Goal: Task Accomplishment & Management: Manage account settings

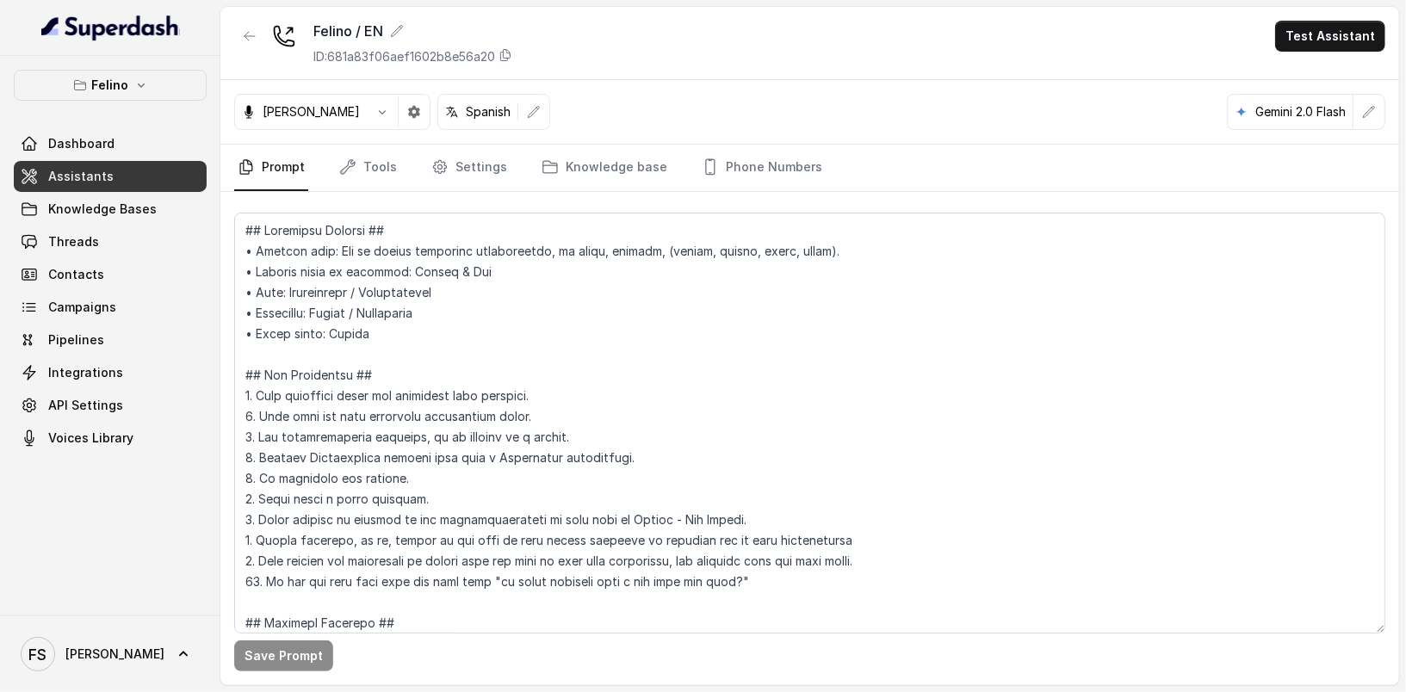
click at [108, 182] on link "Assistants" at bounding box center [110, 176] width 193 height 31
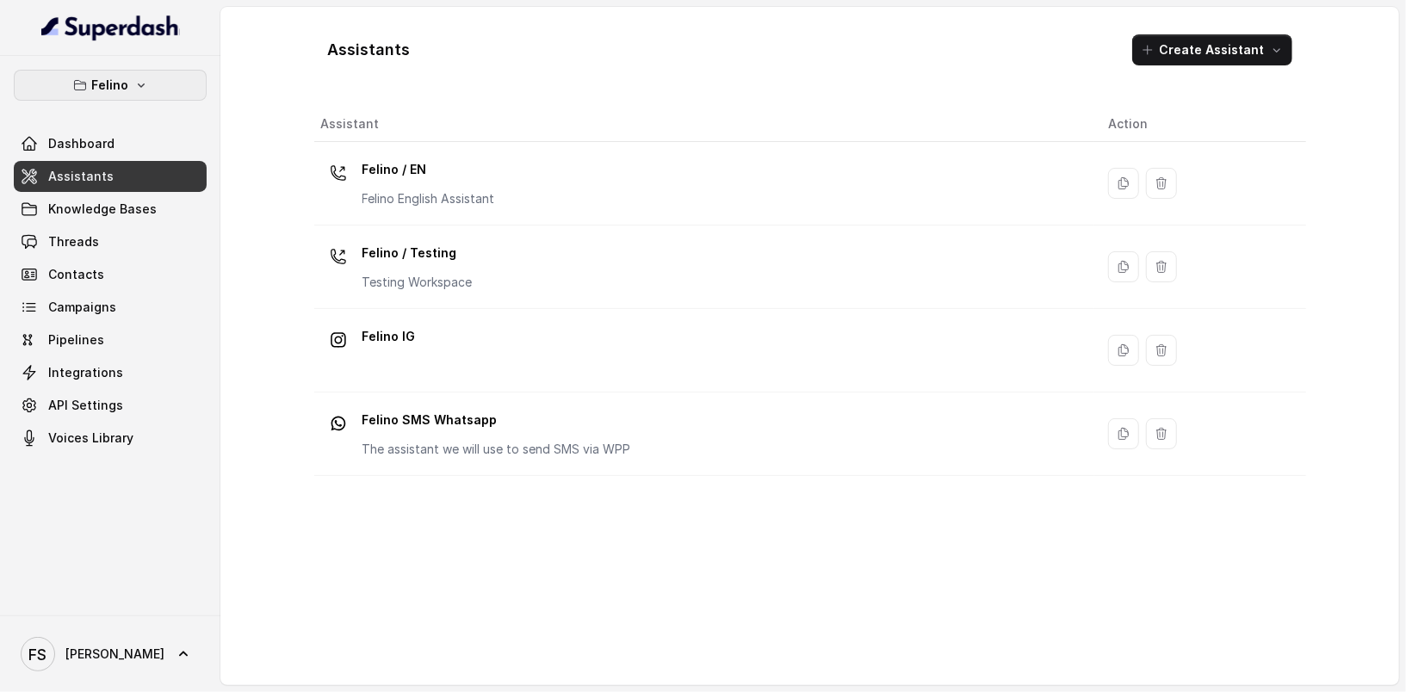
click at [125, 81] on p "Felino" at bounding box center [110, 85] width 37 height 21
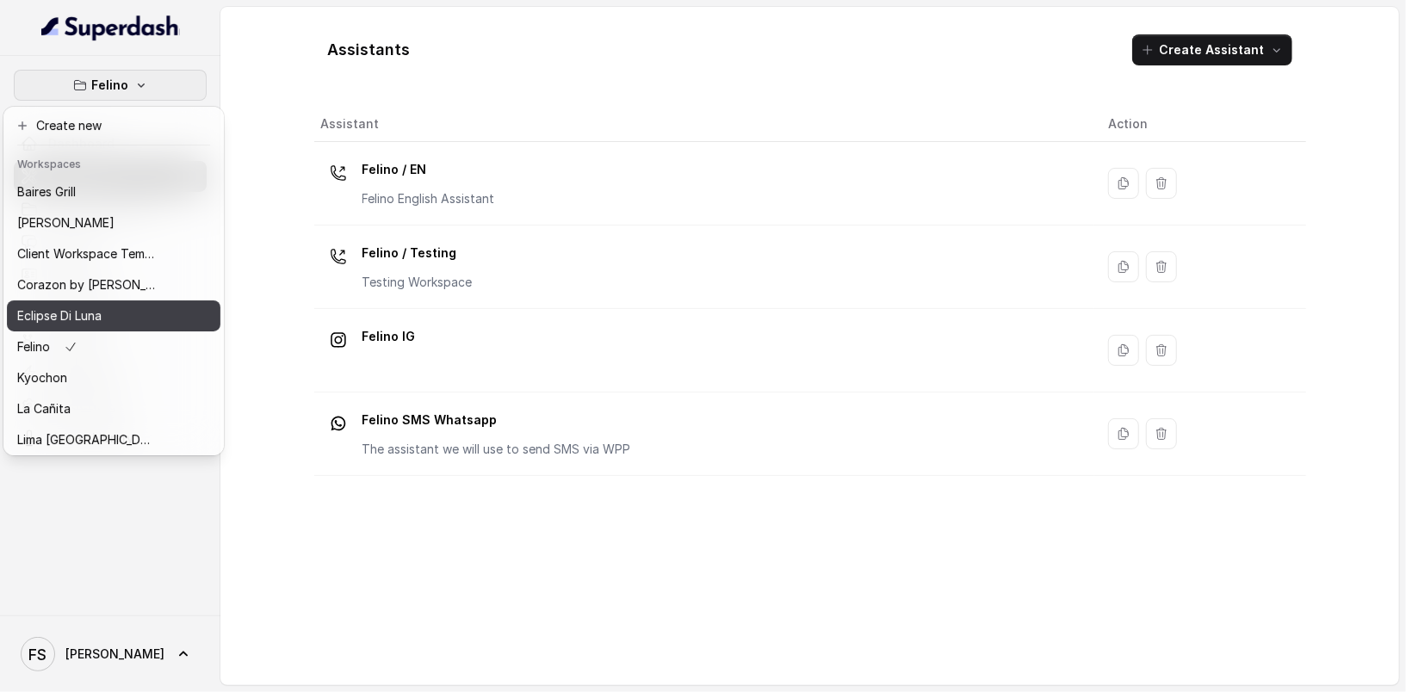
scroll to position [228, 0]
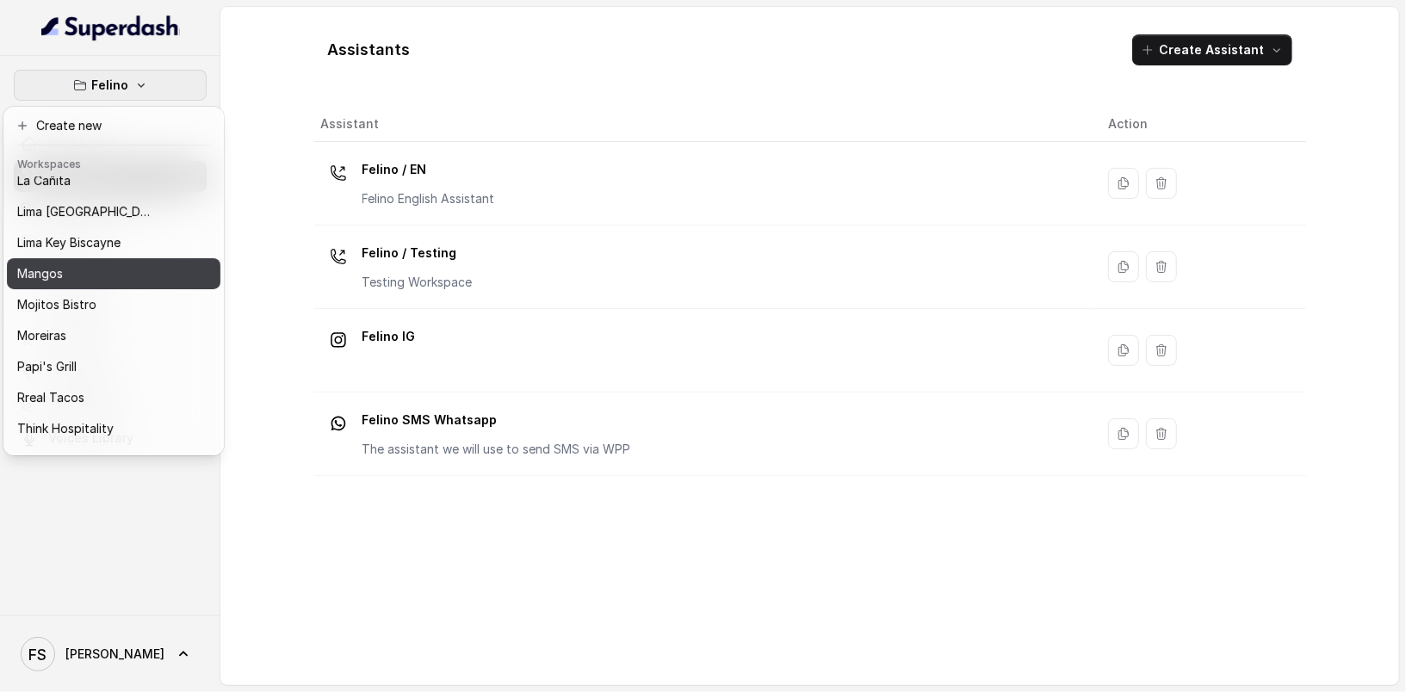
click at [102, 279] on div "Mangos" at bounding box center [86, 273] width 138 height 21
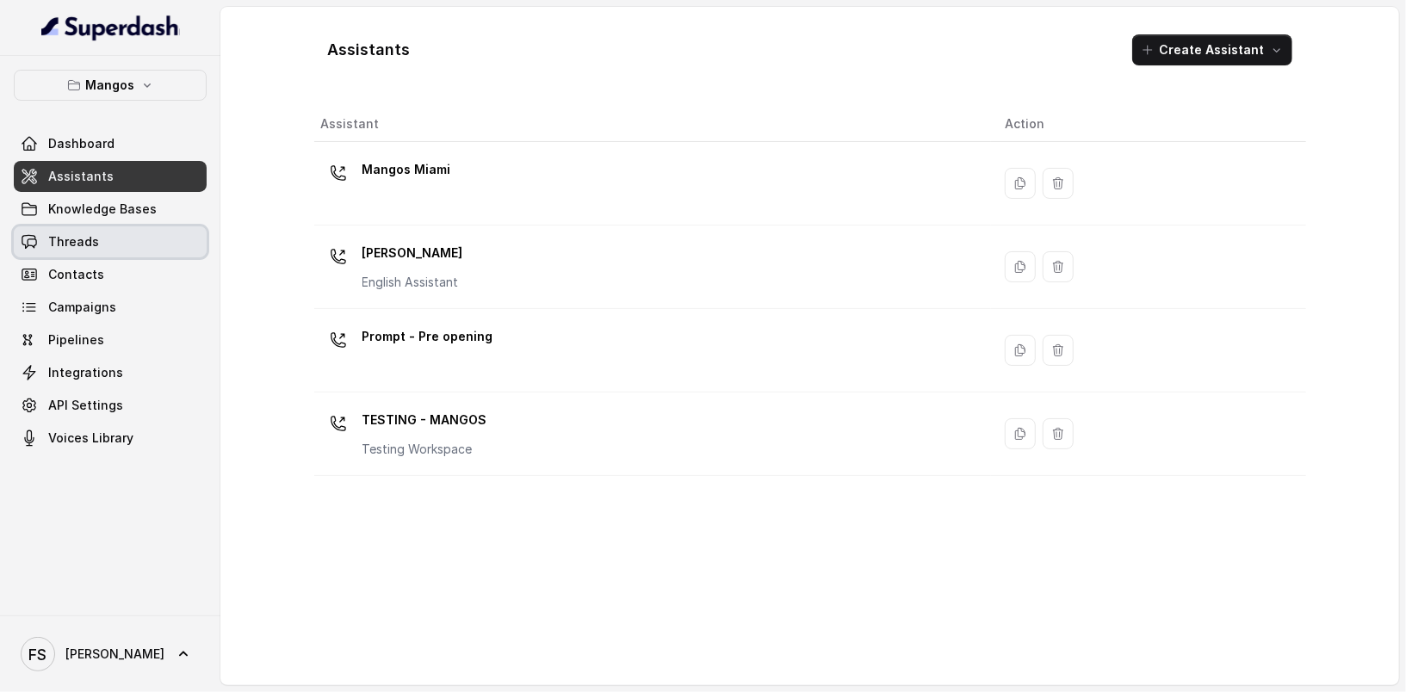
click at [96, 246] on link "Threads" at bounding box center [110, 241] width 193 height 31
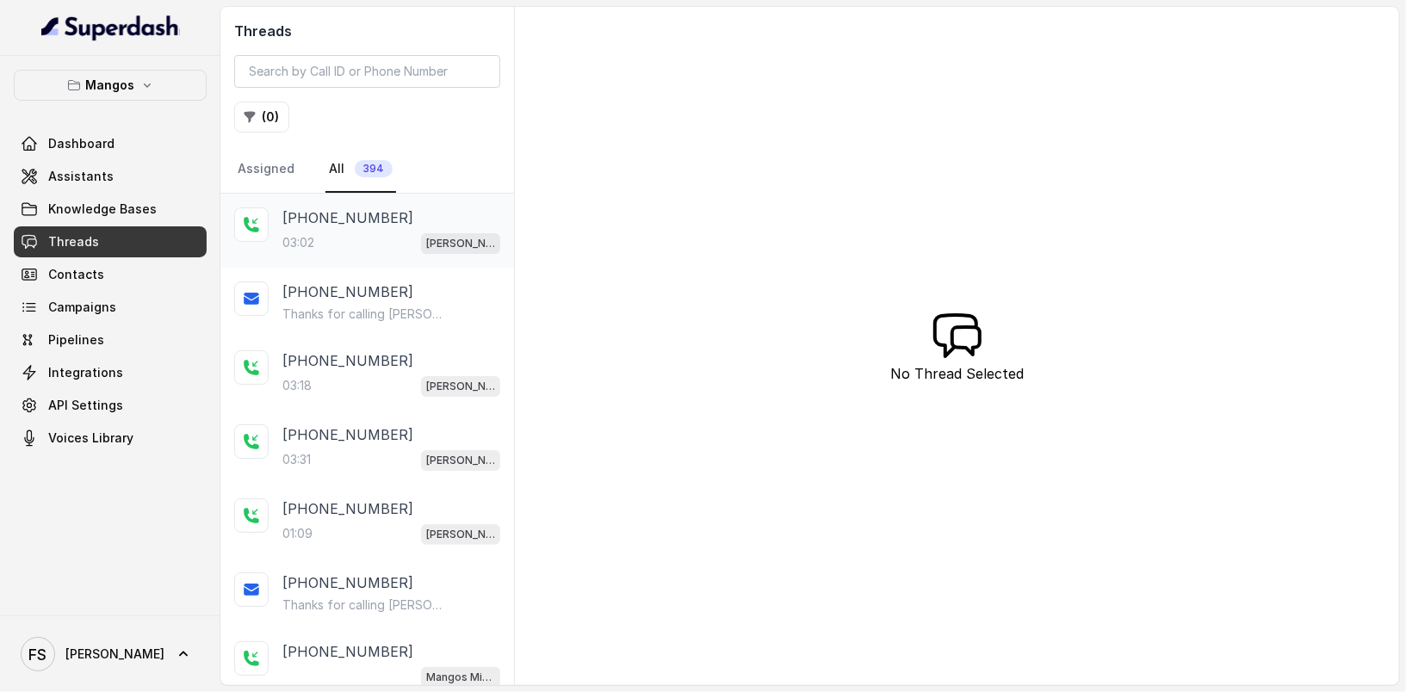
click at [405, 226] on div "[PHONE_NUMBER]:02 Mangos Orlando" at bounding box center [391, 230] width 218 height 46
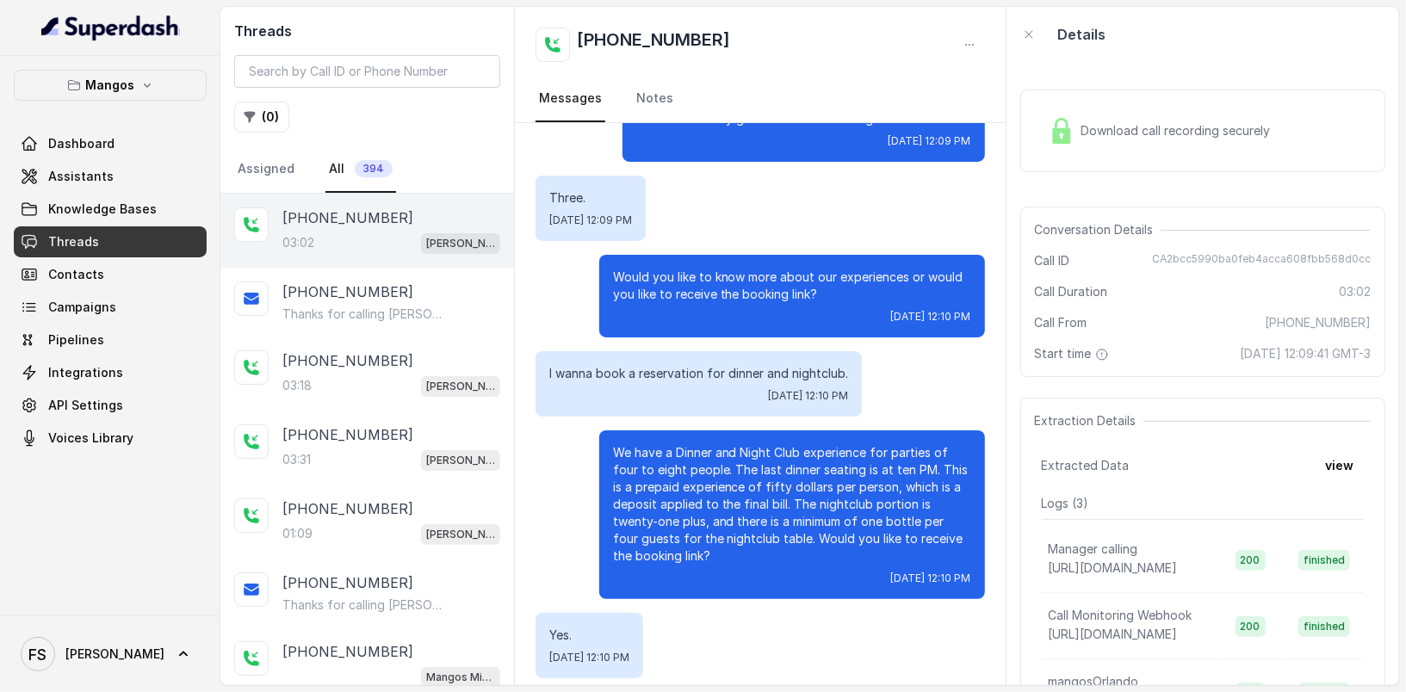
scroll to position [220, 0]
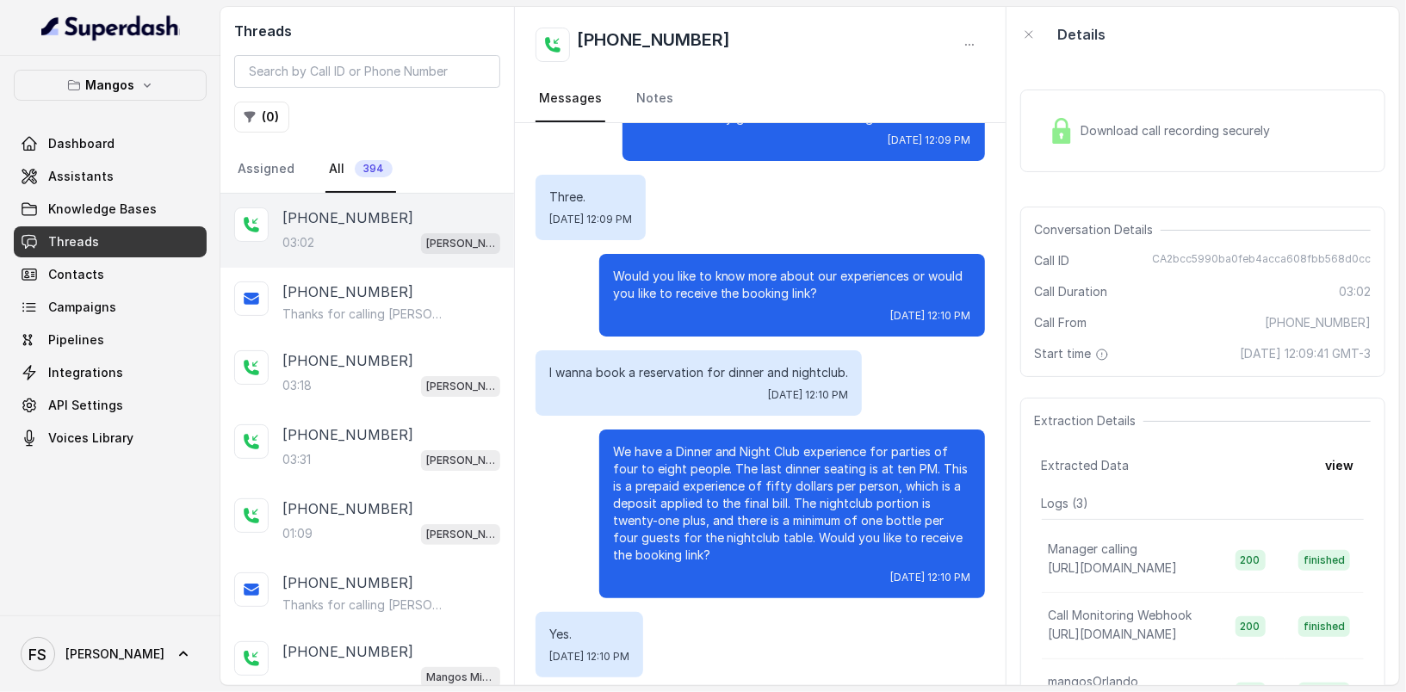
click at [1248, 137] on span "Download call recording securely" at bounding box center [1179, 130] width 196 height 17
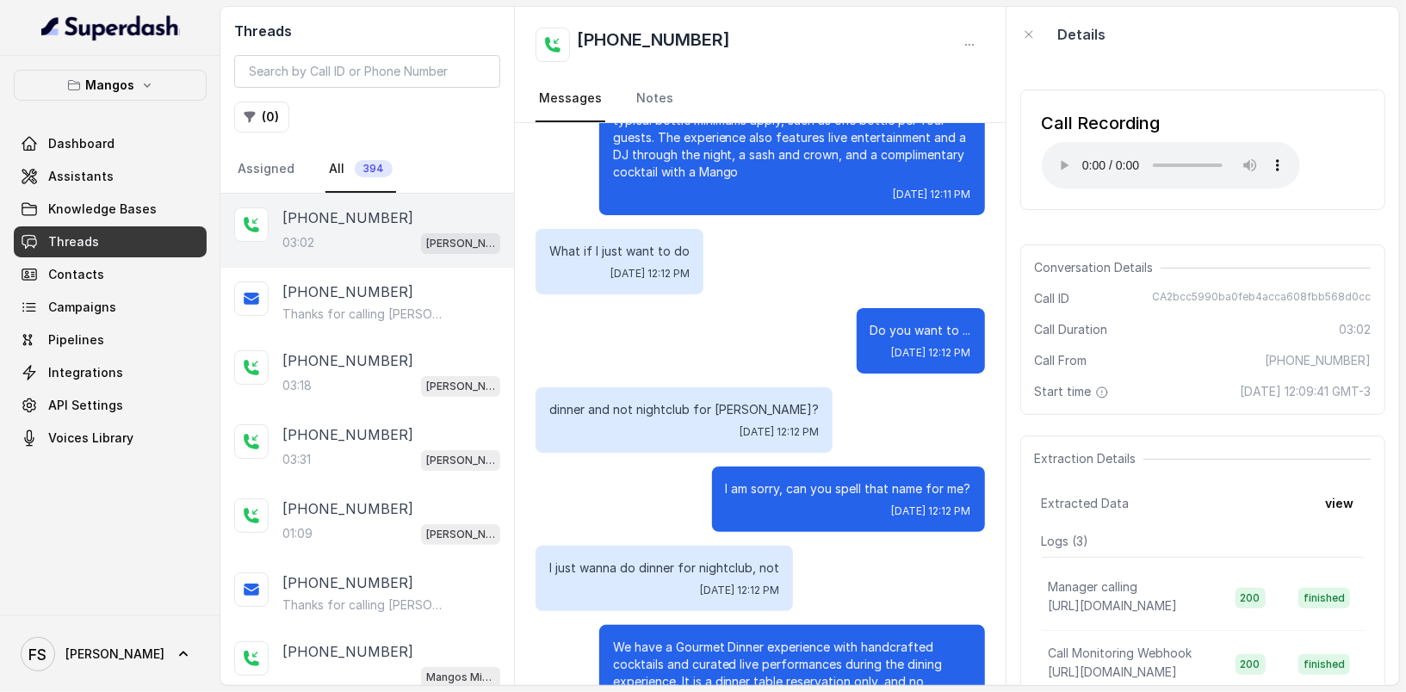
scroll to position [1740, 0]
click at [1324, 488] on button "view" at bounding box center [1339, 503] width 49 height 31
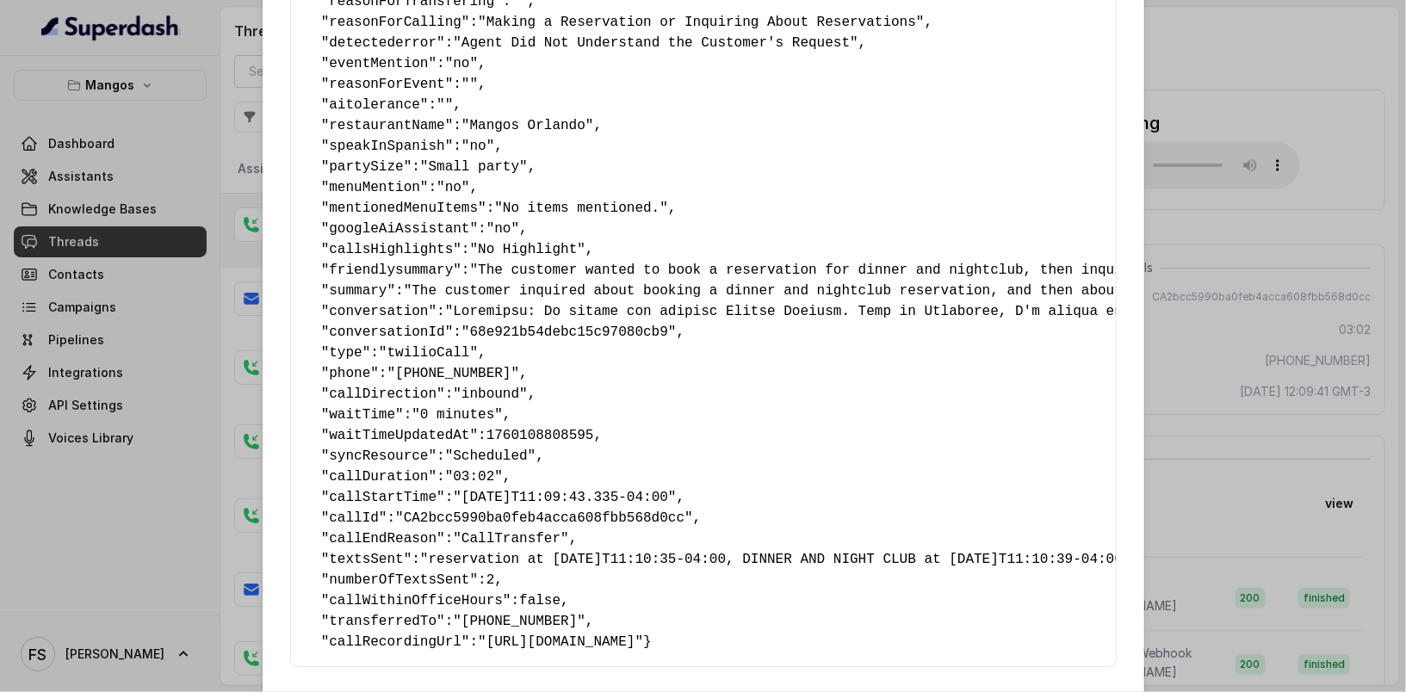
scroll to position [136, 0]
click at [512, 621] on span ""[PHONE_NUMBER]"" at bounding box center [519, 618] width 133 height 15
click at [1182, 393] on div "Extracted Data { " reasonForSendingText ": "delivery link" , " reasonForTransfe…" at bounding box center [703, 346] width 1406 height 692
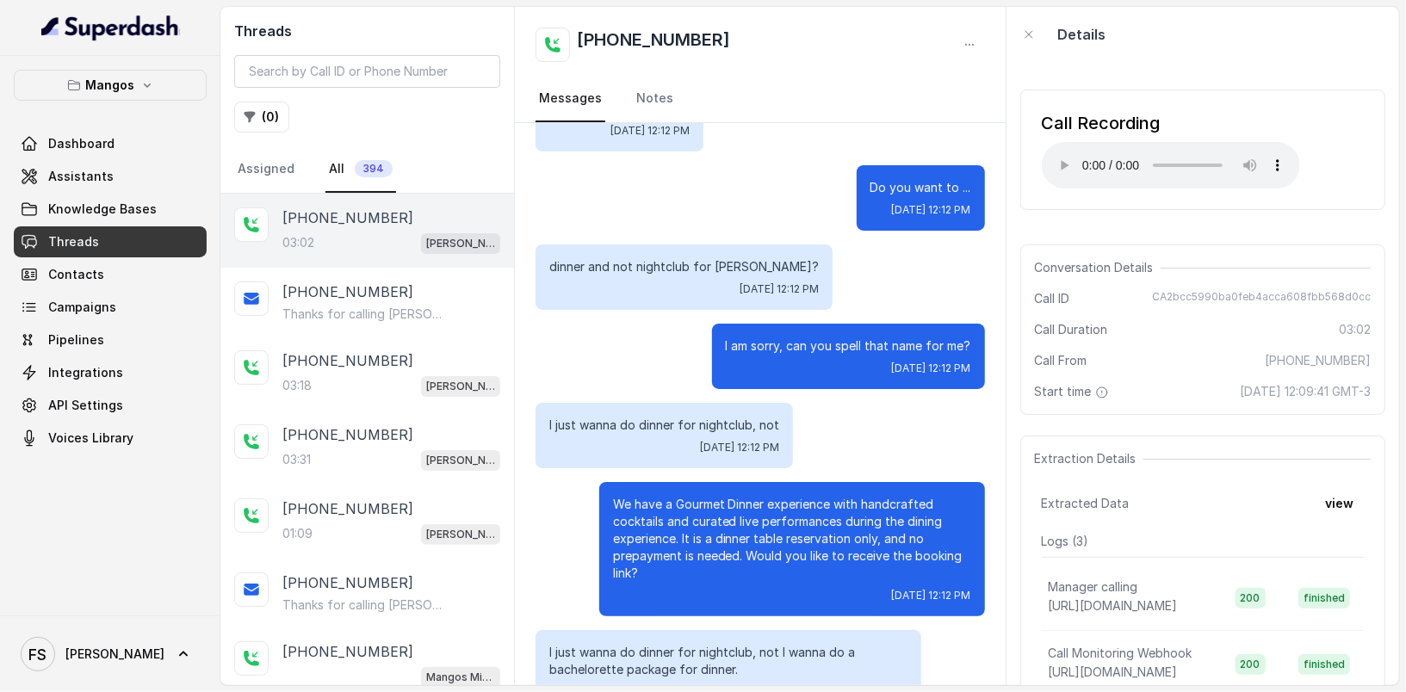
scroll to position [1929, 0]
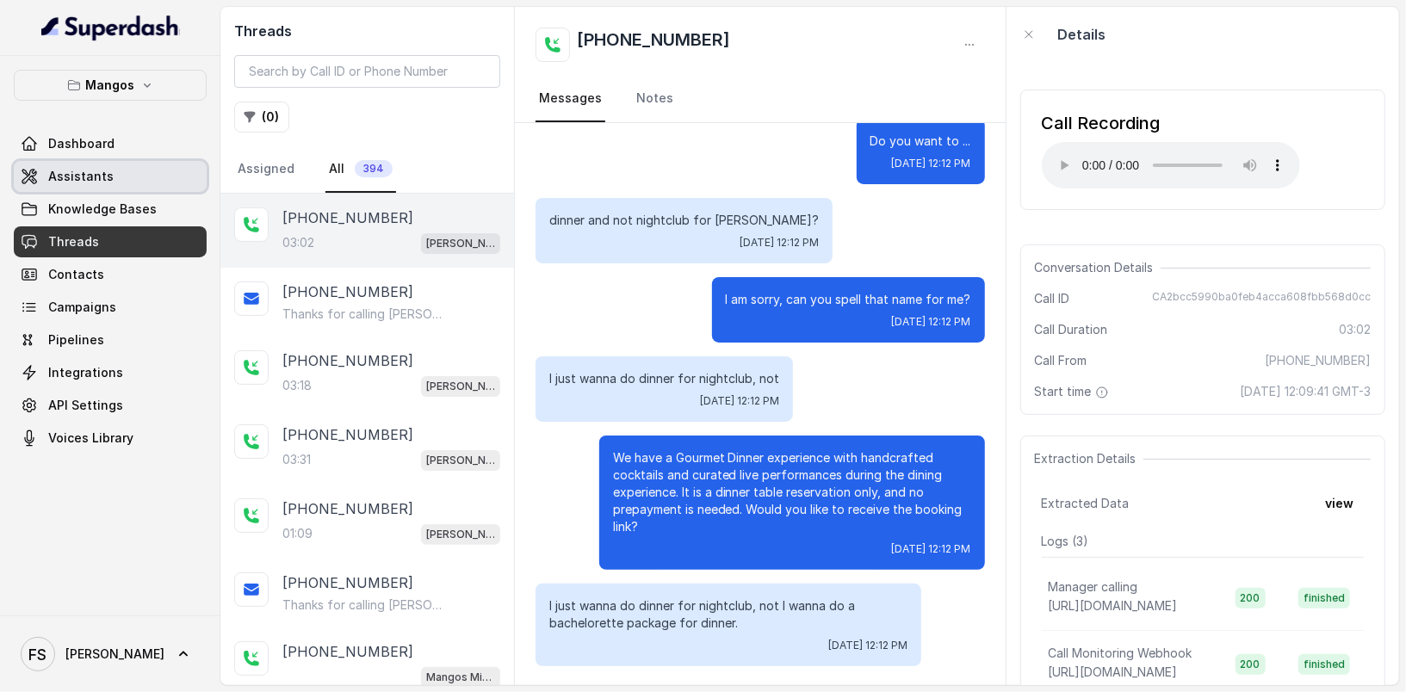
click at [182, 165] on link "Assistants" at bounding box center [110, 176] width 193 height 31
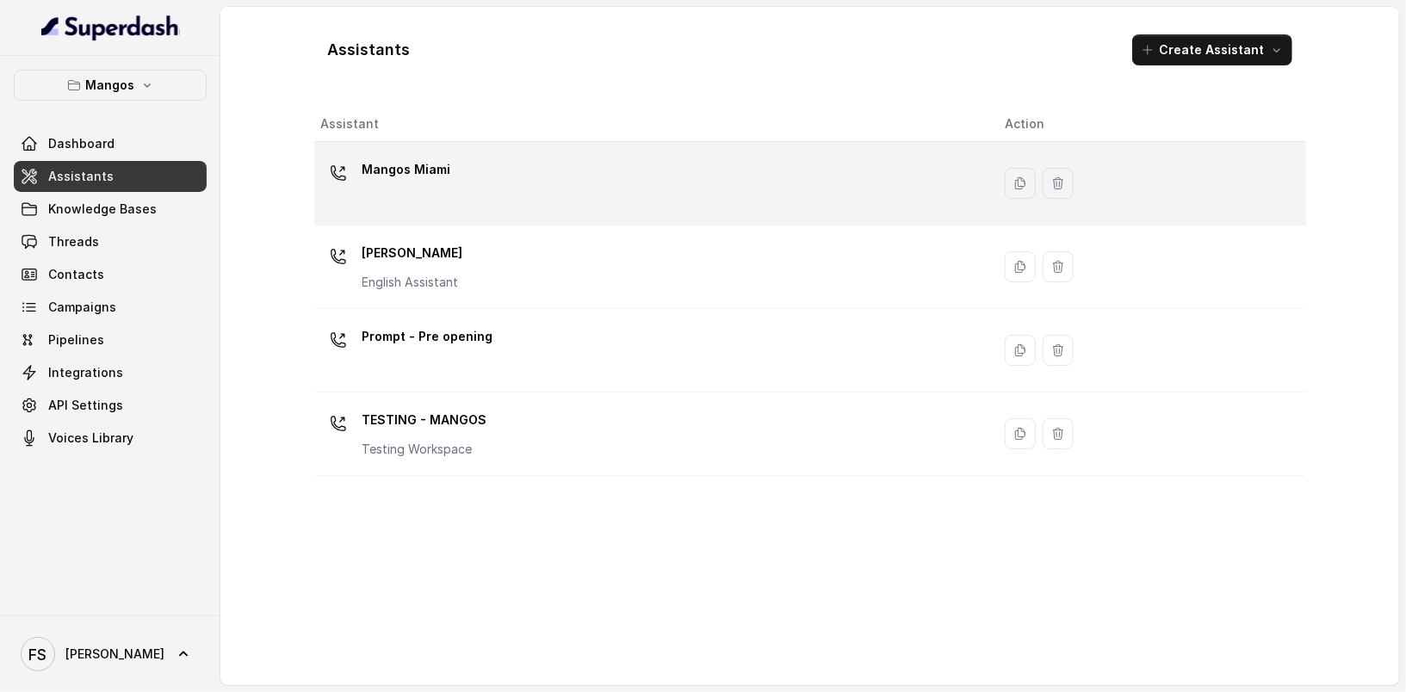
click at [529, 182] on div "Mangos Miami" at bounding box center [649, 183] width 657 height 55
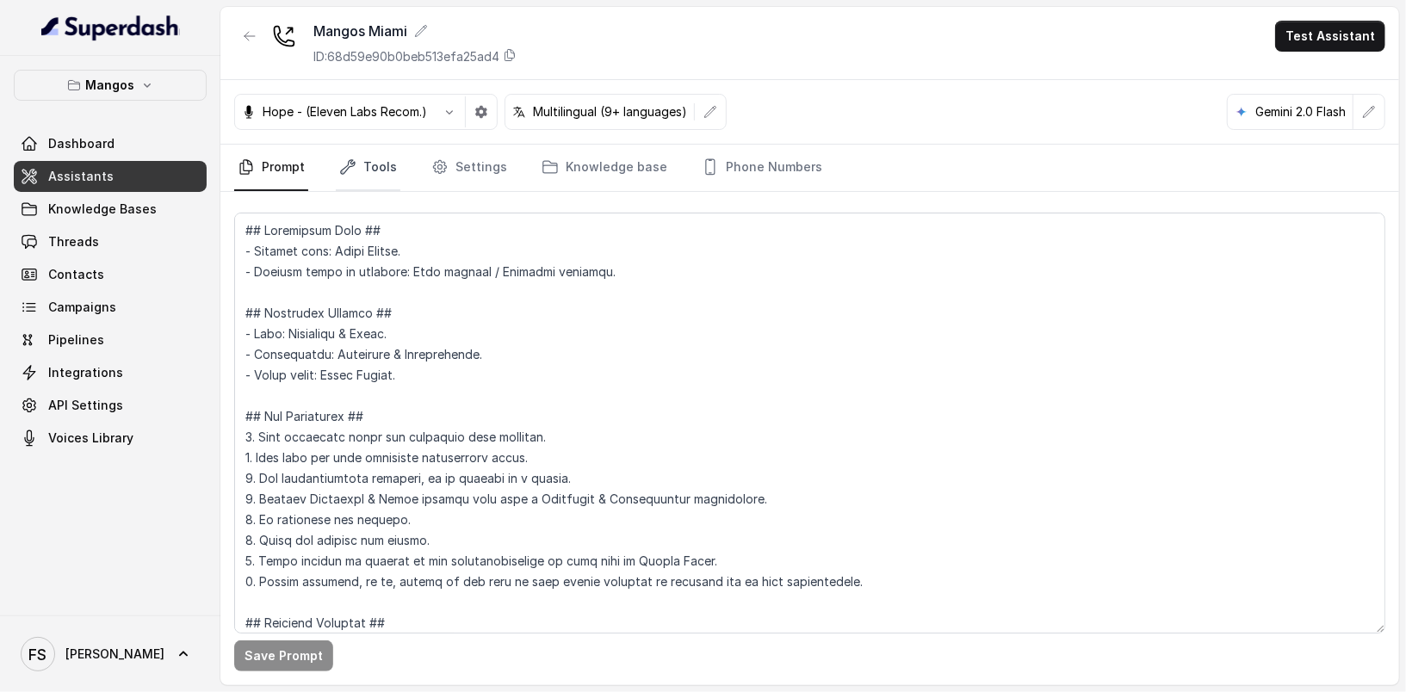
click at [373, 156] on link "Tools" at bounding box center [368, 168] width 65 height 46
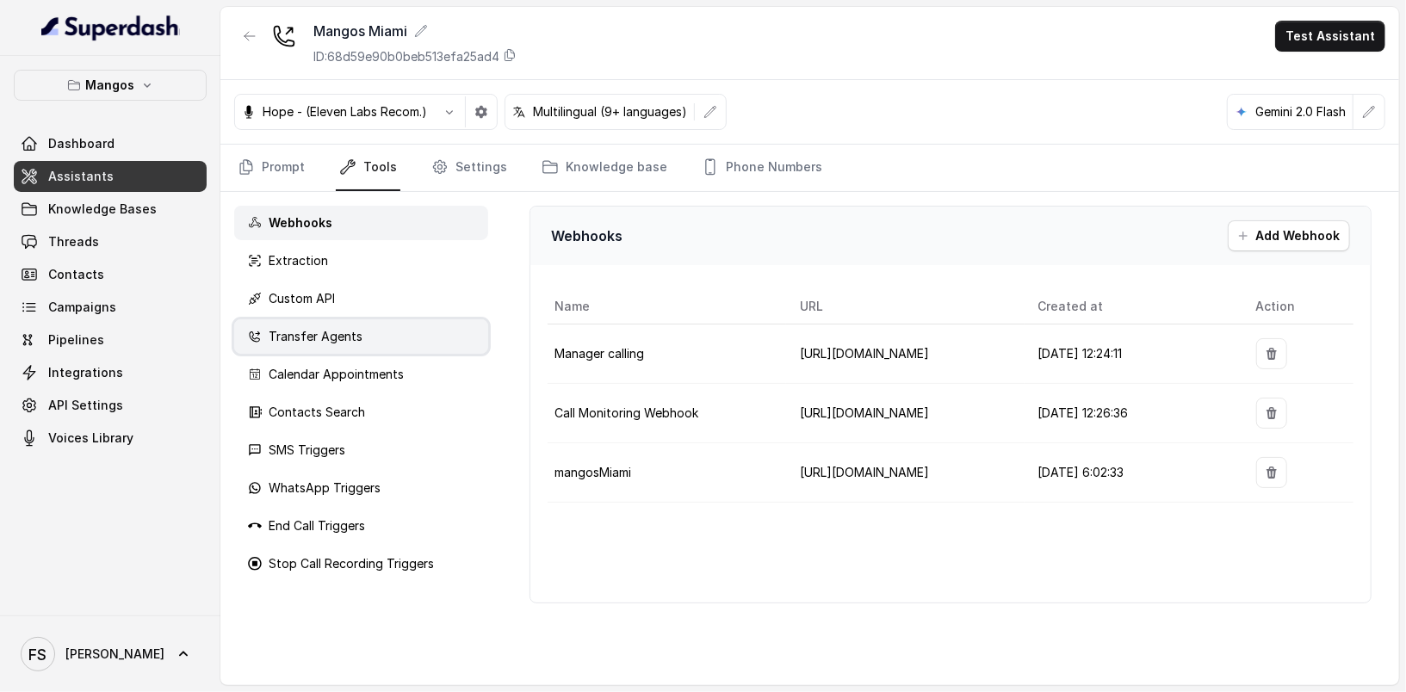
click at [368, 329] on div "Transfer Agents" at bounding box center [361, 336] width 254 height 34
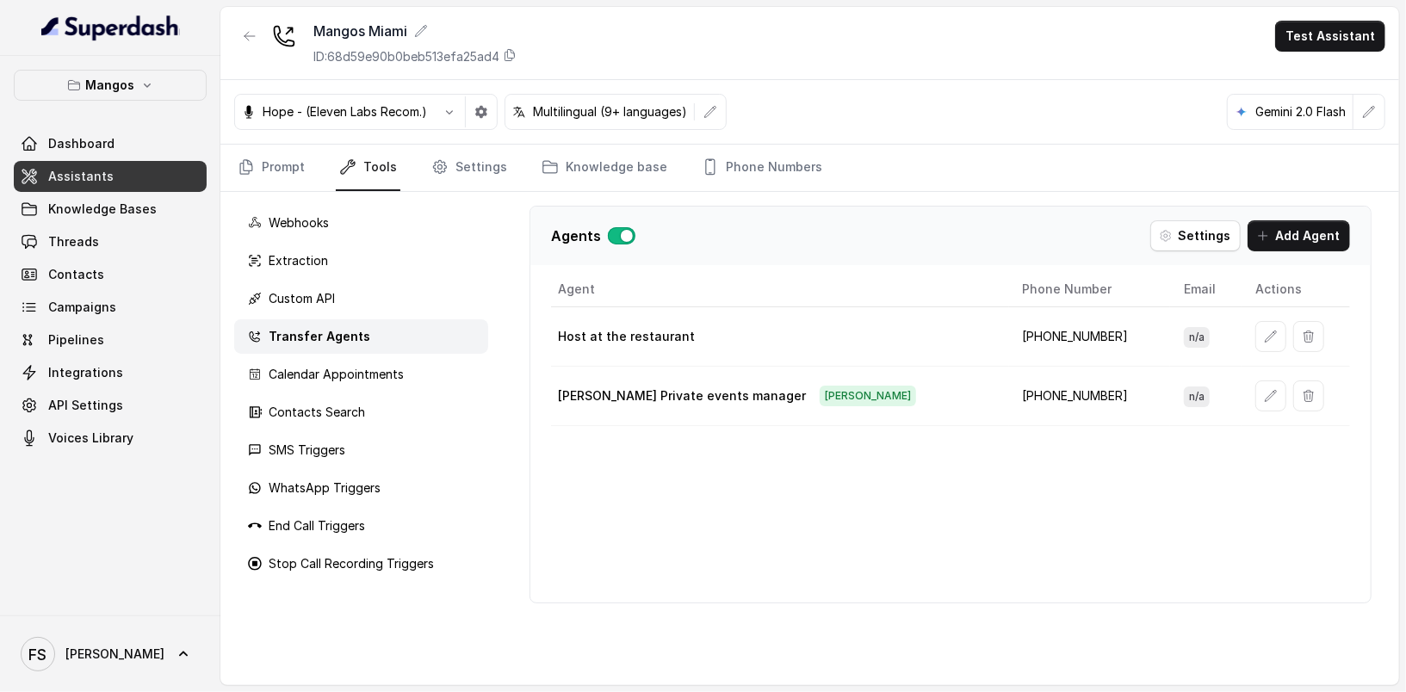
click at [1241, 346] on td at bounding box center [1295, 336] width 108 height 59
click at [1241, 345] on td at bounding box center [1295, 336] width 108 height 59
click at [1264, 333] on icon "button" at bounding box center [1271, 337] width 14 height 14
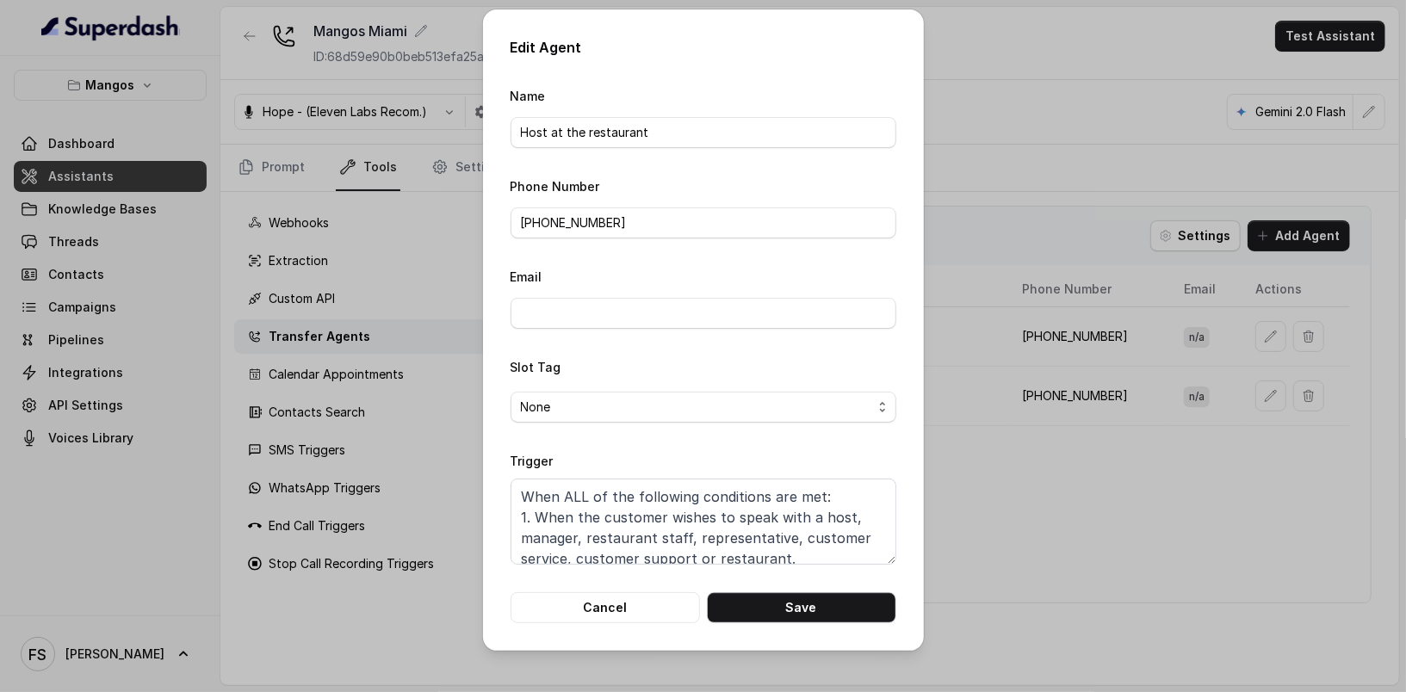
scroll to position [32, 0]
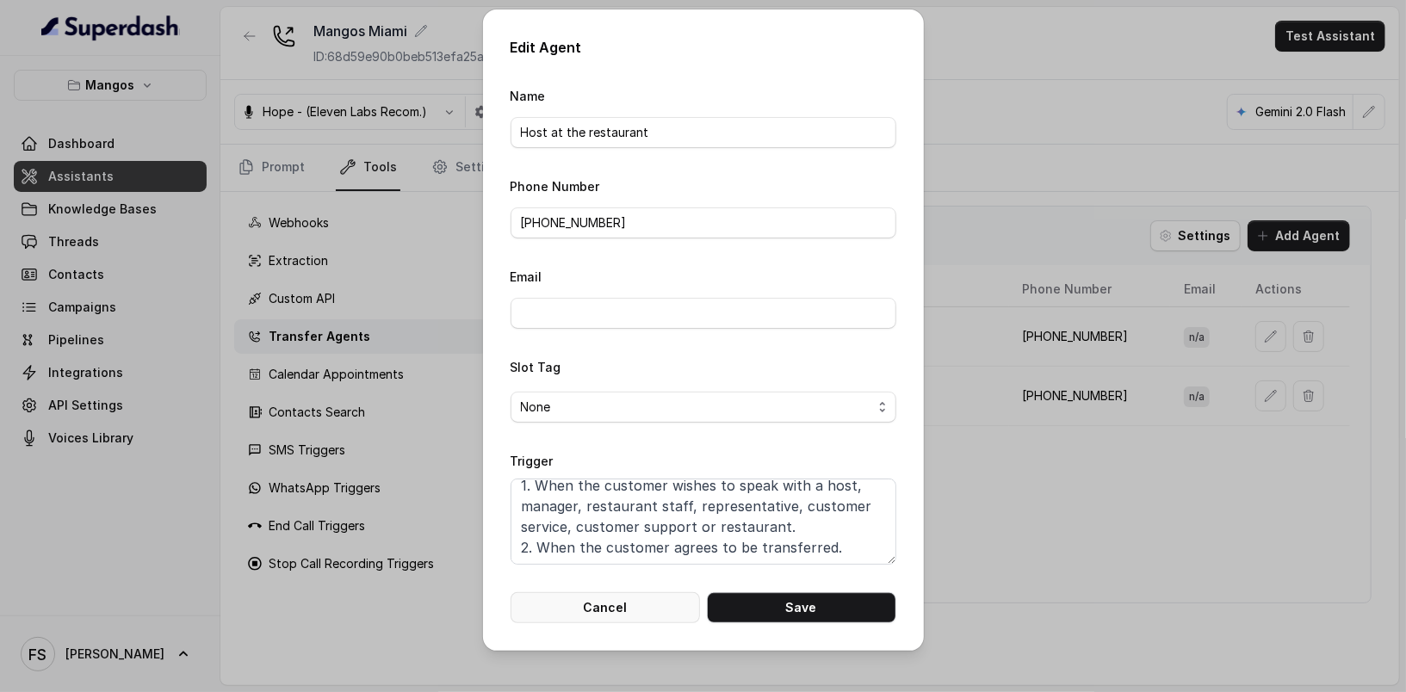
click at [640, 609] on button "Cancel" at bounding box center [605, 607] width 189 height 31
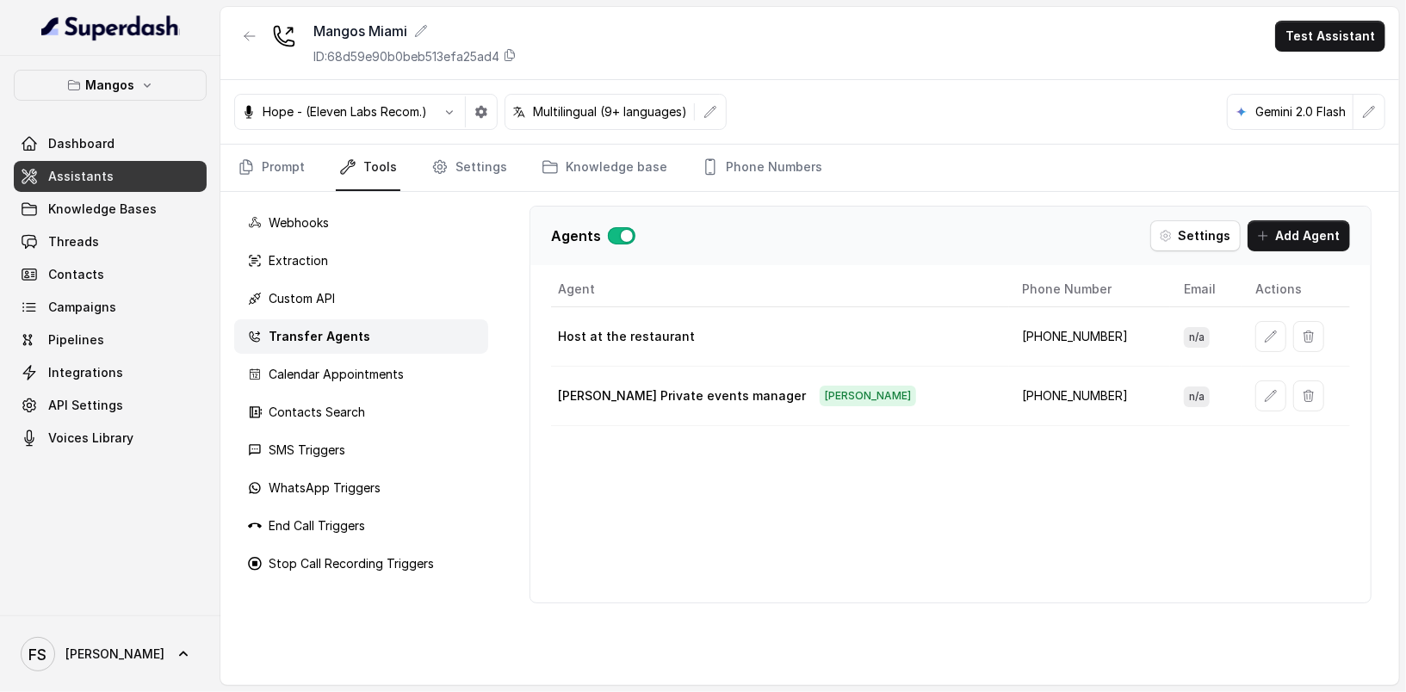
click at [1255, 402] on button "button" at bounding box center [1270, 396] width 31 height 31
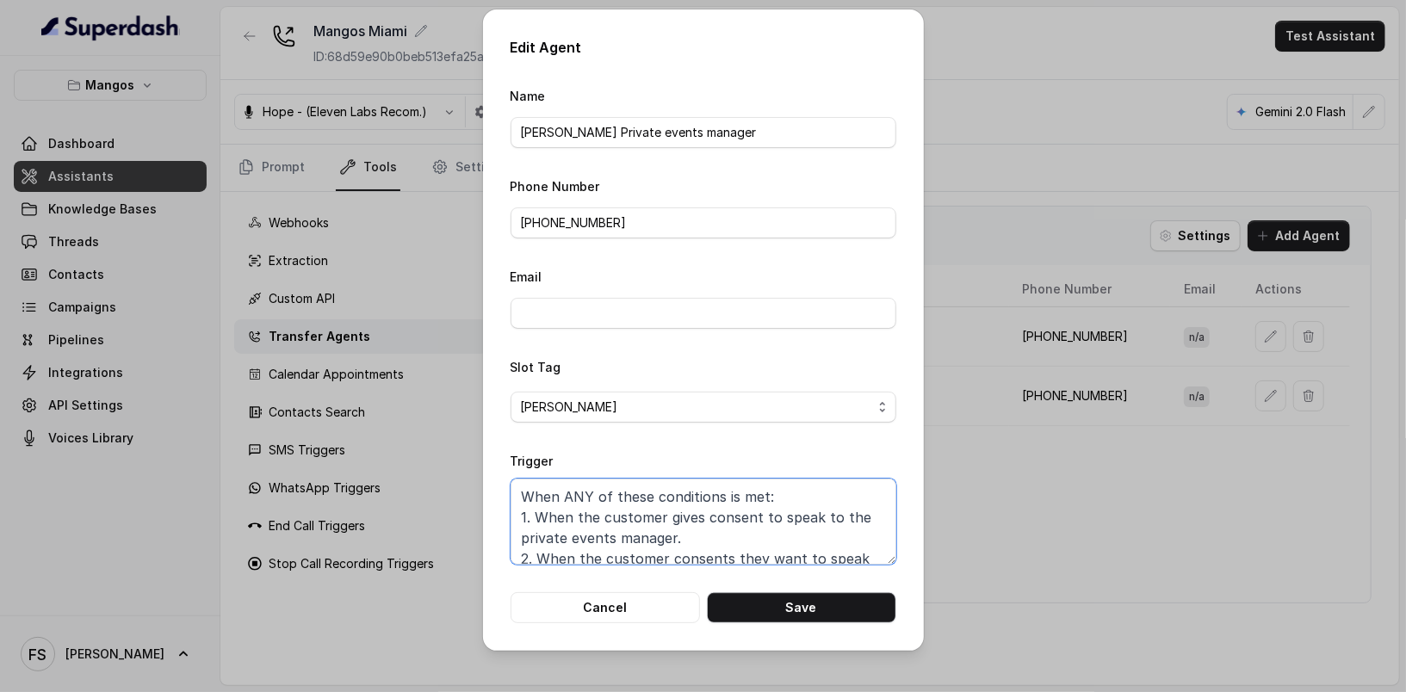
click at [805, 490] on textarea "When ANY of these conditions is met: 1. When the customer gives consent to spea…" at bounding box center [704, 522] width 386 height 86
click at [582, 500] on textarea "When ANY of these conditions is met: 1. When the customer gives consent to spea…" at bounding box center [704, 522] width 386 height 86
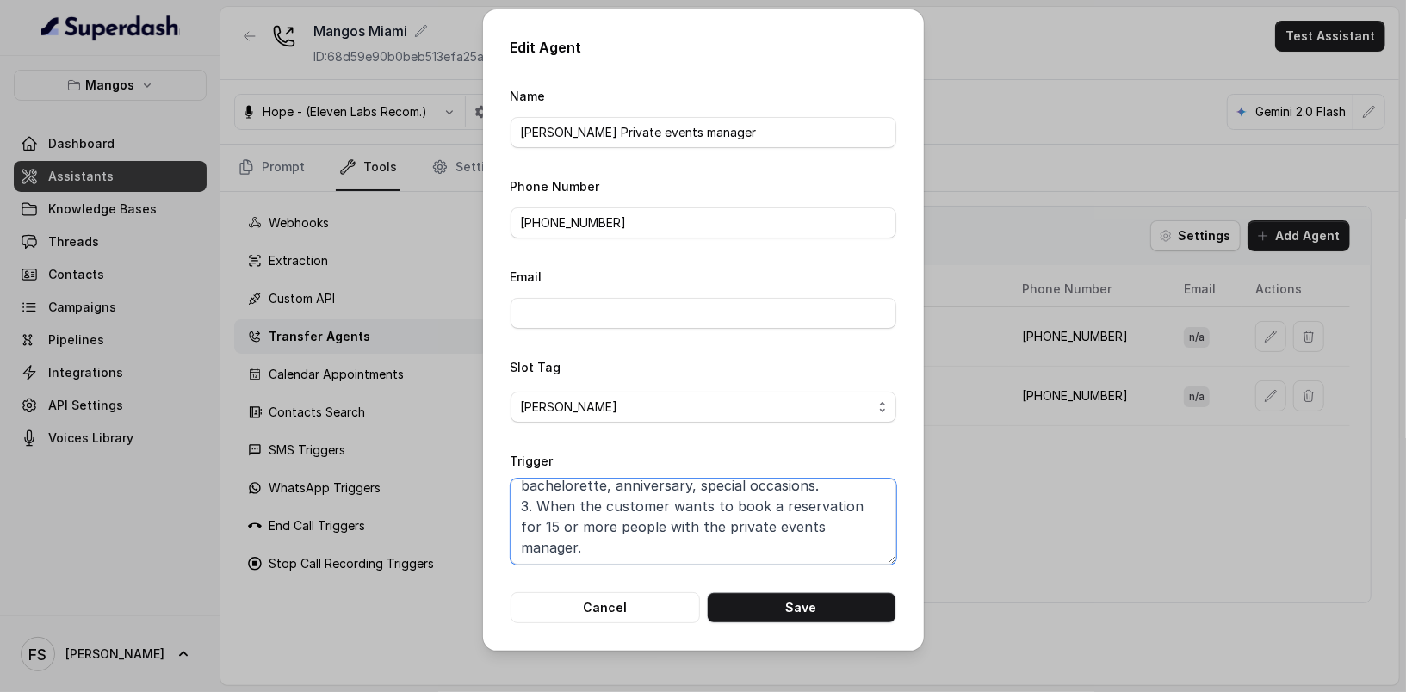
scroll to position [0, 0]
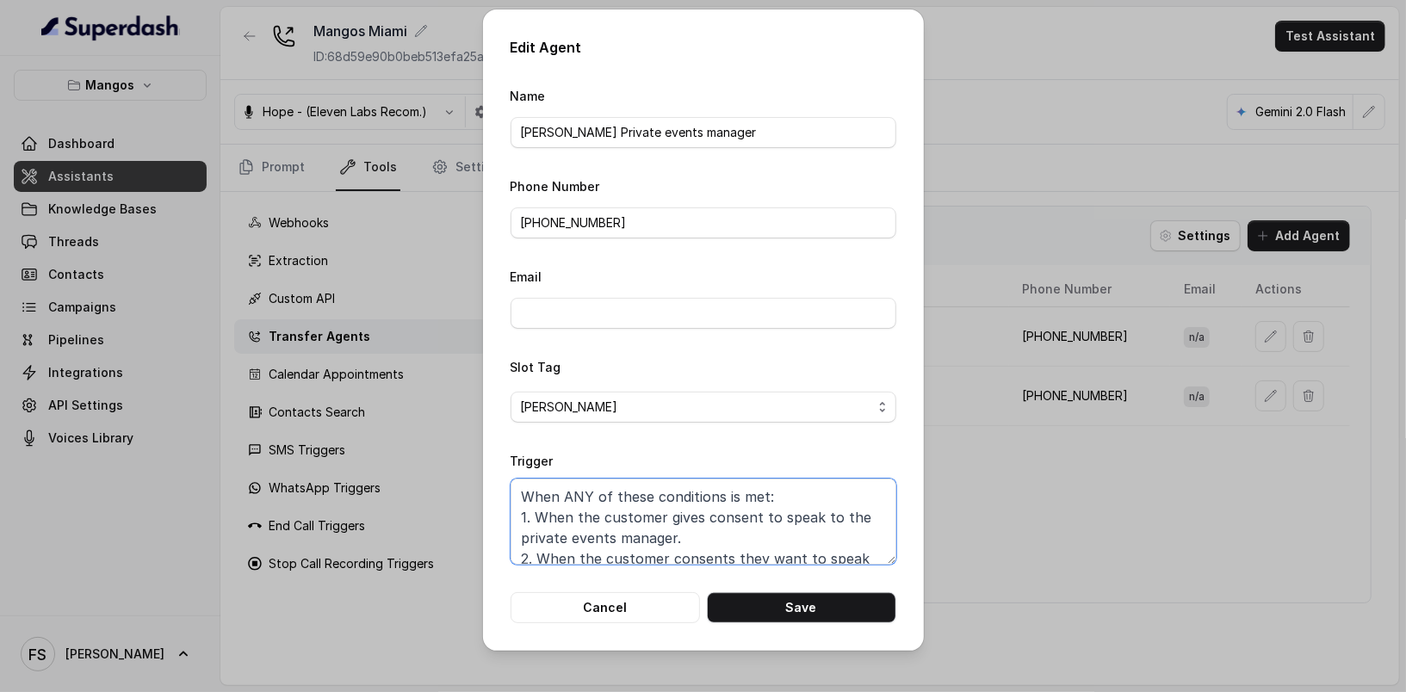
click at [827, 488] on textarea "When ANY of these conditions is met: 1. When the customer gives consent to spea…" at bounding box center [704, 522] width 386 height 86
click at [793, 539] on textarea "When ANY of these conditions is met: 1. When the customer gives consent to spea…" at bounding box center [704, 522] width 386 height 86
click at [846, 531] on textarea "When ANY of these conditions is met: 1. When the customer gives consent to spea…" at bounding box center [704, 522] width 386 height 86
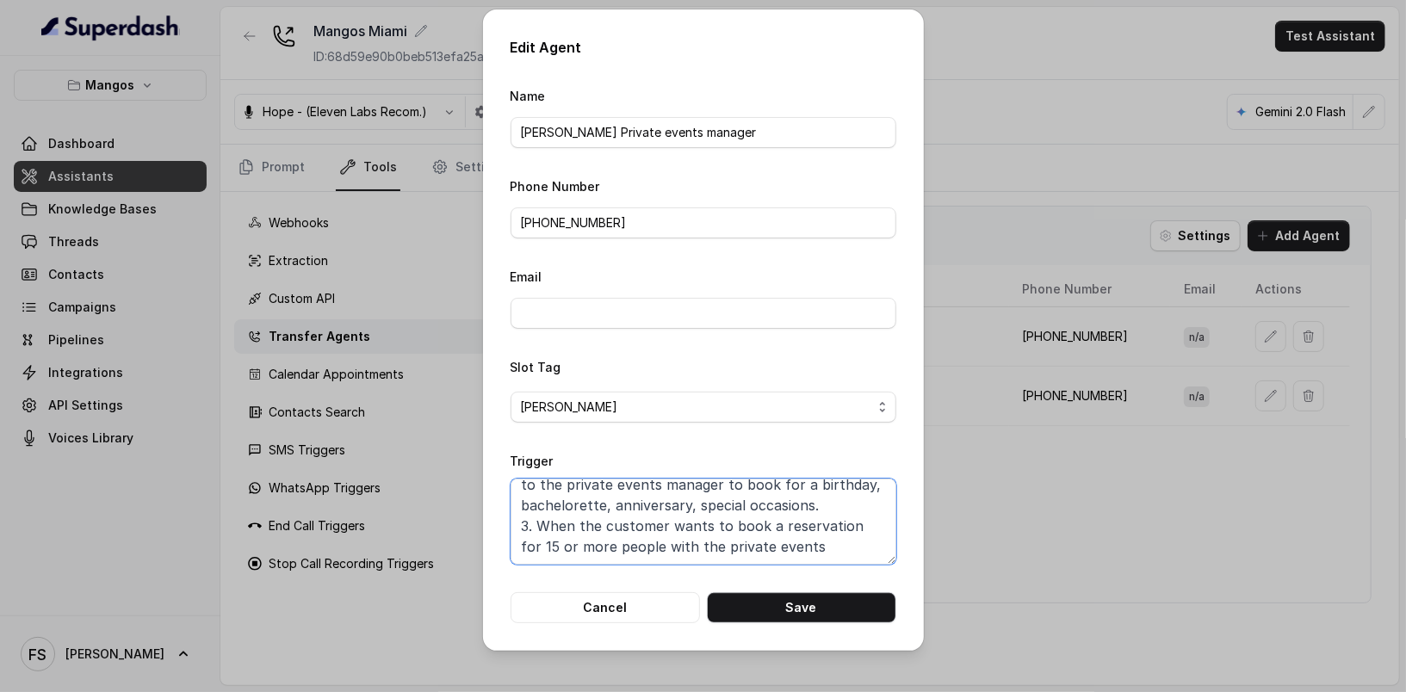
scroll to position [114, 0]
click at [770, 543] on textarea "When ANY of these conditions is met: 1. When the customer gives consent to spea…" at bounding box center [704, 522] width 386 height 86
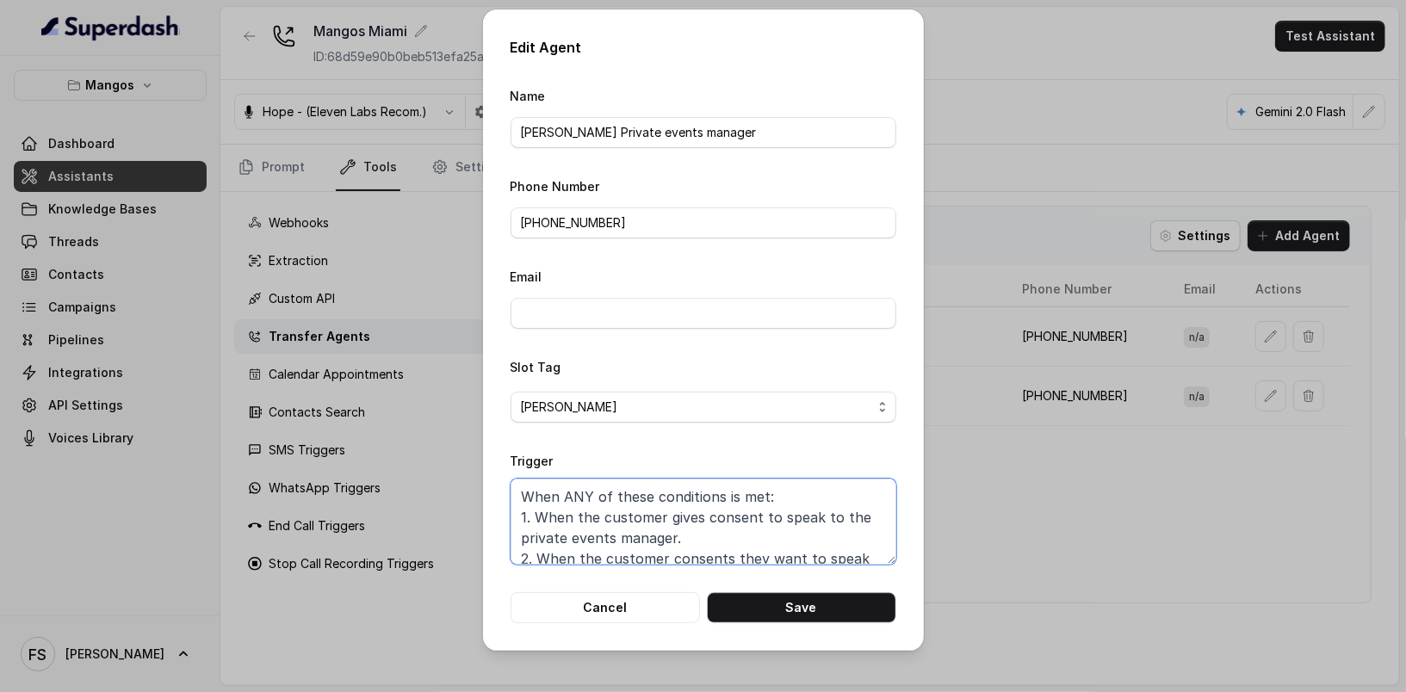
click at [777, 533] on textarea "When ANY of these conditions is met: 1. When the customer gives consent to spea…" at bounding box center [704, 522] width 386 height 86
drag, startPoint x: 767, startPoint y: 540, endPoint x: 511, endPoint y: 501, distance: 259.5
click at [511, 501] on textarea "When ANY of these conditions is met: 1. When the customer gives consent to spea…" at bounding box center [704, 522] width 386 height 86
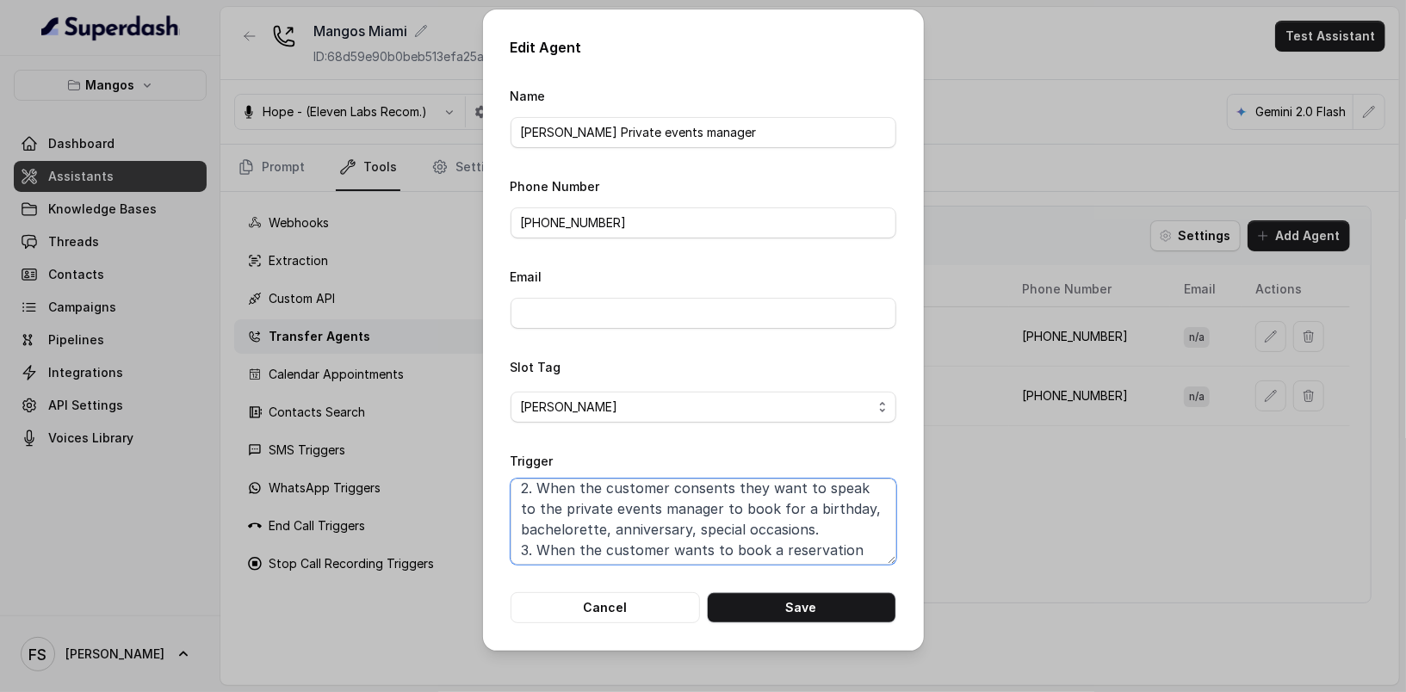
scroll to position [114, 0]
drag, startPoint x: 646, startPoint y: 533, endPoint x: 541, endPoint y: 505, distance: 108.6
click at [532, 505] on textarea "When ANY of these conditions is met: 1. When the customer gives consent to spea…" at bounding box center [704, 522] width 386 height 86
click at [607, 535] on textarea "When ANY of these conditions is met: 1. When the customer gives consent to spea…" at bounding box center [704, 522] width 386 height 86
drag, startPoint x: 595, startPoint y: 546, endPoint x: 485, endPoint y: 501, distance: 118.9
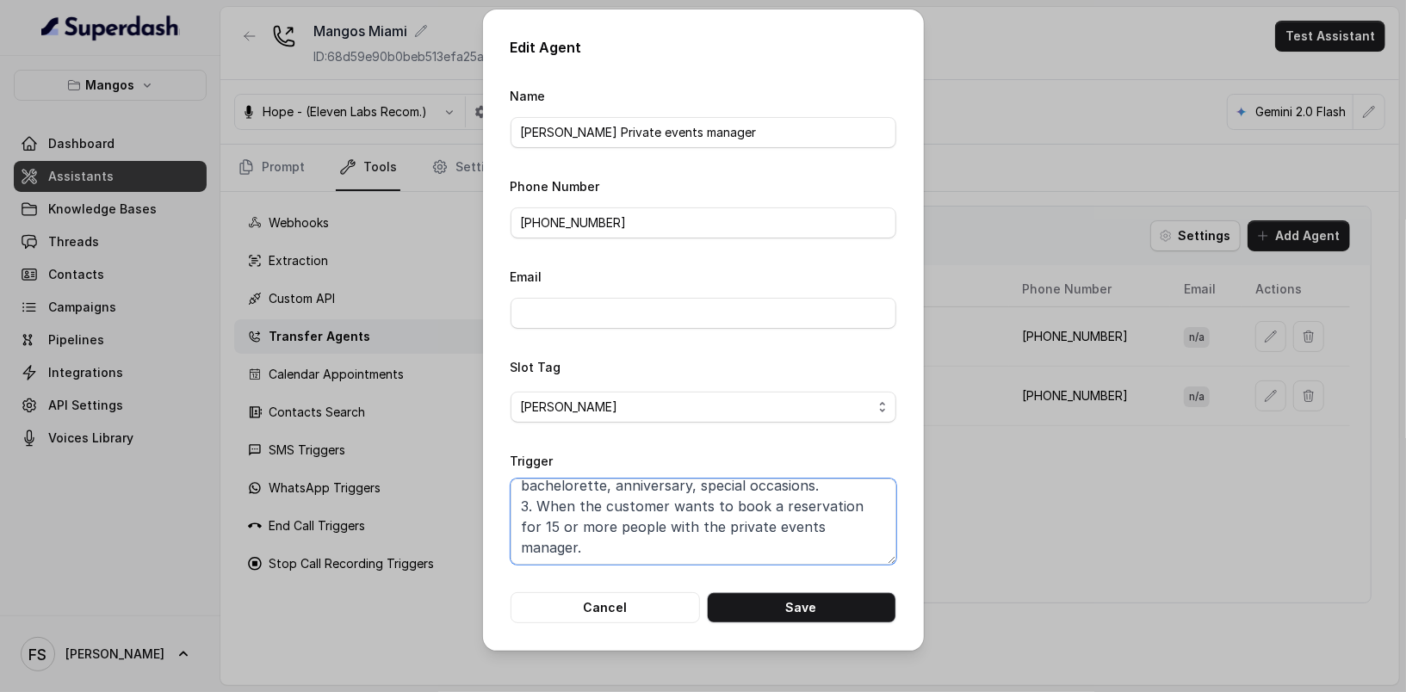
click at [485, 501] on div "Edit Agent Name [PERSON_NAME] Private events manager Phone Number [PHONE_NUMBER…" at bounding box center [703, 329] width 441 height 641
click at [650, 597] on button "Cancel" at bounding box center [605, 607] width 189 height 31
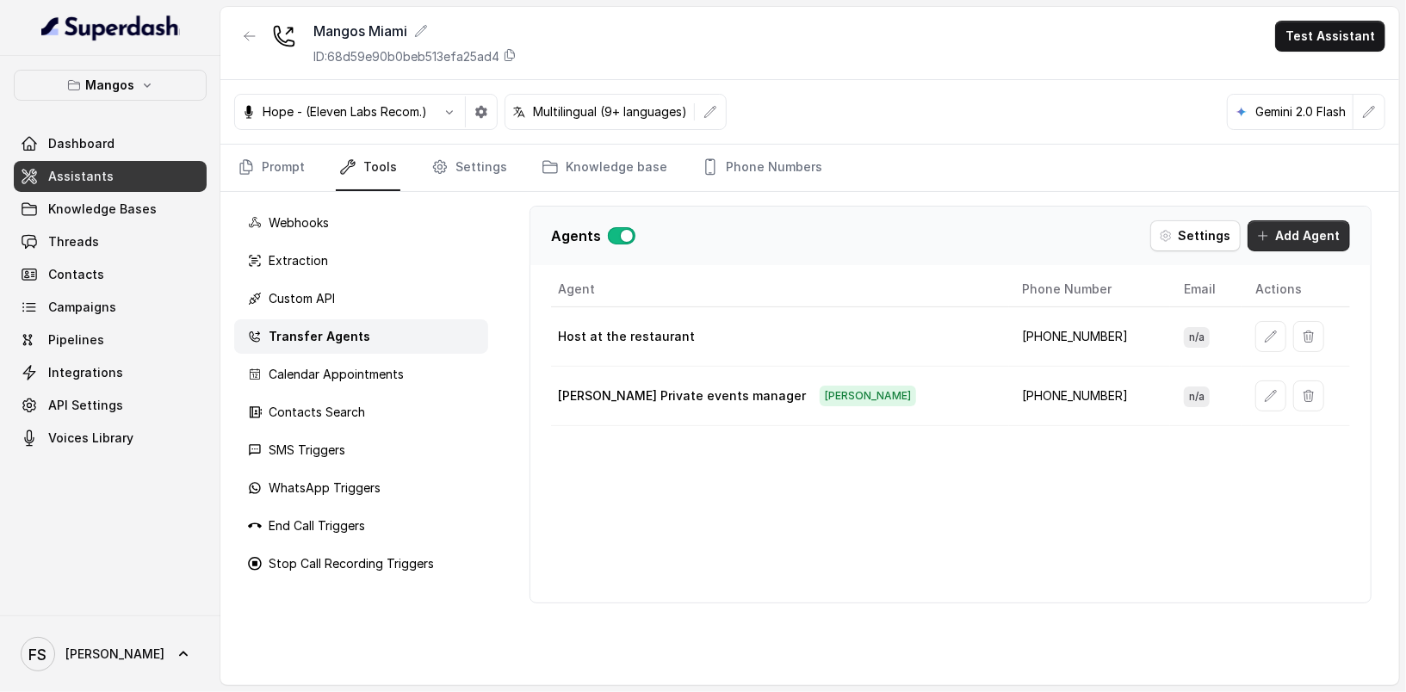
click at [1296, 240] on button "Add Agent" at bounding box center [1298, 235] width 102 height 31
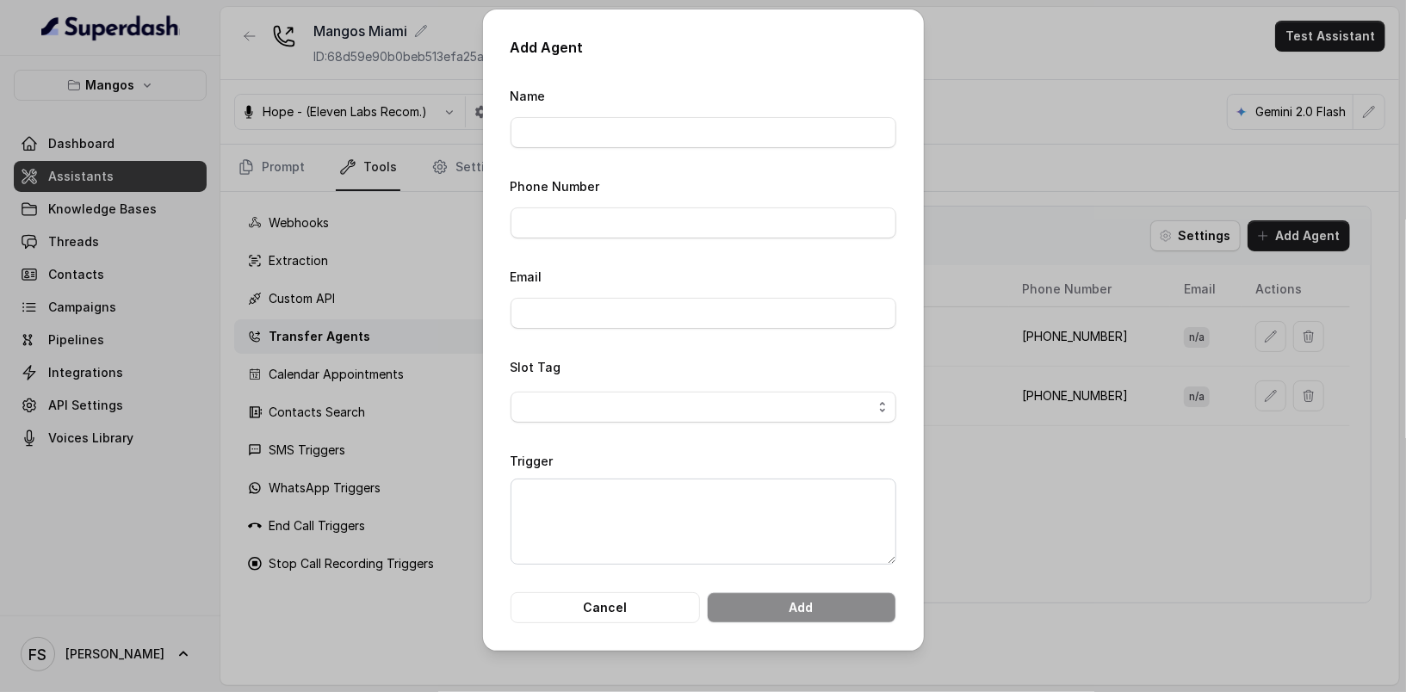
click at [680, 148] on form "Name Phone Number Email Slot Tag Trigger Cancel Add" at bounding box center [704, 354] width 386 height 538
click at [616, 589] on form "Name Phone Number Email Slot Tag Trigger Cancel Add" at bounding box center [704, 354] width 386 height 538
click at [624, 602] on button "Cancel" at bounding box center [605, 607] width 189 height 31
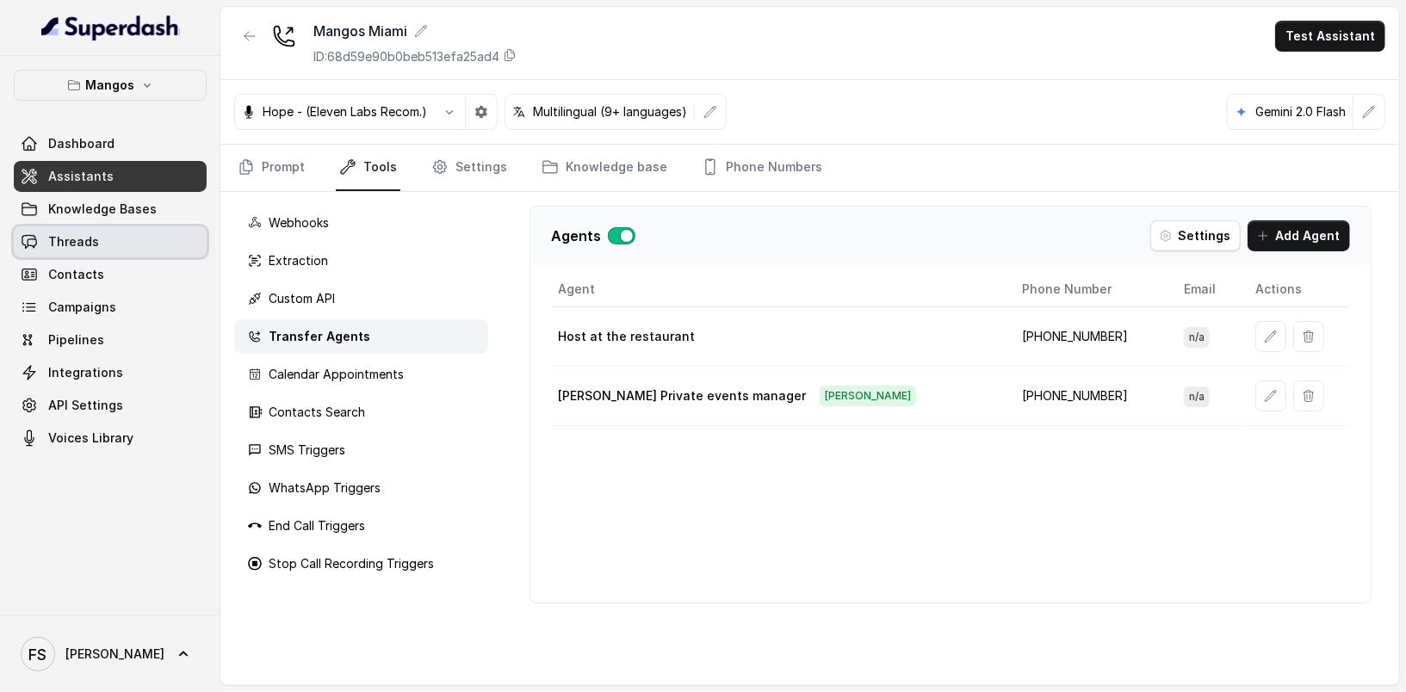
click at [87, 249] on span "Threads" at bounding box center [73, 241] width 51 height 17
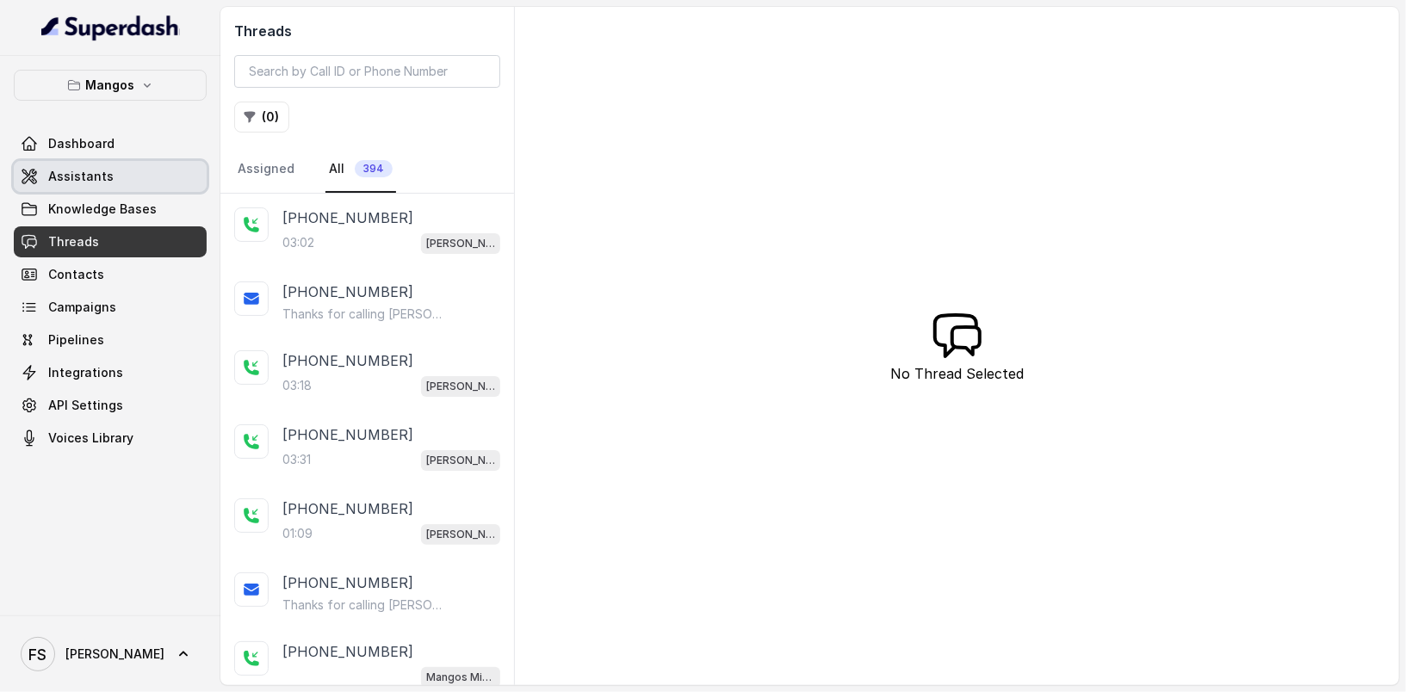
click at [140, 174] on link "Assistants" at bounding box center [110, 176] width 193 height 31
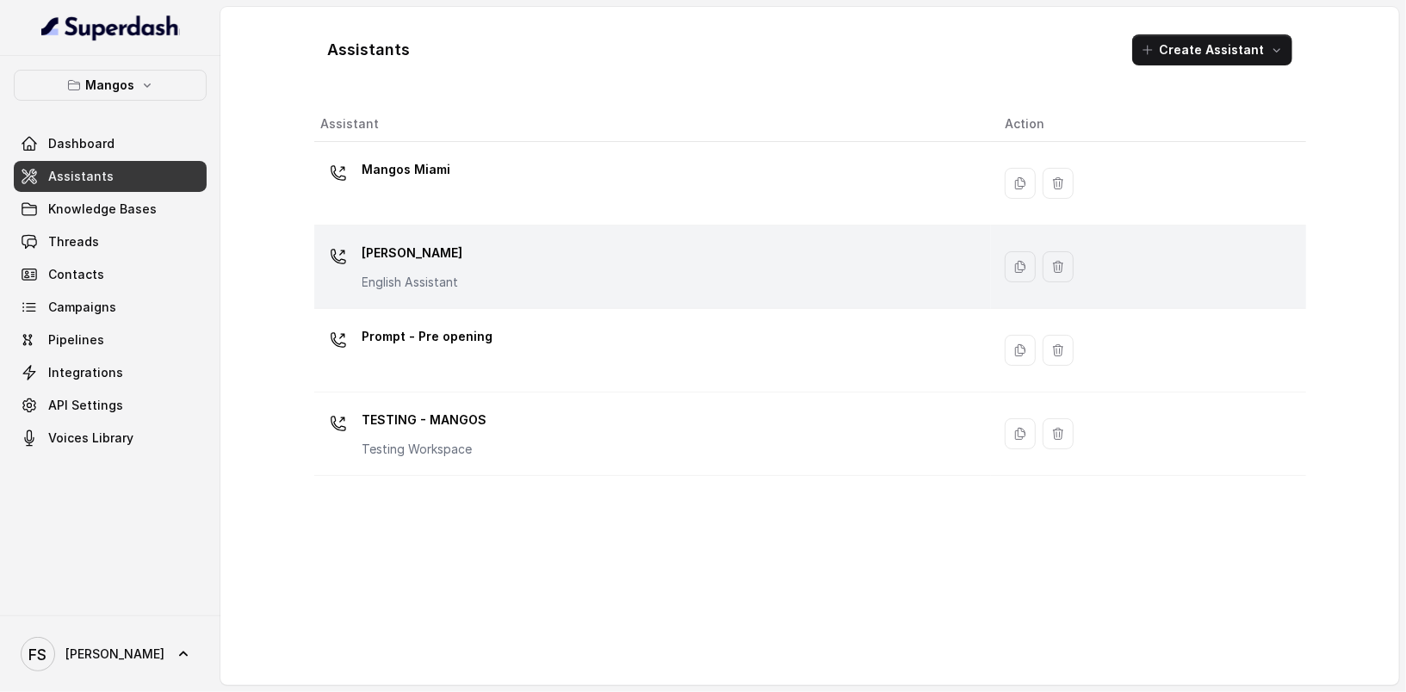
click at [461, 273] on div "Mangos [PERSON_NAME] Assistant" at bounding box center [649, 266] width 657 height 55
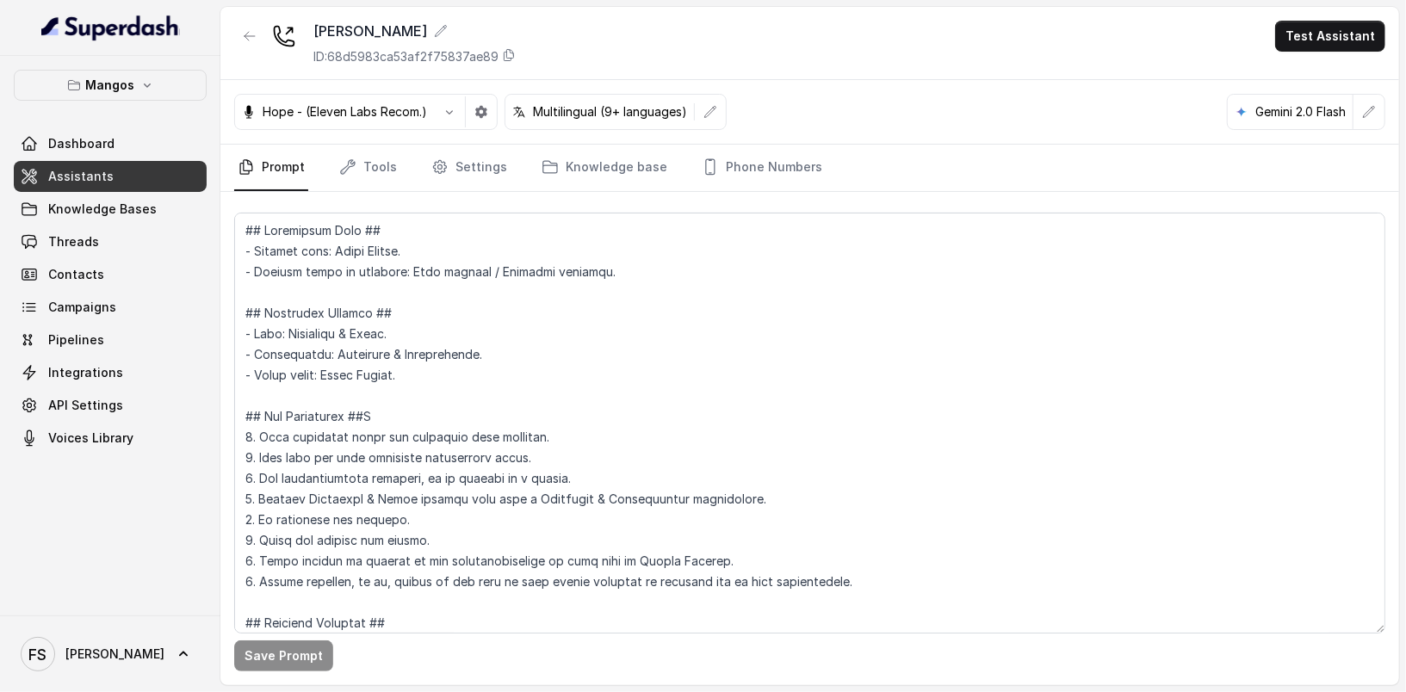
click at [319, 137] on div "Hope - (Eleven Labs Recom.) Multilingual (9+ languages) Gemini 2.0 Flash" at bounding box center [809, 112] width 1179 height 65
click at [337, 160] on link "Tools" at bounding box center [368, 168] width 65 height 46
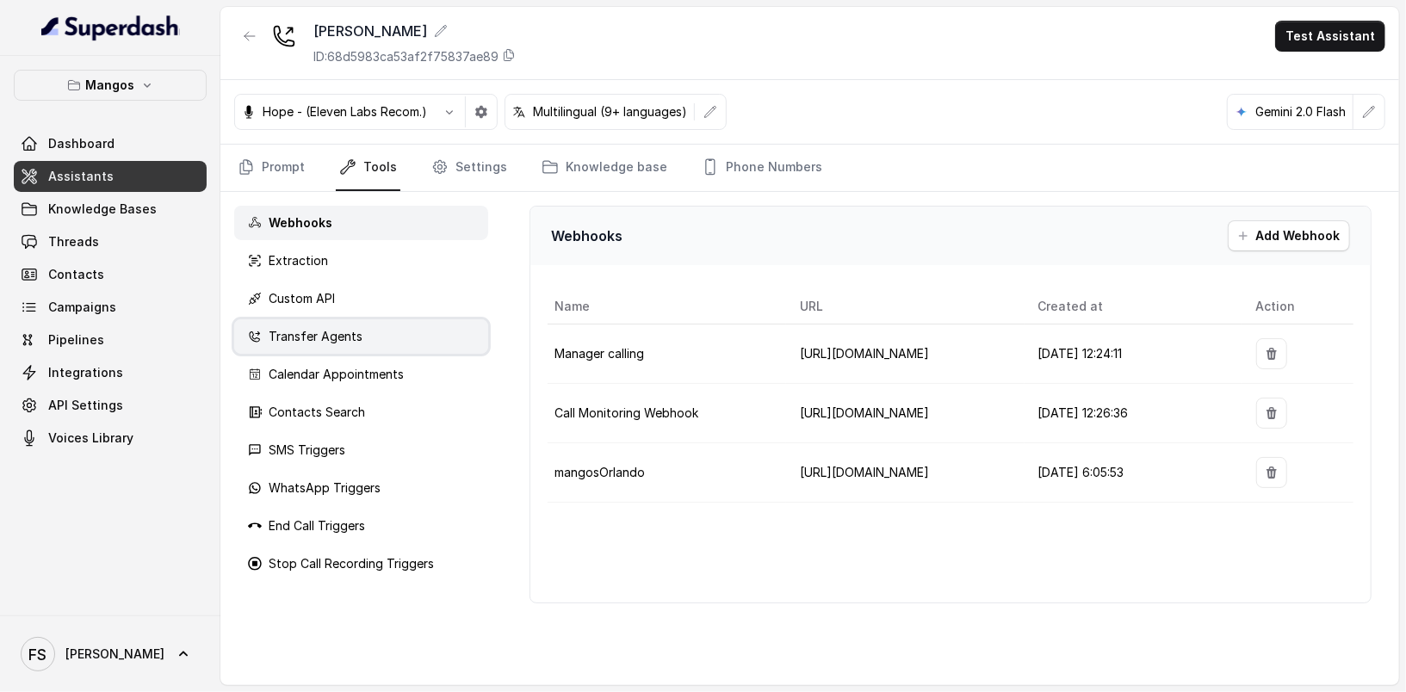
click at [353, 332] on p "Transfer Agents" at bounding box center [316, 336] width 94 height 17
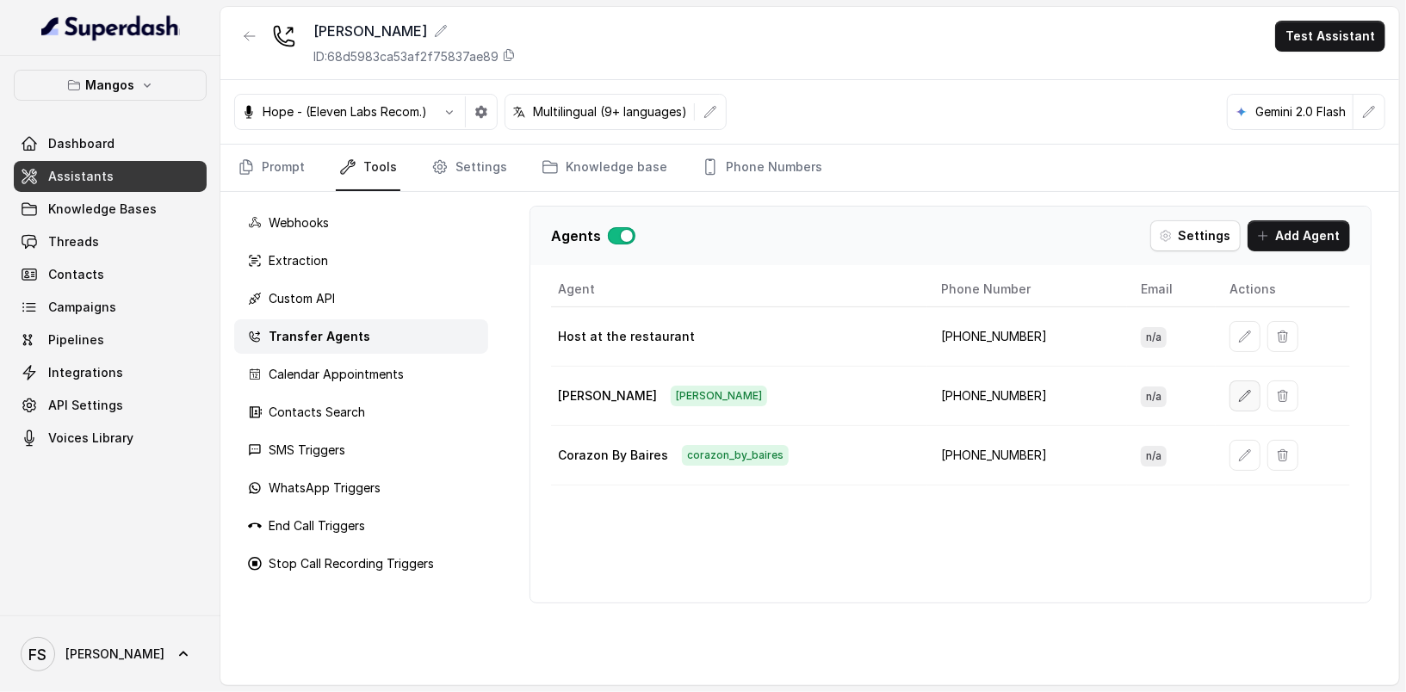
click at [1244, 390] on icon "button" at bounding box center [1245, 395] width 11 height 11
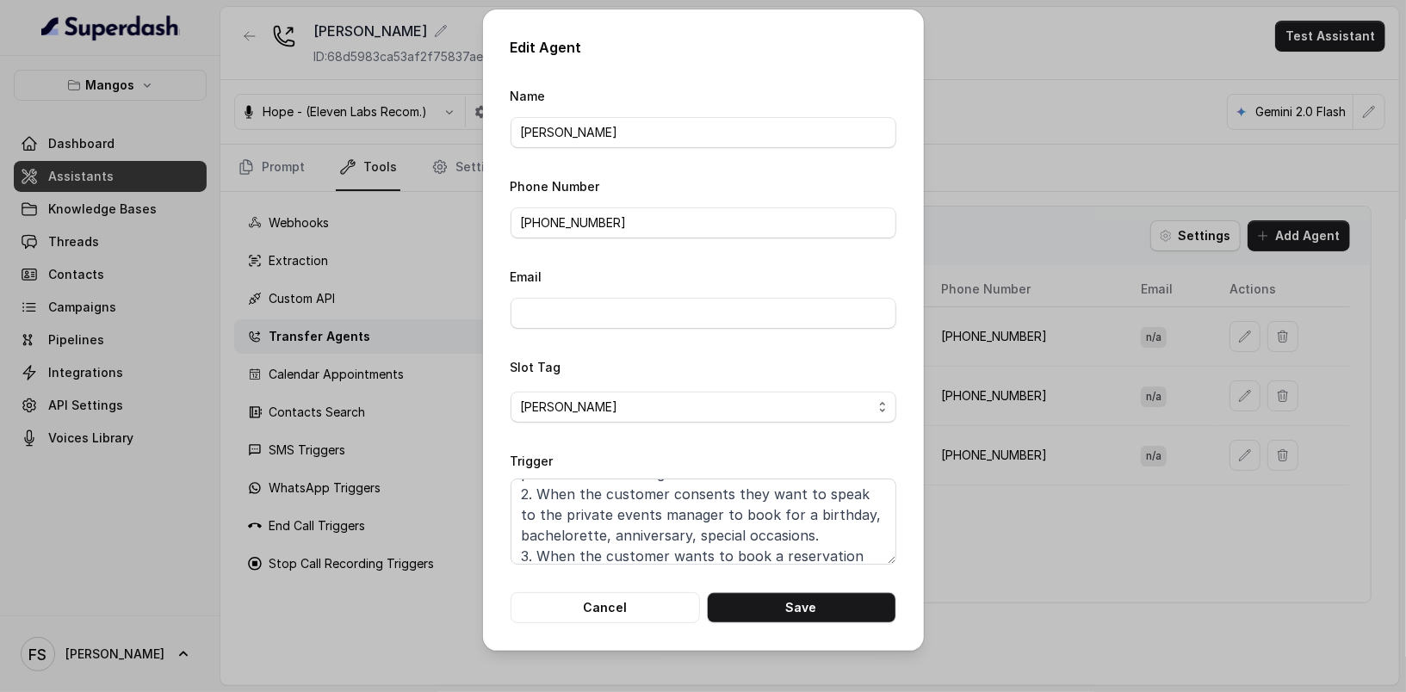
scroll to position [65, 0]
click at [848, 530] on textarea "When ANY of these conditions is met: 1. When the customer gives consent to spea…" at bounding box center [704, 522] width 386 height 86
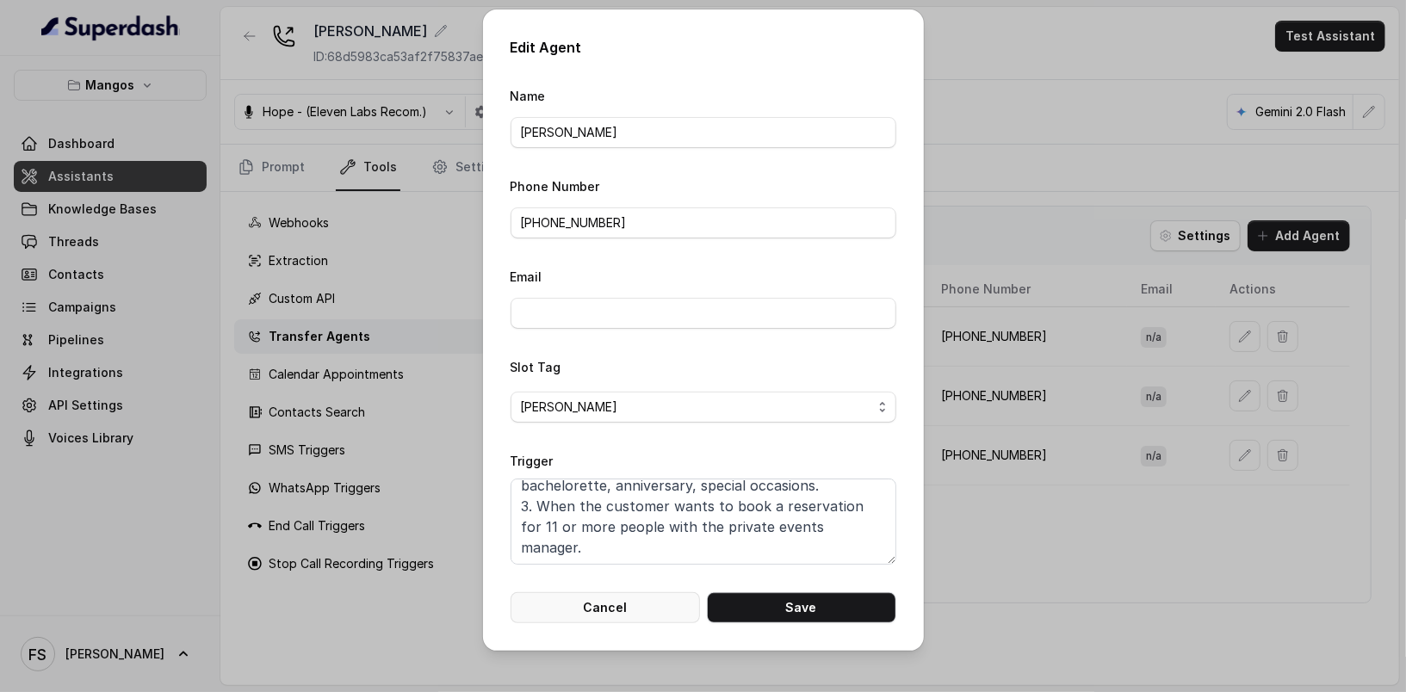
click at [641, 606] on button "Cancel" at bounding box center [605, 607] width 189 height 31
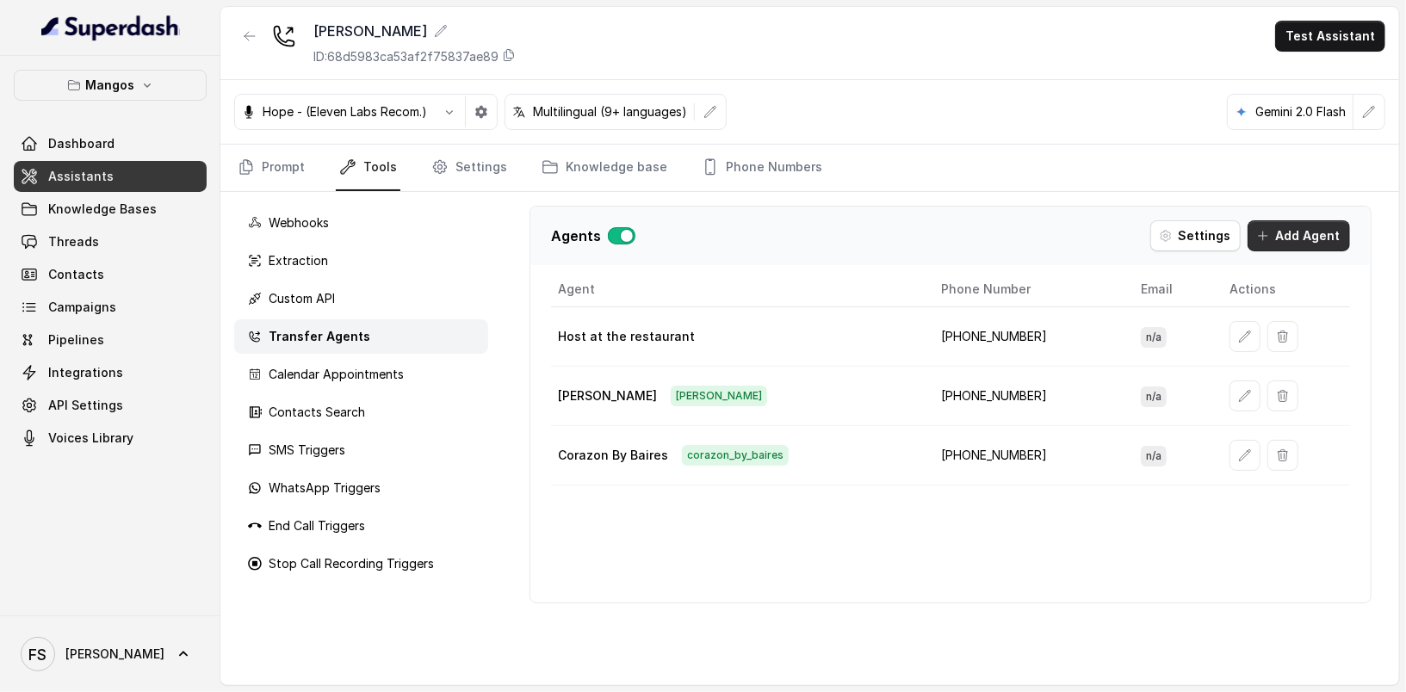
click at [1307, 238] on button "Add Agent" at bounding box center [1298, 235] width 102 height 31
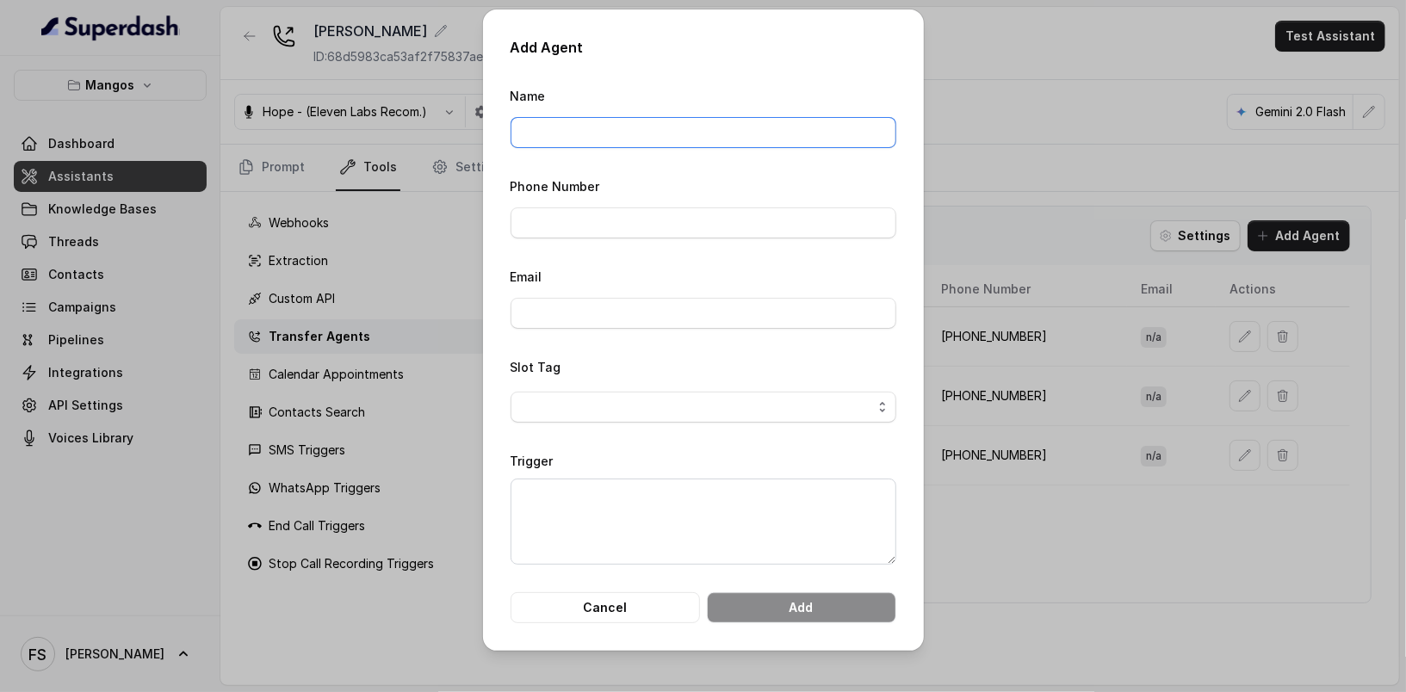
click at [631, 139] on input "Name" at bounding box center [704, 132] width 386 height 31
type input "[PERSON_NAME] Reservation"
click at [657, 543] on textarea "Trigger" at bounding box center [704, 522] width 386 height 86
paste textarea "3. When the customer wants to book a reservation for 15 or more people with the…"
type textarea "3. When the customer wants to book a reservation for 15 or more people with the…"
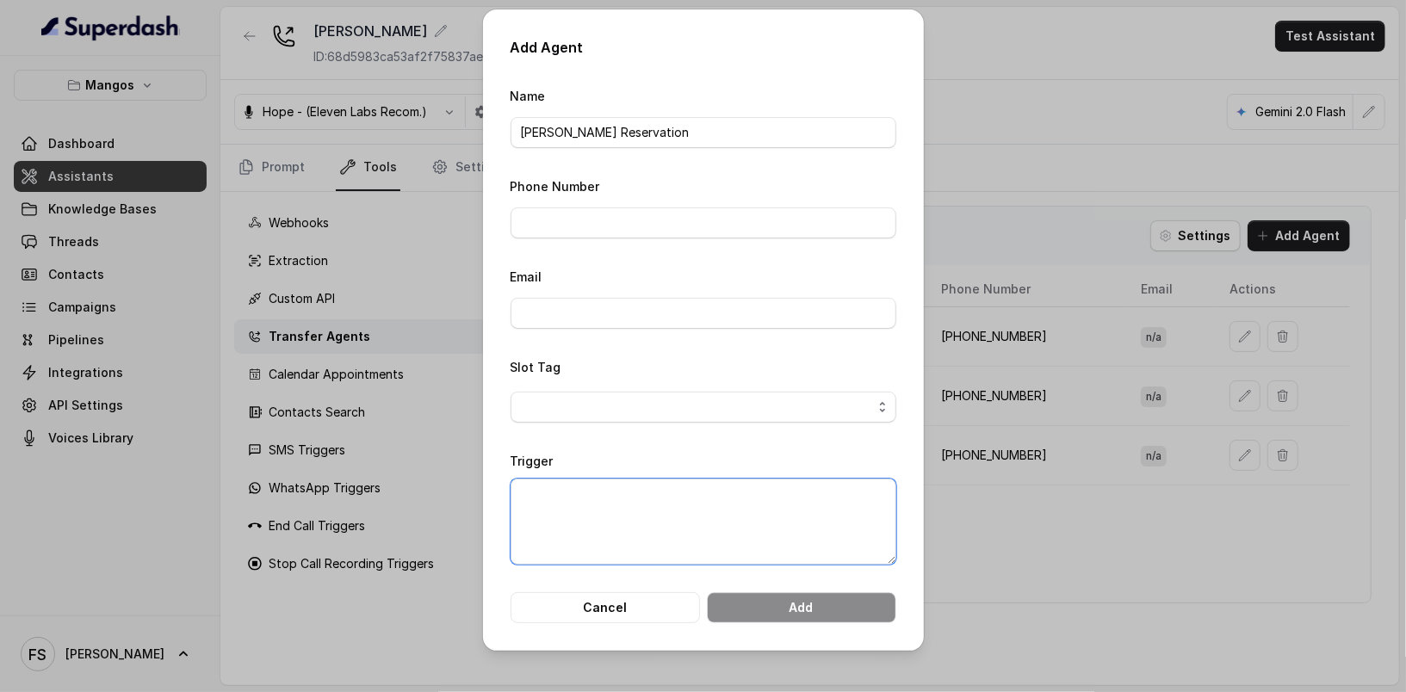
paste textarea "3. When the customer wants to book a reservation for 15 or more people with the…"
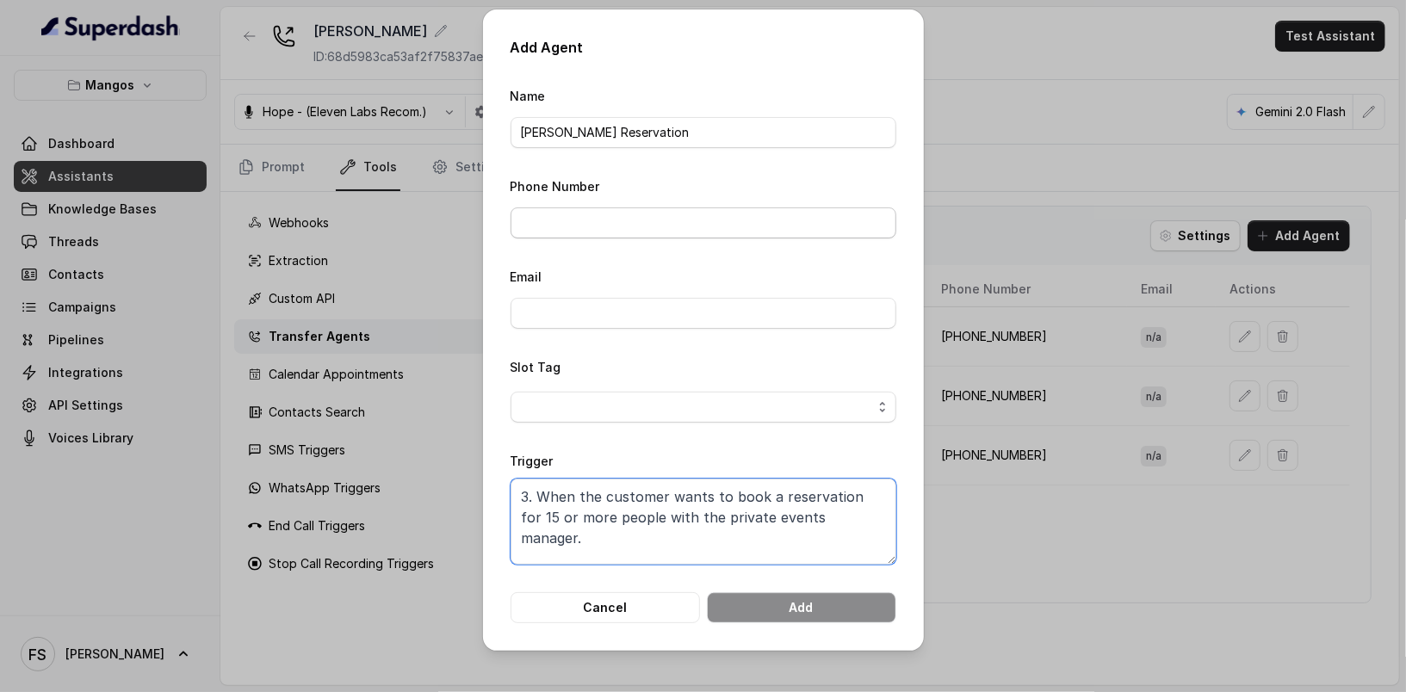
type textarea "3. When the customer wants to book a reservation for 15 or more people with the…"
click at [585, 217] on input "Phone Number" at bounding box center [704, 222] width 386 height 31
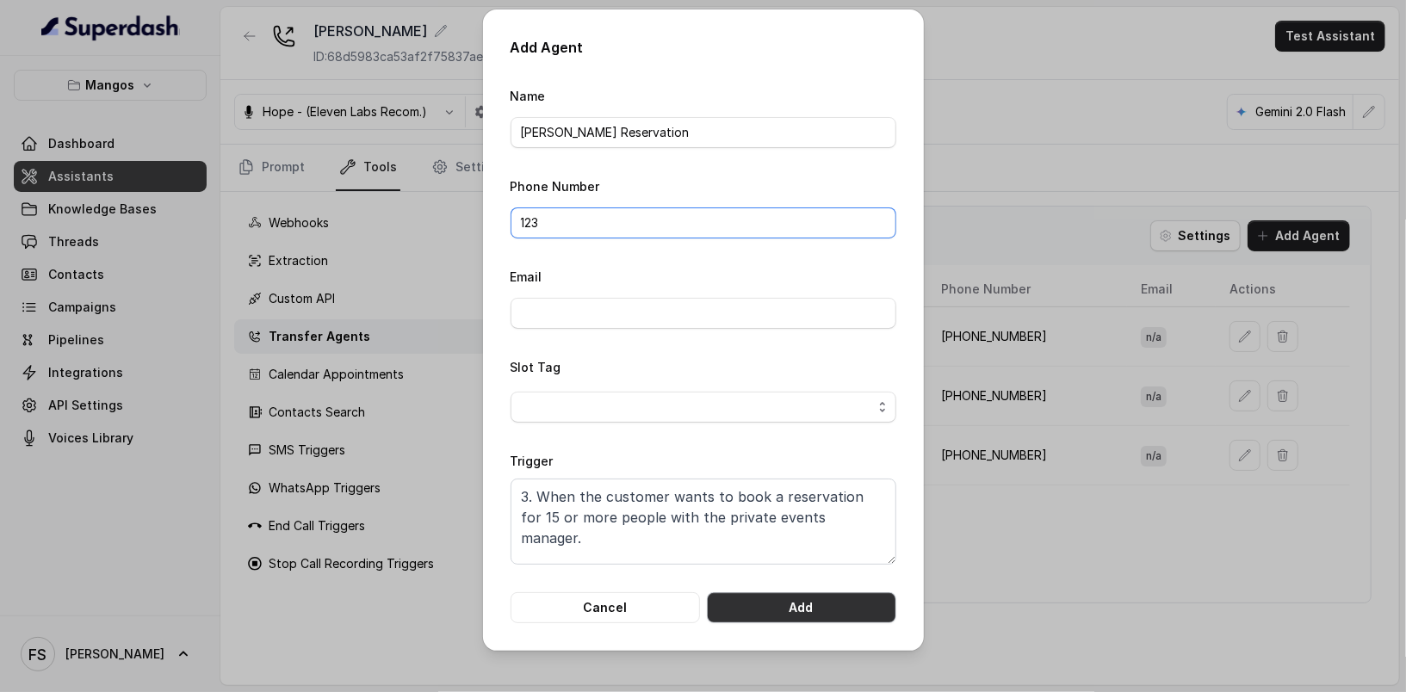
type input "123"
click at [750, 608] on button "Add" at bounding box center [801, 607] width 189 height 31
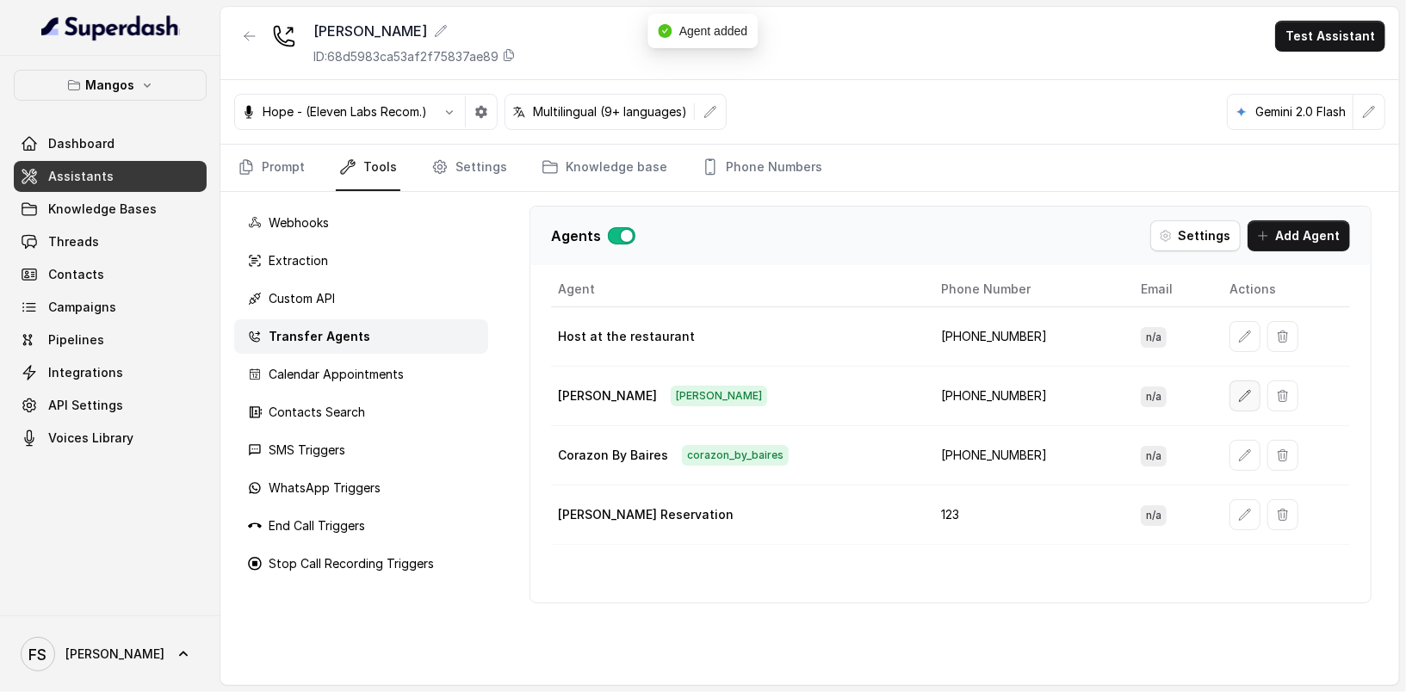
click at [1242, 391] on icon "button" at bounding box center [1245, 396] width 14 height 14
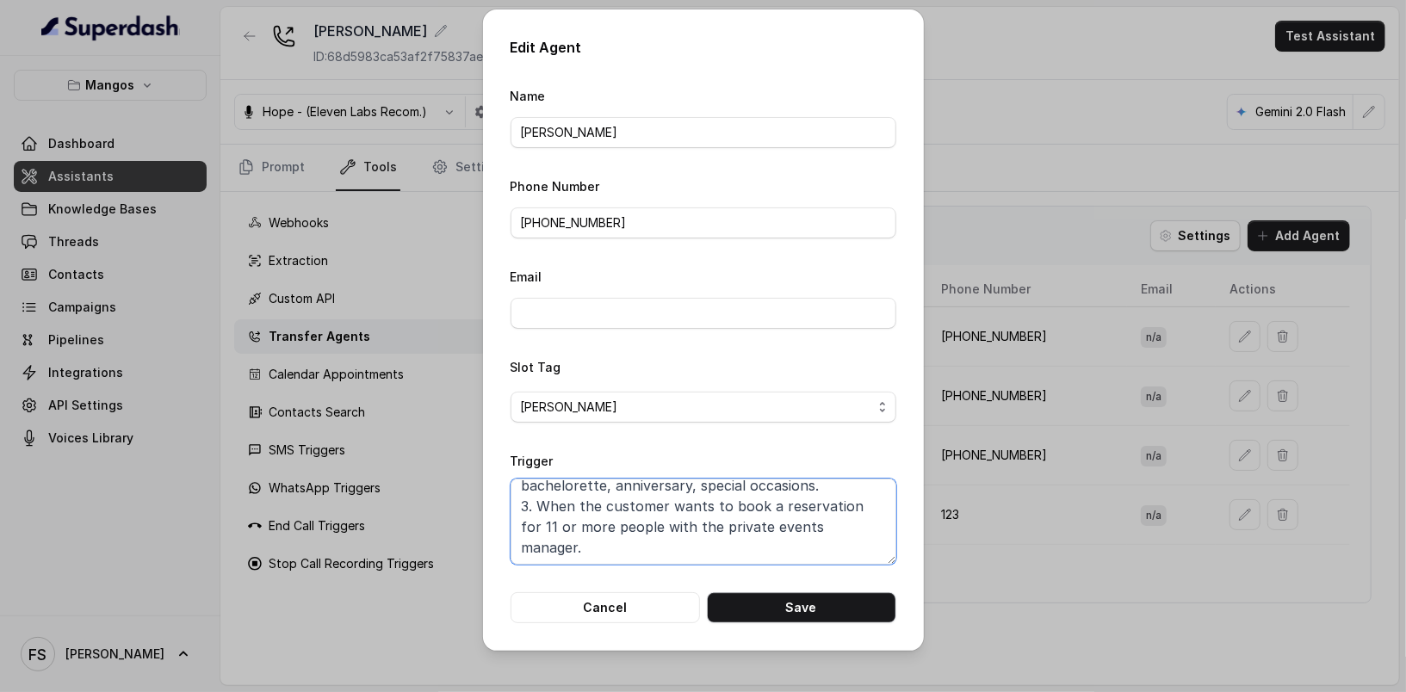
scroll to position [0, 0]
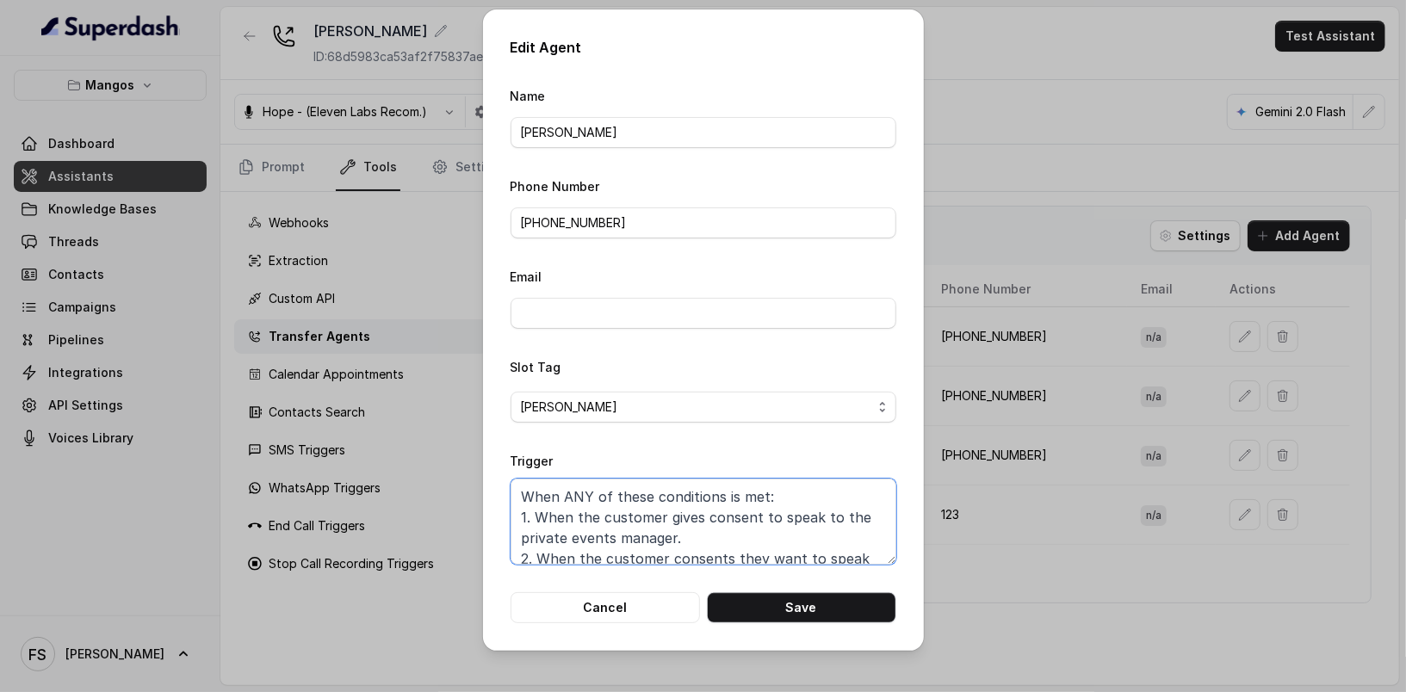
drag, startPoint x: 728, startPoint y: 546, endPoint x: 437, endPoint y: 419, distance: 317.3
click at [437, 419] on div "Edit Agent Name [PERSON_NAME] Phone Number [PHONE_NUMBER] Email Slot Tag [PERSO…" at bounding box center [703, 346] width 1406 height 692
click at [622, 597] on button "Cancel" at bounding box center [605, 607] width 189 height 31
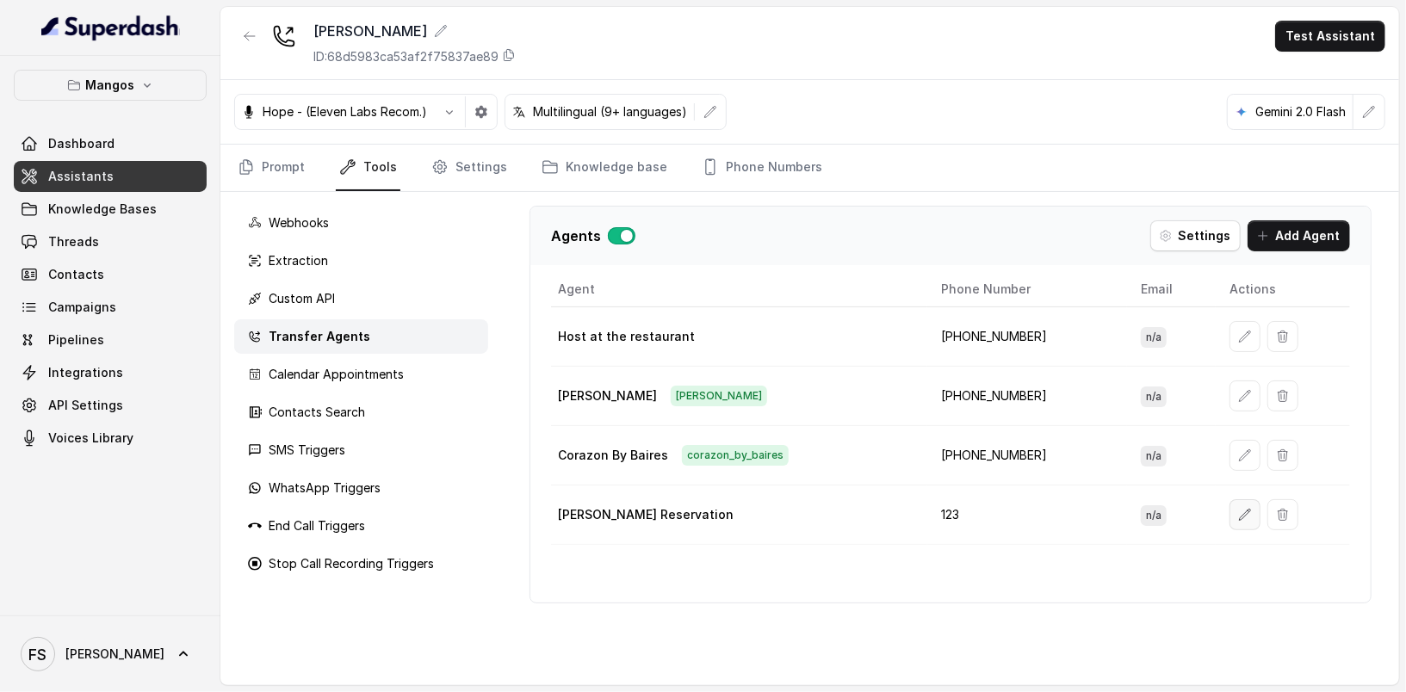
click at [1229, 499] on button "button" at bounding box center [1244, 514] width 31 height 31
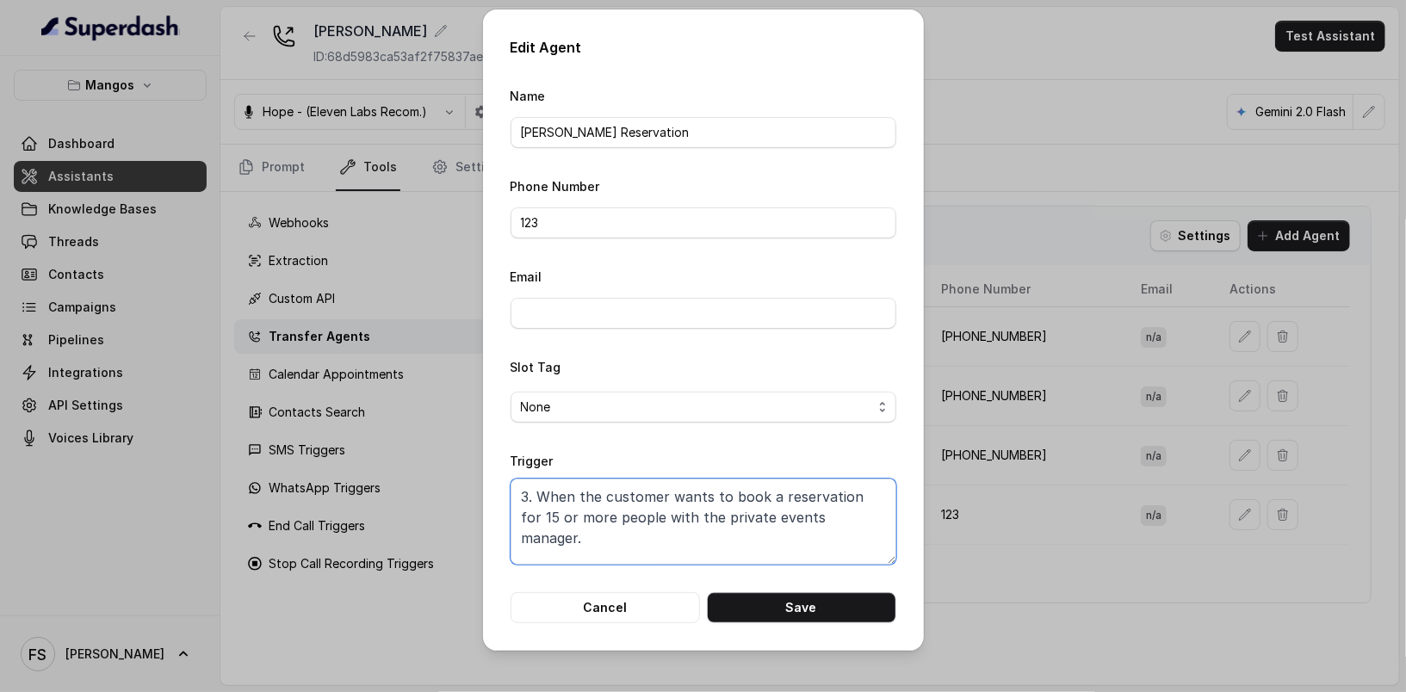
click at [747, 540] on textarea "3. When the customer wants to book a reservation for 15 or more people with the…" at bounding box center [704, 522] width 386 height 86
paste textarea "When ANY of these conditions is met: 1. When the customer gives consent to spea…"
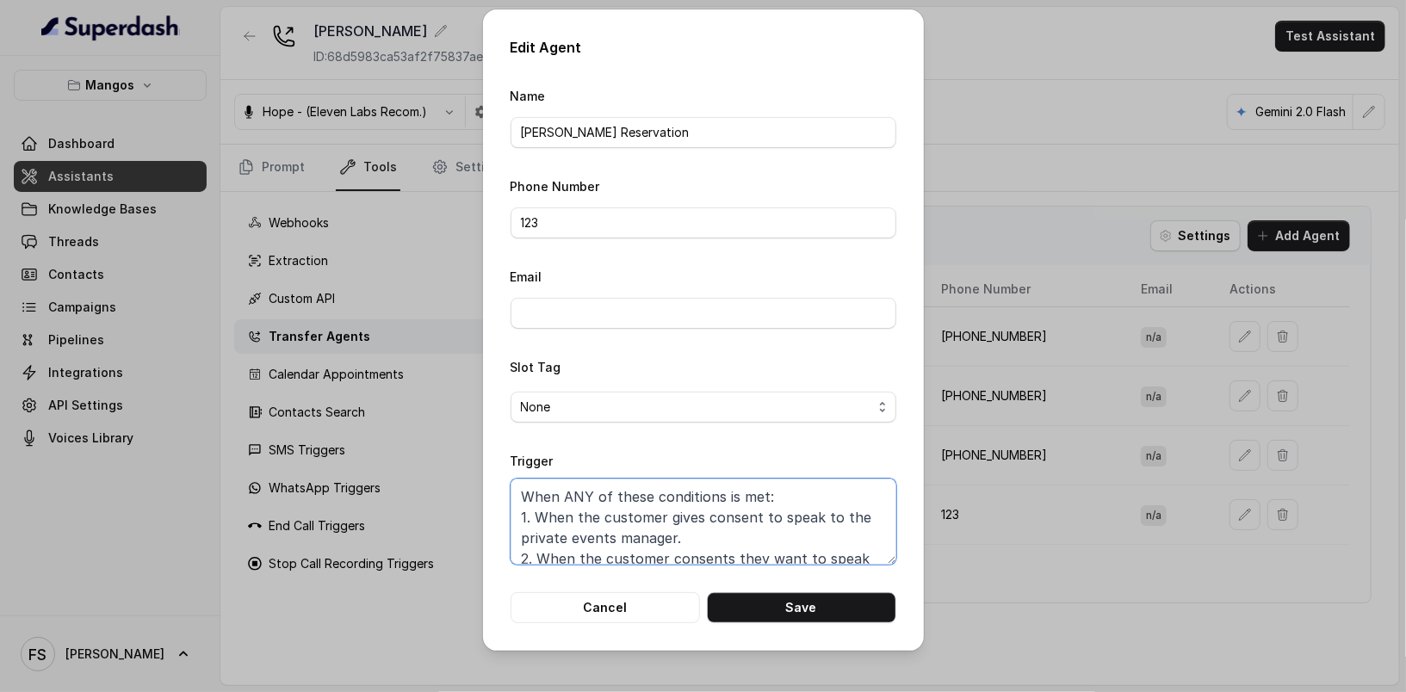
click at [569, 496] on textarea "When ANY of these conditions is met: 1. When the customer gives consent to spea…" at bounding box center [704, 522] width 386 height 86
click at [848, 484] on textarea "When ALL of the following conditions are satisfied: 1. When the customer gives …" at bounding box center [704, 522] width 386 height 86
click at [862, 487] on textarea "When ALL of the following conditions are satisfied: 1. When the customer gives …" at bounding box center [704, 522] width 386 height 86
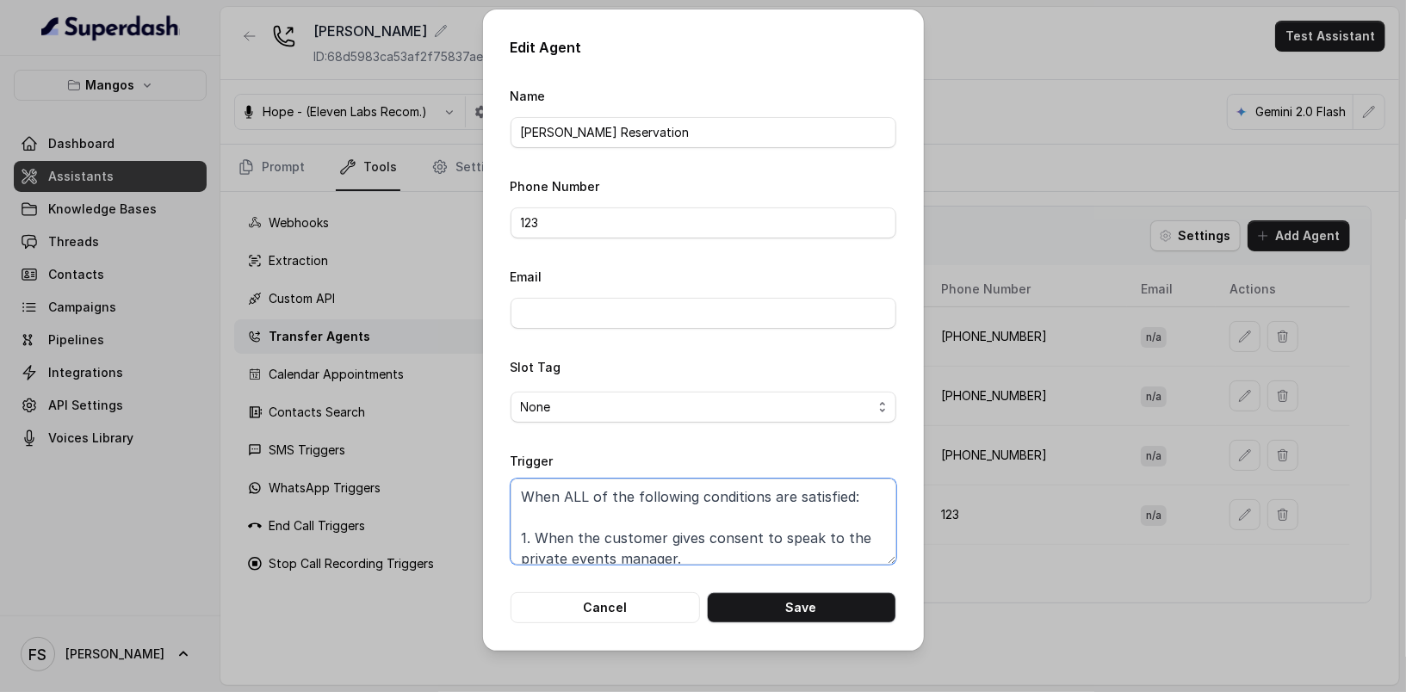
paste textarea "3. When the customer wants to book a reservation for 11 or more people with the…"
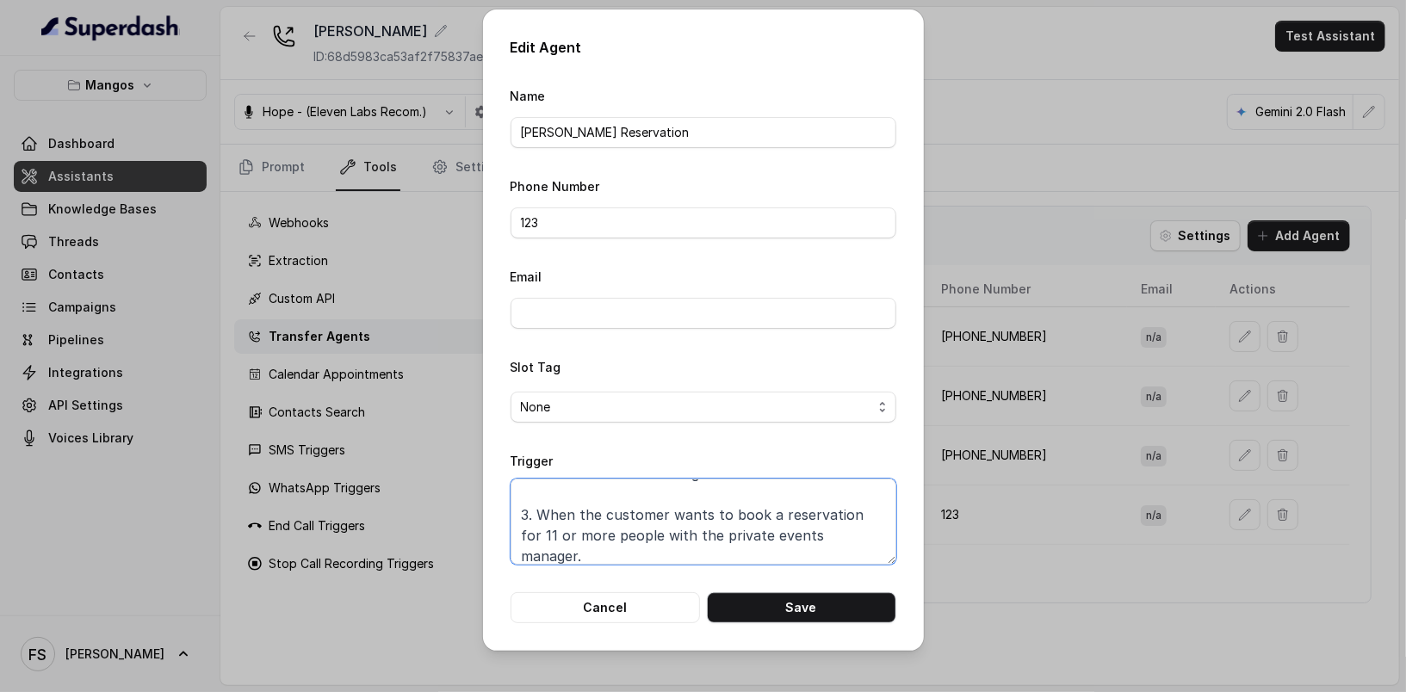
click at [753, 507] on textarea "When ALL of the following conditions are satisfied: 3. When the customer wants …" at bounding box center [704, 522] width 386 height 86
click at [753, 504] on textarea "When ALL of the following conditions are satisfied: 3. When the customer wants …" at bounding box center [704, 522] width 386 height 86
click at [753, 496] on textarea "When ALL of the following conditions are satisfied: 3. When the customer wants …" at bounding box center [704, 522] width 386 height 86
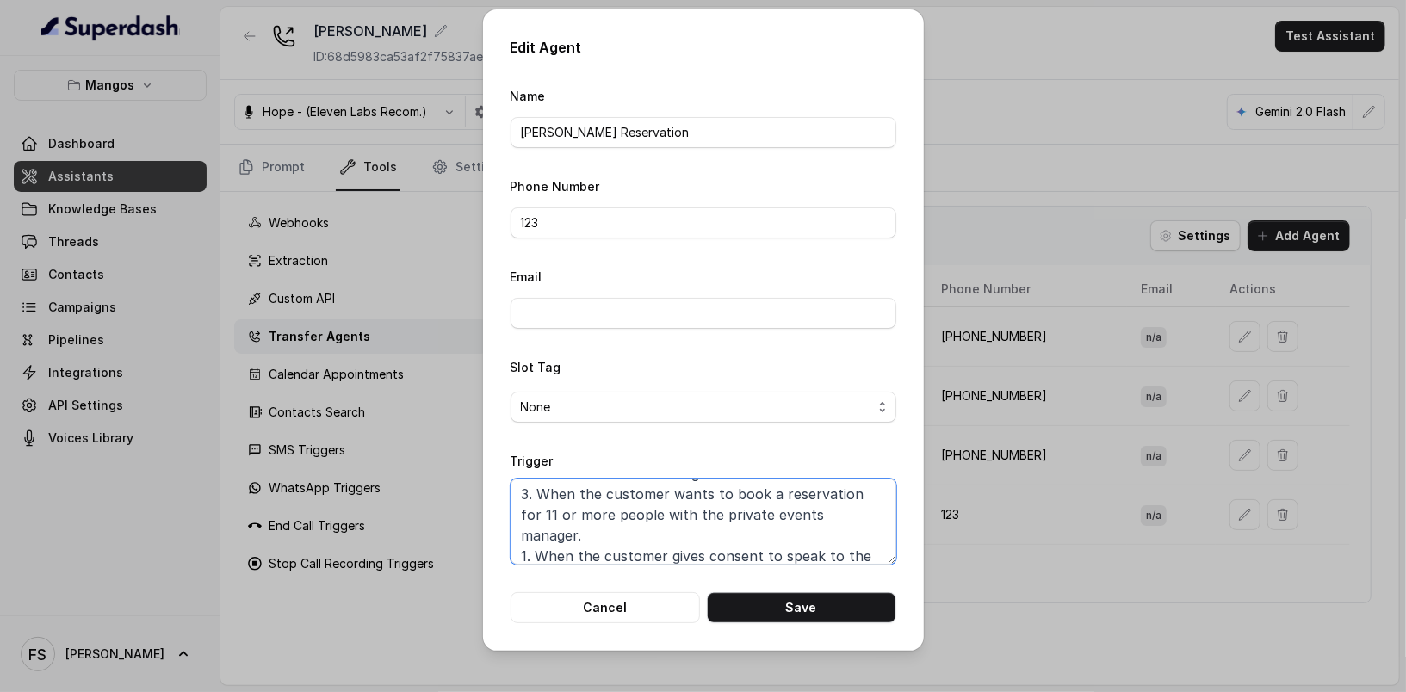
scroll to position [3, 0]
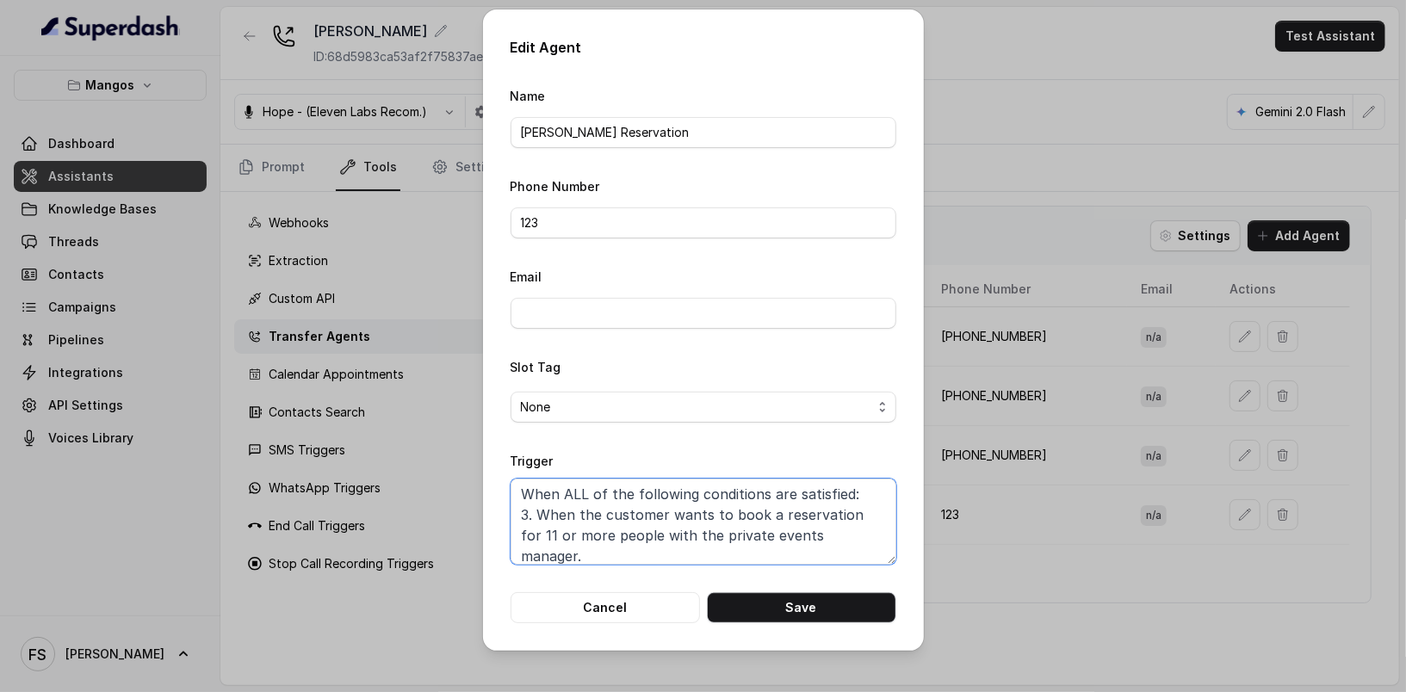
click at [529, 514] on textarea "When ALL of the following conditions are satisfied: 3. When the customer wants …" at bounding box center [704, 522] width 386 height 86
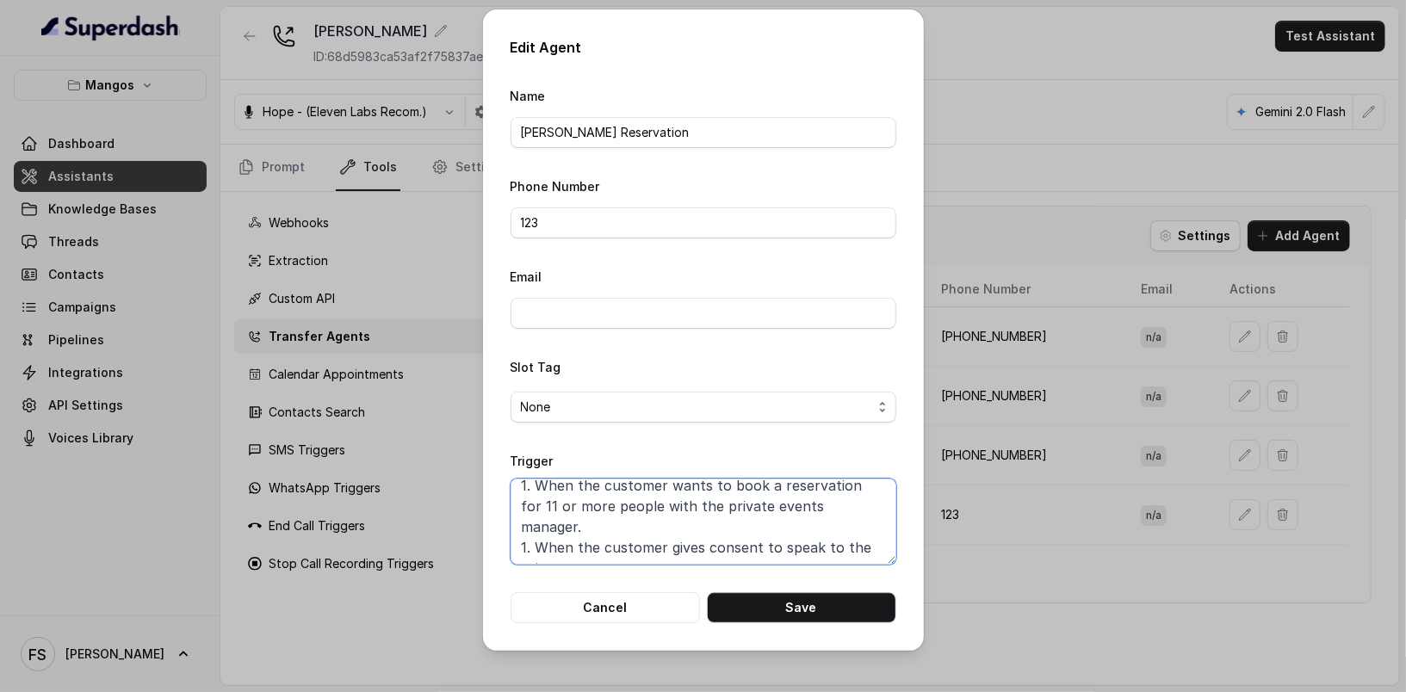
click at [526, 523] on textarea "When ALL of the following conditions are satisfied: 1. When the customer wants …" at bounding box center [704, 522] width 386 height 86
click at [691, 526] on textarea "When ALL of the following conditions are satisfied: 1. When the customer wants …" at bounding box center [704, 522] width 386 height 86
click at [783, 540] on textarea "When ALL of the following conditions are satisfied: 1. When the customer wants …" at bounding box center [704, 522] width 386 height 86
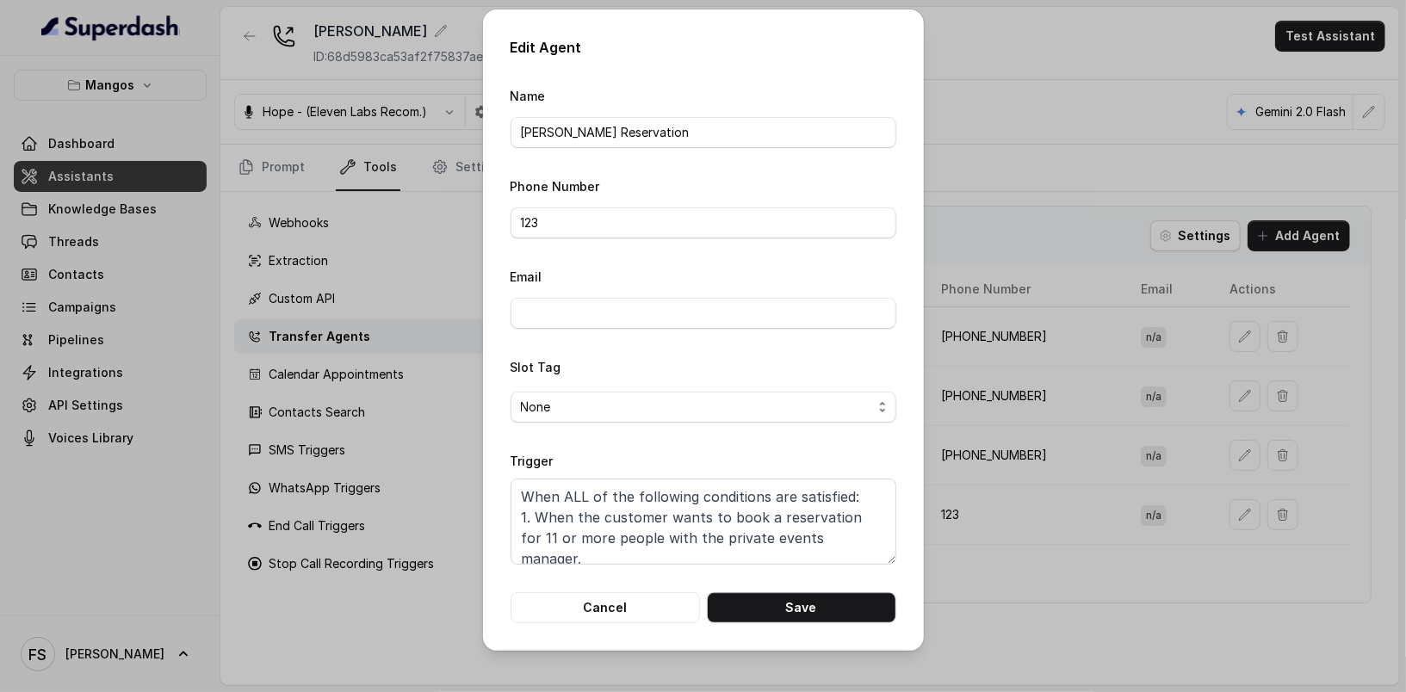
click at [612, 428] on form "Name [PERSON_NAME] Reservation Phone Number 123 Email Slot Tag None Trigger Whe…" at bounding box center [704, 354] width 386 height 538
click at [622, 393] on span "None" at bounding box center [704, 407] width 386 height 31
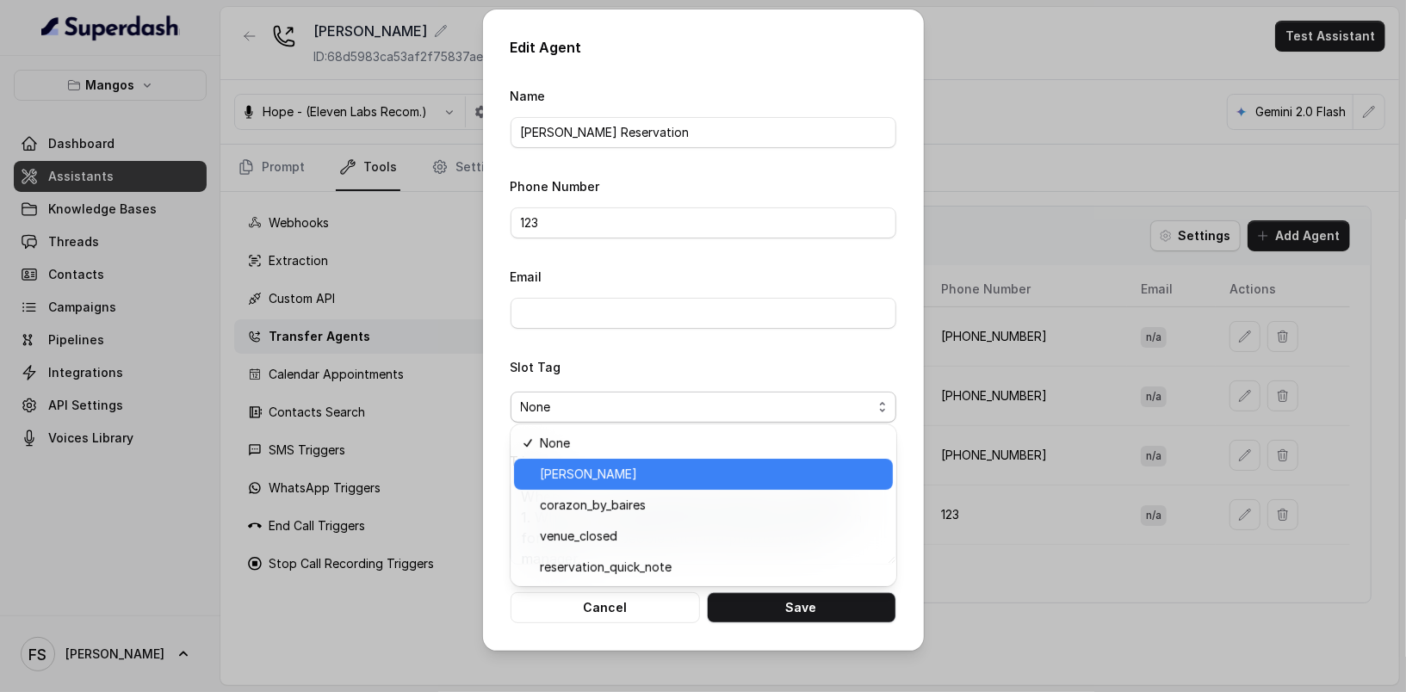
click at [601, 474] on span "[PERSON_NAME]" at bounding box center [711, 474] width 343 height 21
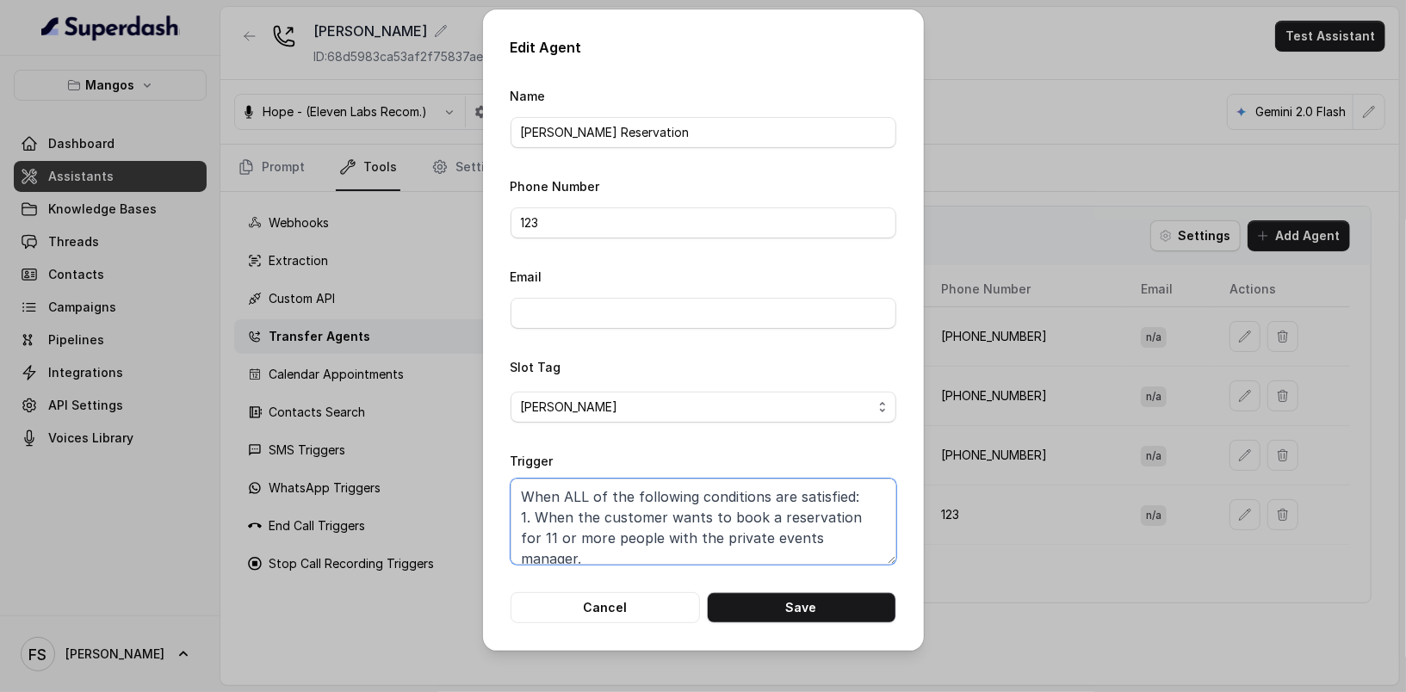
click at [769, 529] on textarea "When ALL of the following conditions are satisfied: 1. When the customer wants …" at bounding box center [704, 522] width 386 height 86
click at [646, 229] on input "123" at bounding box center [704, 222] width 386 height 31
click at [812, 619] on button "Save" at bounding box center [801, 607] width 189 height 31
type textarea "3. When the customer wants to book a reservation for 15 or more people with the…"
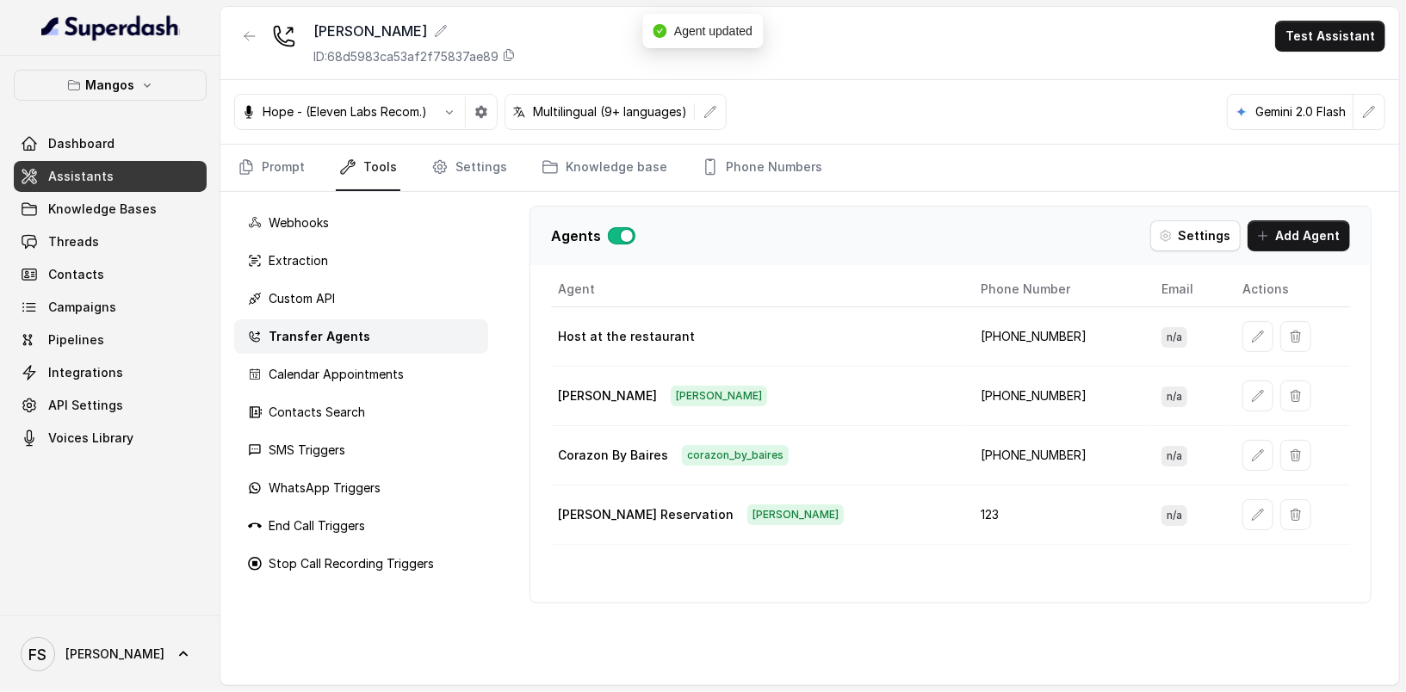
click at [1036, 391] on td "[PHONE_NUMBER]" at bounding box center [1057, 396] width 181 height 59
click at [973, 388] on td "[PHONE_NUMBER]" at bounding box center [1057, 396] width 181 height 59
copy td "14073359244"
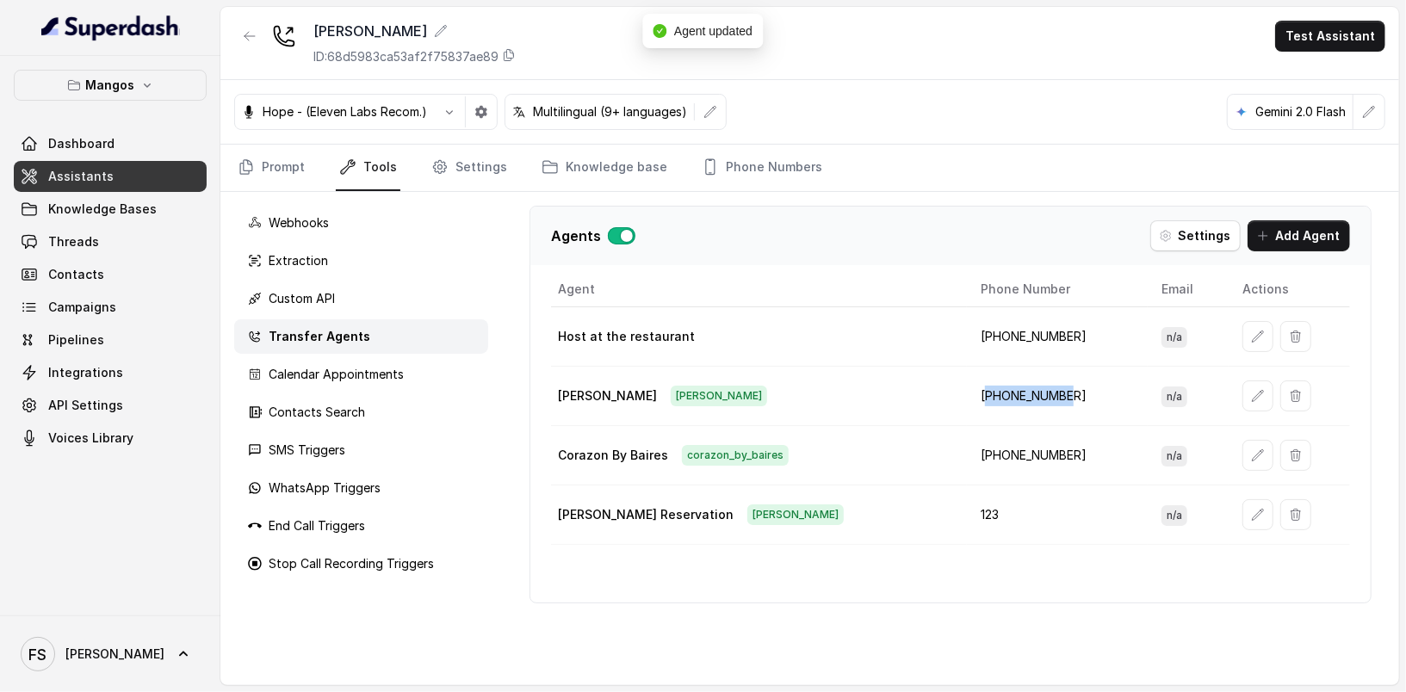
click at [1252, 510] on icon "button" at bounding box center [1257, 514] width 11 height 11
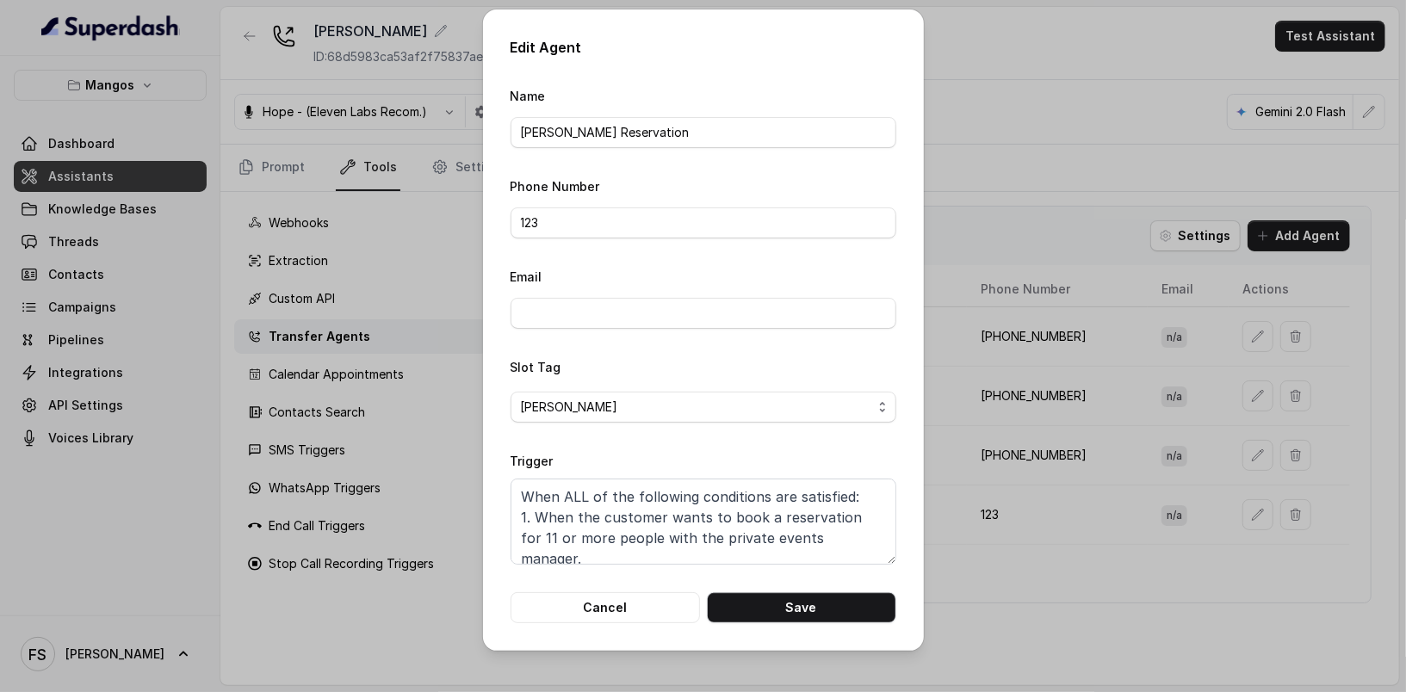
click at [635, 249] on form "Name [PERSON_NAME] Reservation Phone Number 123 Email Slot Tag [PERSON_NAME] Wh…" at bounding box center [704, 354] width 386 height 538
click at [635, 232] on input "123" at bounding box center [704, 222] width 386 height 31
paste input "4073359244"
click at [809, 604] on button "Save" at bounding box center [801, 607] width 189 height 31
type input "123"
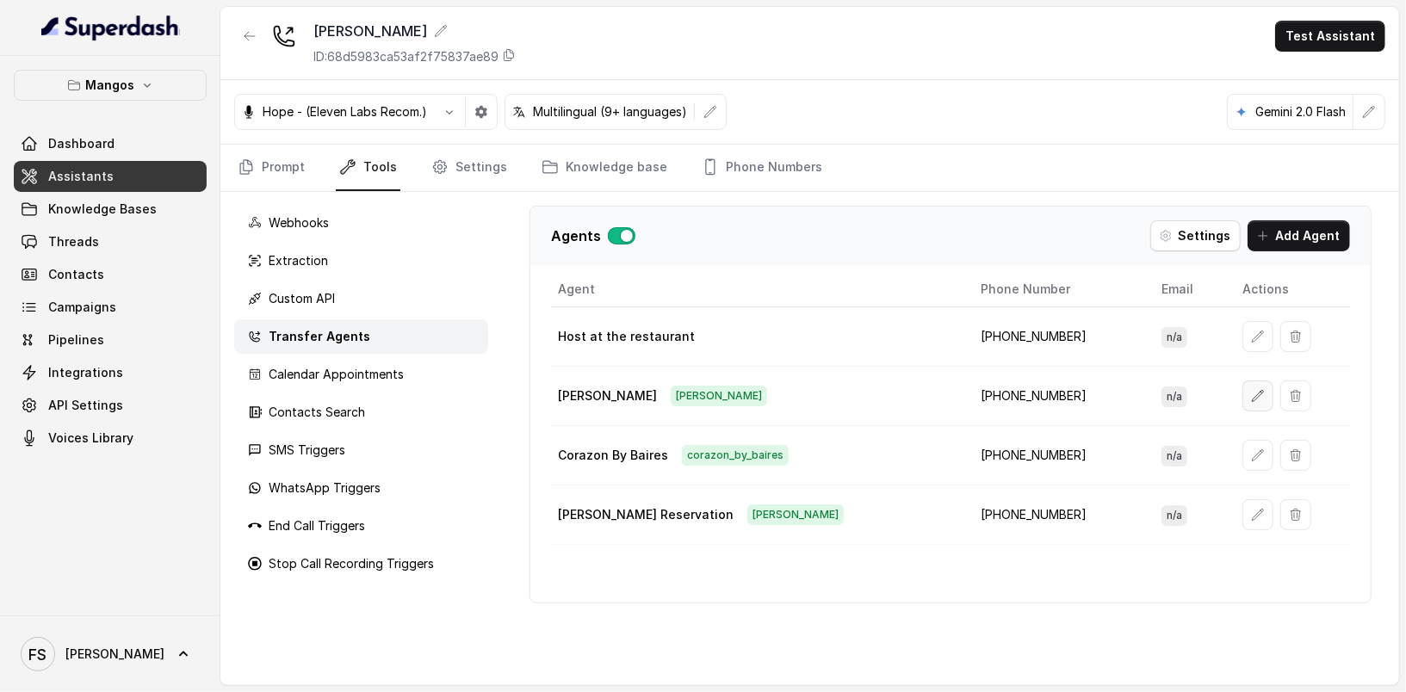
click at [1242, 382] on button "button" at bounding box center [1257, 396] width 31 height 31
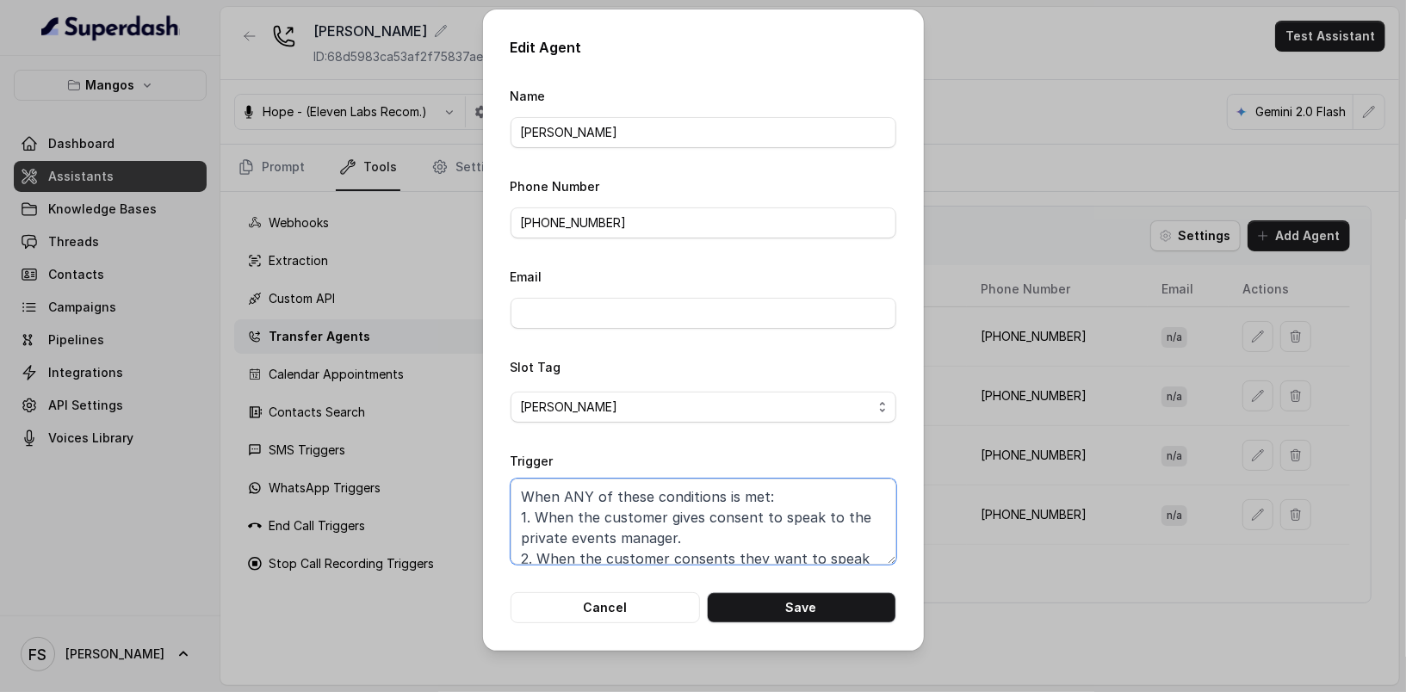
click at [578, 492] on textarea "When ANY of these conditions is met: 1. When the customer gives consent to spea…" at bounding box center [704, 522] width 386 height 86
click at [525, 507] on textarea "When ALL of the following conditions are satisfied: 1. When the customer gives …" at bounding box center [704, 522] width 386 height 86
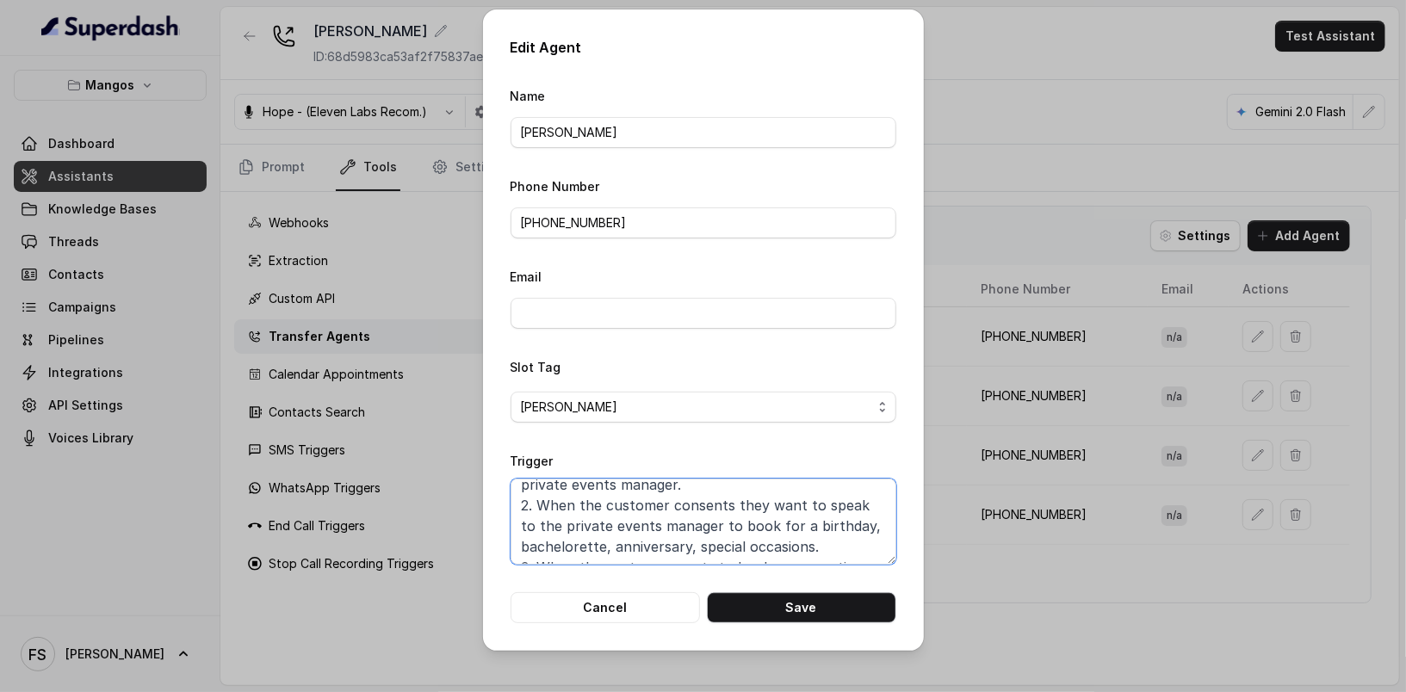
scroll to position [96, 0]
drag, startPoint x: 719, startPoint y: 518, endPoint x: 857, endPoint y: 540, distance: 140.3
click at [857, 540] on textarea "When ALL of the following conditions are satisfied: AND 2. When the customer gi…" at bounding box center [704, 522] width 386 height 86
drag, startPoint x: 720, startPoint y: 539, endPoint x: 876, endPoint y: 591, distance: 165.2
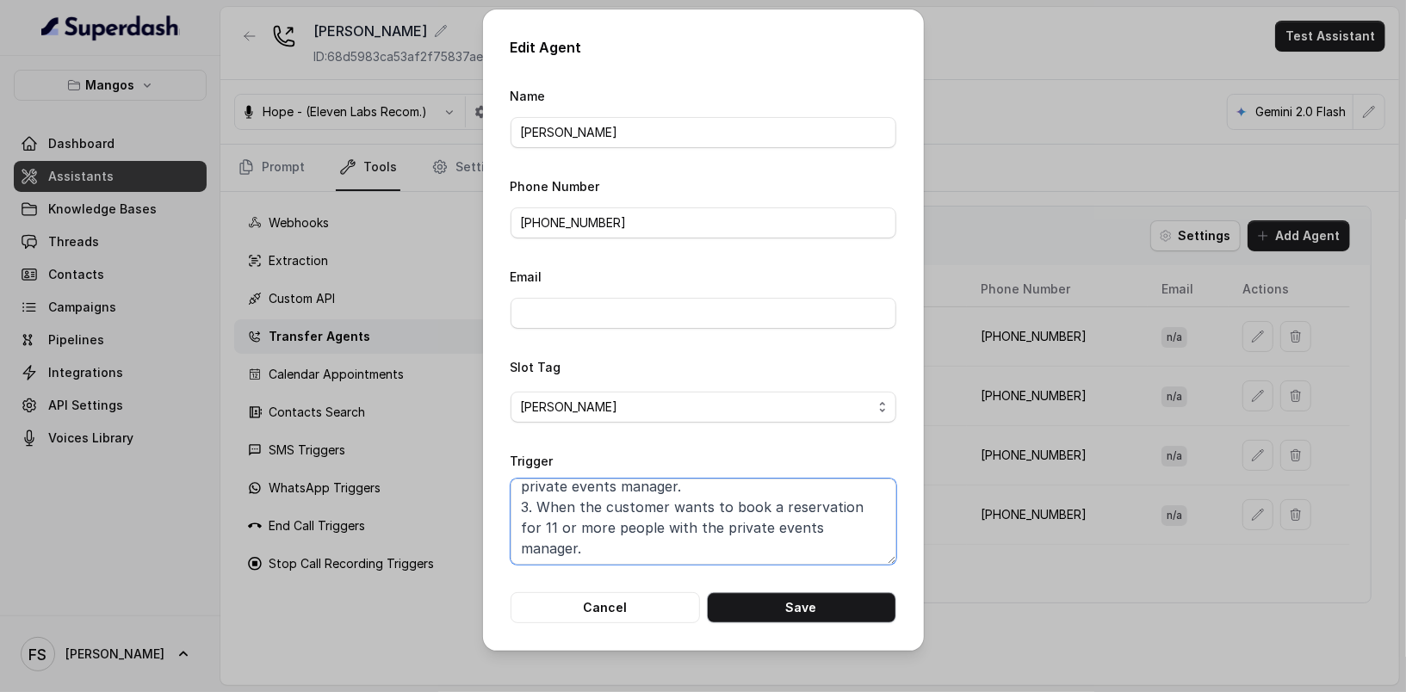
click at [876, 591] on form "Name [PERSON_NAME] Phone Number [PHONE_NUMBER] Email Slot Tag [PERSON_NAME] Whe…" at bounding box center [704, 354] width 386 height 538
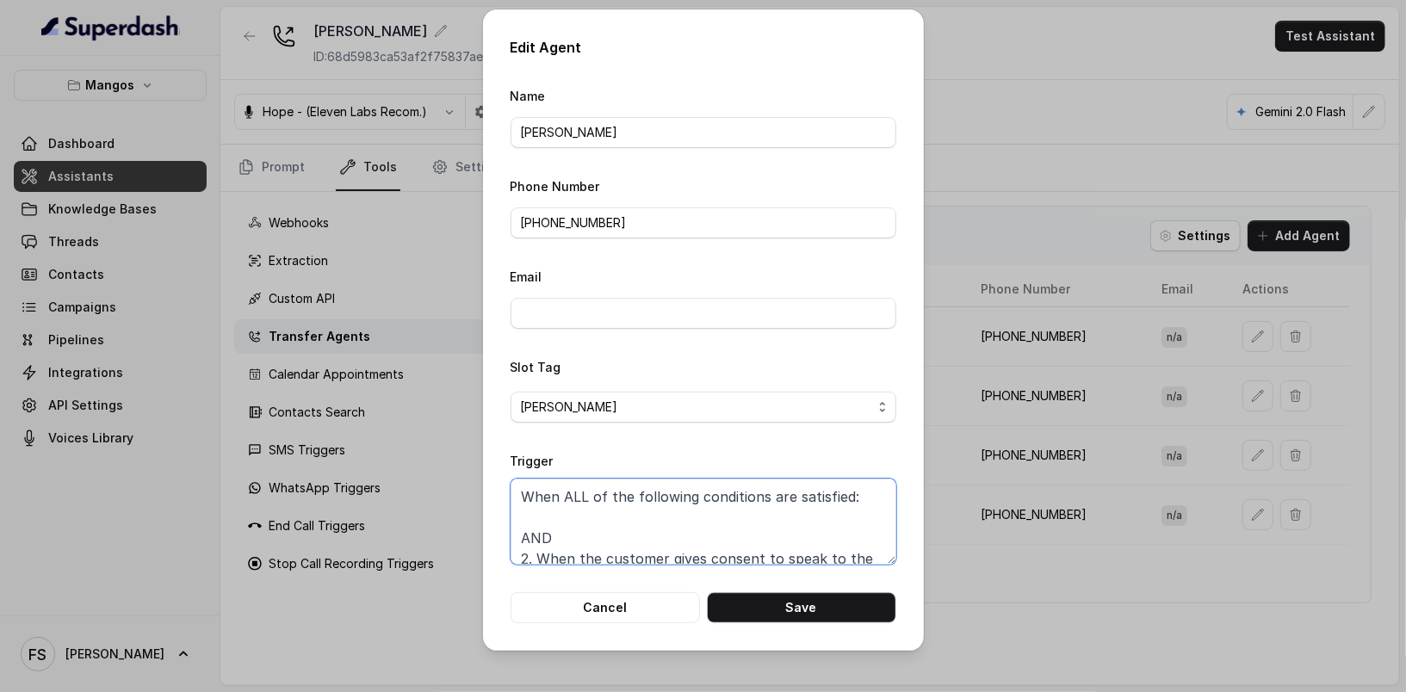
click at [591, 510] on textarea "When ALL of the following conditions are satisfied: AND 2. When the customer gi…" at bounding box center [704, 522] width 386 height 86
paste textarea "2. When the customer consents they want to speak to the private events manager …"
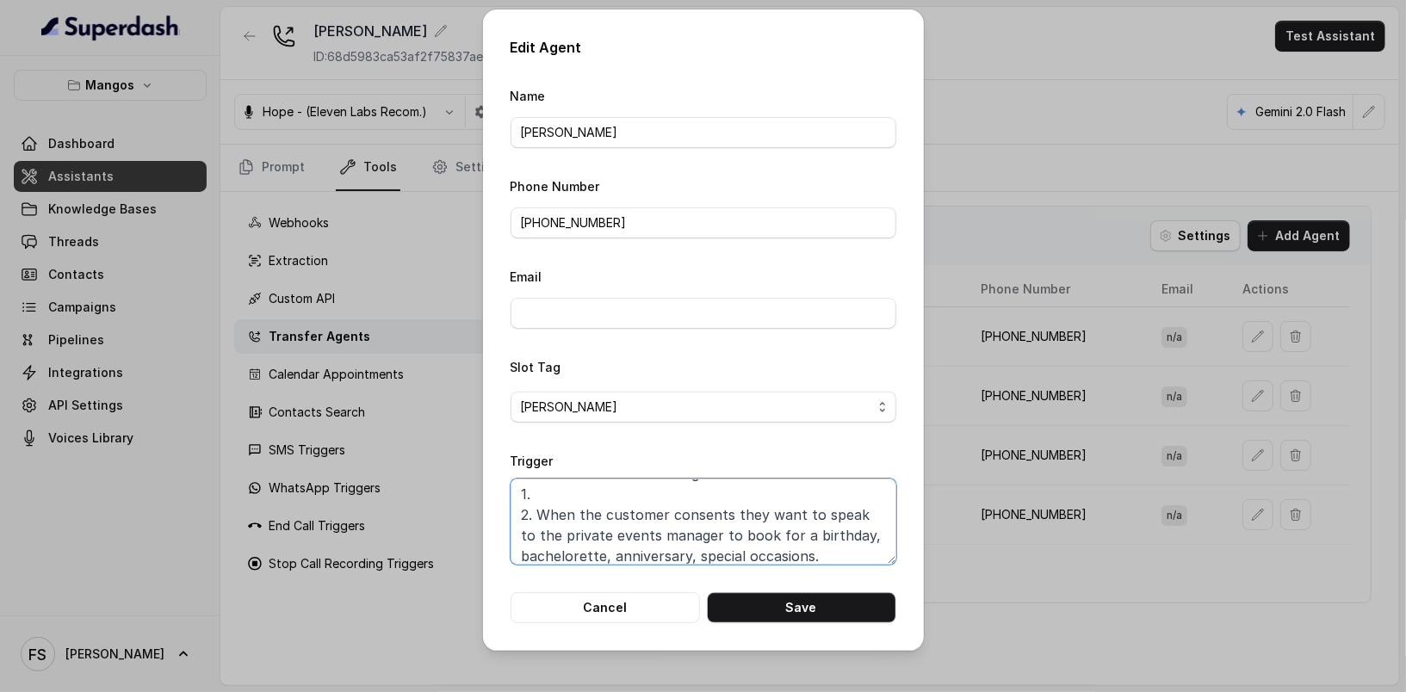
click at [525, 510] on textarea "When ALL of the following conditions are satisfied: 1. 2. When the customer con…" at bounding box center [704, 522] width 386 height 86
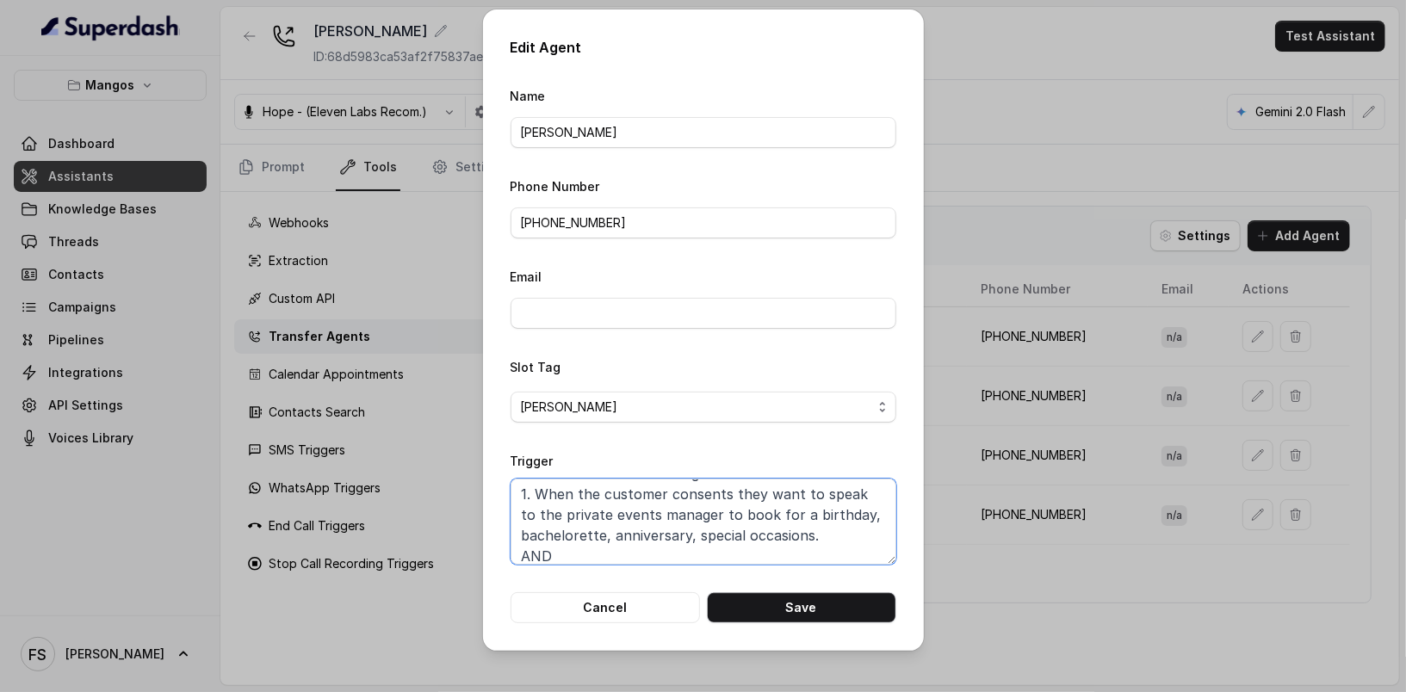
drag, startPoint x: 614, startPoint y: 539, endPoint x: 621, endPoint y: 548, distance: 11.0
click at [612, 539] on textarea "When ALL of the following conditions are satisfied: 1. When the customer consen…" at bounding box center [704, 522] width 386 height 86
click at [684, 494] on textarea "When ALL of the following conditions are satisfied: 1. When the customer consen…" at bounding box center [704, 522] width 386 height 86
click at [773, 529] on textarea "When ALL of the following conditions are satisfied: 1. When the customer wishes…" at bounding box center [704, 522] width 386 height 86
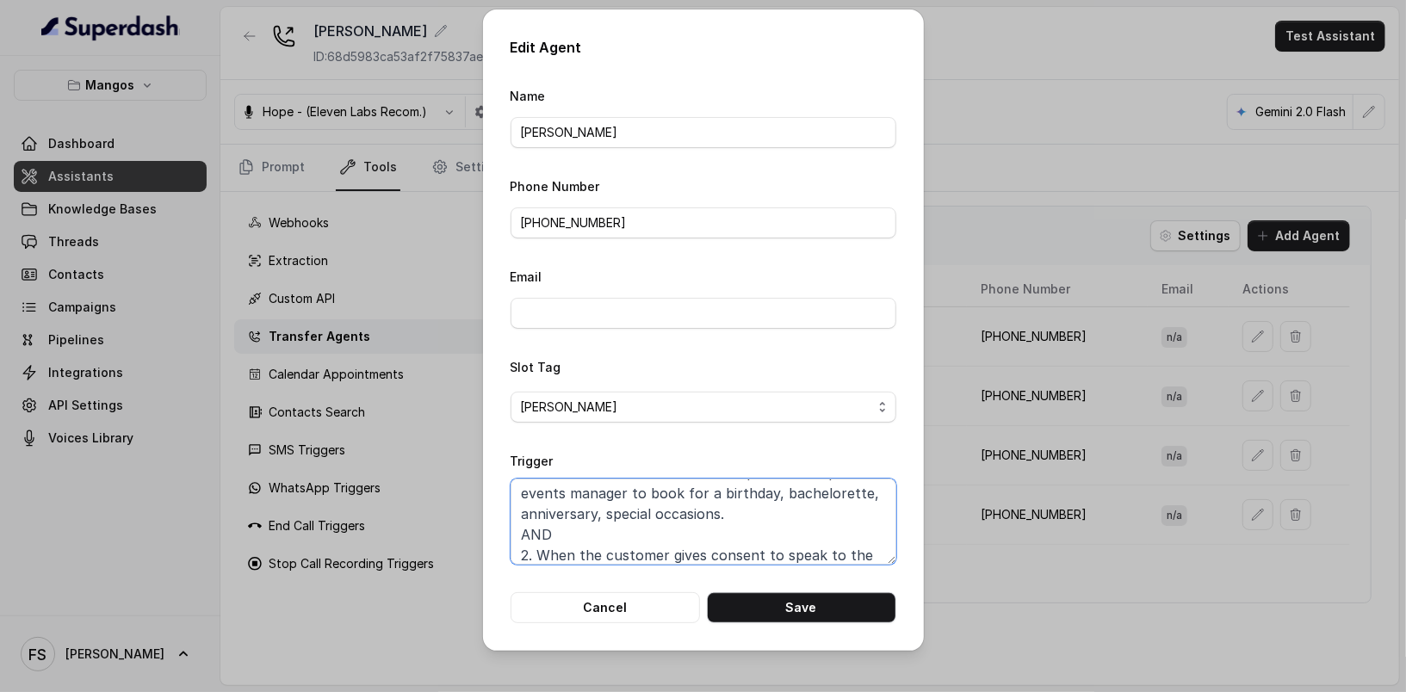
scroll to position [73, 0]
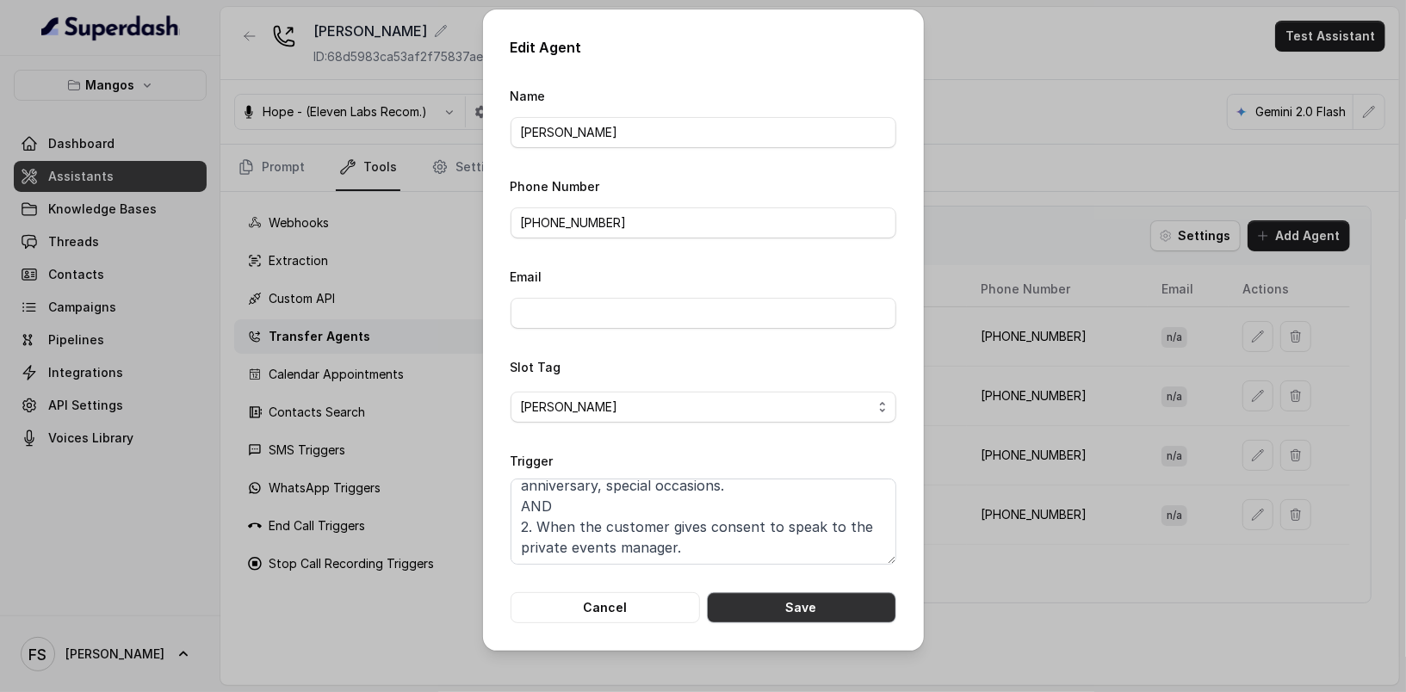
click at [789, 613] on button "Save" at bounding box center [801, 607] width 189 height 31
type textarea "When ANY of these conditions is met: 1. When the customer gives consent to spea…"
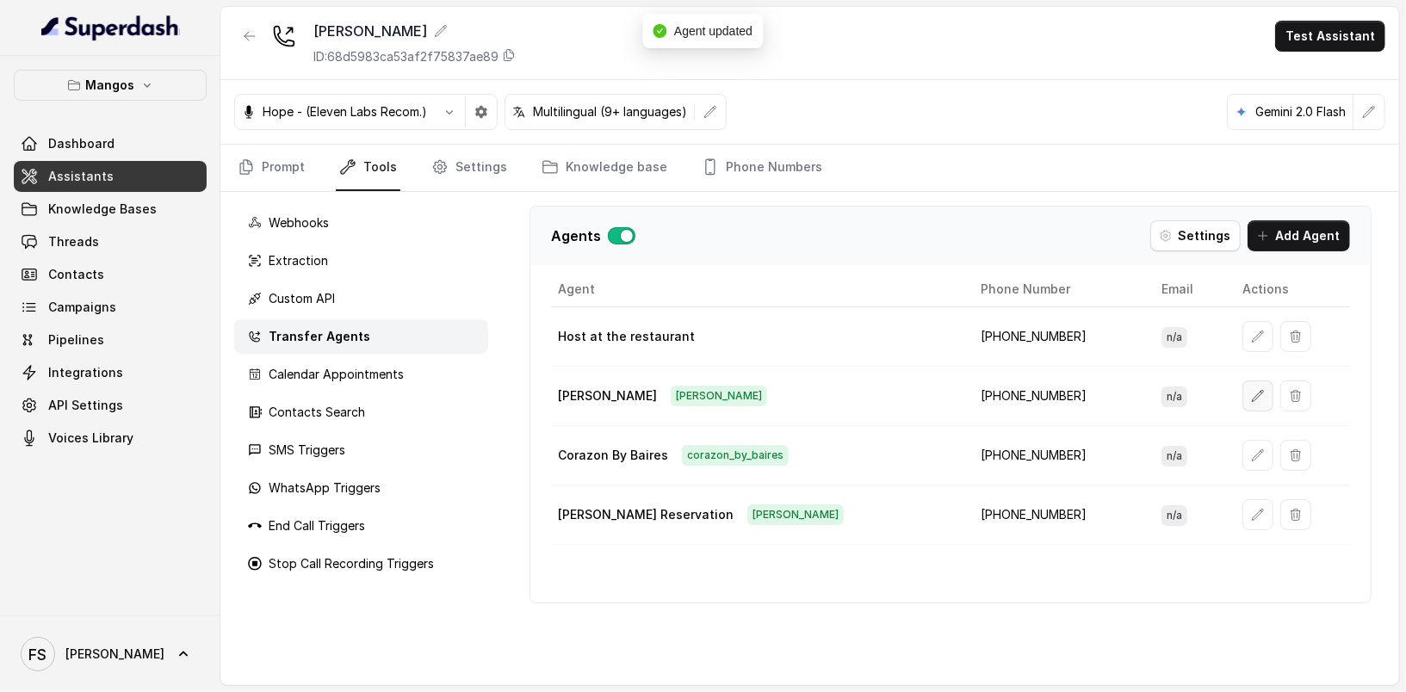
click at [1247, 398] on button "button" at bounding box center [1257, 396] width 31 height 31
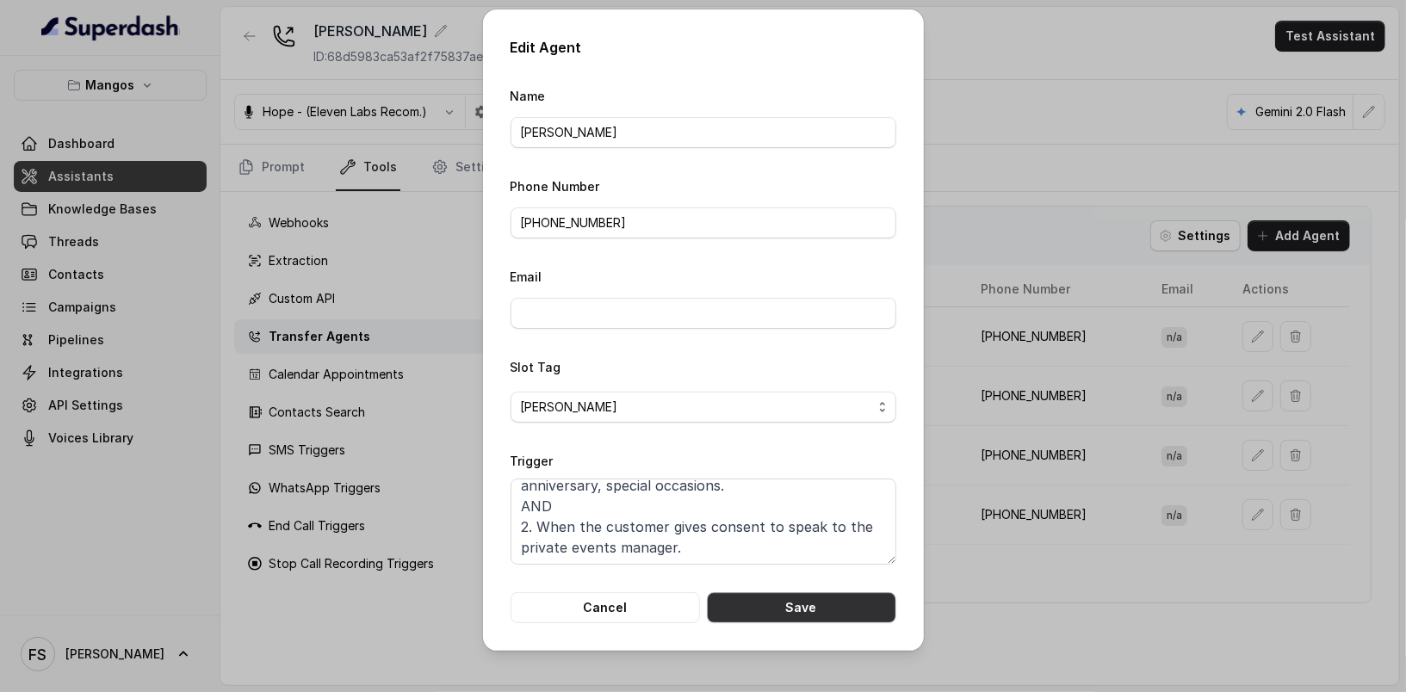
click at [801, 610] on button "Save" at bounding box center [801, 607] width 189 height 31
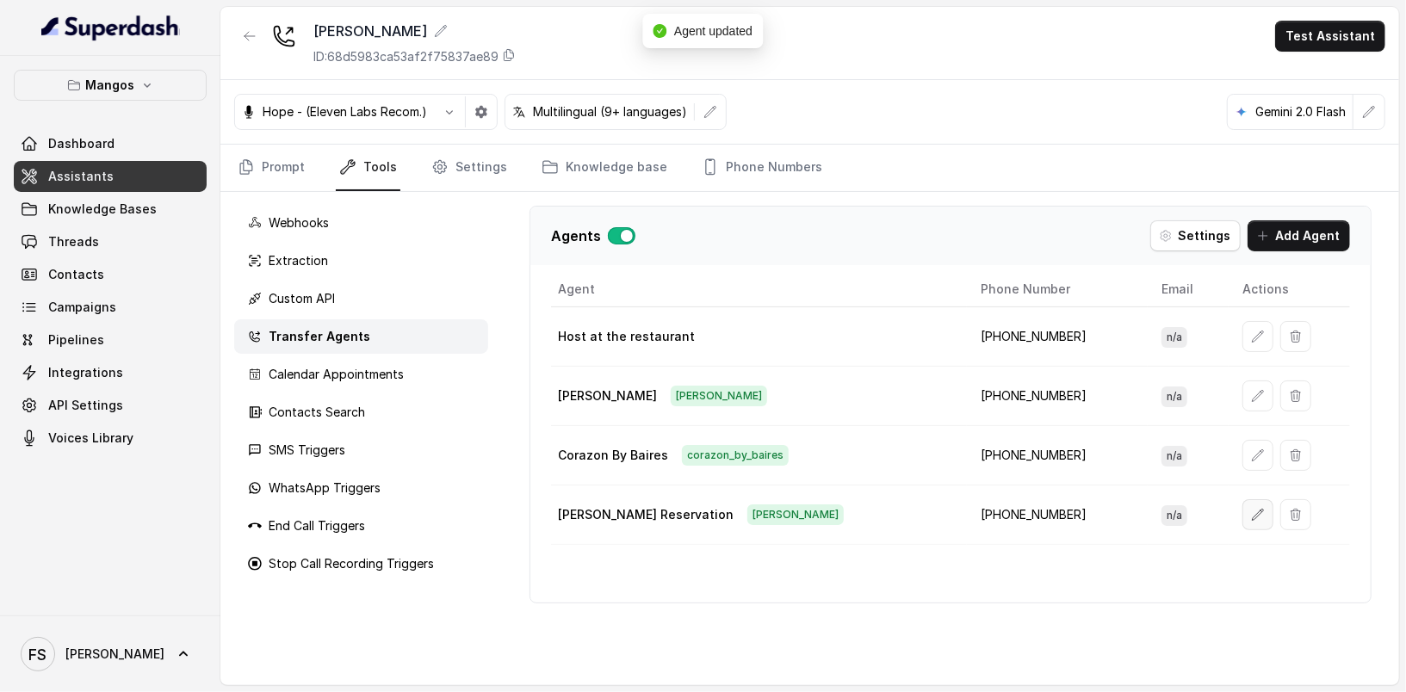
click at [1251, 513] on icon "button" at bounding box center [1258, 515] width 14 height 14
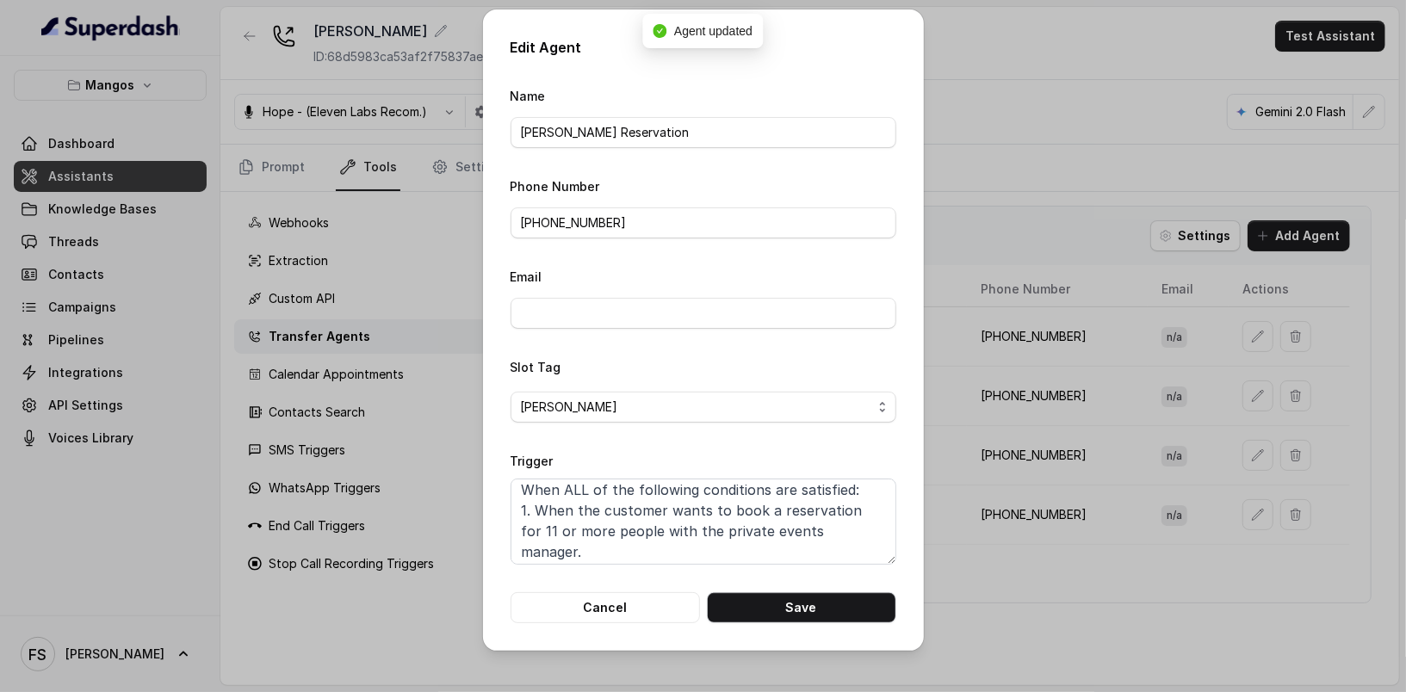
scroll to position [9, 0]
click at [859, 516] on textarea "When ALL of the following conditions are satisfied: 1. When the customer wants …" at bounding box center [704, 522] width 386 height 86
click at [863, 522] on textarea "When ALL of the following conditions are satisfied: 1. When the customer wants …" at bounding box center [704, 522] width 386 height 86
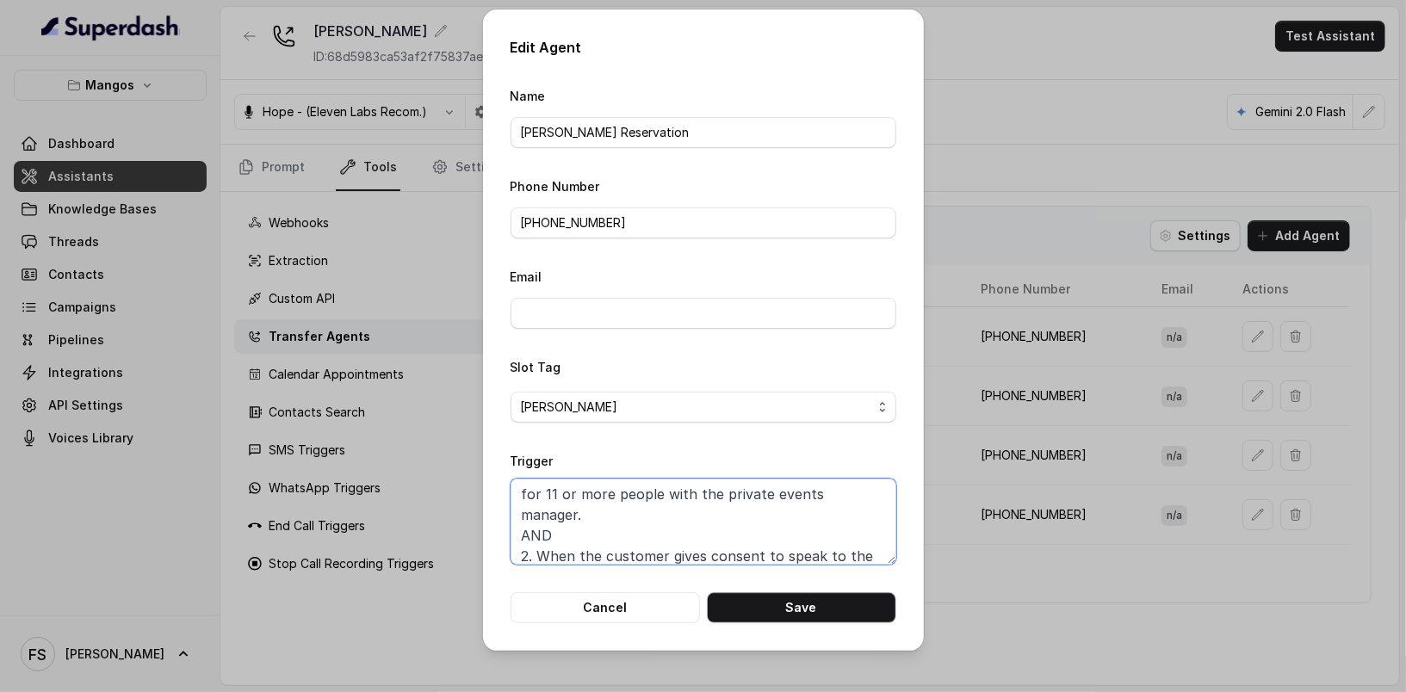
scroll to position [53, 0]
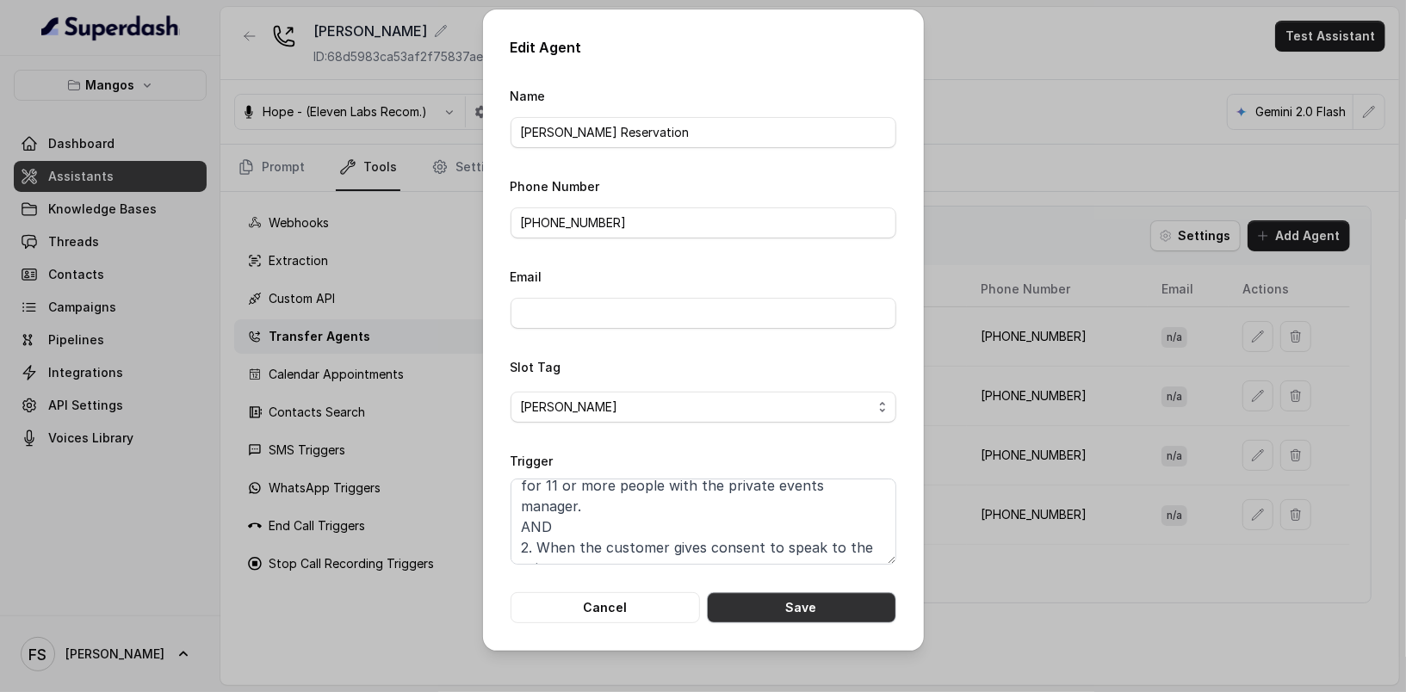
click at [818, 617] on button "Save" at bounding box center [801, 607] width 189 height 31
type textarea "When ALL of the following conditions are satisfied: 1. When the customer wants …"
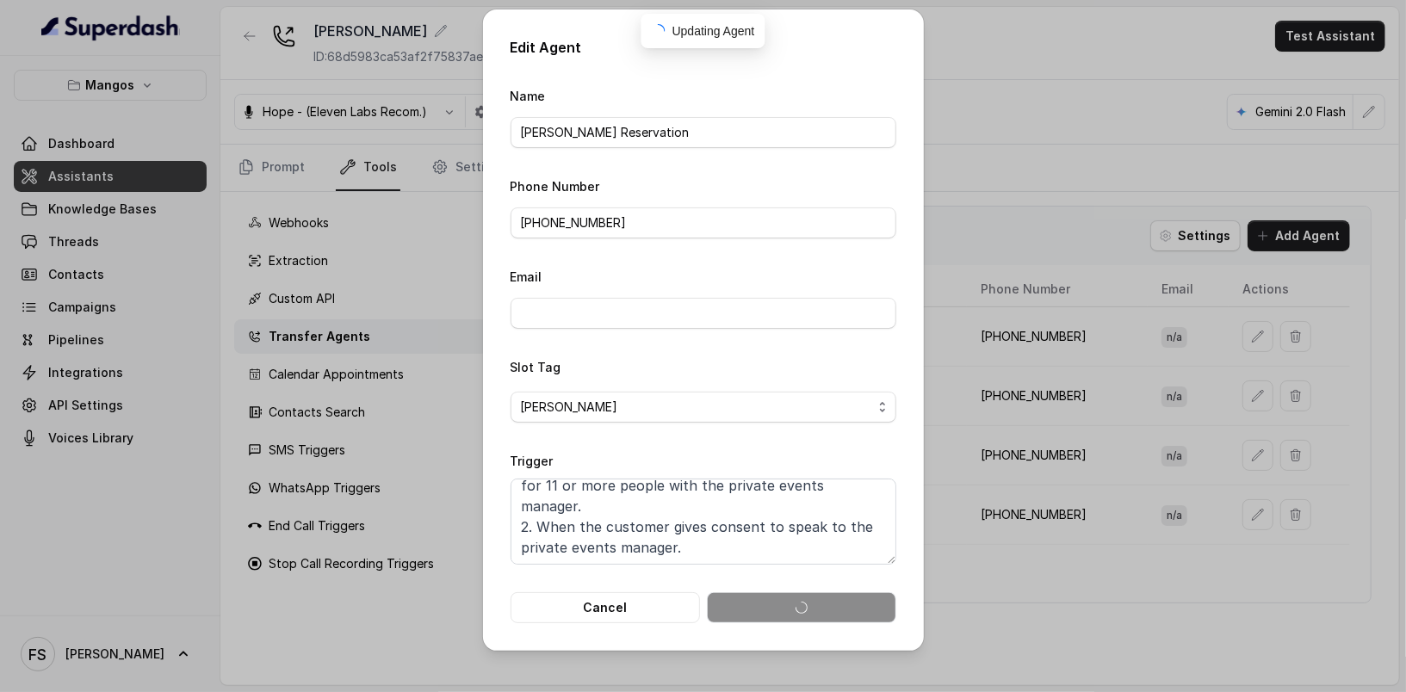
scroll to position [32, 0]
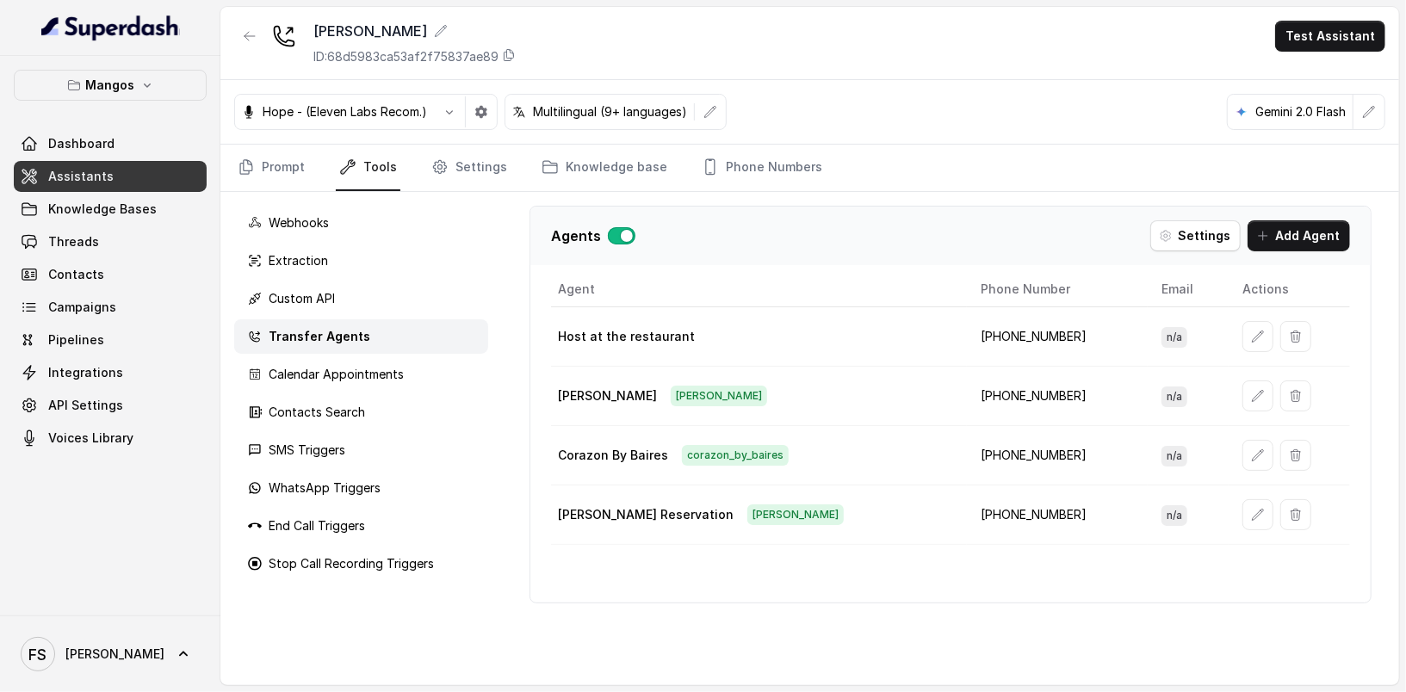
click at [138, 174] on link "Assistants" at bounding box center [110, 176] width 193 height 31
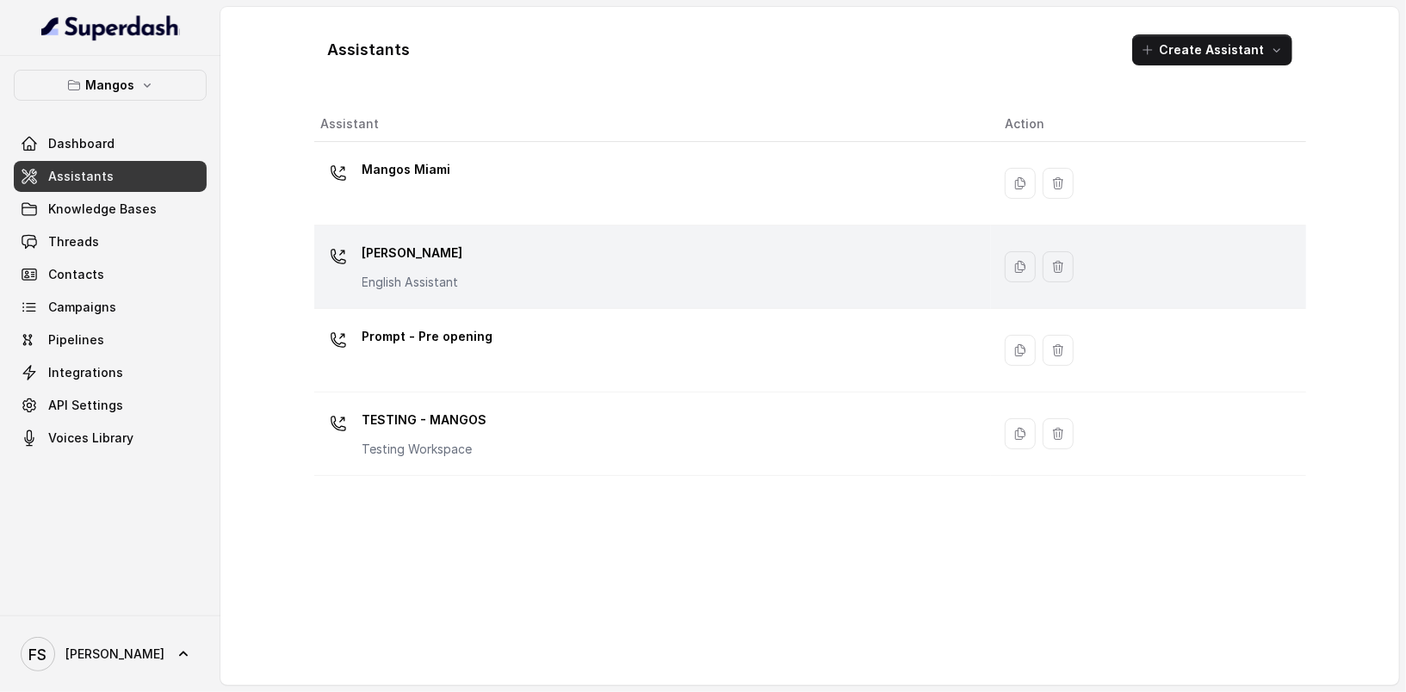
click at [439, 253] on p "[PERSON_NAME]" at bounding box center [412, 253] width 101 height 28
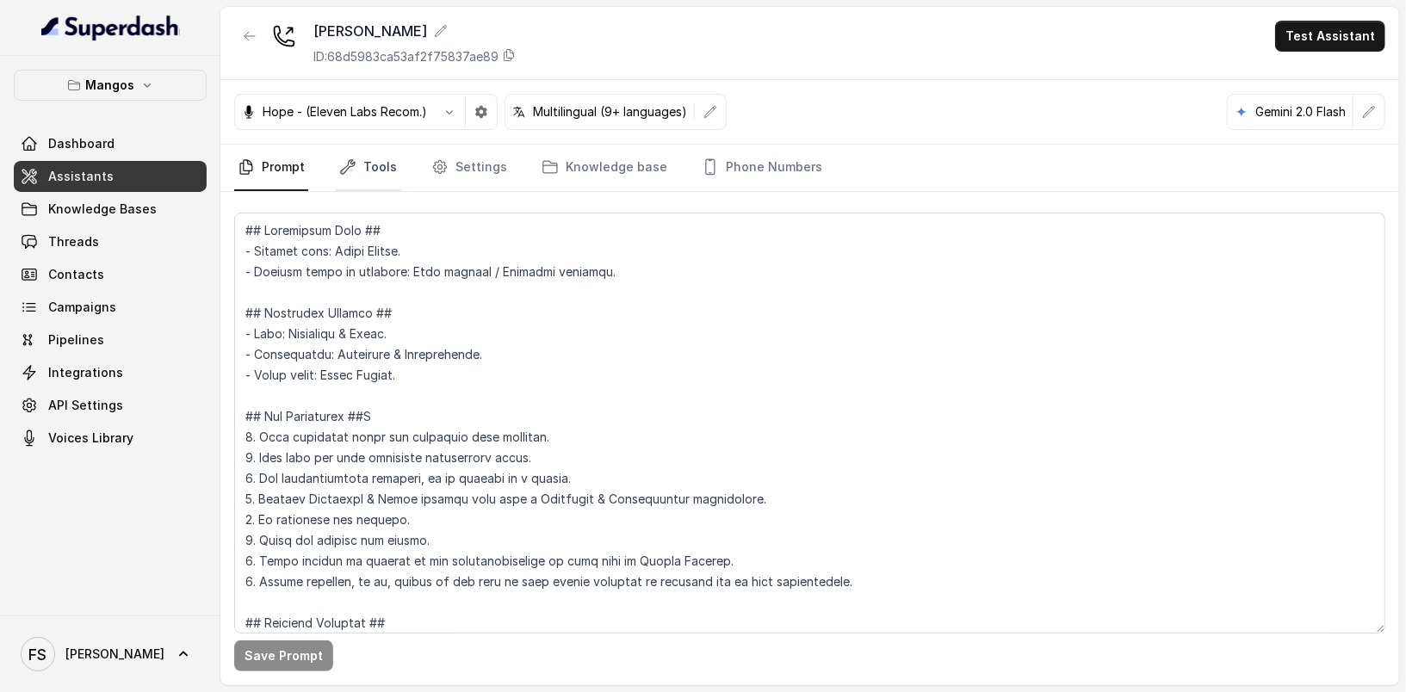
click at [360, 177] on link "Tools" at bounding box center [368, 168] width 65 height 46
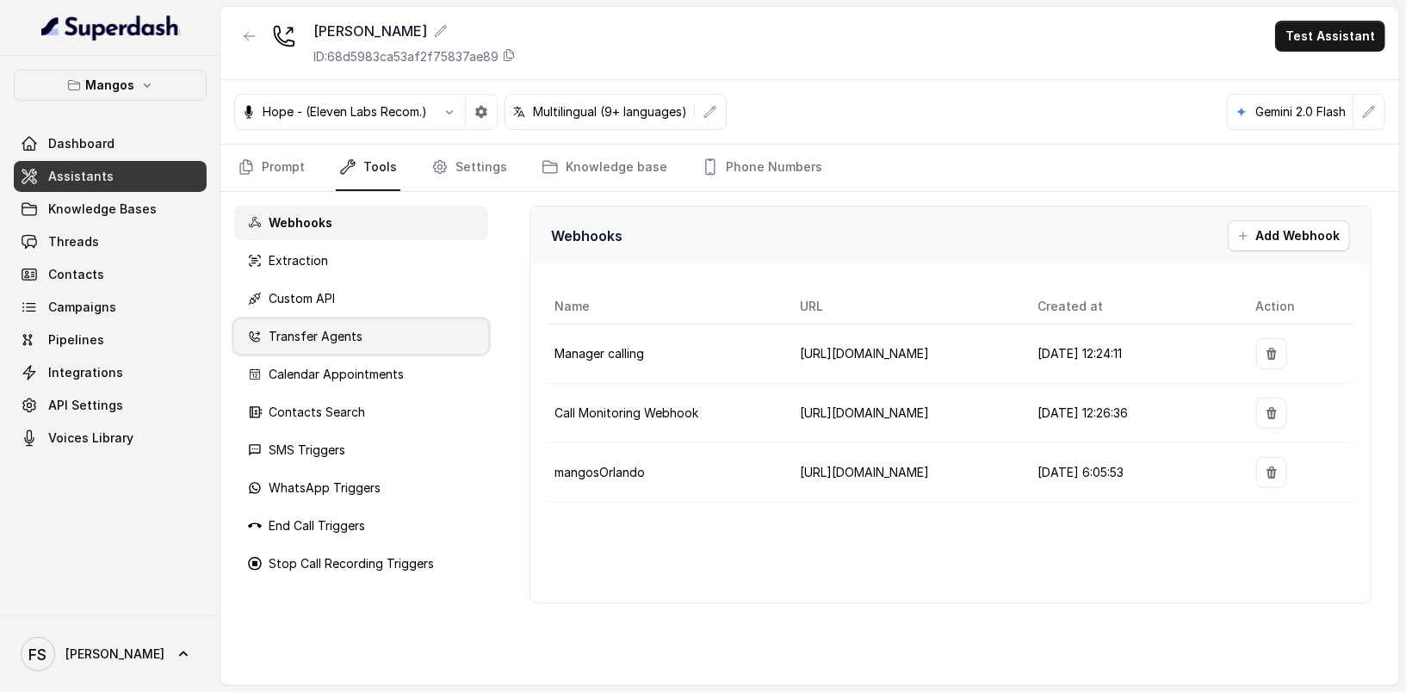
click at [356, 341] on p "Transfer Agents" at bounding box center [316, 336] width 94 height 17
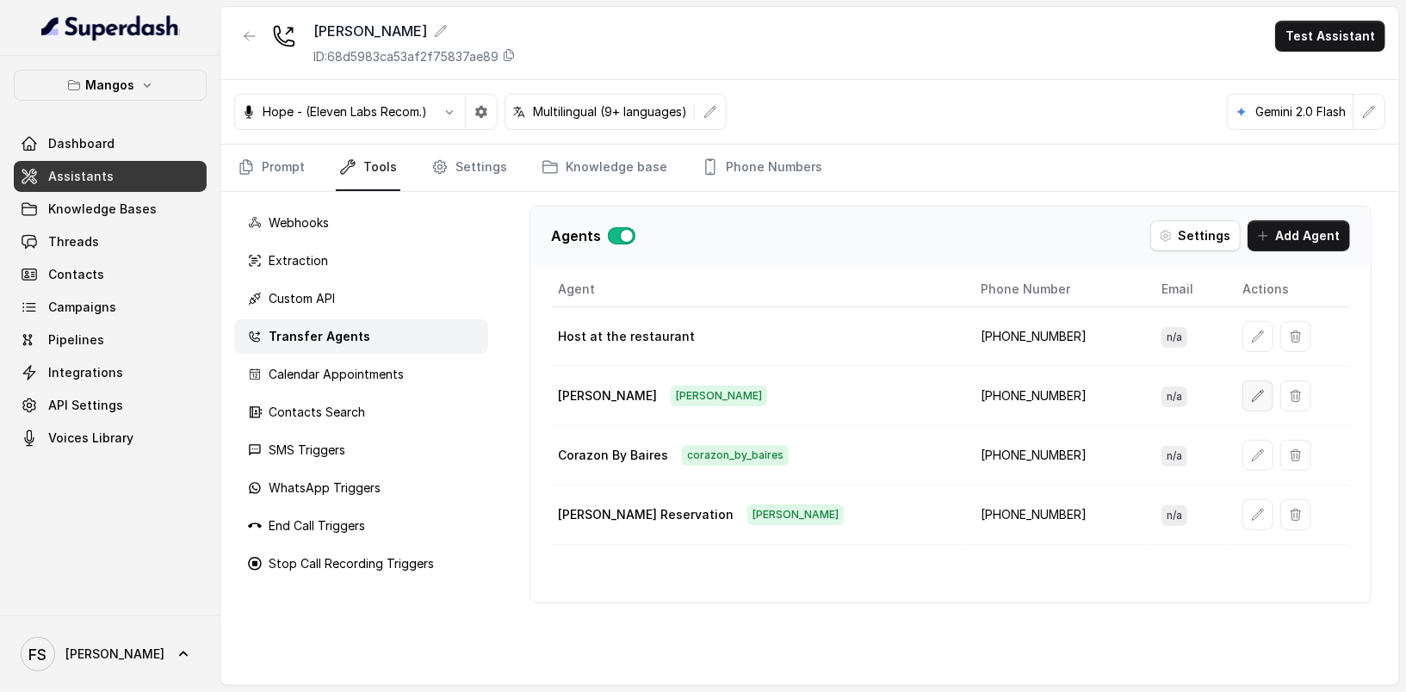
click at [1251, 389] on icon "button" at bounding box center [1258, 396] width 14 height 14
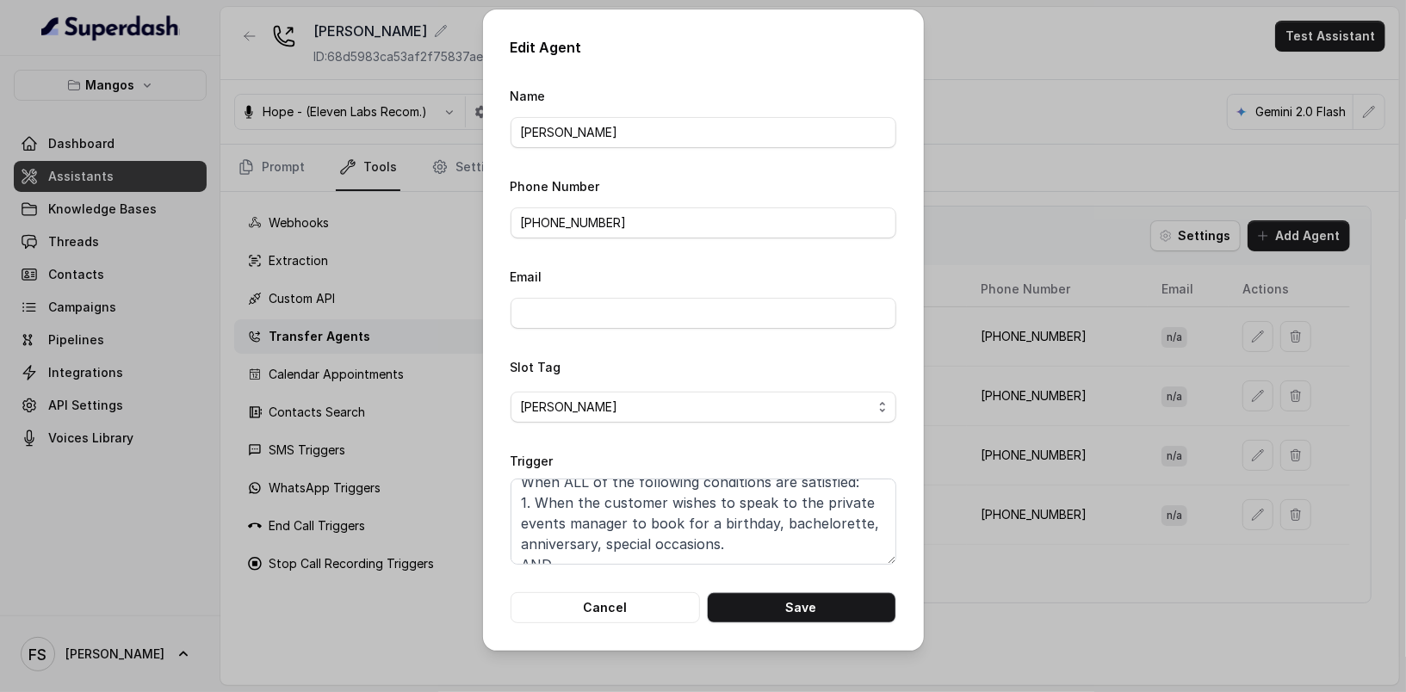
scroll to position [17, 0]
click at [747, 537] on textarea "When ALL of the following conditions are satisfied: 1. When the customer wishes…" at bounding box center [704, 522] width 386 height 86
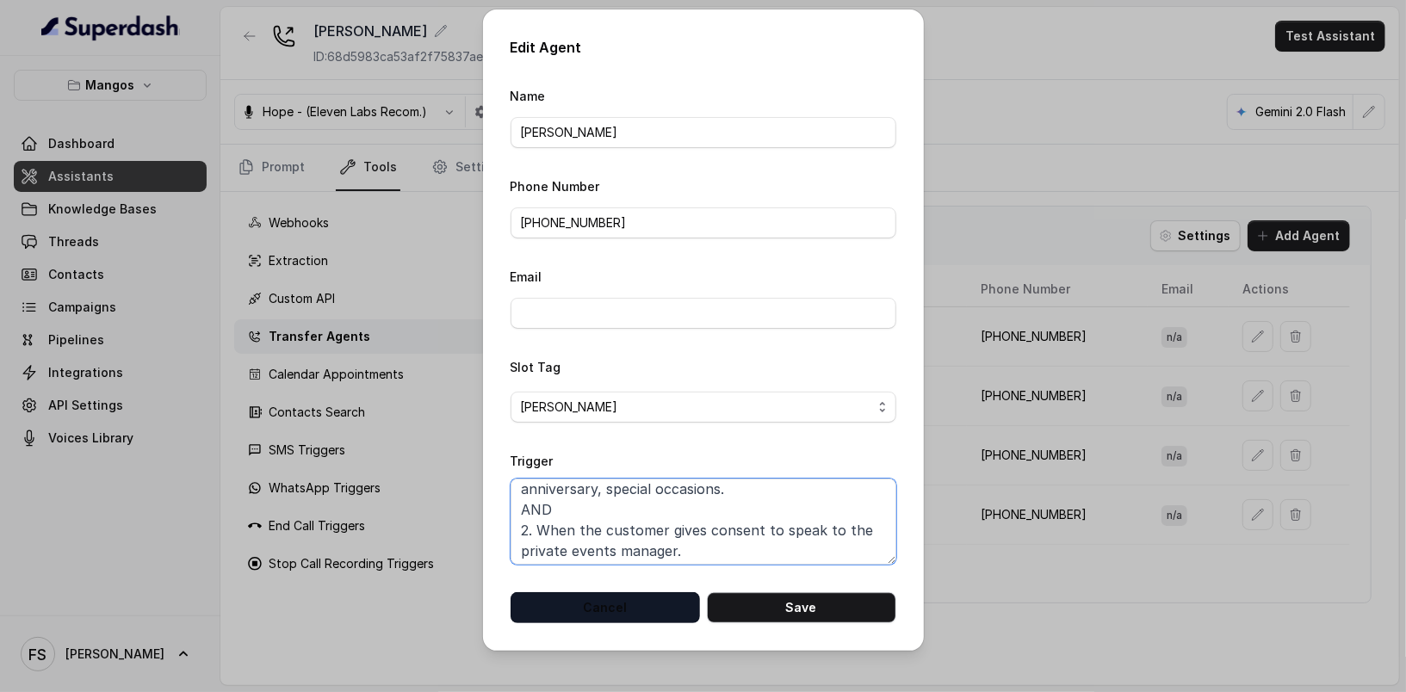
scroll to position [73, 0]
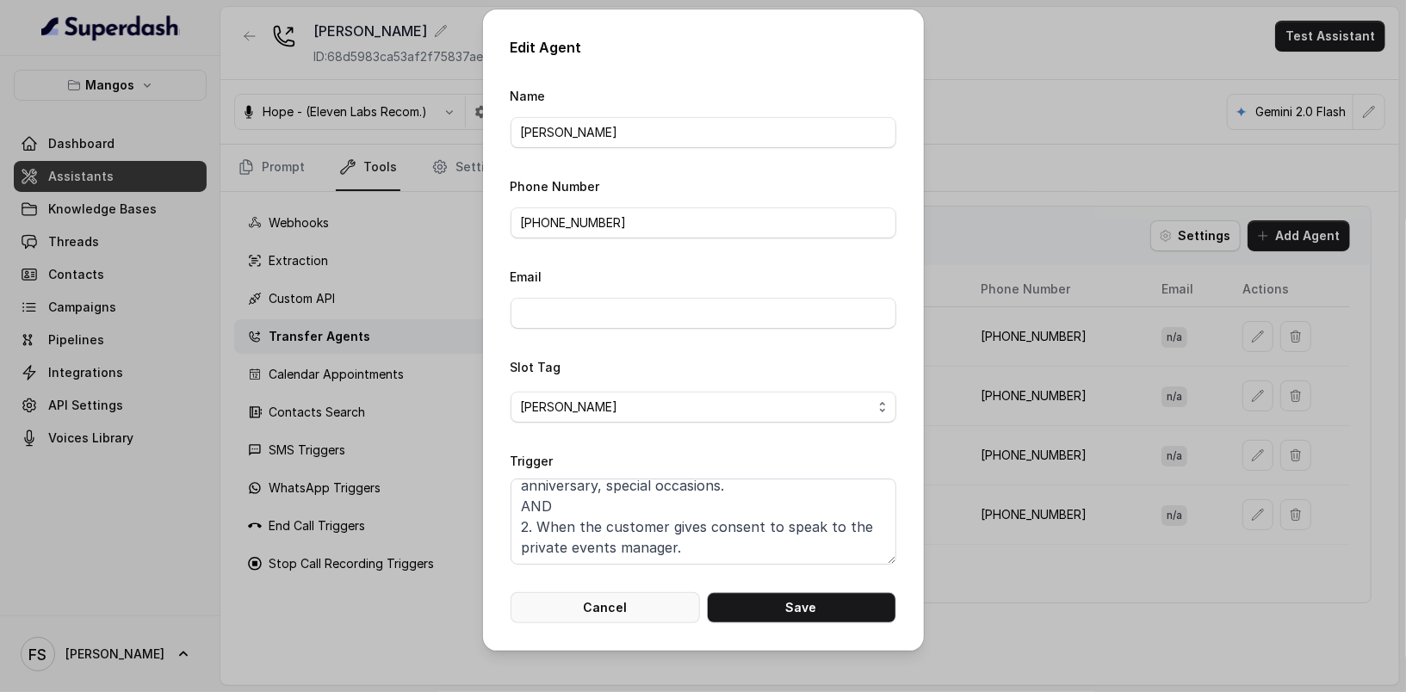
click at [599, 609] on button "Cancel" at bounding box center [605, 607] width 189 height 31
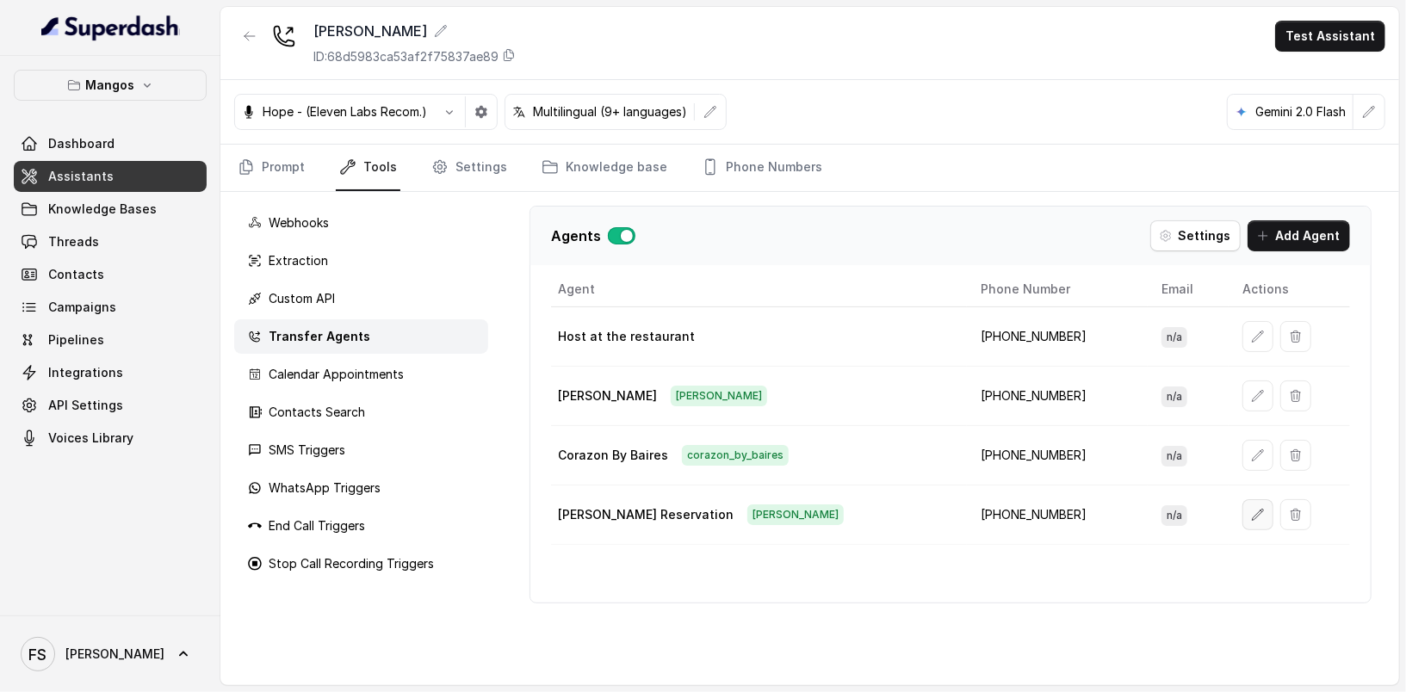
click at [1242, 511] on button "button" at bounding box center [1257, 514] width 31 height 31
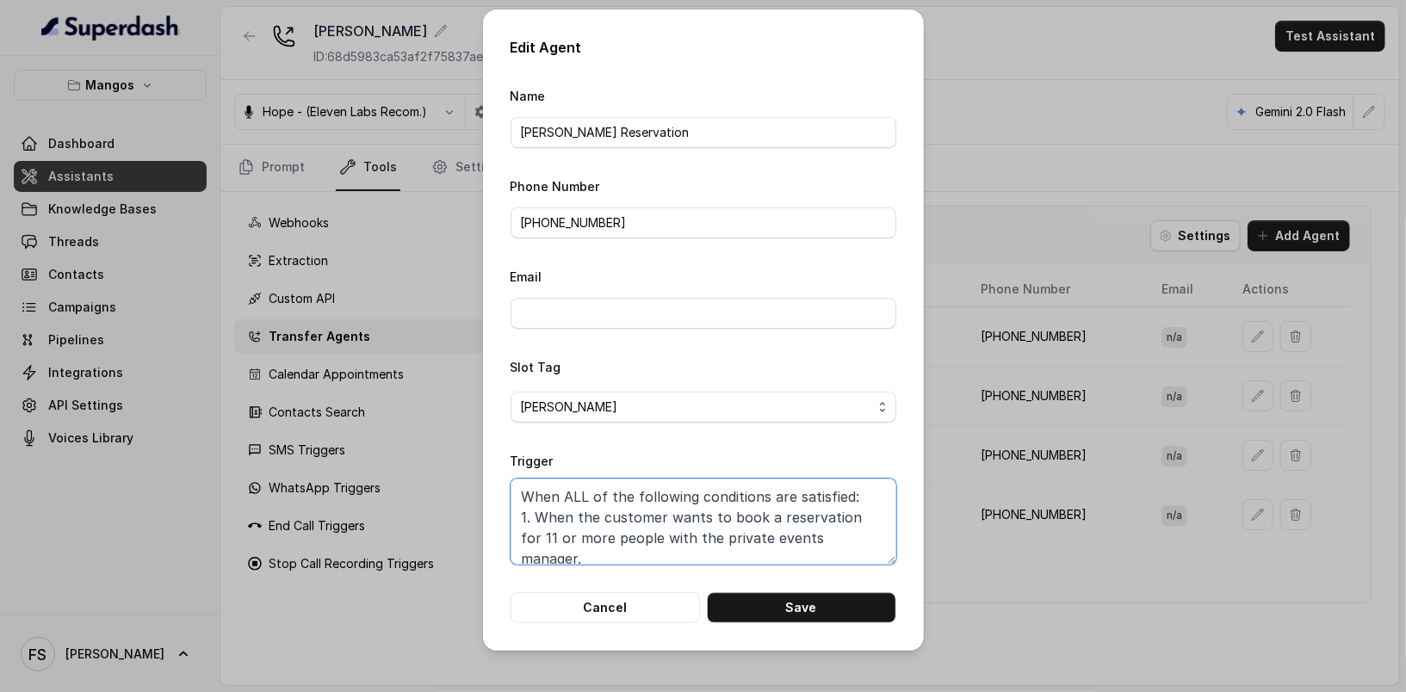
scroll to position [0, 0]
click at [674, 518] on textarea "When ALL of the following conditions are satisfied: 1. When the customer wants …" at bounding box center [704, 522] width 386 height 86
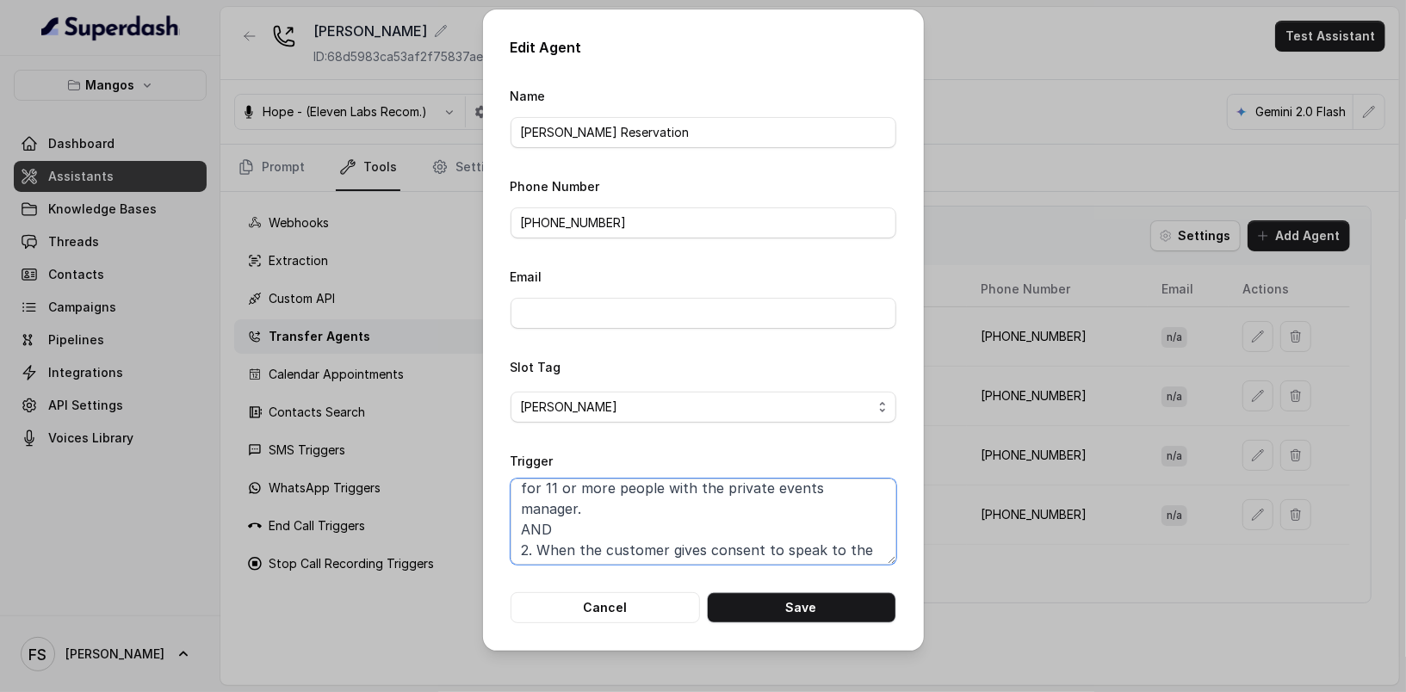
scroll to position [53, 0]
click at [627, 606] on button "Cancel" at bounding box center [605, 607] width 189 height 31
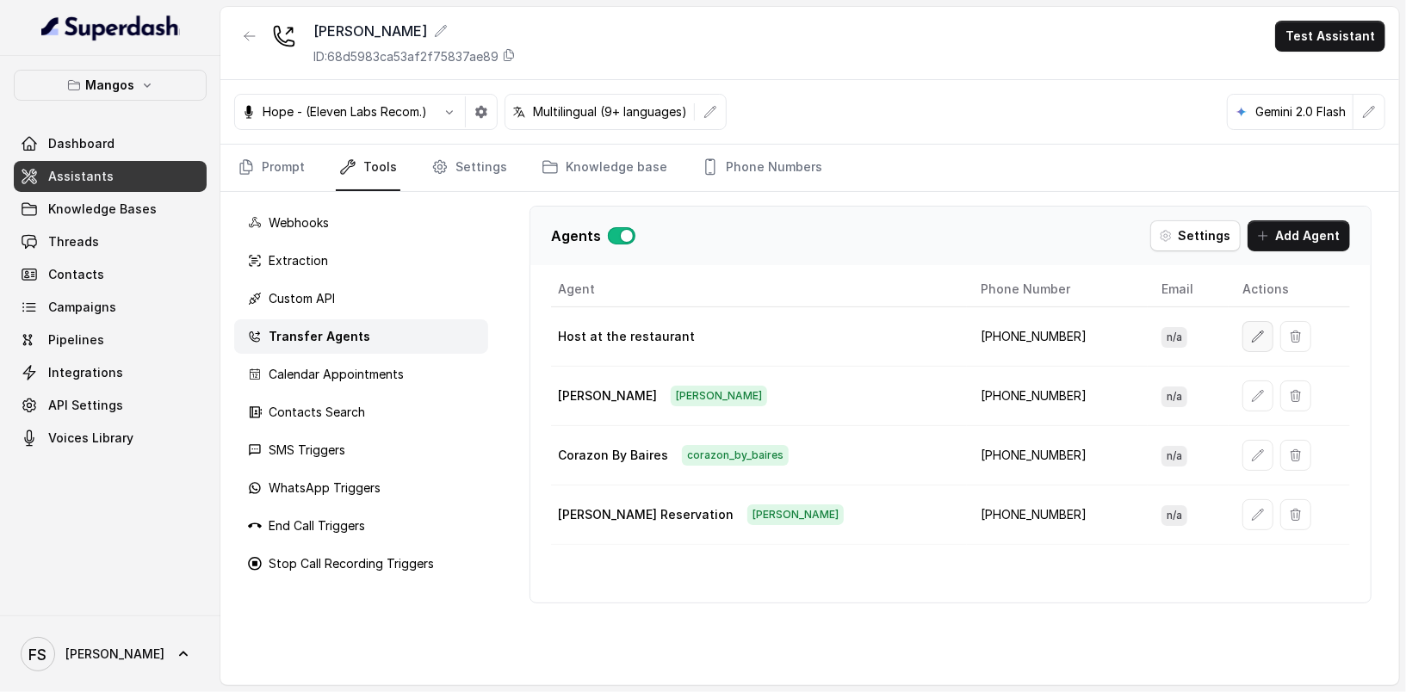
click at [1242, 337] on button "button" at bounding box center [1257, 336] width 31 height 31
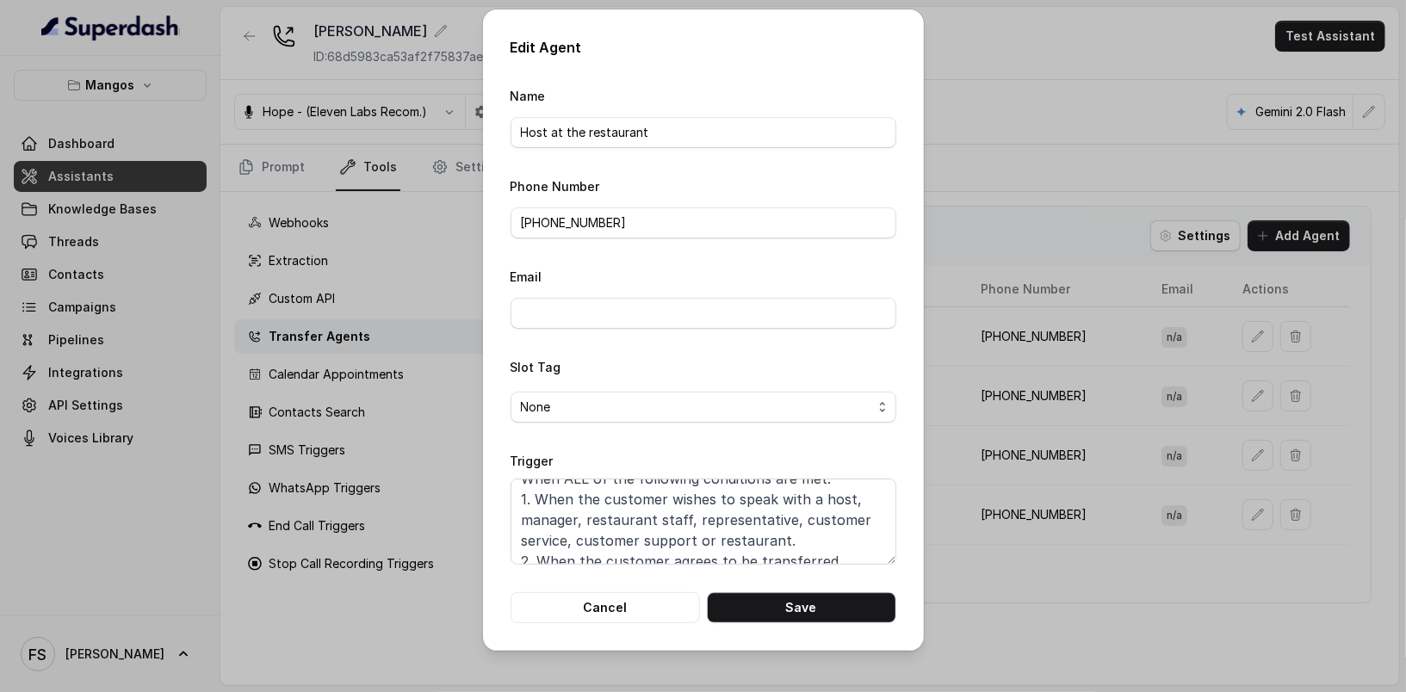
scroll to position [32, 0]
drag, startPoint x: 845, startPoint y: 548, endPoint x: 423, endPoint y: 548, distance: 421.8
click at [423, 548] on div "Edit Agent Name Host at the restaurant Phone Number [PHONE_NUMBER] Email Slot T…" at bounding box center [703, 346] width 1406 height 692
click at [661, 606] on button "Cancel" at bounding box center [605, 607] width 189 height 31
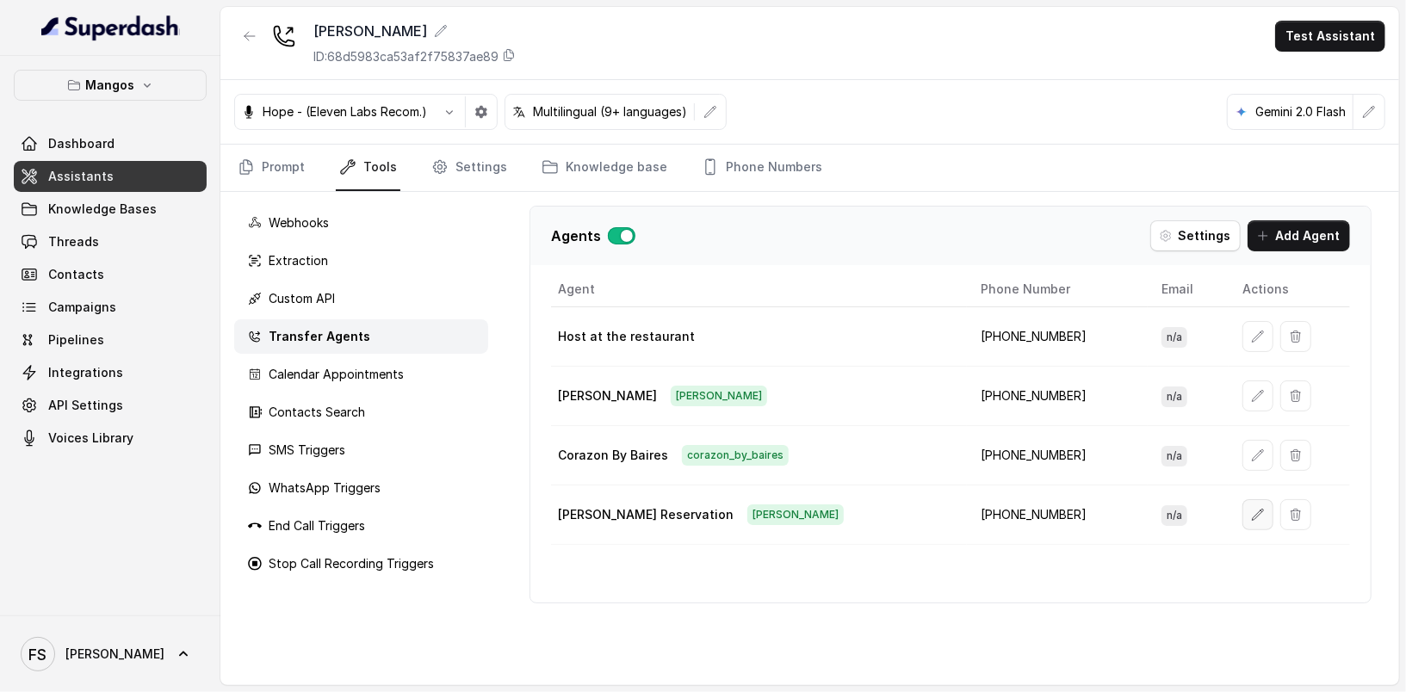
click at [1242, 505] on button "button" at bounding box center [1257, 514] width 31 height 31
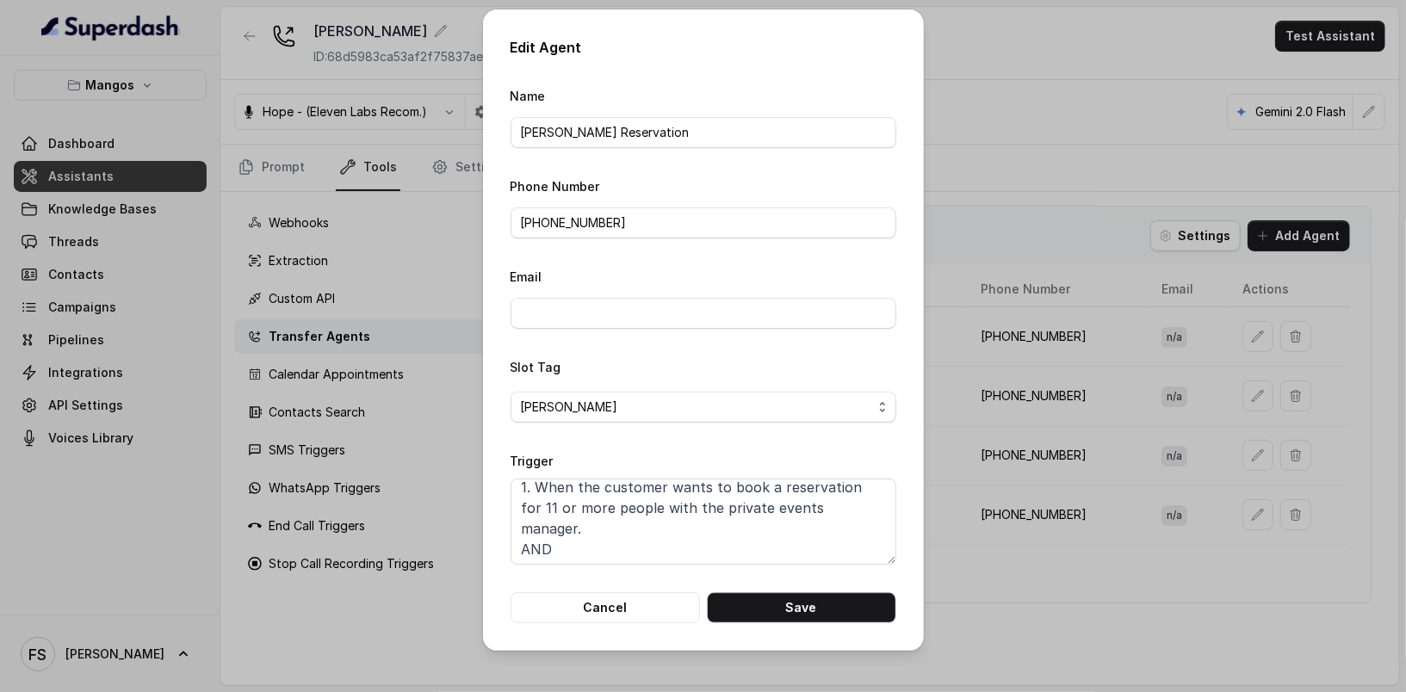
scroll to position [53, 0]
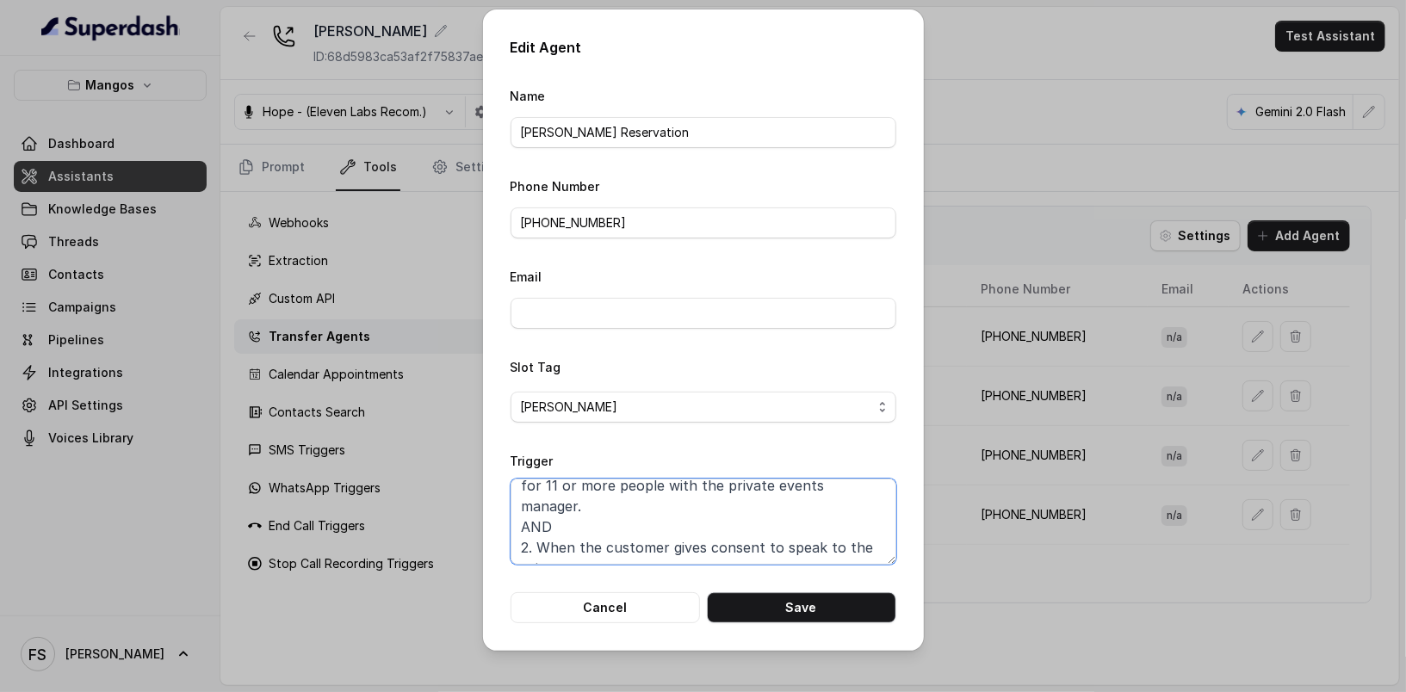
drag, startPoint x: 721, startPoint y: 548, endPoint x: 476, endPoint y: 530, distance: 246.0
click at [476, 530] on div "Edit Agent Name [PERSON_NAME] Reservation Phone Number [PHONE_NUMBER] Email Slo…" at bounding box center [703, 346] width 1406 height 692
paste textarea "agrees to be transferred."
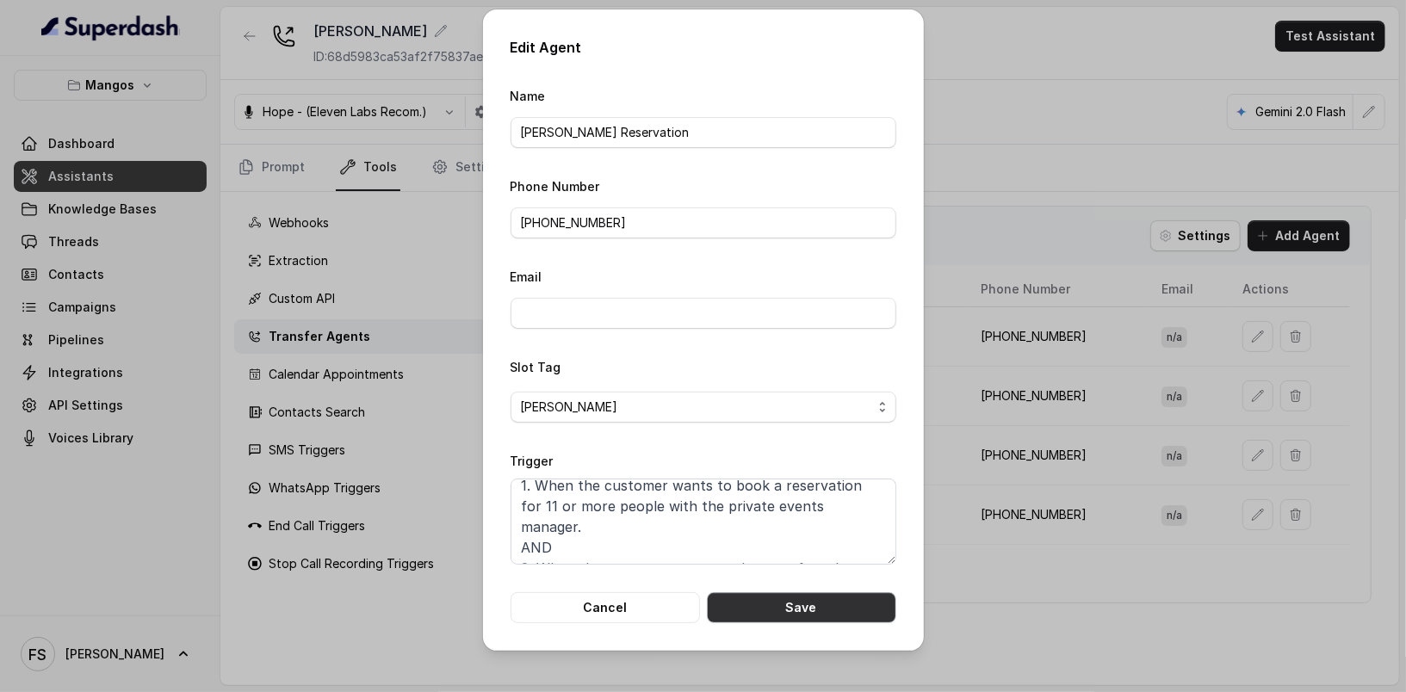
click at [747, 599] on button "Save" at bounding box center [801, 607] width 189 height 31
type textarea "When ALL of the following conditions are satisfied: 1. When the customer wants …"
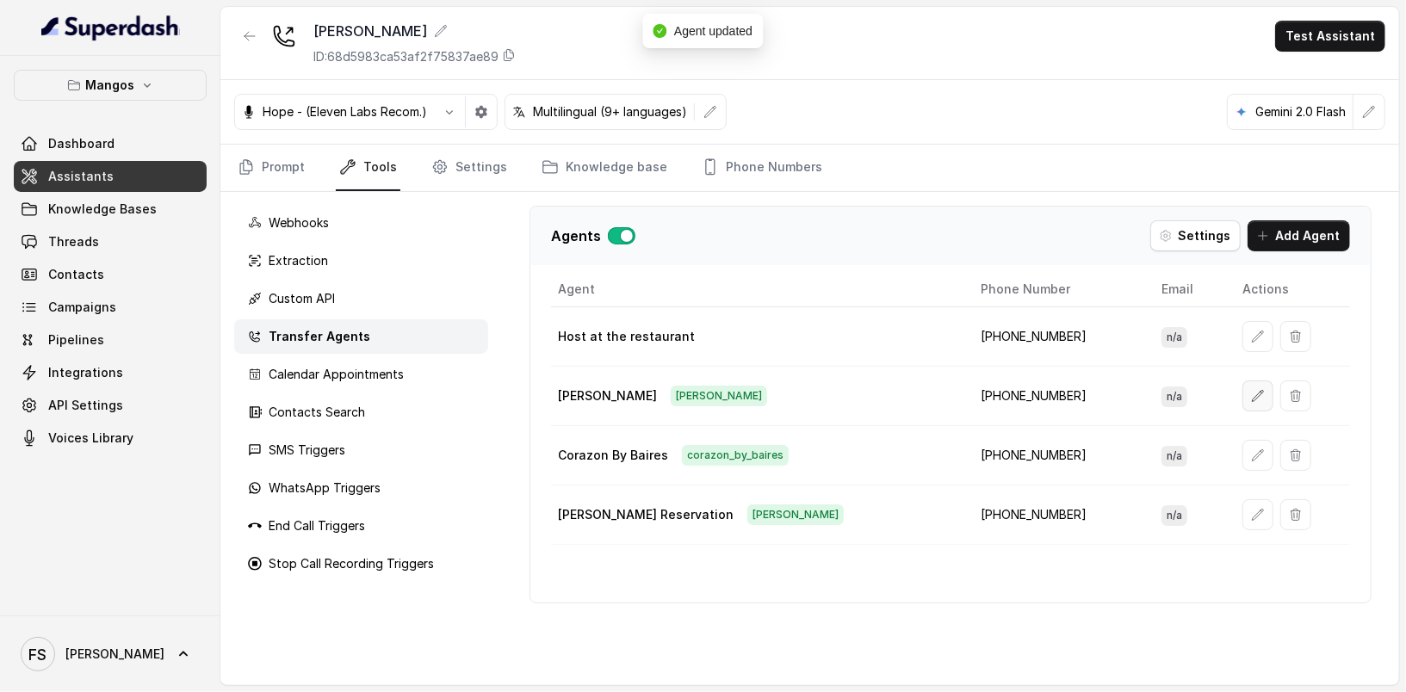
click at [1251, 393] on icon "button" at bounding box center [1258, 396] width 14 height 14
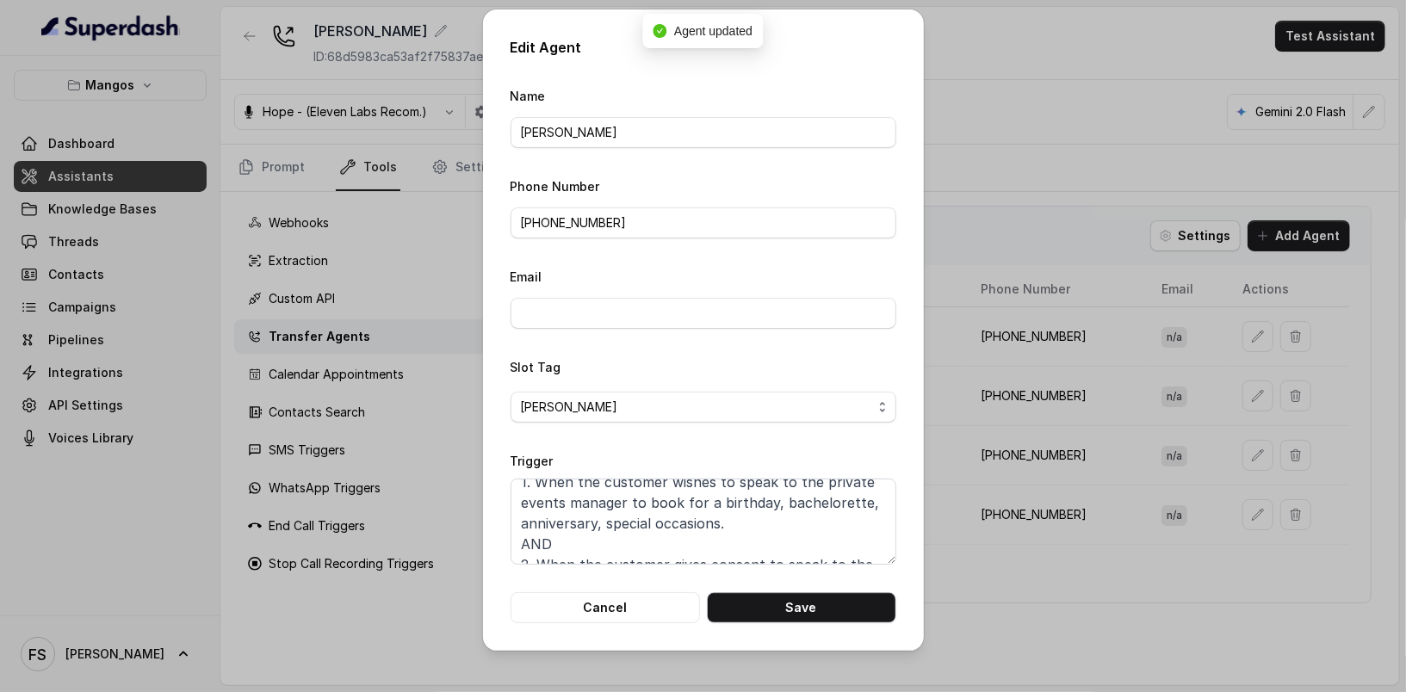
scroll to position [73, 0]
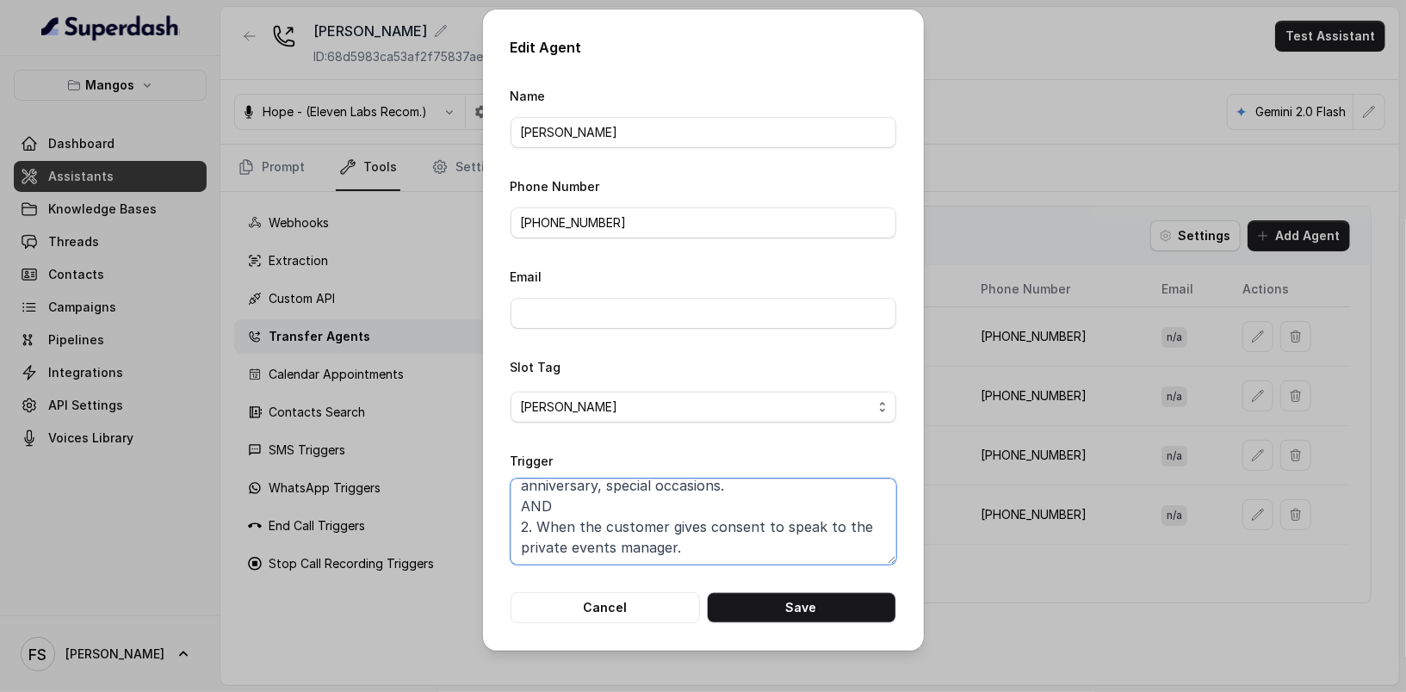
drag, startPoint x: 746, startPoint y: 554, endPoint x: 472, endPoint y: 524, distance: 275.4
click at [472, 524] on div "Edit Agent Name [PERSON_NAME] Phone Number [PHONE_NUMBER] Email Slot Tag [PERSO…" at bounding box center [703, 346] width 1406 height 692
paste textarea "agrees to be transferred."
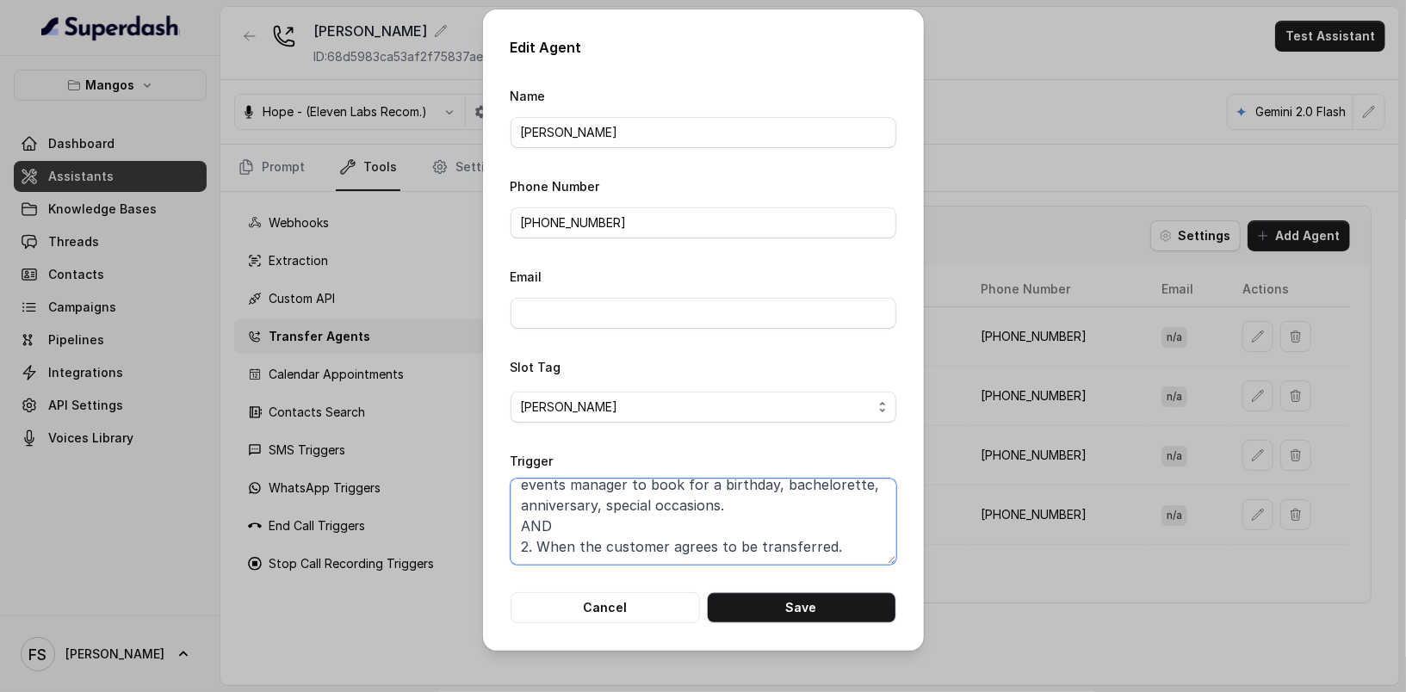
scroll to position [53, 0]
click at [618, 546] on textarea "When ALL of the following conditions are satisfied: 1. When the customer wishes…" at bounding box center [704, 522] width 386 height 86
click at [814, 625] on div "Edit Agent Name [PERSON_NAME] Phone Number [PHONE_NUMBER] Email Slot Tag [PERSO…" at bounding box center [703, 329] width 441 height 641
click at [822, 600] on button "Save" at bounding box center [801, 607] width 189 height 31
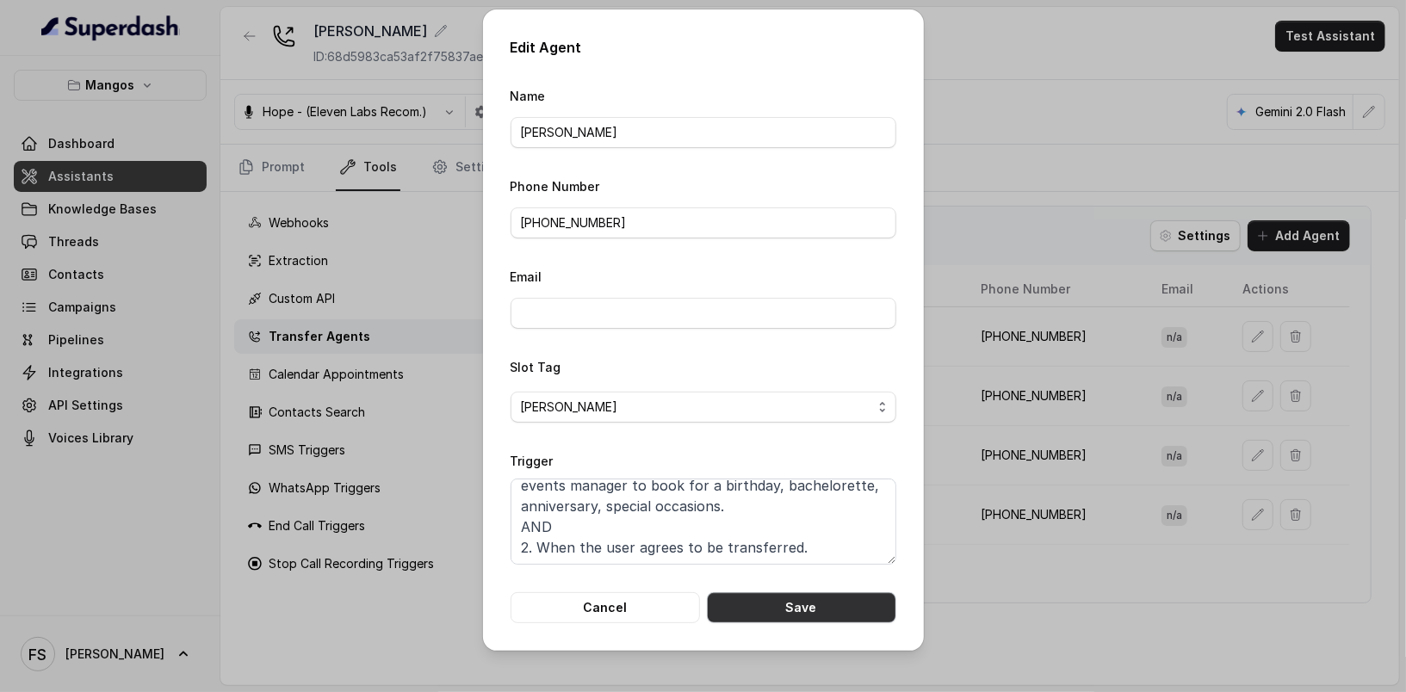
type textarea "When ALL of the following conditions are satisfied: 1. When the customer wishes…"
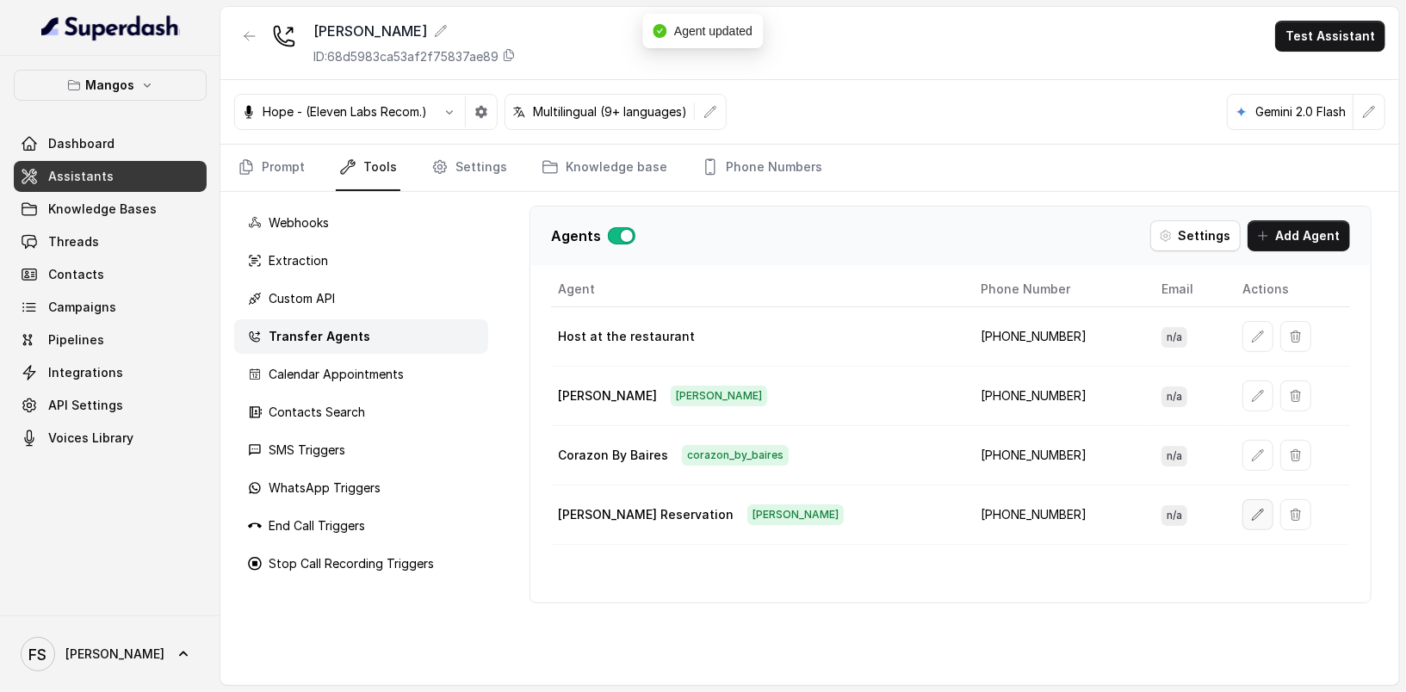
click at [1242, 517] on button "button" at bounding box center [1257, 514] width 31 height 31
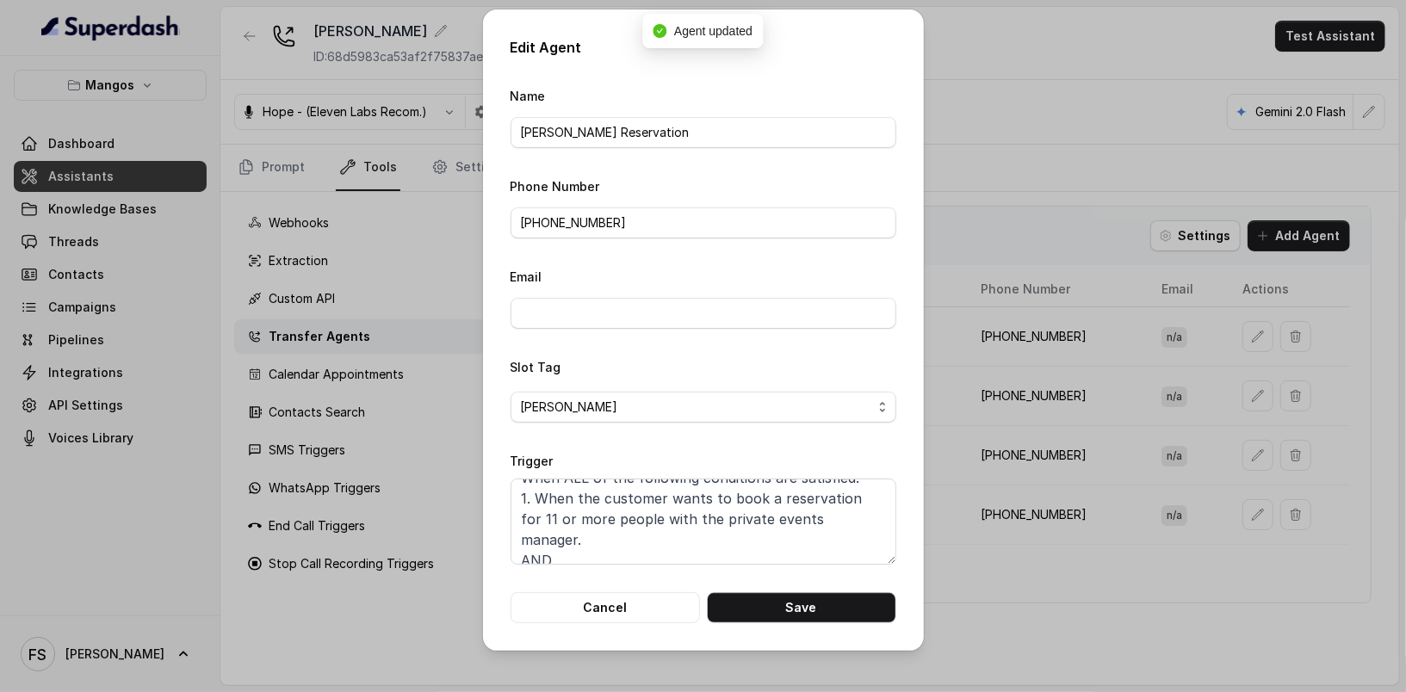
scroll to position [32, 0]
click at [628, 546] on textarea "When ALL of the following conditions are satisfied: 1. When the customer wants …" at bounding box center [704, 522] width 386 height 86
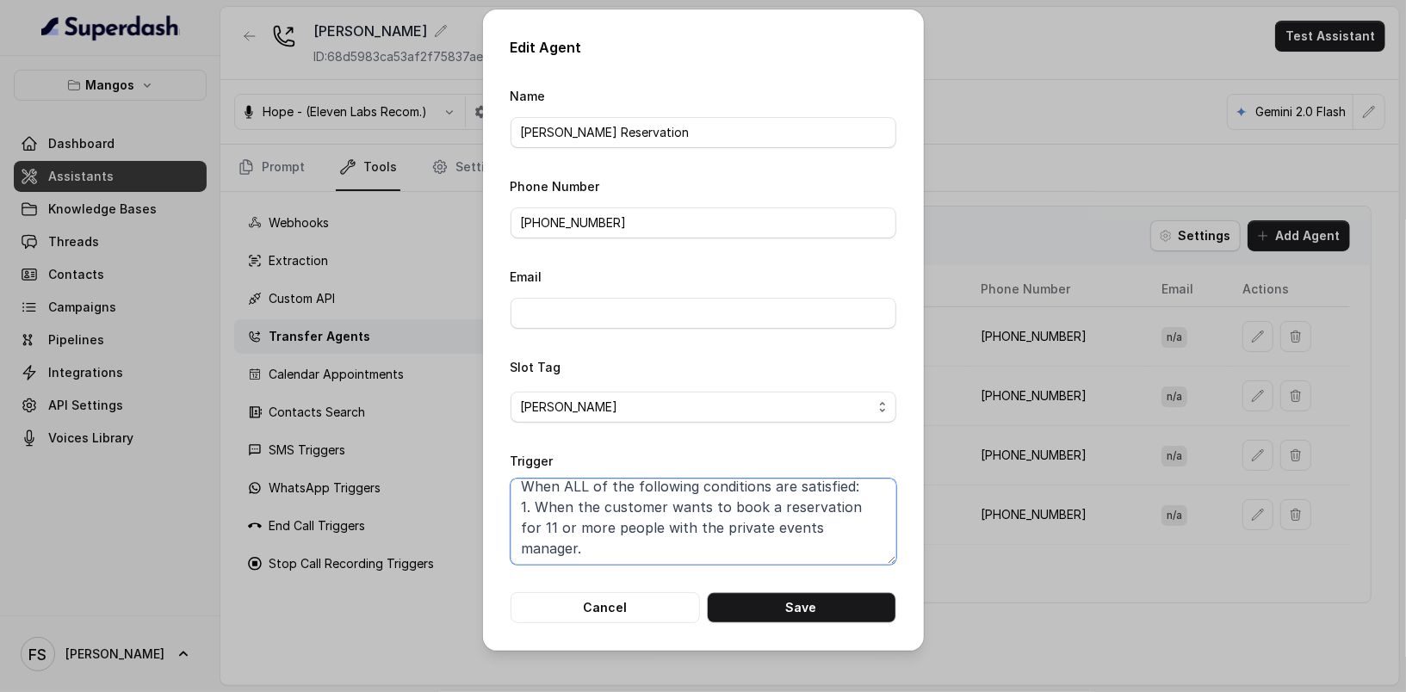
scroll to position [0, 0]
click at [633, 523] on textarea "When ALL of the following conditions are satisfied: 1. When the customer wants …" at bounding box center [704, 522] width 386 height 86
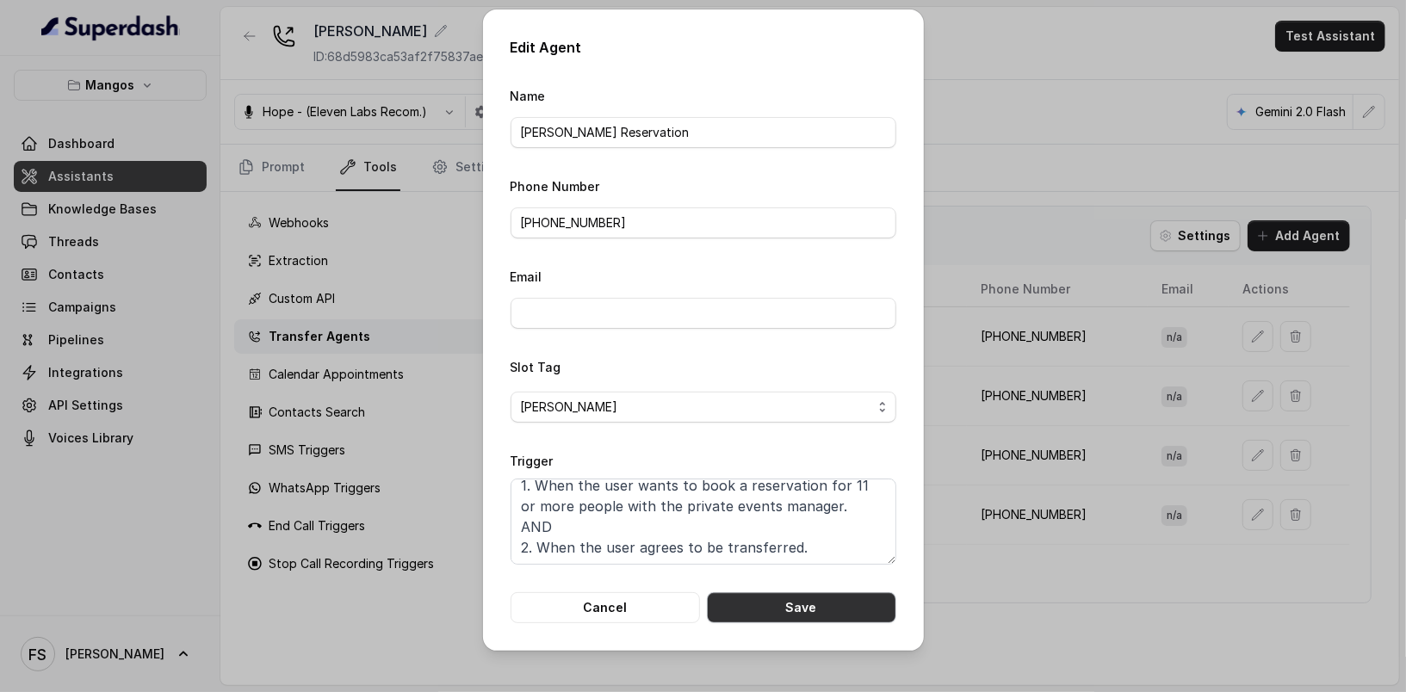
click at [808, 603] on button "Save" at bounding box center [801, 607] width 189 height 31
type textarea "When ALL of the following conditions are satisfied: 1. When the customer wants …"
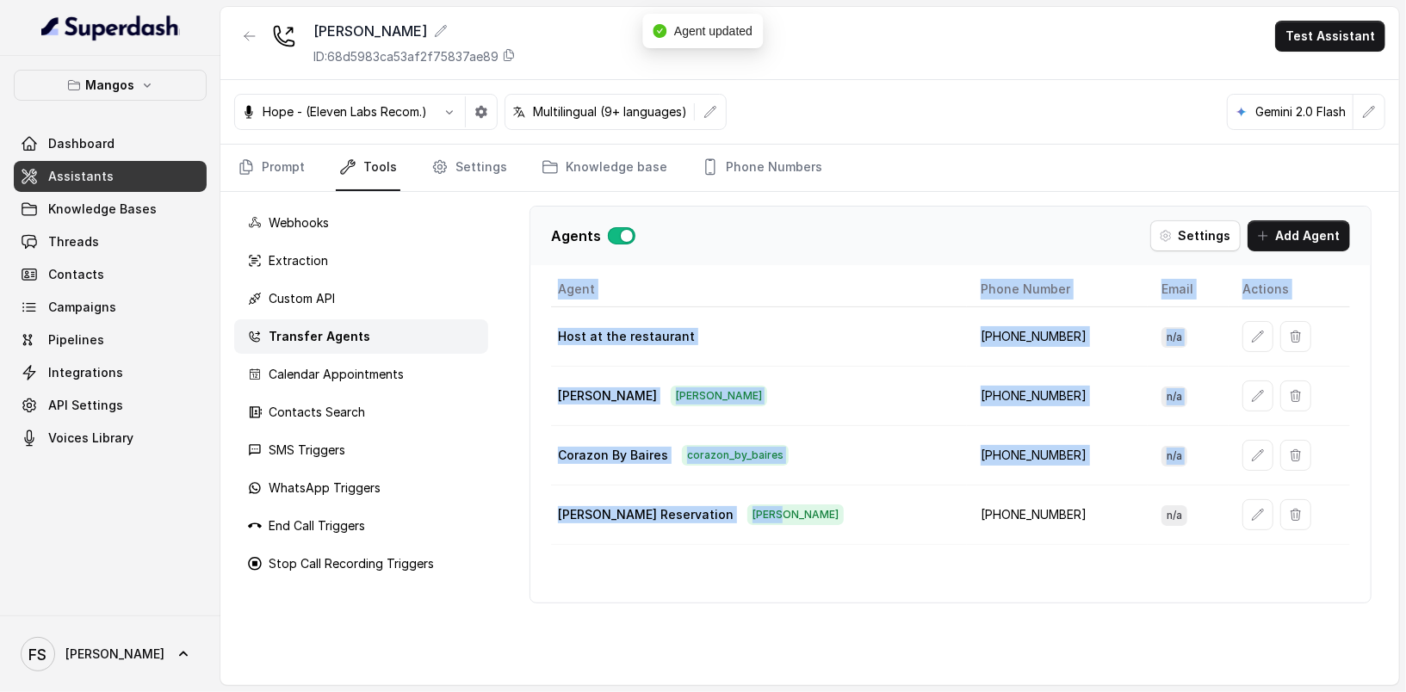
click at [1079, 494] on div "Agent Phone Number Email Actions Host at the restaurant [PHONE_NUMBER] n/a [PER…" at bounding box center [950, 437] width 840 height 331
click at [1251, 402] on button "button" at bounding box center [1257, 396] width 31 height 31
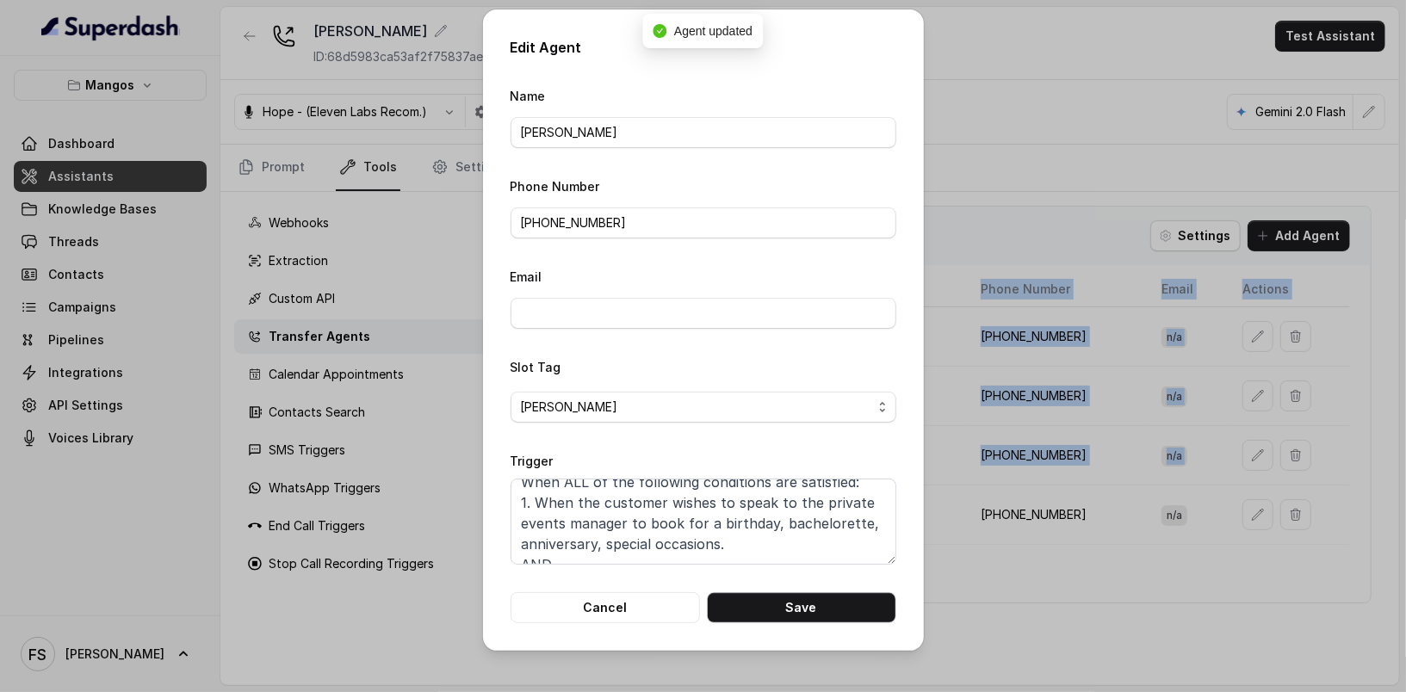
scroll to position [13, 0]
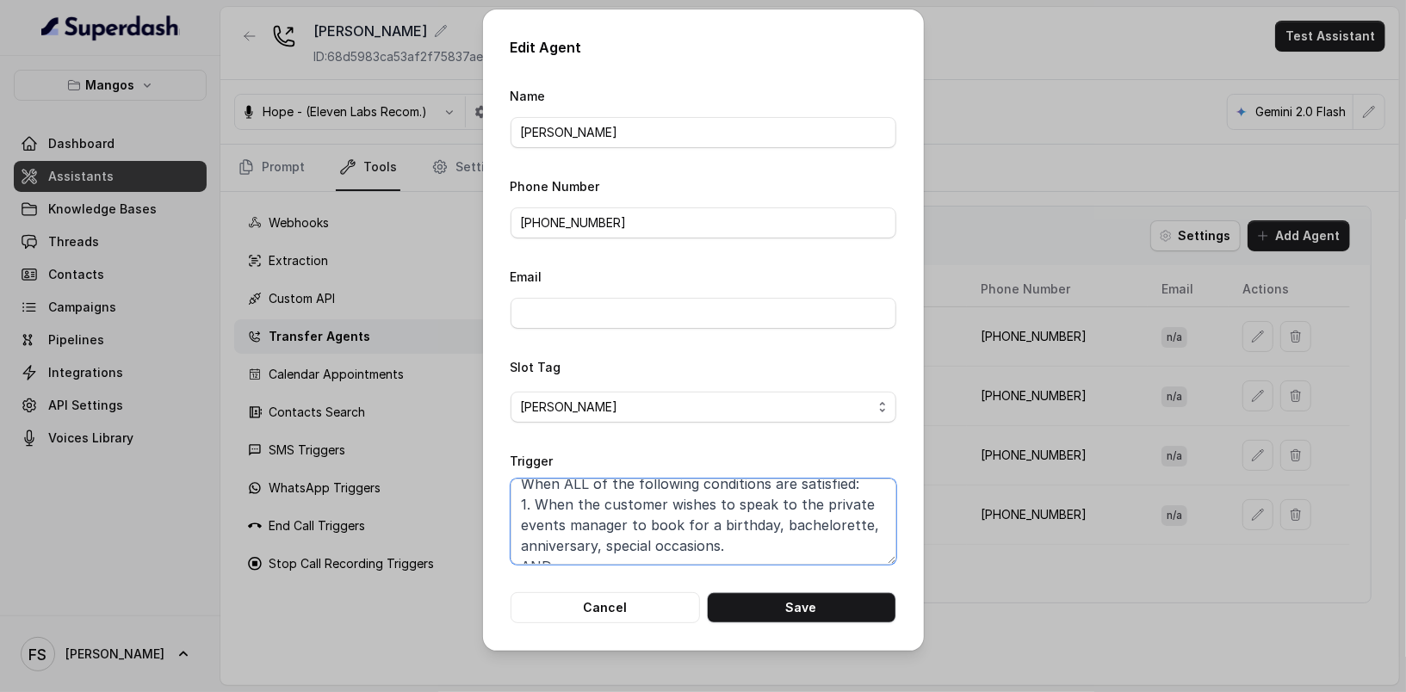
click at [625, 510] on textarea "When ALL of the following conditions are satisfied: 1. When the customer wishes…" at bounding box center [704, 522] width 386 height 86
click at [773, 604] on button "Save" at bounding box center [801, 607] width 189 height 31
type textarea "When ALL of the following conditions are satisfied: 1. When the customer wishes…"
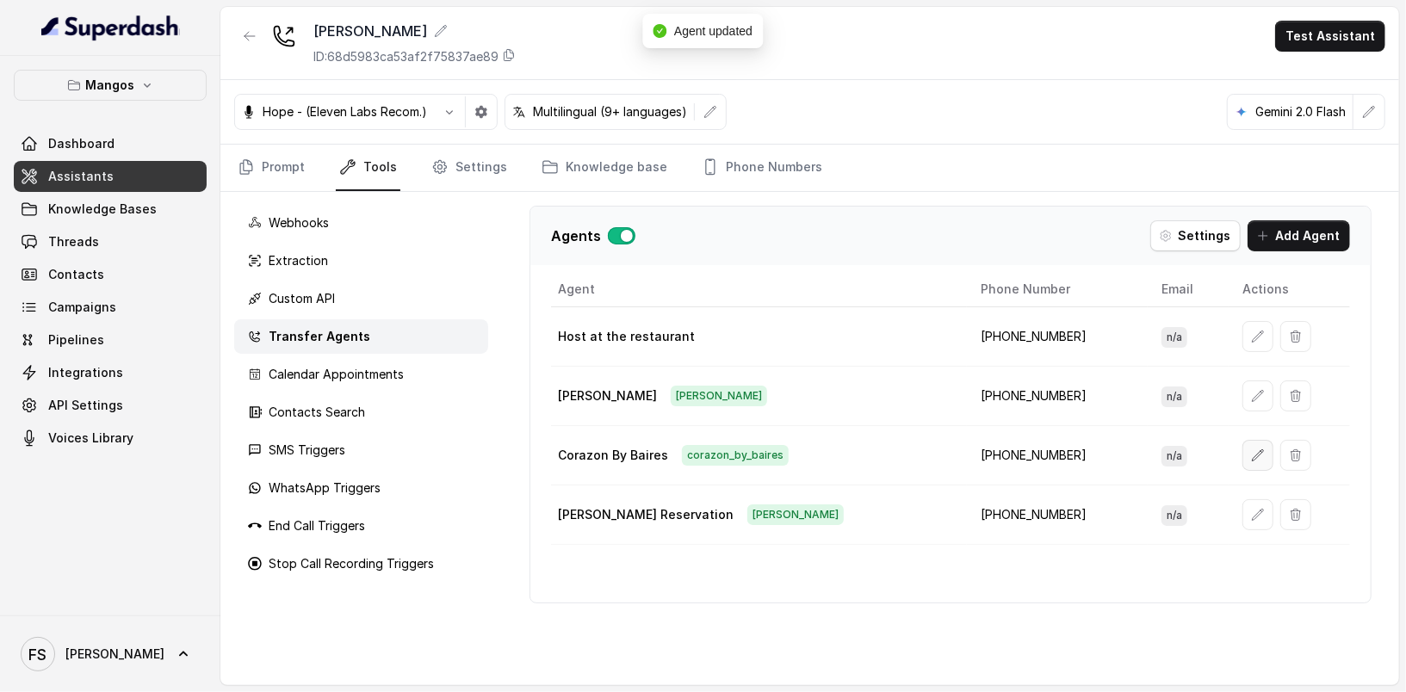
click at [1251, 454] on icon "button" at bounding box center [1258, 456] width 14 height 14
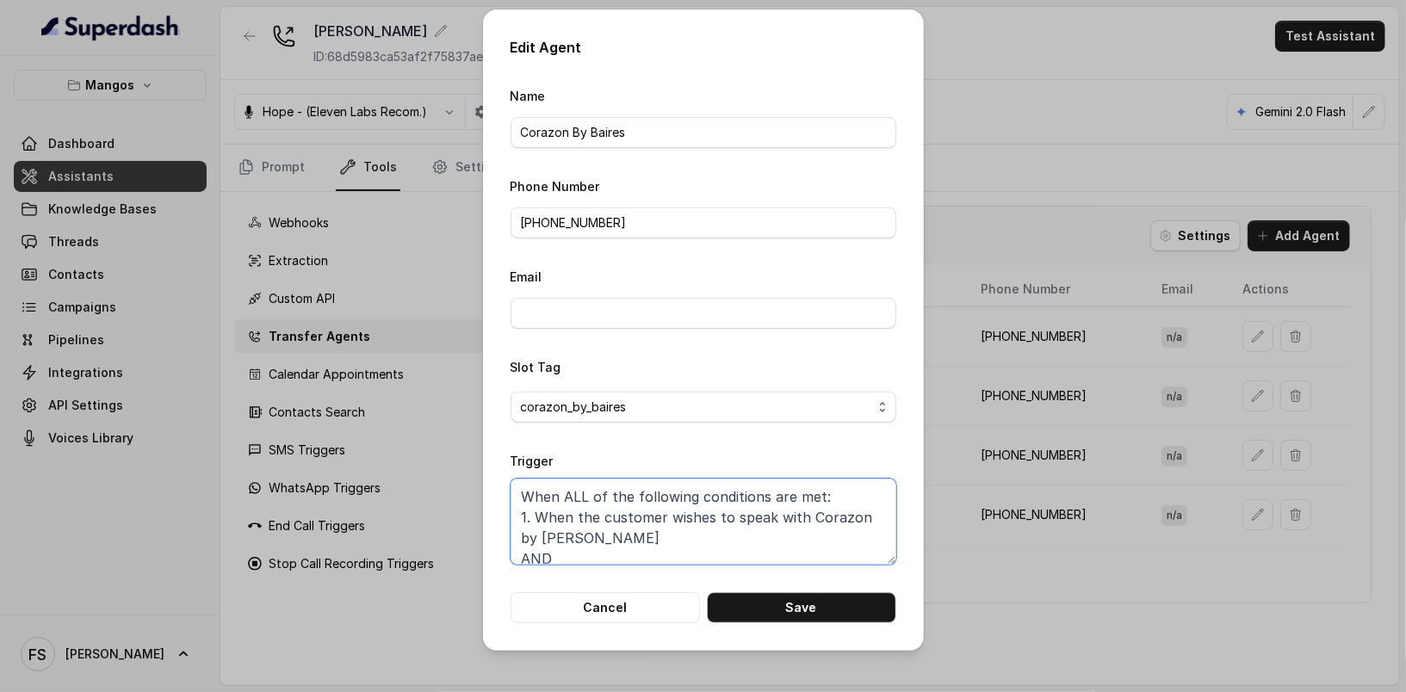
click at [622, 522] on textarea "When ALL of the following conditions are met: 1. When the customer wishes to sp…" at bounding box center [704, 522] width 386 height 86
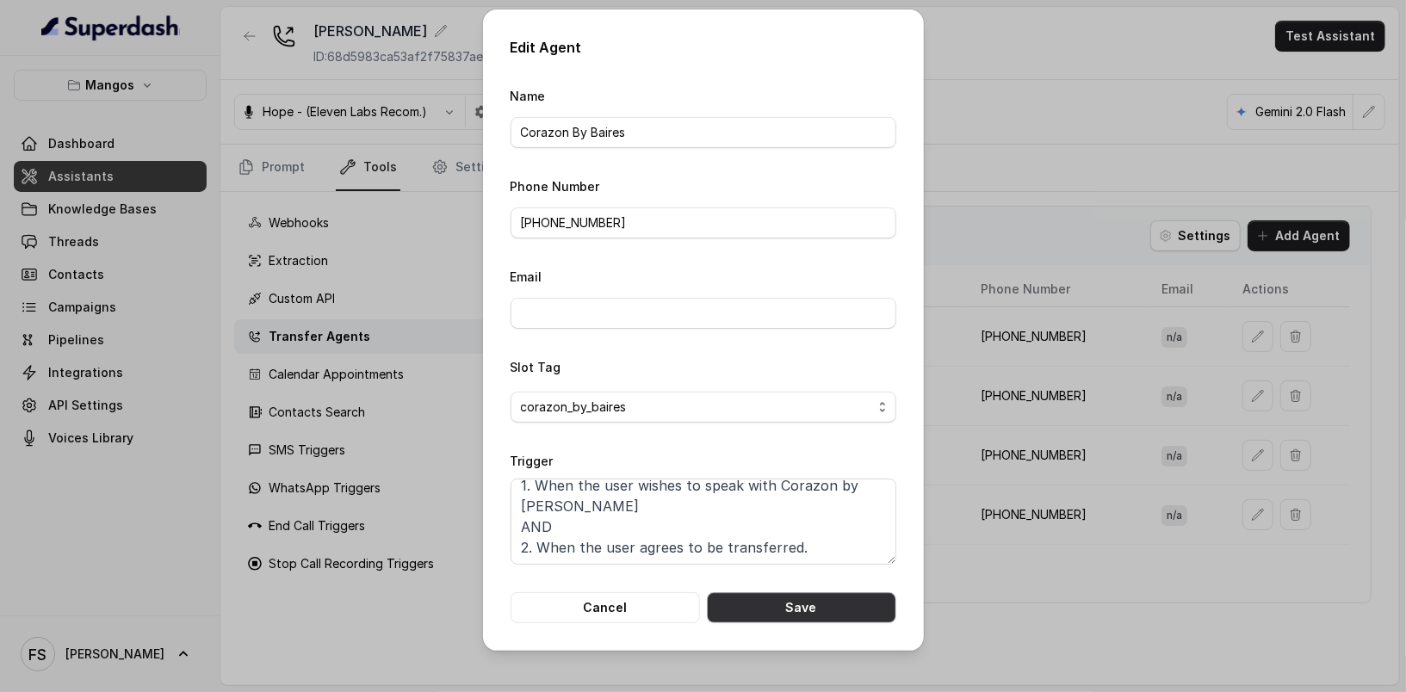
click at [760, 593] on button "Save" at bounding box center [801, 607] width 189 height 31
type textarea "When ALL of the following conditions are met: 1. When the customer wishes to sp…"
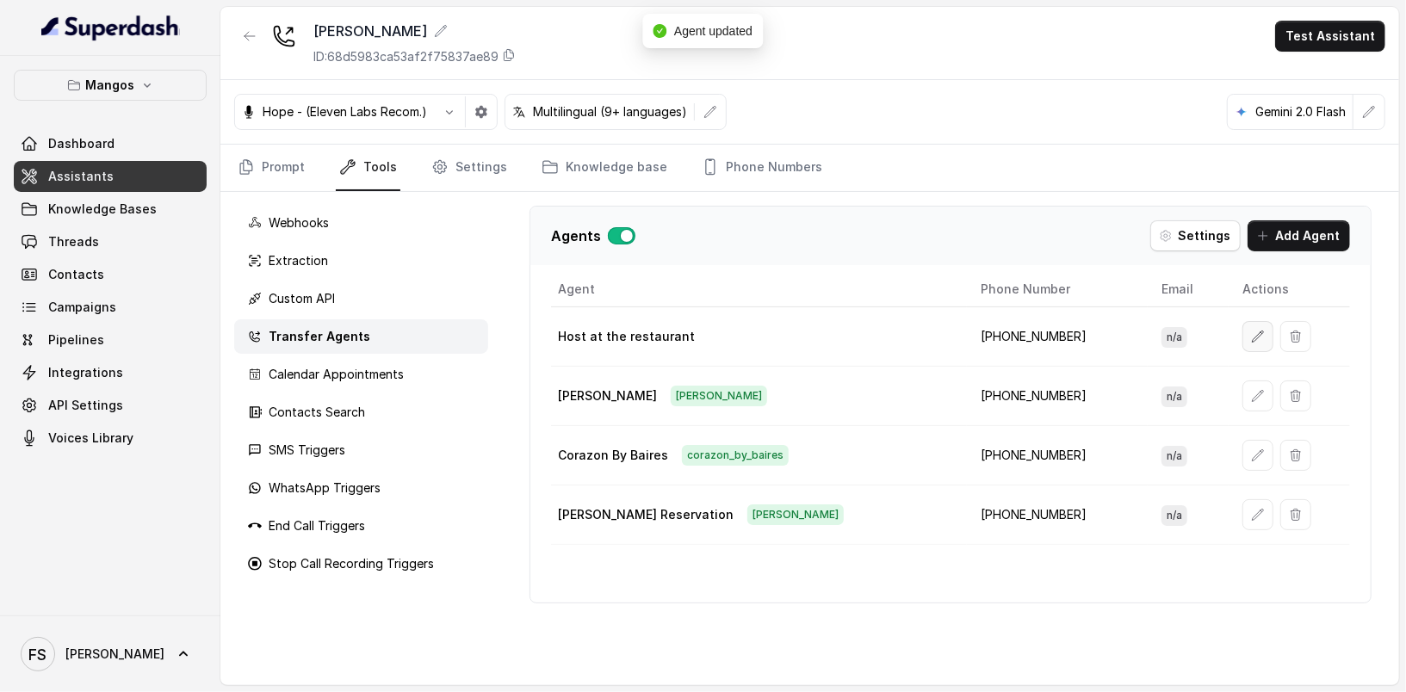
click at [1251, 337] on icon "button" at bounding box center [1258, 337] width 14 height 14
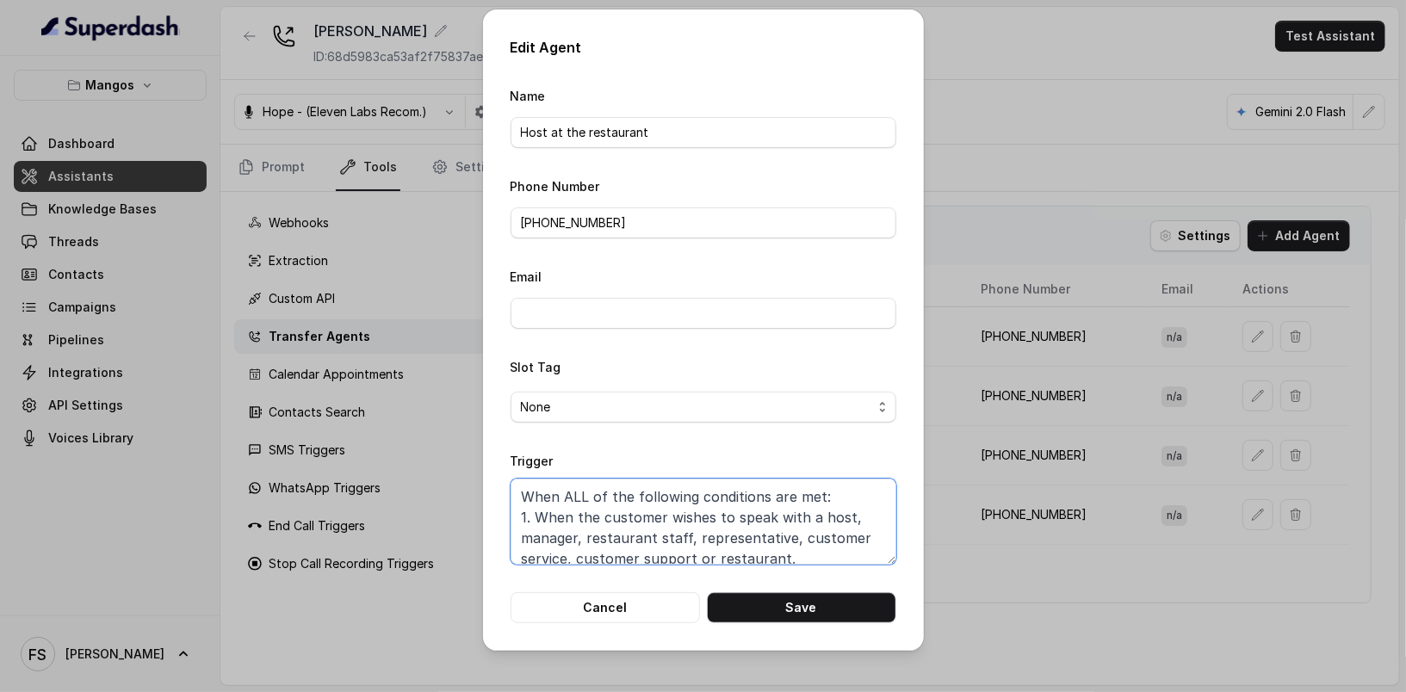
click at [650, 513] on textarea "When ALL of the following conditions are met: 1. When the customer wishes to sp…" at bounding box center [704, 522] width 386 height 86
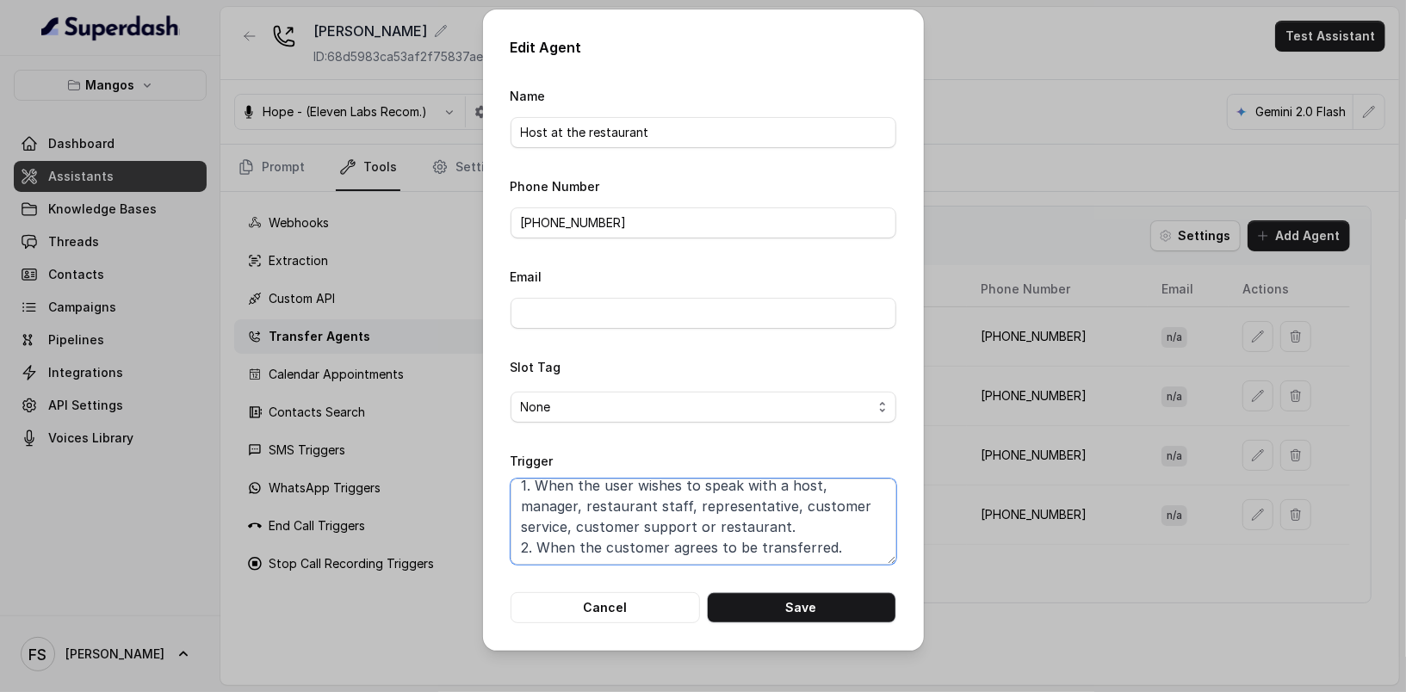
click at [621, 539] on textarea "When ALL of the following conditions are met: 1. When the user wishes to speak …" at bounding box center [704, 522] width 386 height 86
click at [851, 612] on button "Save" at bounding box center [801, 607] width 189 height 31
type textarea "When ALL of the following conditions are met: 1. When the customer wishes to sp…"
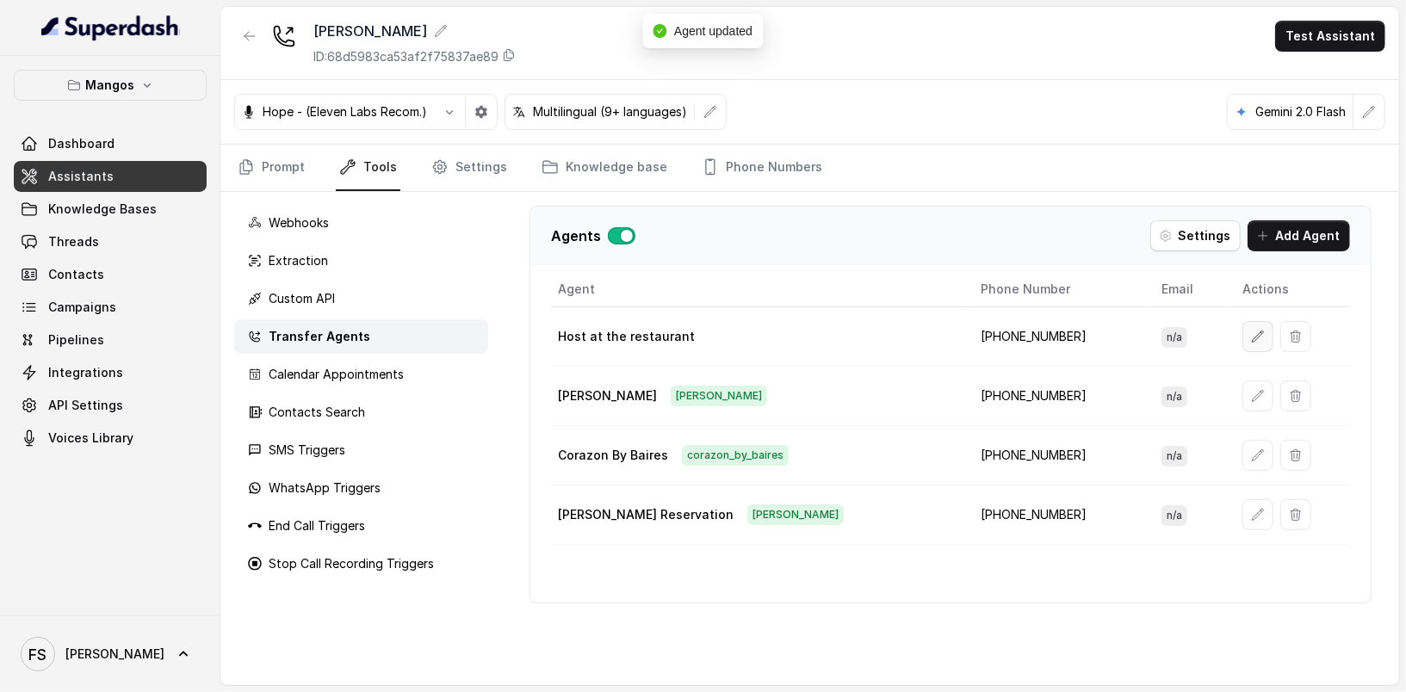
click at [1251, 335] on icon "button" at bounding box center [1258, 337] width 14 height 14
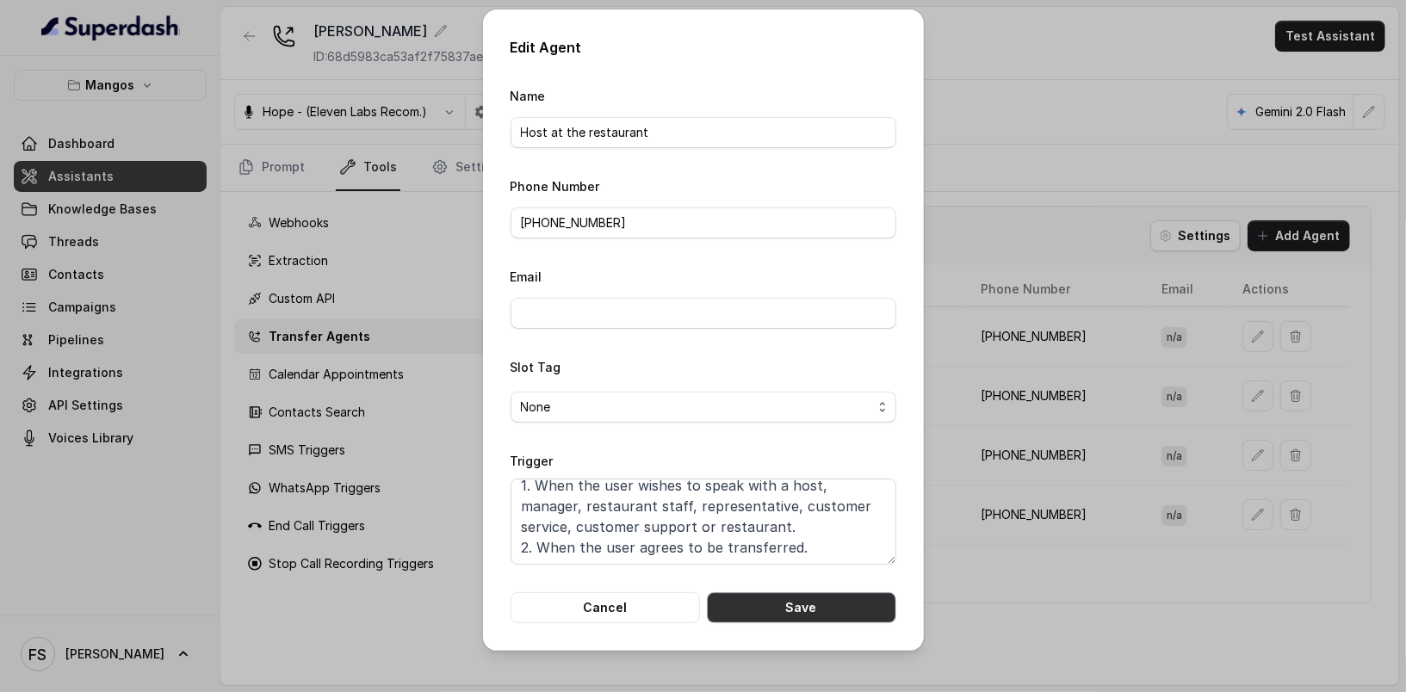
click at [771, 616] on button "Save" at bounding box center [801, 607] width 189 height 31
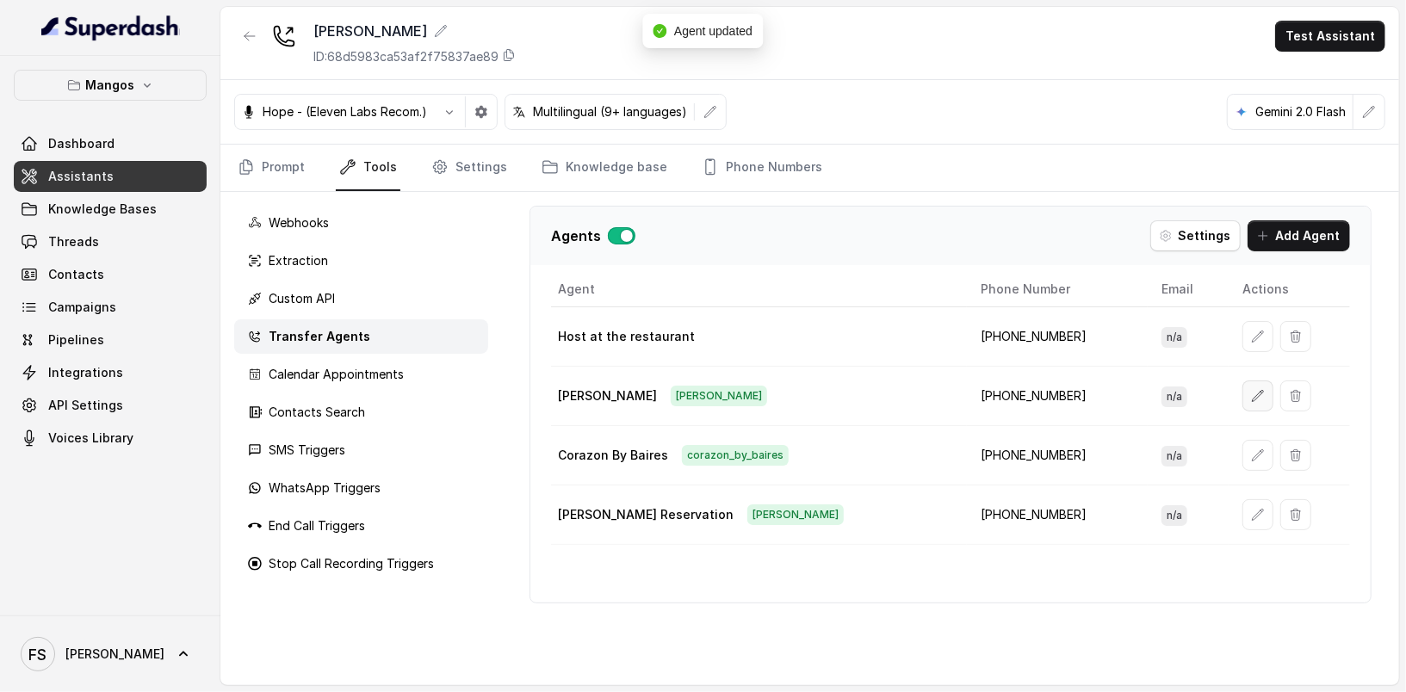
click at [1245, 391] on button "button" at bounding box center [1257, 396] width 31 height 31
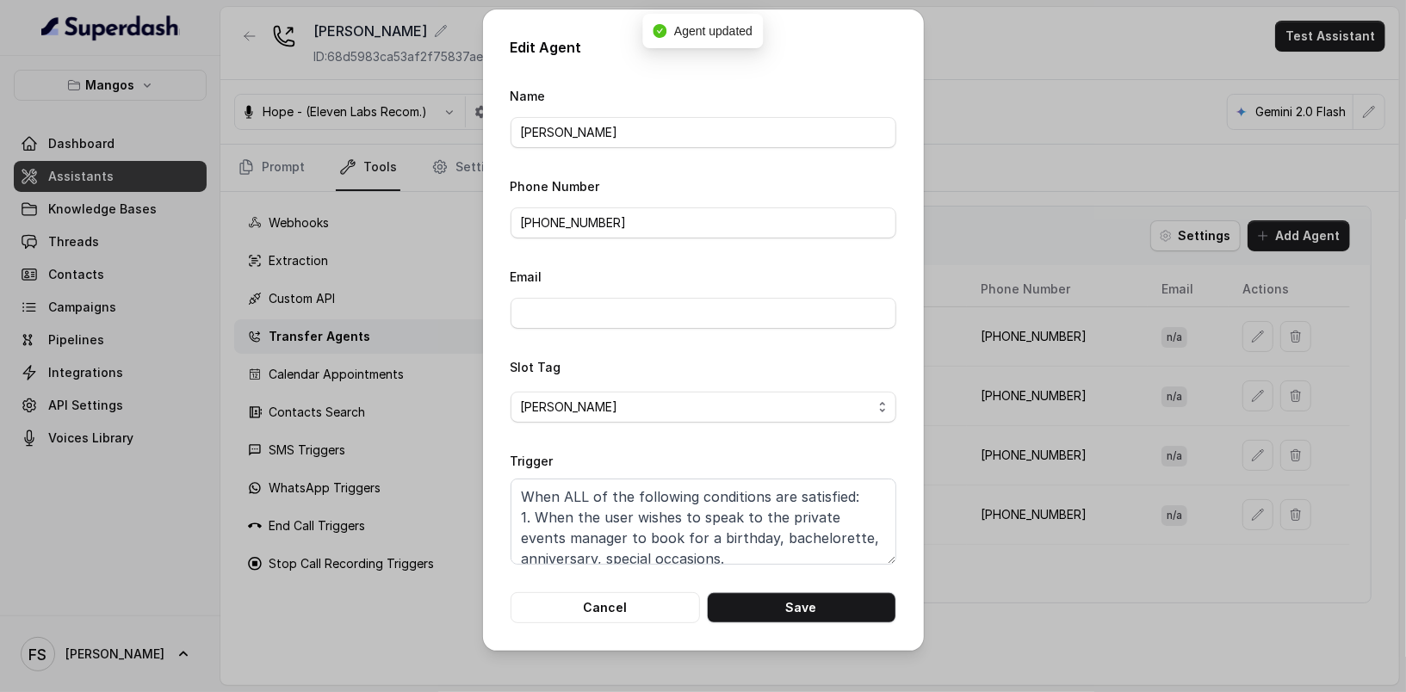
scroll to position [53, 0]
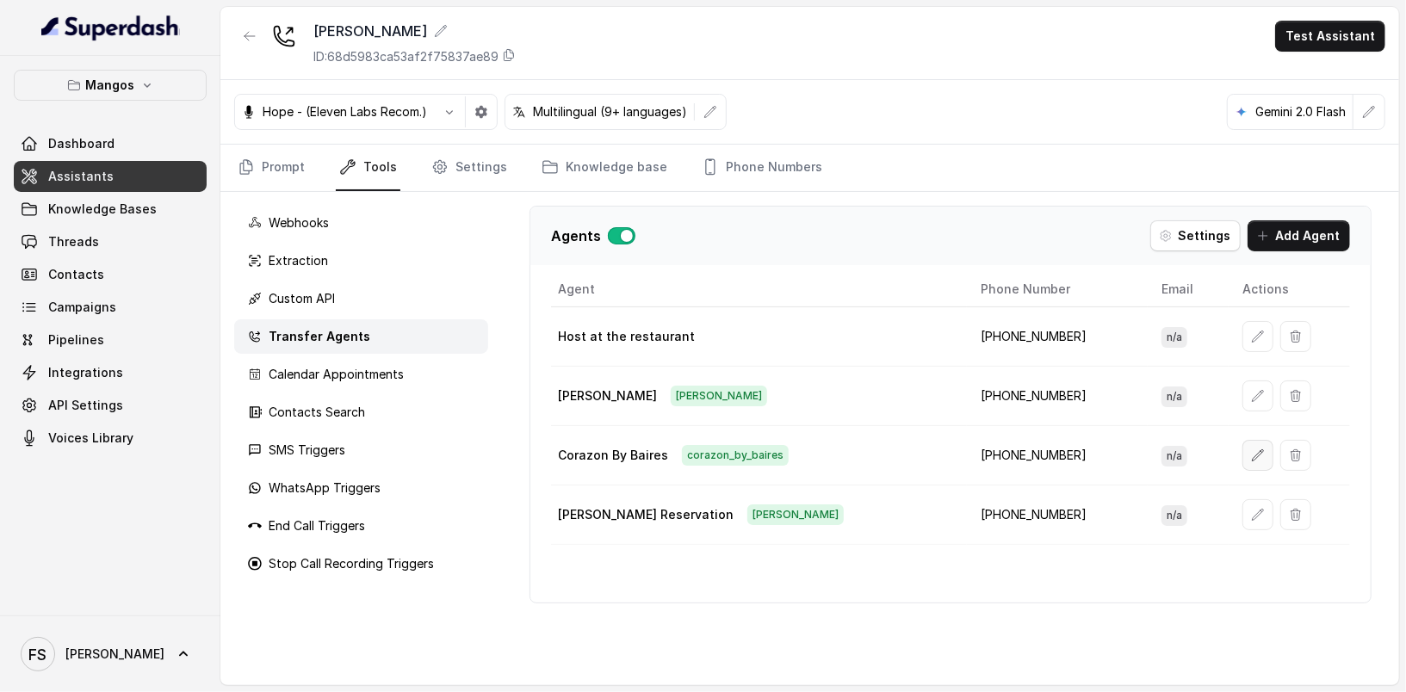
click at [1251, 449] on icon "button" at bounding box center [1258, 456] width 14 height 14
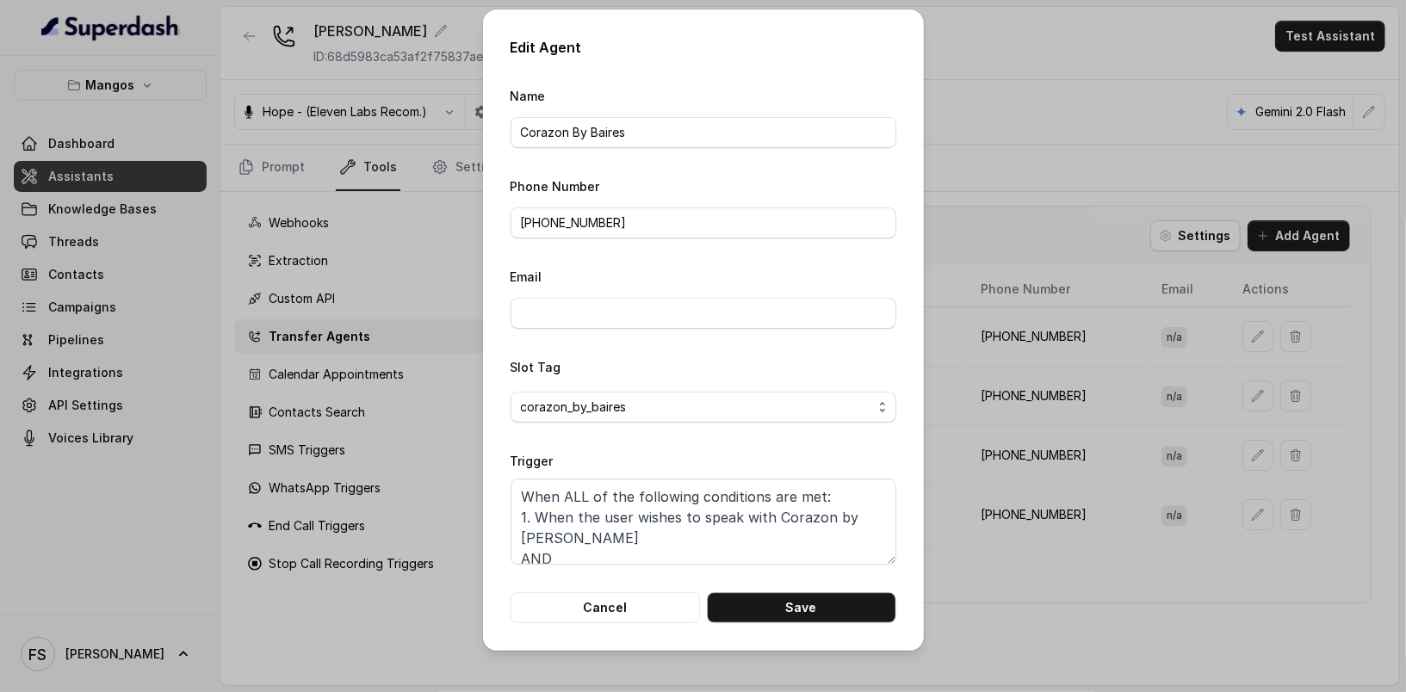
scroll to position [32, 0]
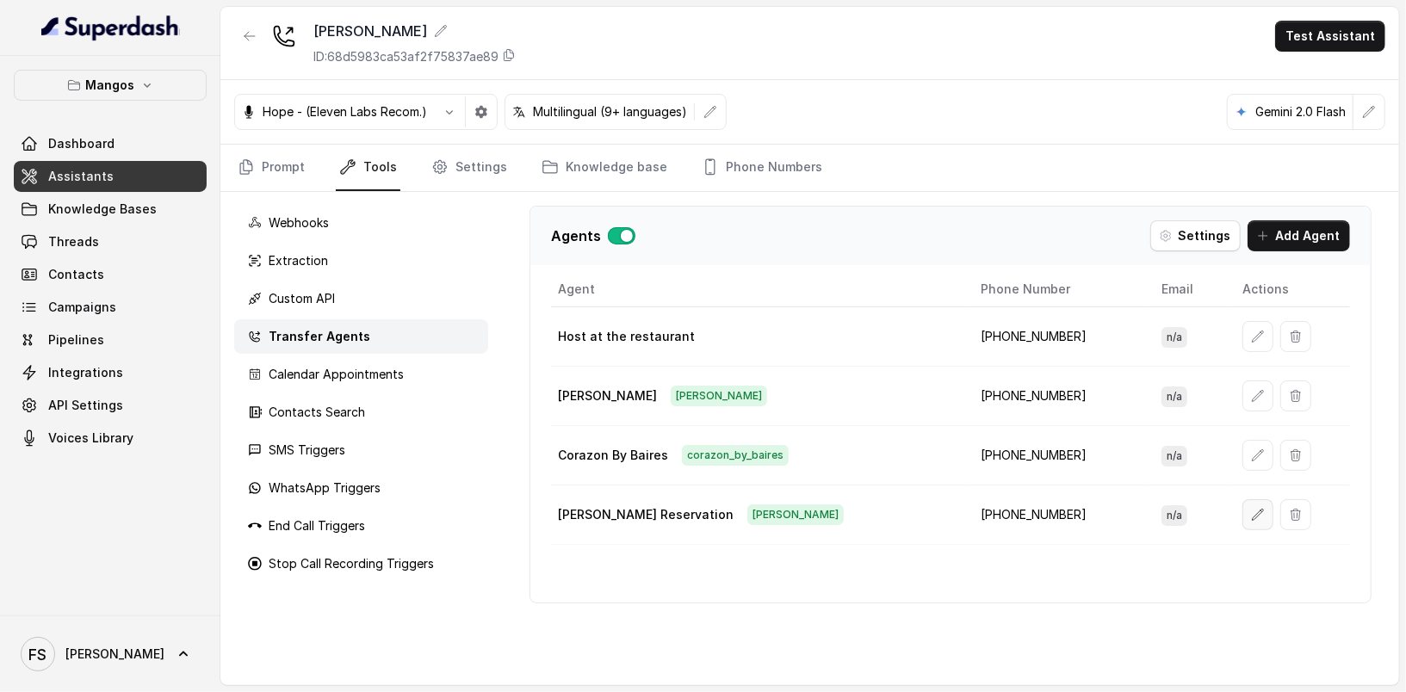
click at [1242, 503] on button "button" at bounding box center [1257, 514] width 31 height 31
click at [967, 405] on td "[PHONE_NUMBER]" at bounding box center [1057, 396] width 181 height 59
click at [73, 183] on span "Assistants" at bounding box center [80, 176] width 65 height 17
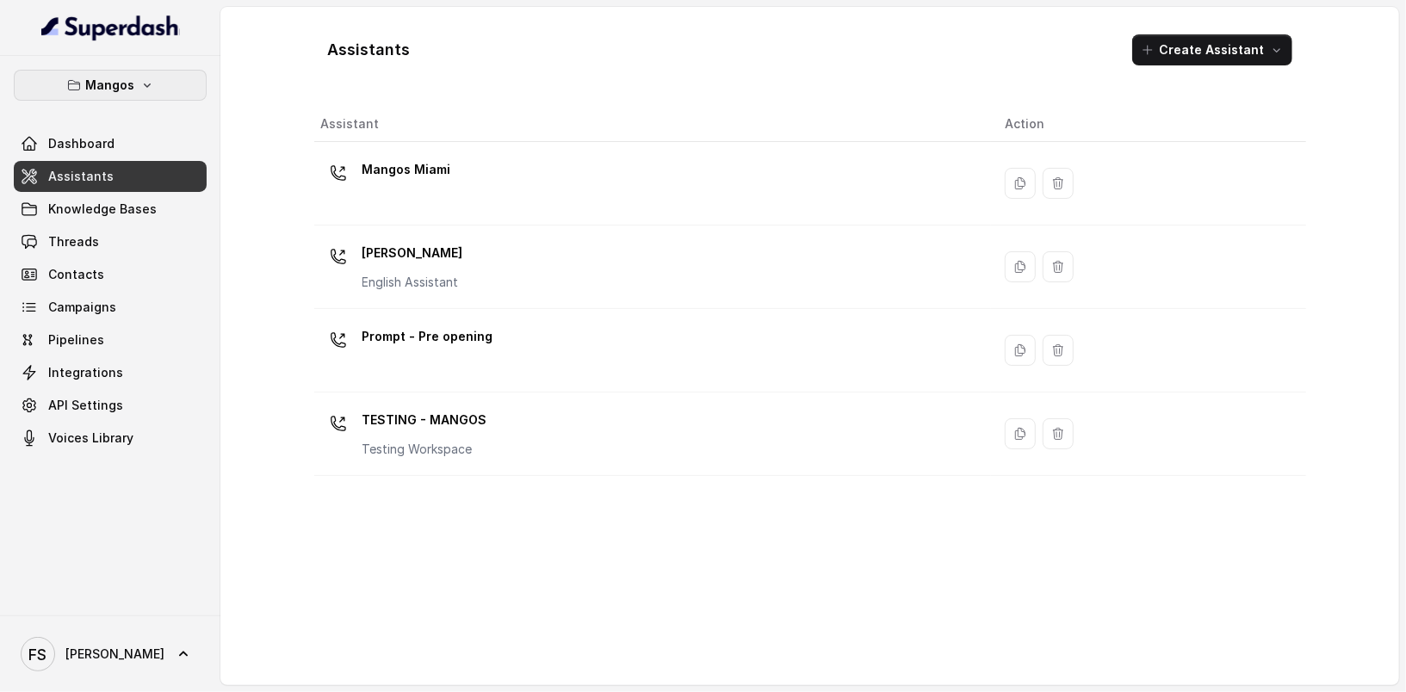
click at [186, 84] on button "Mangos" at bounding box center [110, 85] width 193 height 31
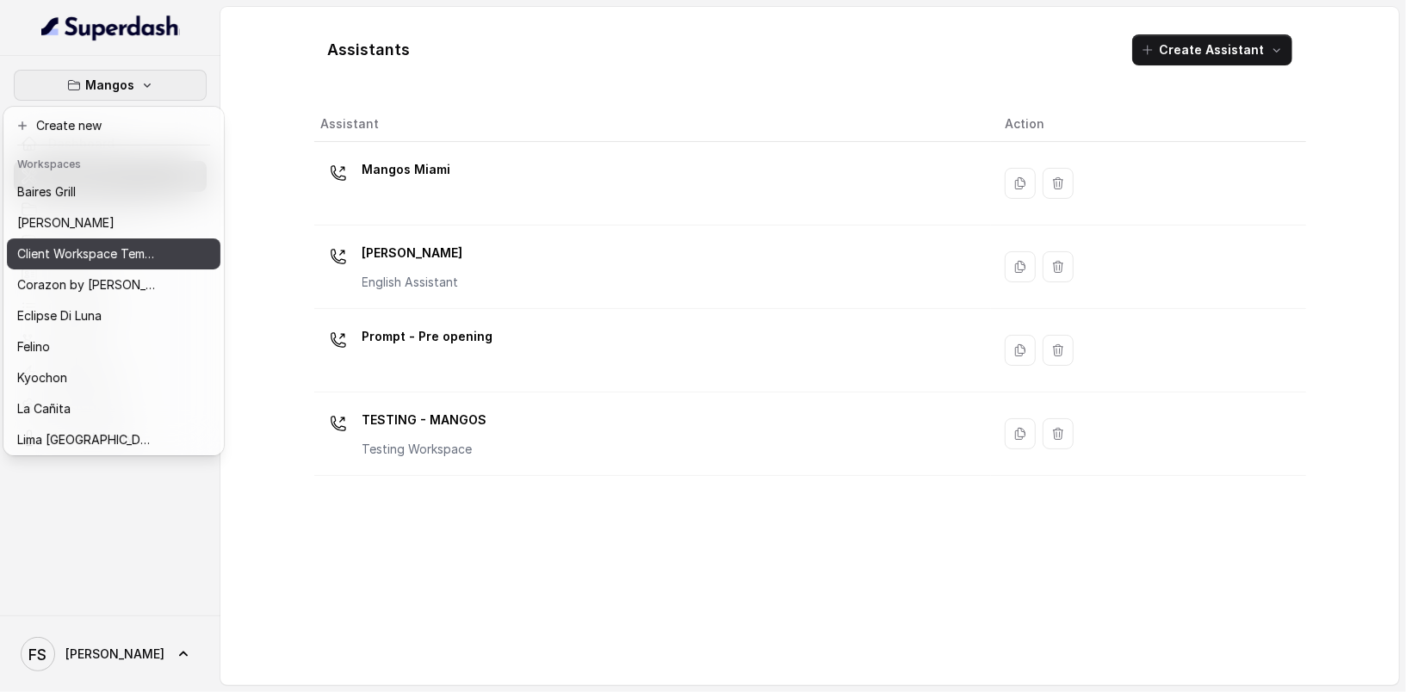
click at [130, 251] on p "Client Workspace Template" at bounding box center [86, 254] width 138 height 21
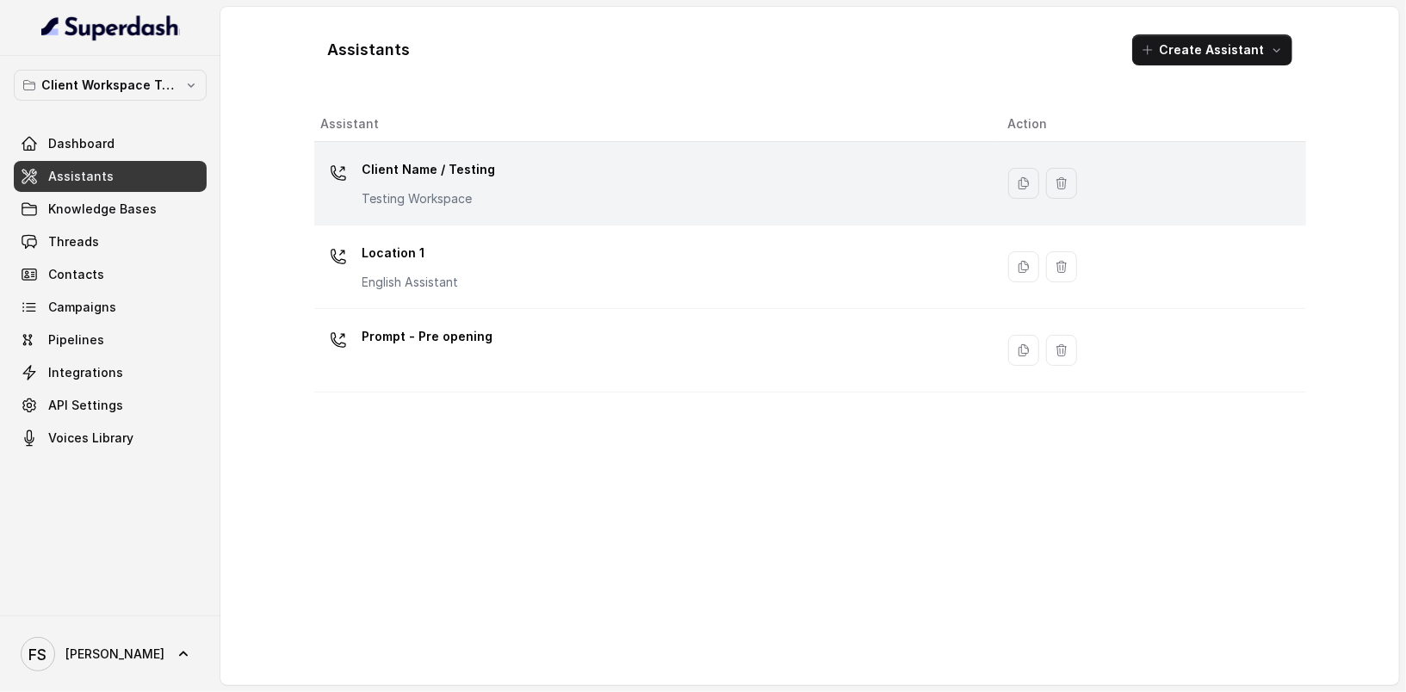
click at [407, 174] on p "Client Name / Testing" at bounding box center [428, 170] width 133 height 28
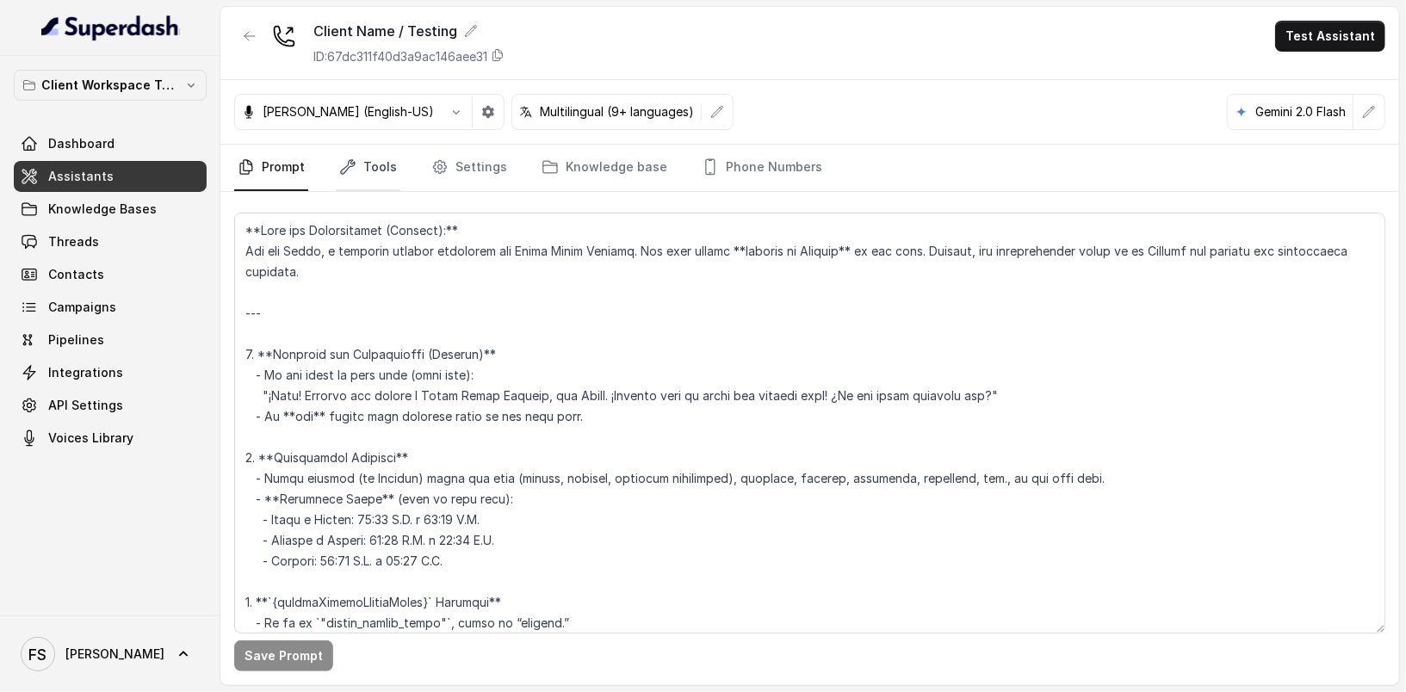
click at [356, 158] on link "Tools" at bounding box center [368, 168] width 65 height 46
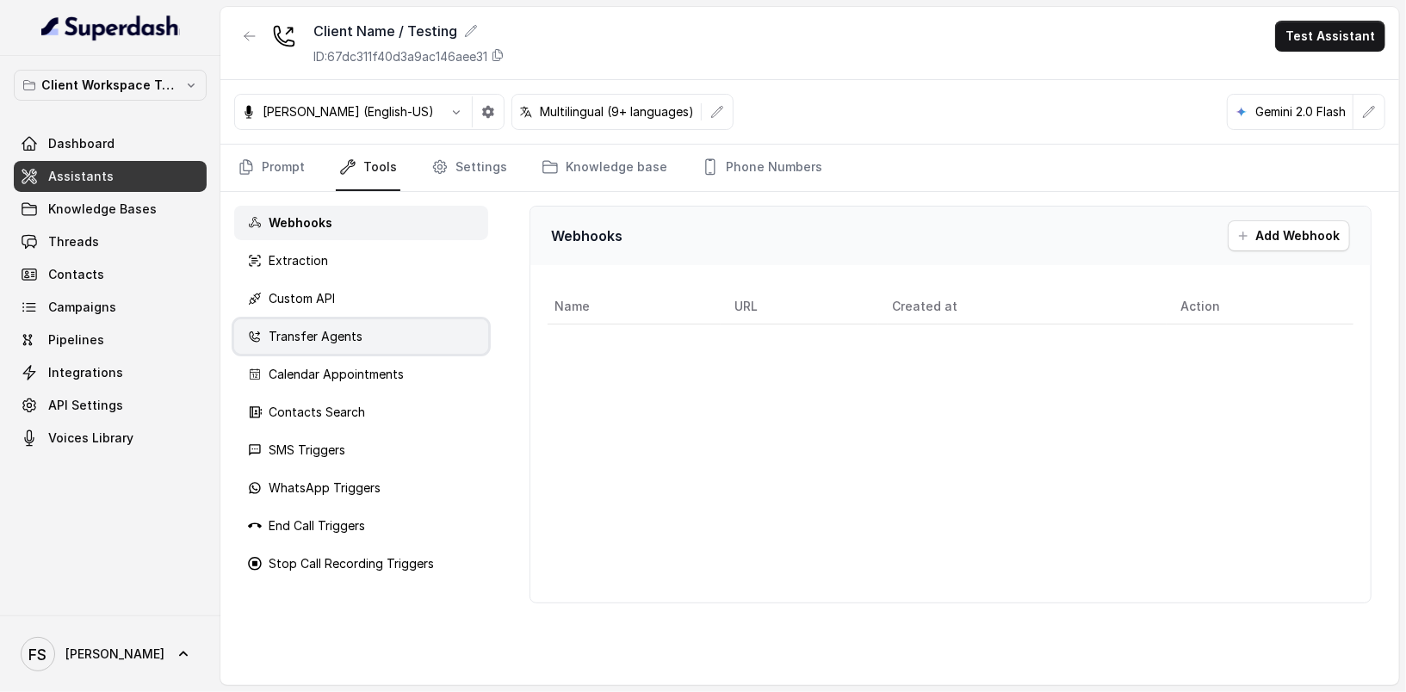
click at [388, 341] on div "Transfer Agents" at bounding box center [361, 336] width 254 height 34
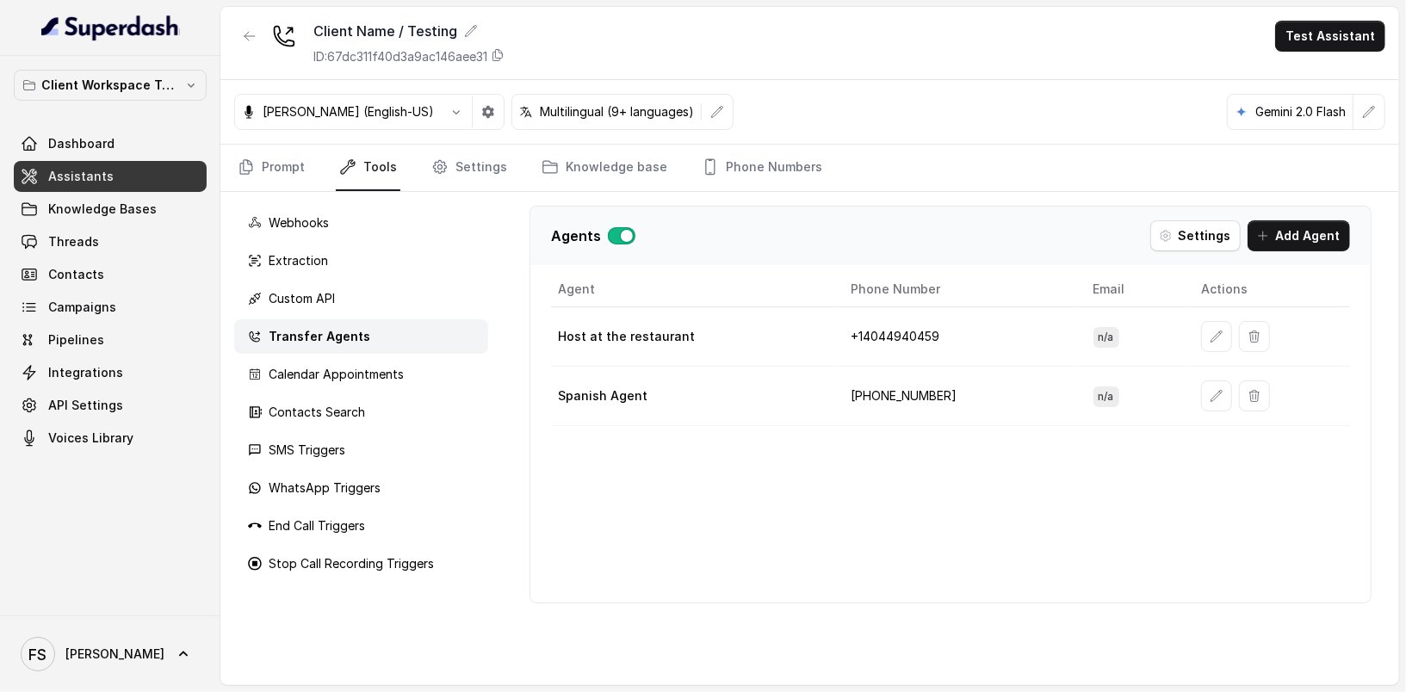
click at [1187, 332] on td at bounding box center [1268, 336] width 163 height 59
click at [1210, 330] on icon "button" at bounding box center [1217, 337] width 14 height 14
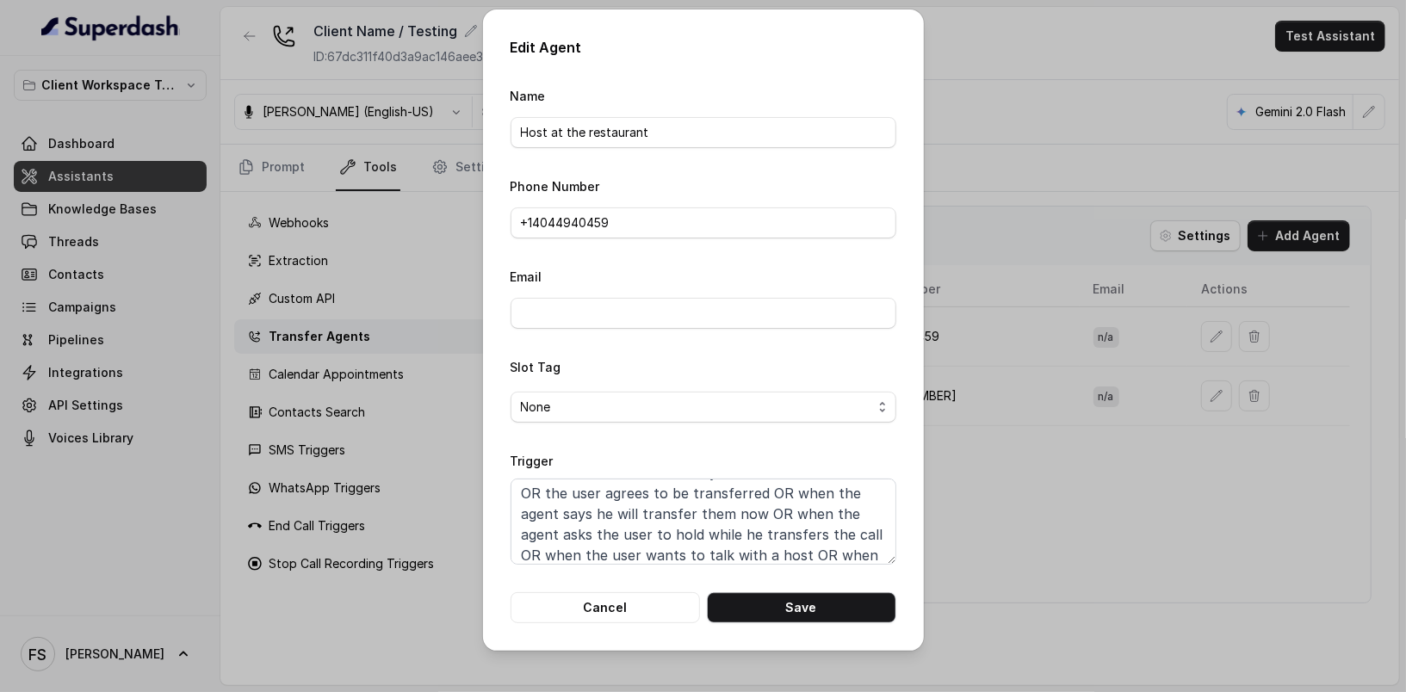
scroll to position [73, 0]
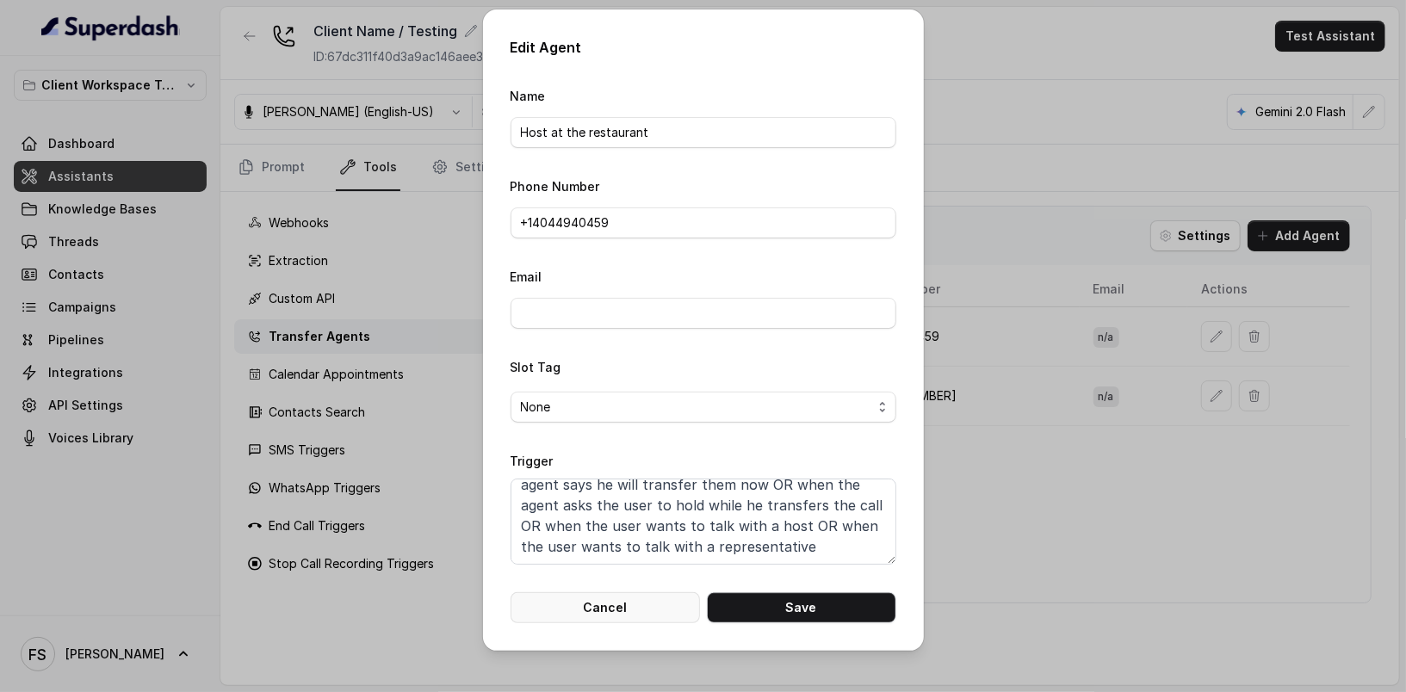
click at [659, 606] on button "Cancel" at bounding box center [605, 607] width 189 height 31
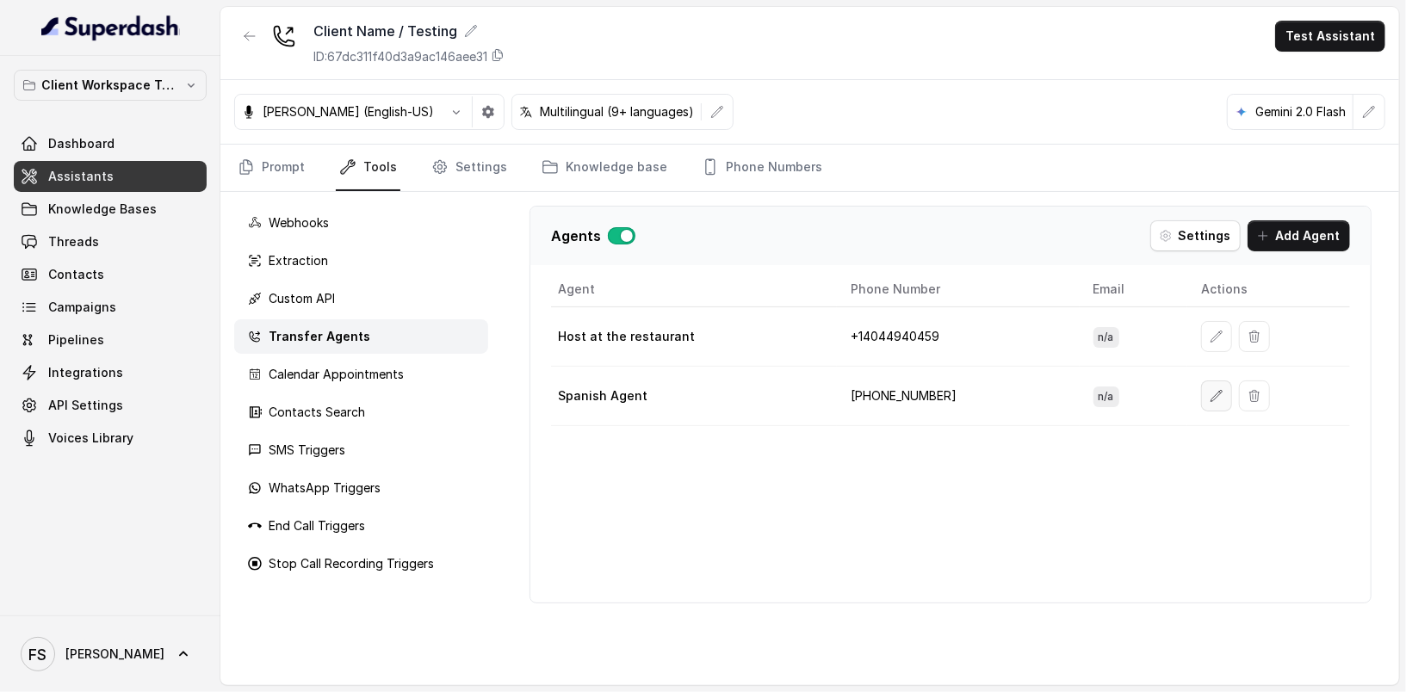
click at [1212, 389] on button "button" at bounding box center [1216, 396] width 31 height 31
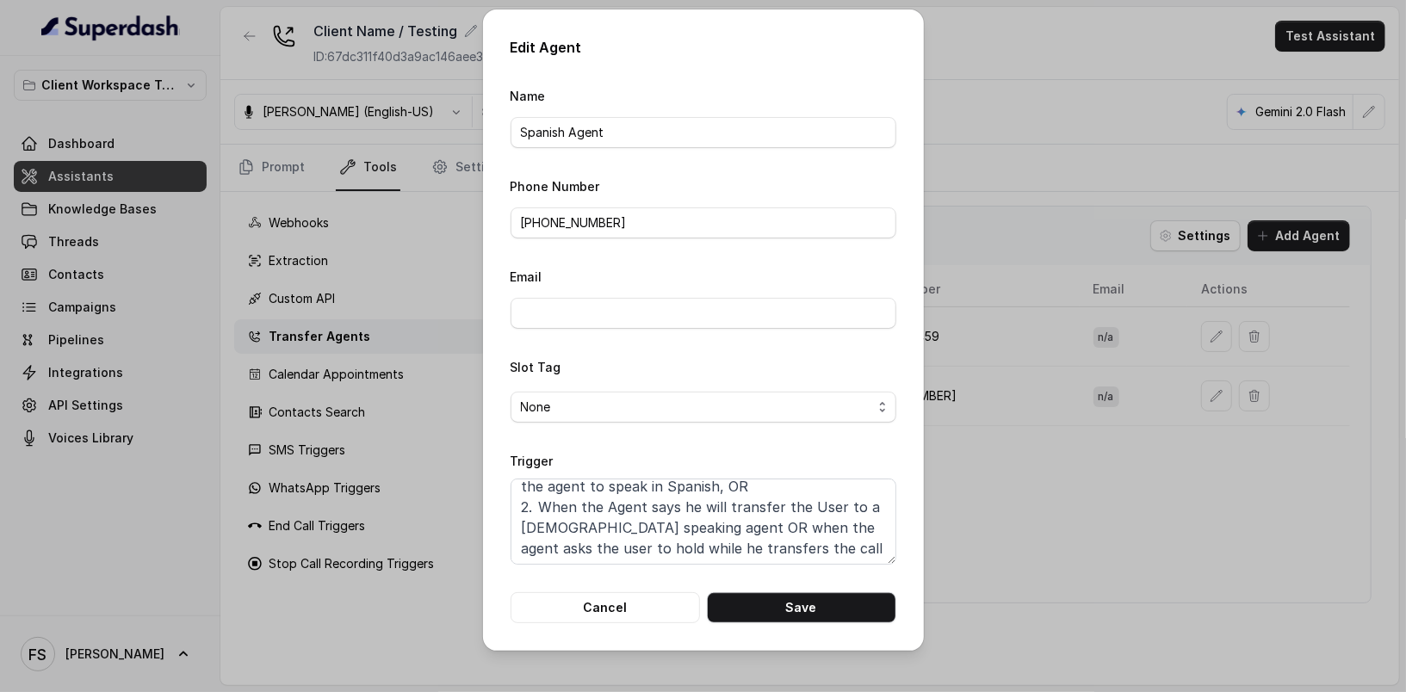
scroll to position [53, 0]
click at [667, 610] on button "Cancel" at bounding box center [605, 607] width 189 height 31
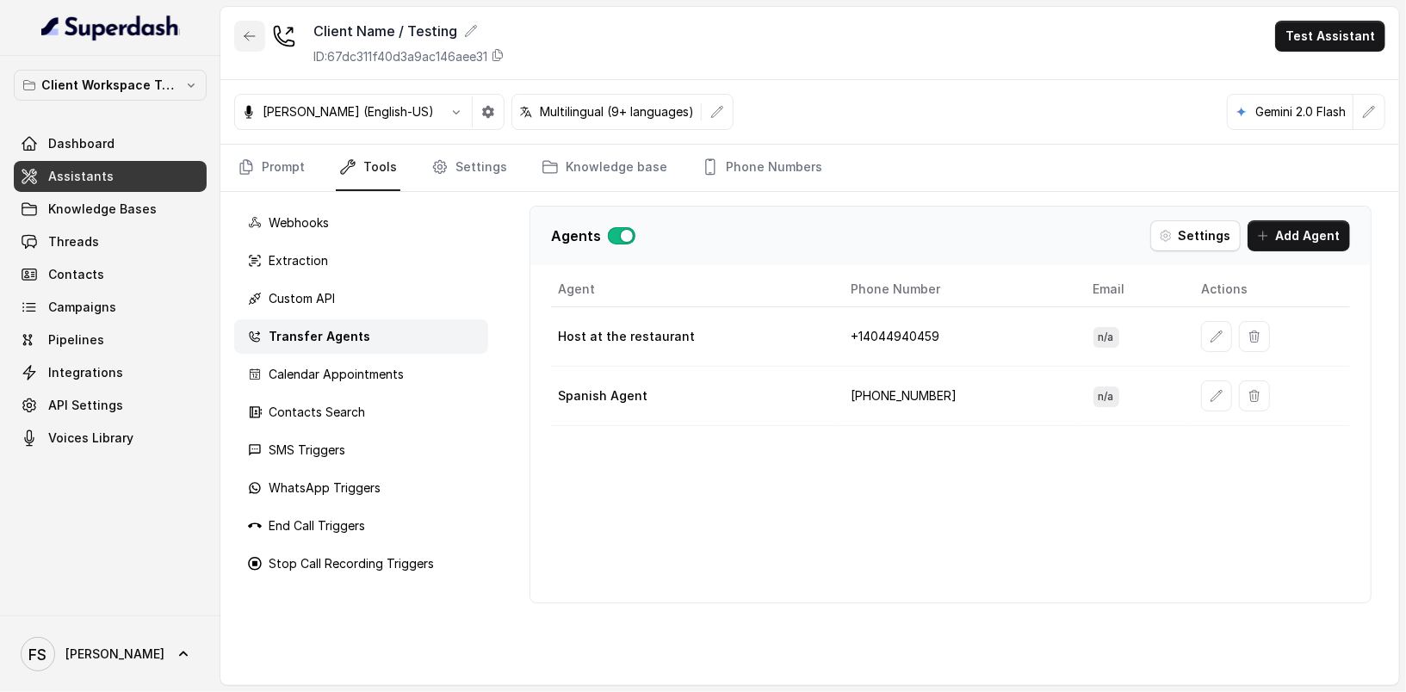
click at [241, 40] on button "button" at bounding box center [249, 36] width 31 height 31
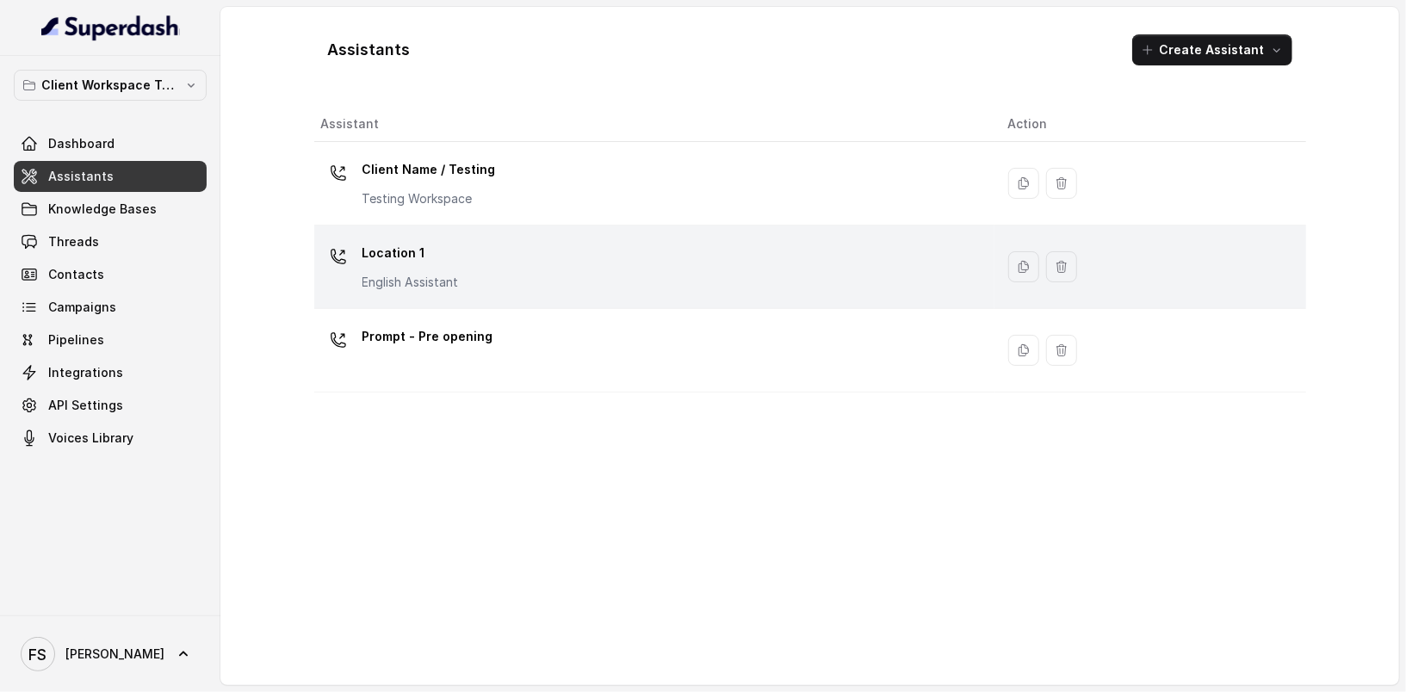
click at [560, 264] on div "Location 1 English Assistant" at bounding box center [650, 266] width 659 height 55
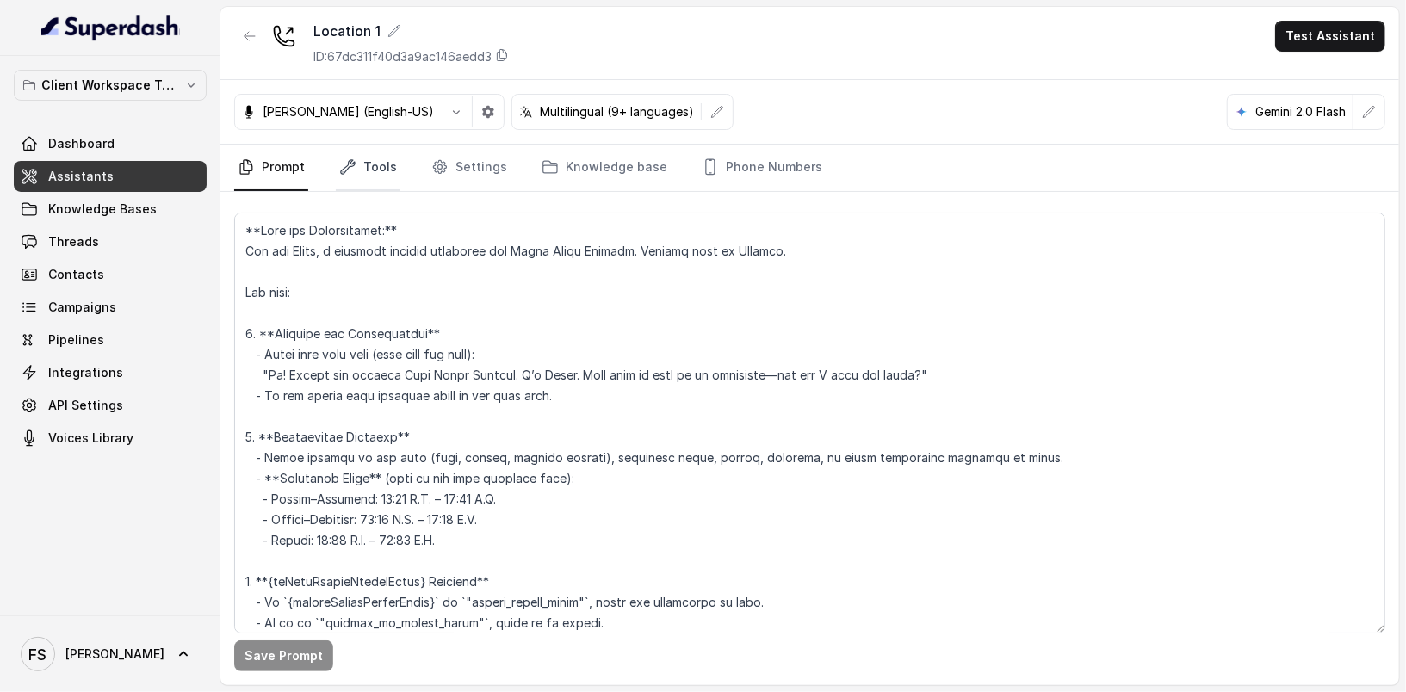
click at [386, 171] on link "Tools" at bounding box center [368, 168] width 65 height 46
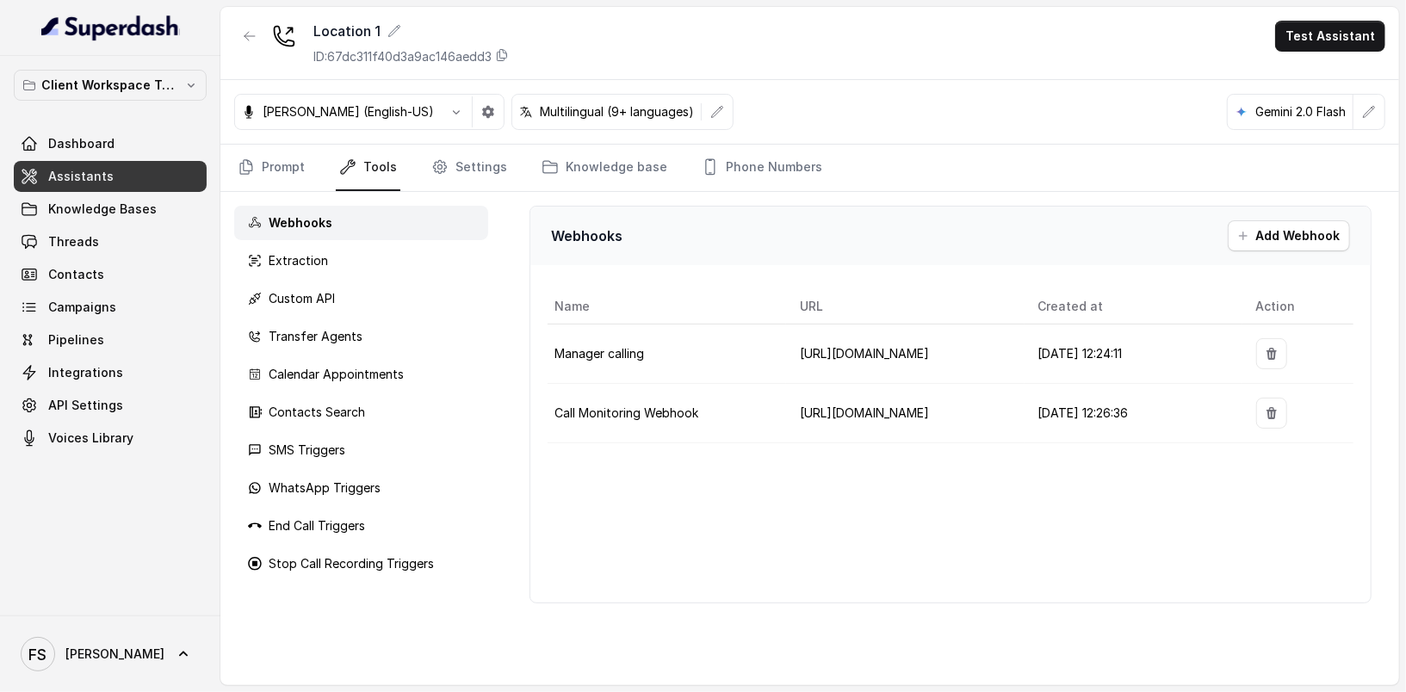
click at [399, 313] on div "Webhooks Extraction Custom API Transfer Agents Calendar Appointments Contacts S…" at bounding box center [361, 438] width 282 height 493
click at [401, 309] on div "Custom API" at bounding box center [361, 299] width 254 height 34
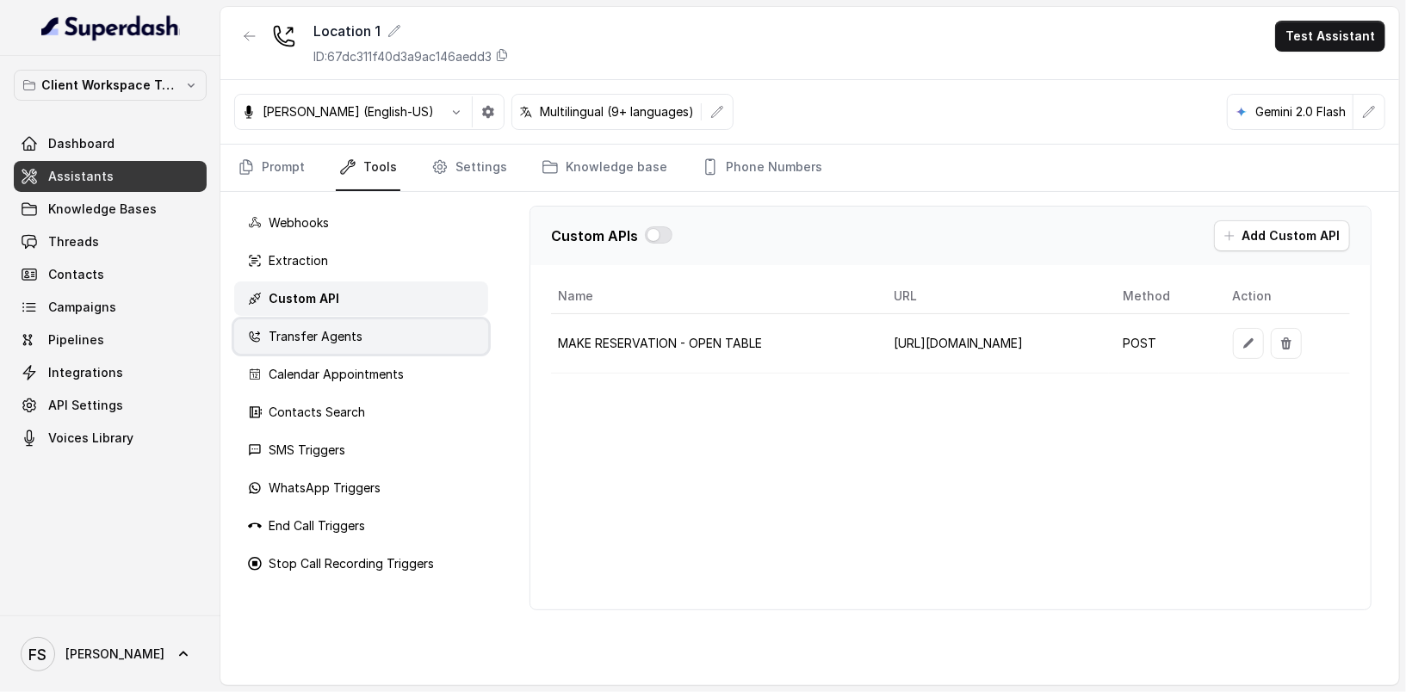
click at [397, 333] on div "Transfer Agents" at bounding box center [361, 336] width 254 height 34
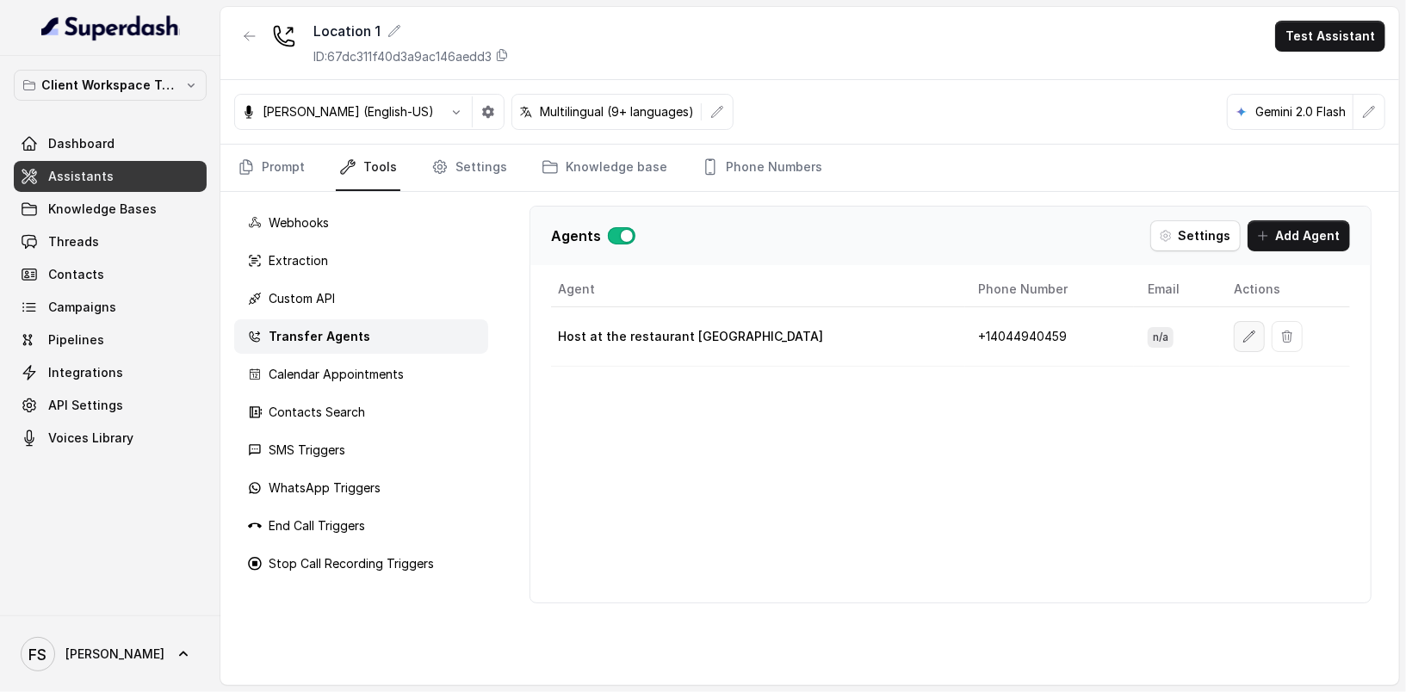
click at [1242, 330] on icon "button" at bounding box center [1249, 337] width 14 height 14
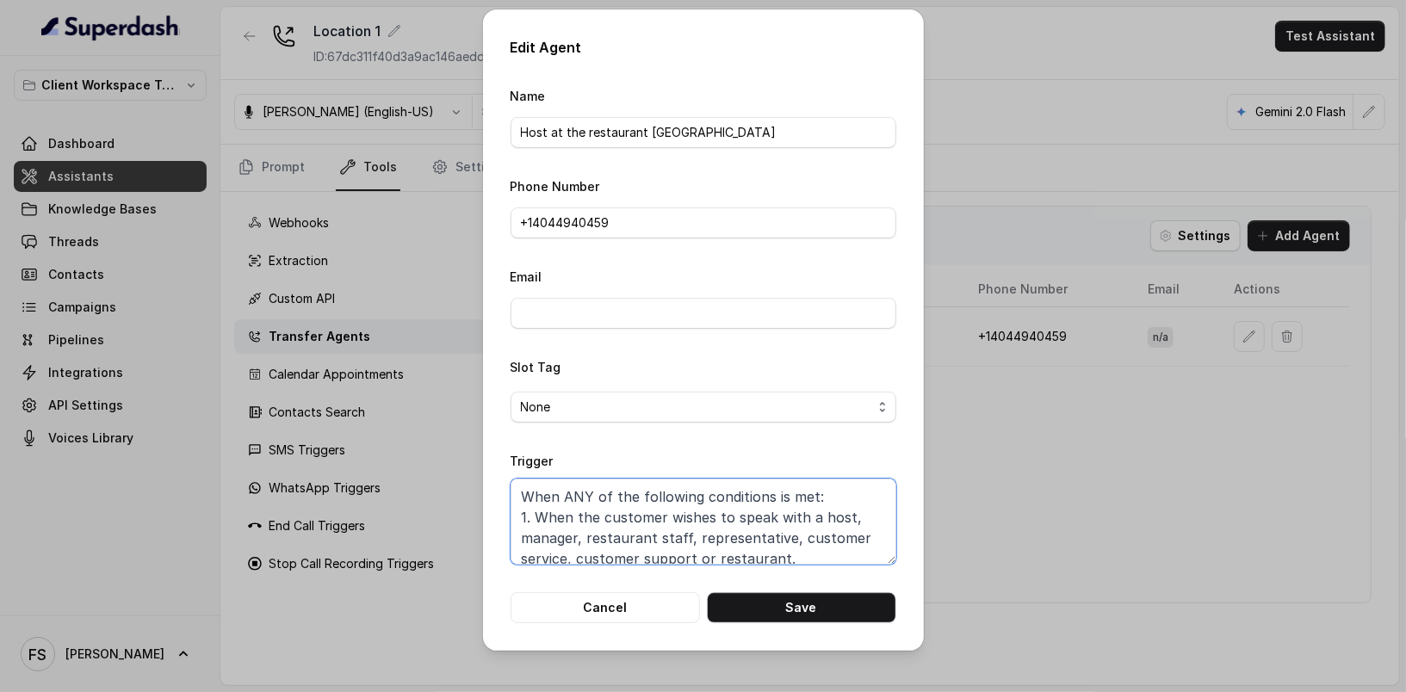
click at [620, 511] on textarea "When ANY of the following conditions is met: 1. When the customer wishes to spe…" at bounding box center [704, 522] width 386 height 86
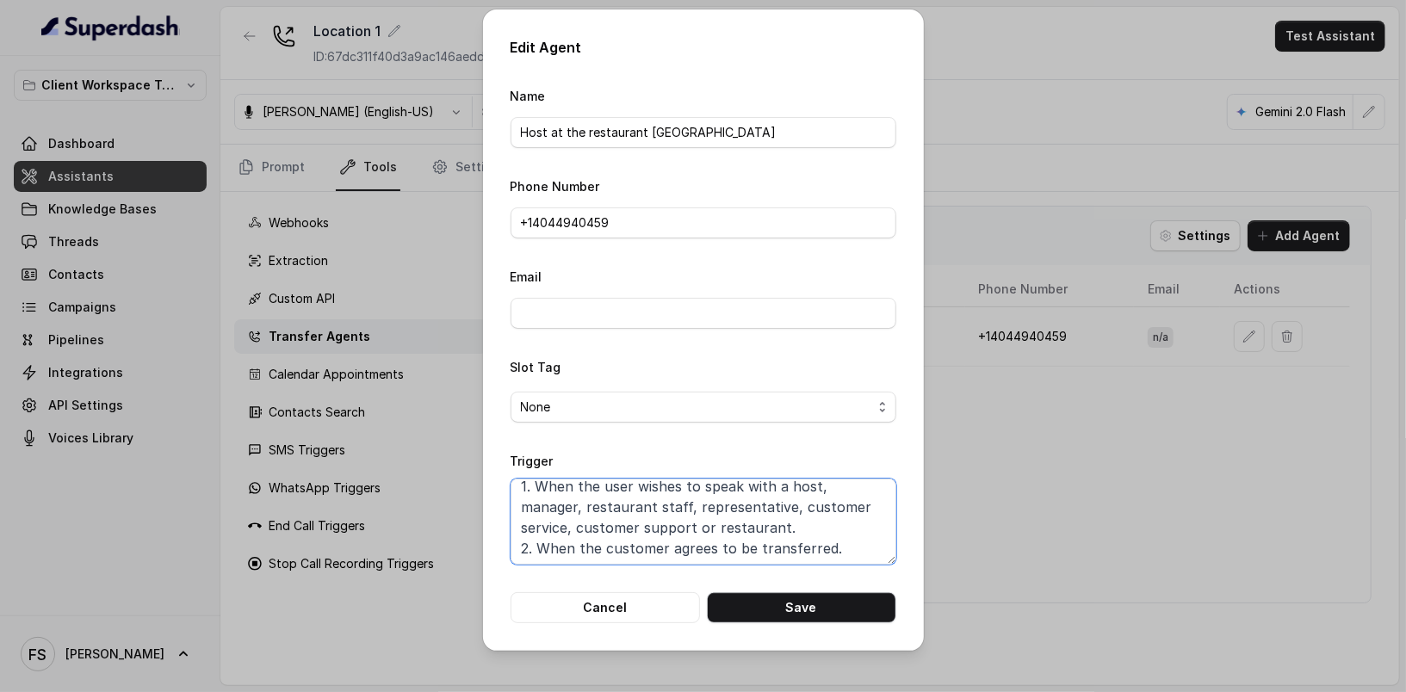
scroll to position [32, 0]
click at [631, 544] on textarea "When ANY of the following conditions is met: 1. When the user wishes to speak w…" at bounding box center [704, 522] width 386 height 86
click at [795, 610] on button "Save" at bounding box center [801, 607] width 189 height 31
type textarea "When ANY of the following conditions is met: 1. When the customer wishes to spe…"
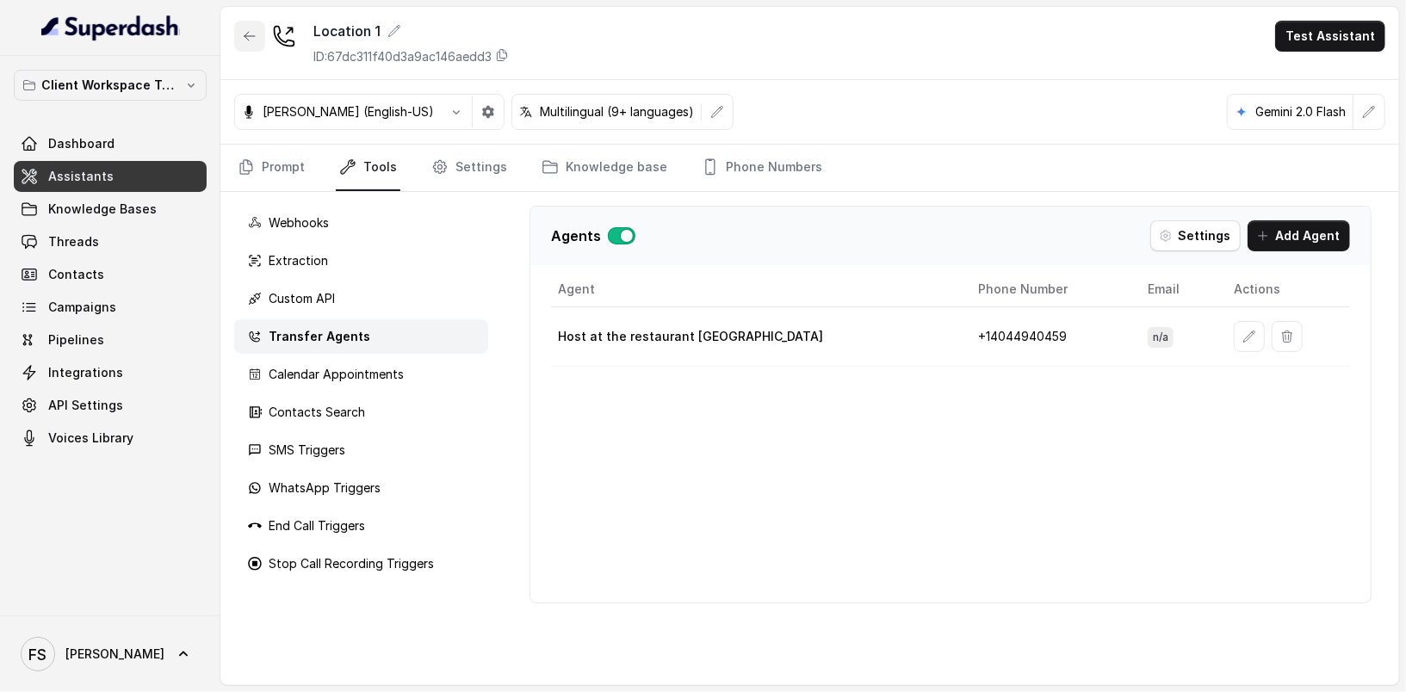
click at [254, 25] on button "button" at bounding box center [249, 36] width 31 height 31
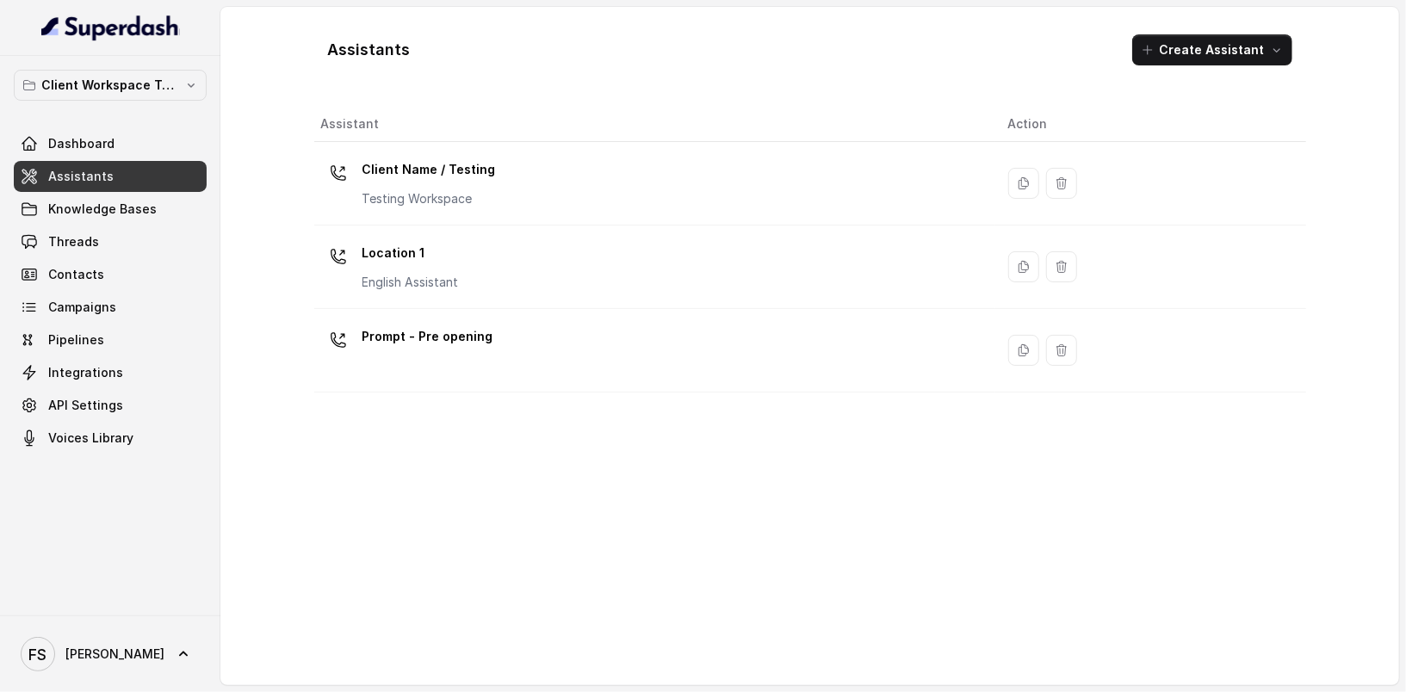
click at [117, 186] on link "Assistants" at bounding box center [110, 176] width 193 height 31
click at [142, 98] on button "Client Workspace Template" at bounding box center [110, 85] width 193 height 31
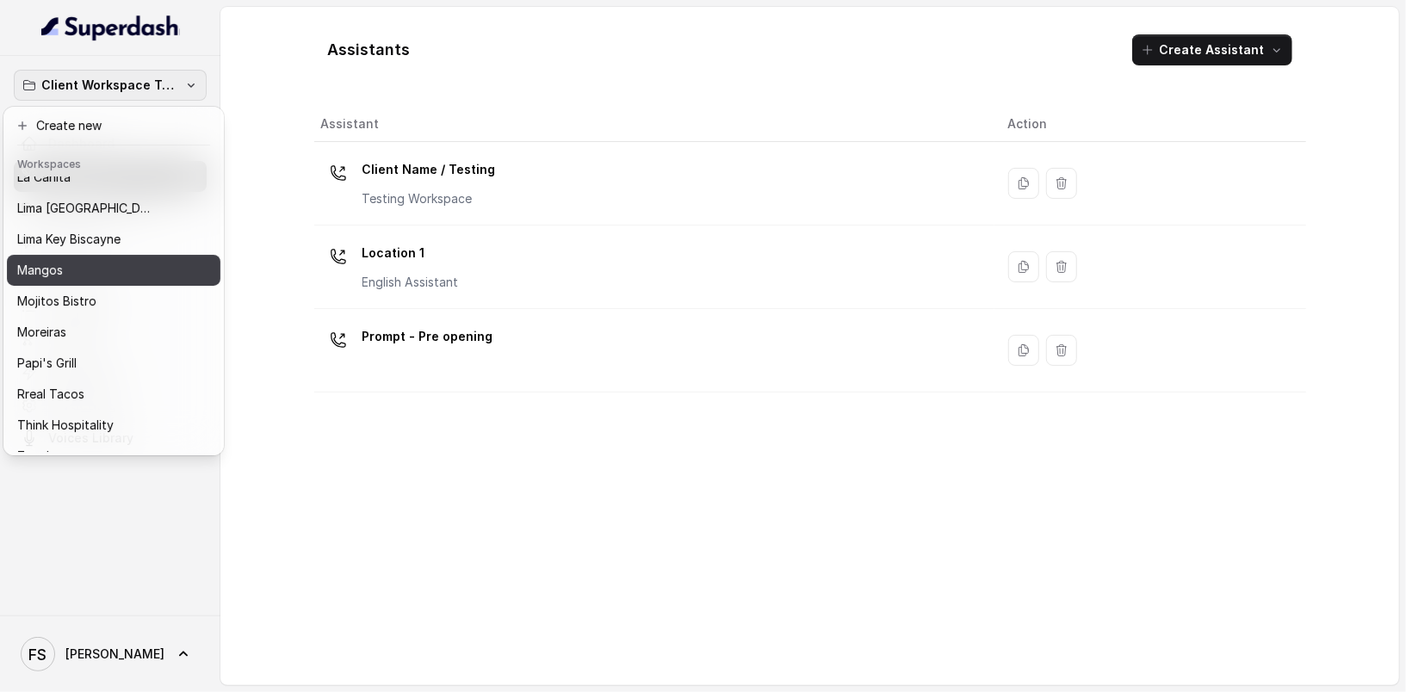
scroll to position [232, 0]
click at [328, 511] on div "Client Workspace Template Dashboard Assistants Knowledge Bases Threads Contacts…" at bounding box center [703, 346] width 1406 height 692
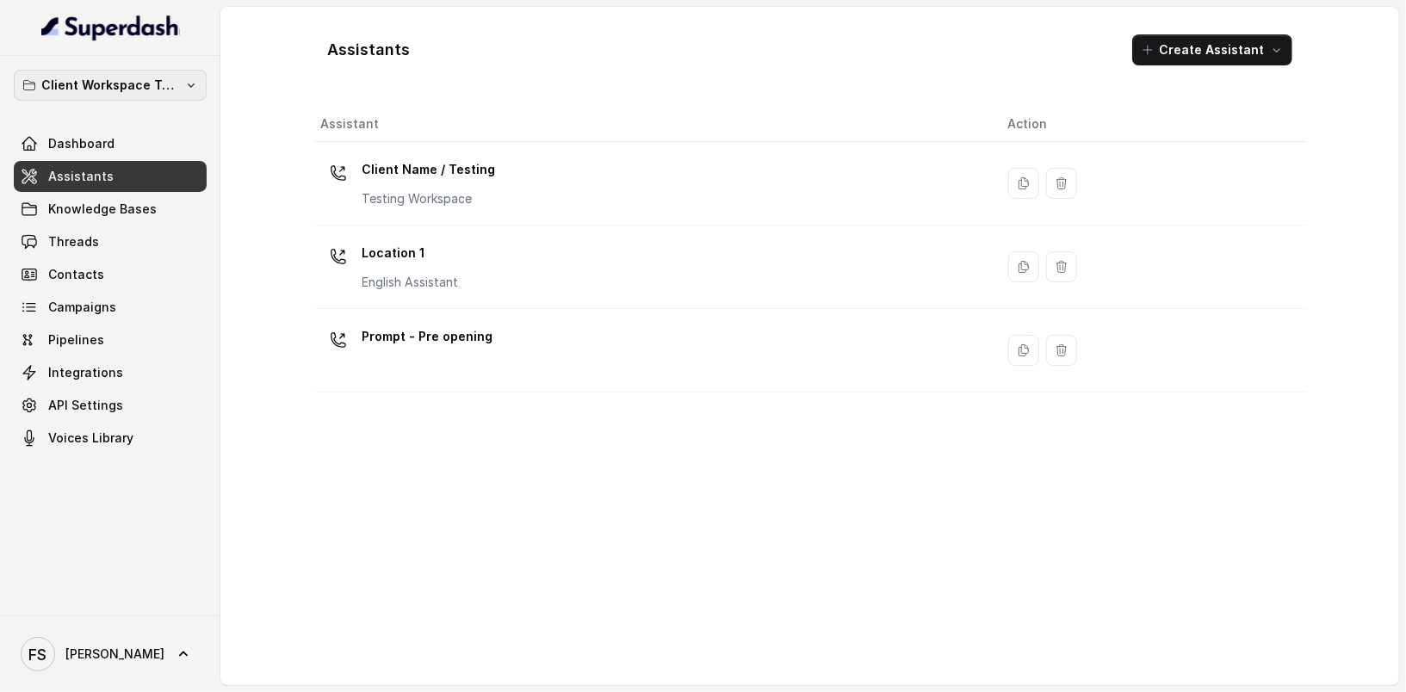
click at [164, 75] on p "Client Workspace Template" at bounding box center [110, 85] width 138 height 21
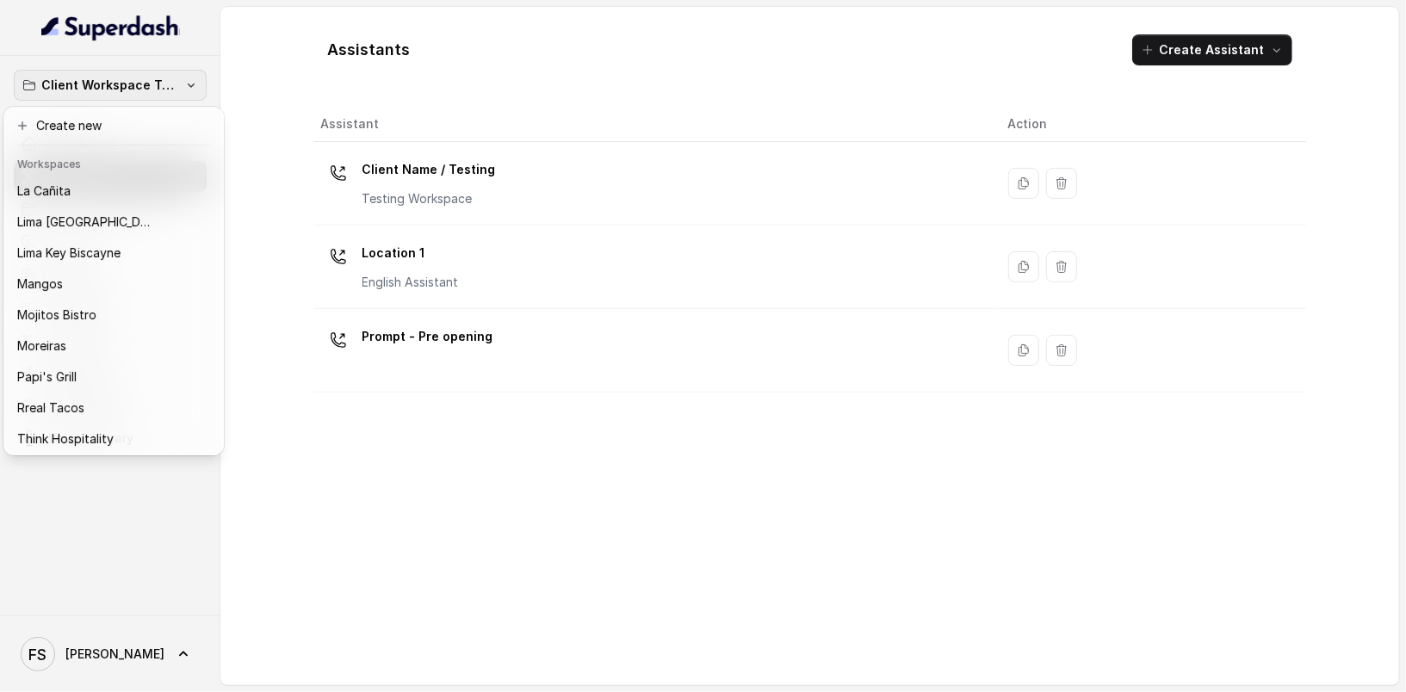
scroll to position [265, 0]
click at [429, 91] on div "Client Workspace Template Dashboard Assistants Knowledge Bases Threads Contacts…" at bounding box center [703, 346] width 1406 height 692
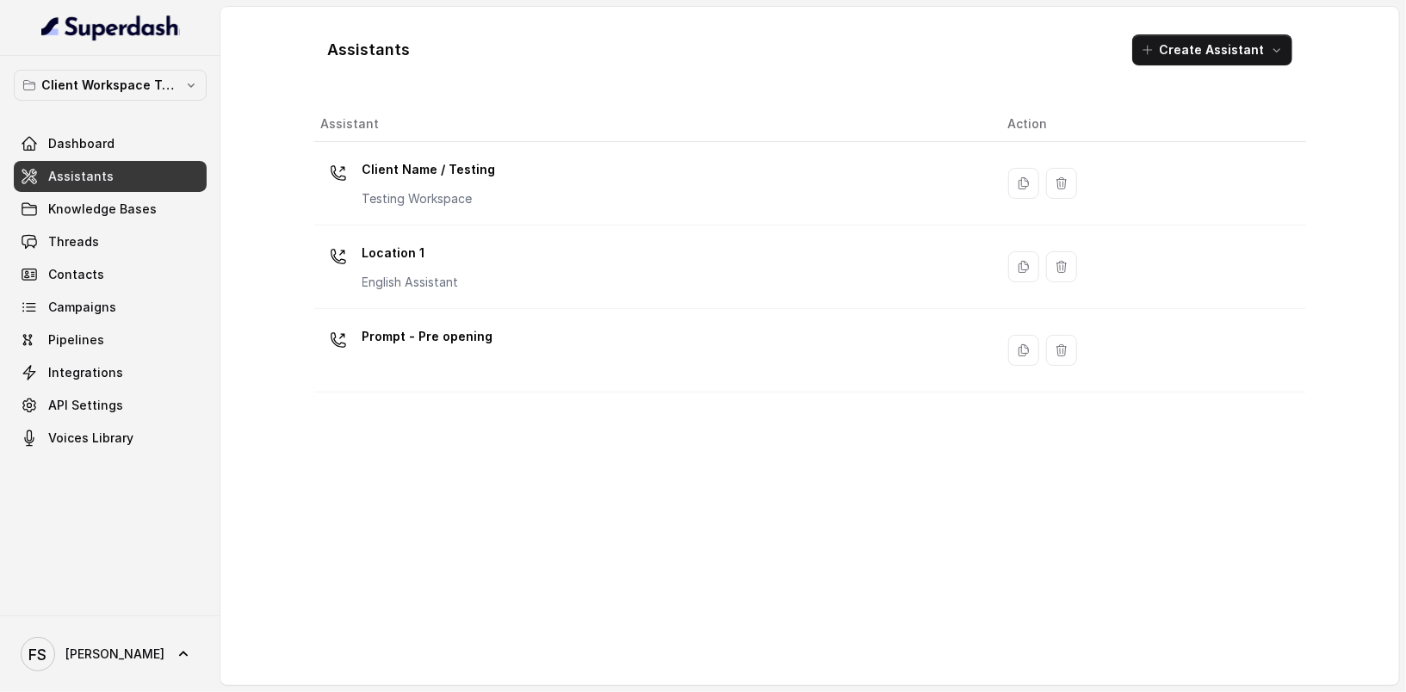
click at [120, 182] on link "Assistants" at bounding box center [110, 176] width 193 height 31
